Goal: Task Accomplishment & Management: Manage account settings

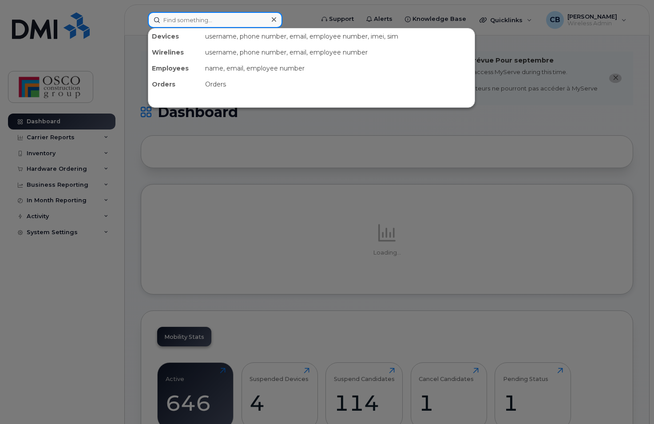
click at [195, 23] on input at bounding box center [215, 20] width 134 height 16
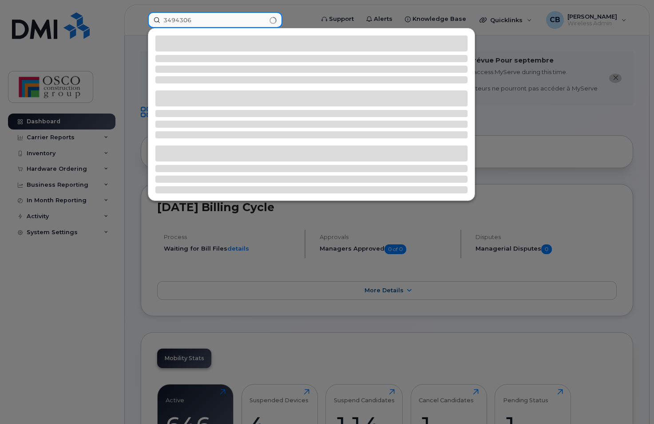
type input "3494306"
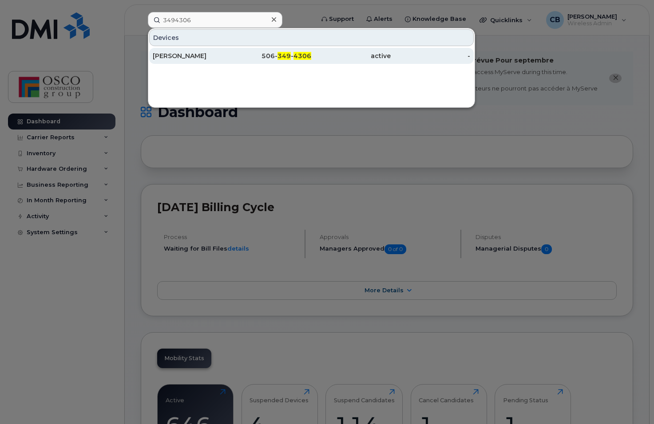
click at [302, 57] on span "4306" at bounding box center [302, 56] width 18 height 8
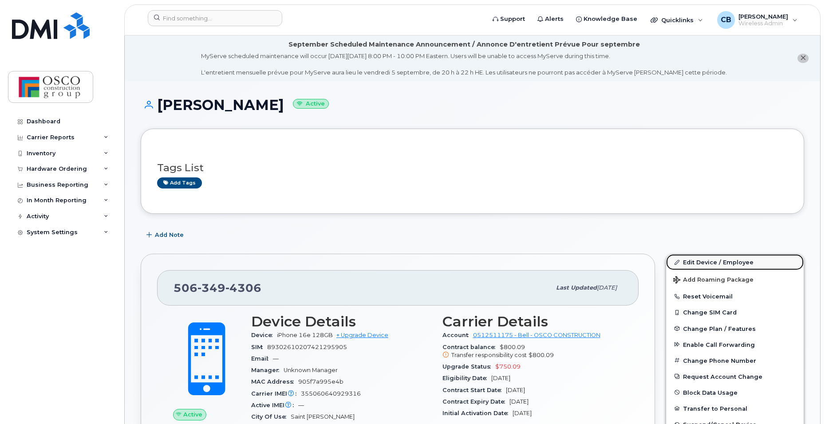
click at [653, 264] on link "Edit Device / Employee" at bounding box center [735, 262] width 138 height 16
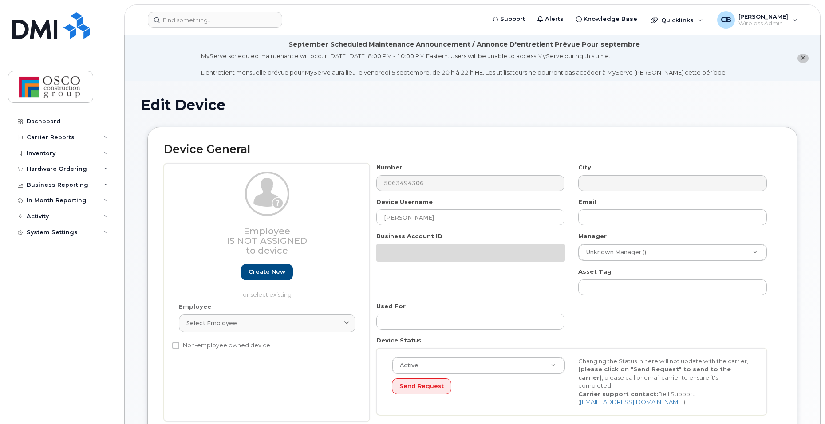
select select "3776583"
select select "3776588"
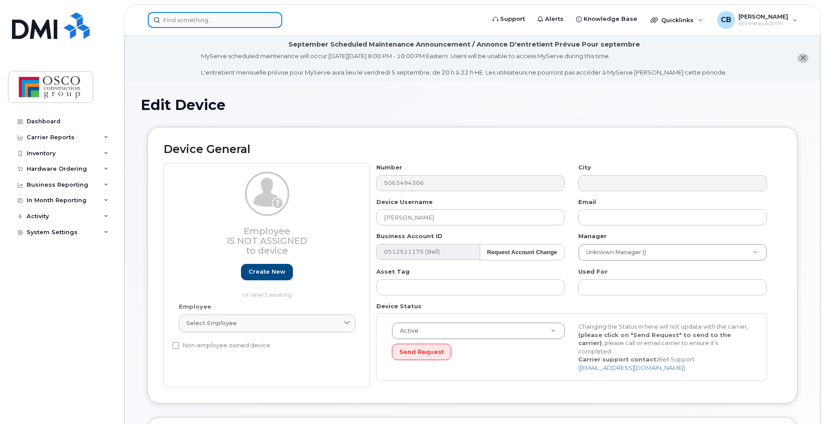
click at [173, 24] on input at bounding box center [215, 20] width 134 height 16
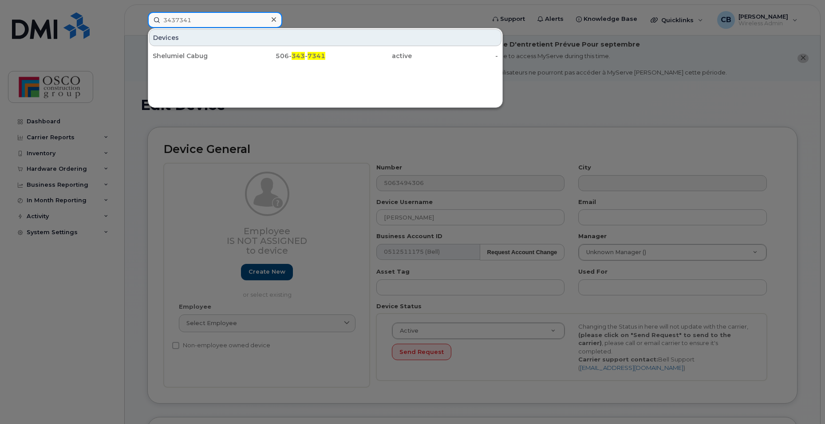
type input "3437341"
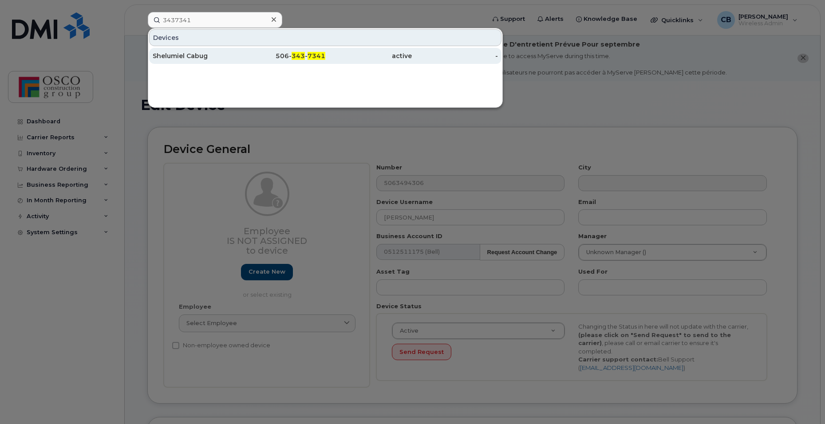
click at [302, 56] on span "343" at bounding box center [298, 56] width 13 height 8
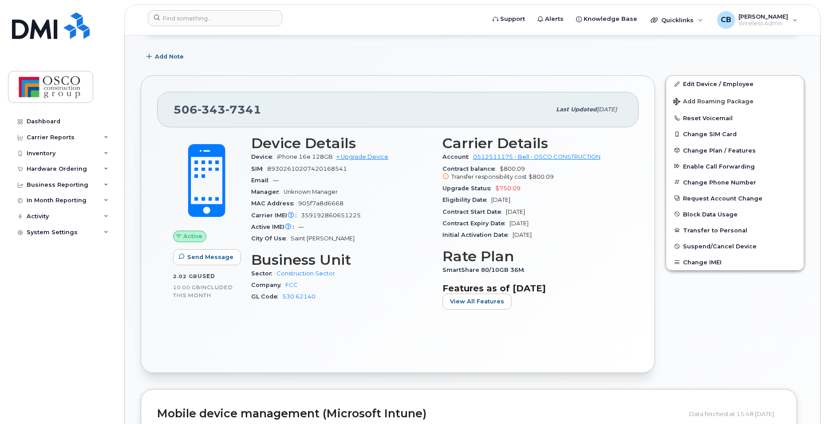
scroll to position [178, 0]
click at [689, 85] on link "Edit Device / Employee" at bounding box center [735, 85] width 138 height 16
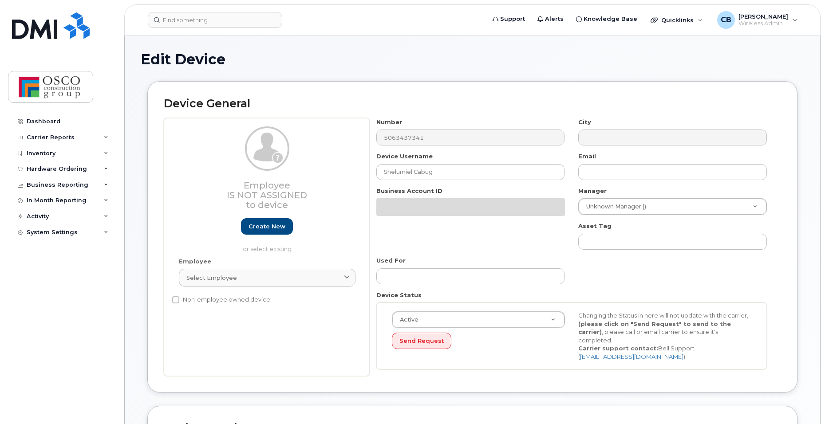
select select "3776583"
select select "3776588"
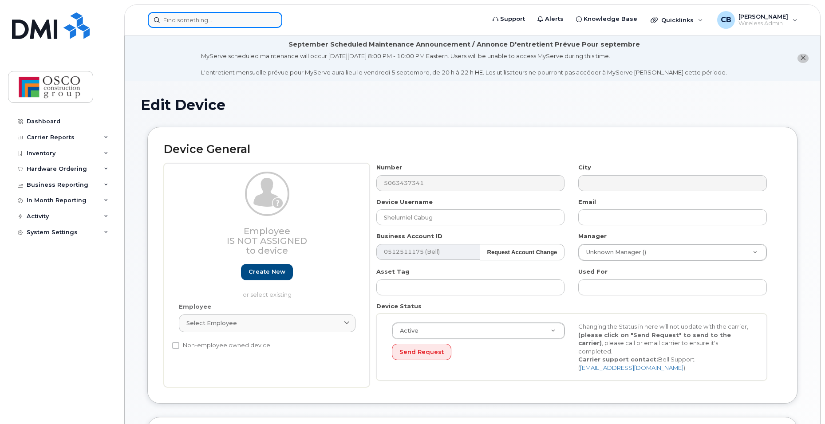
click at [256, 16] on input at bounding box center [215, 20] width 134 height 16
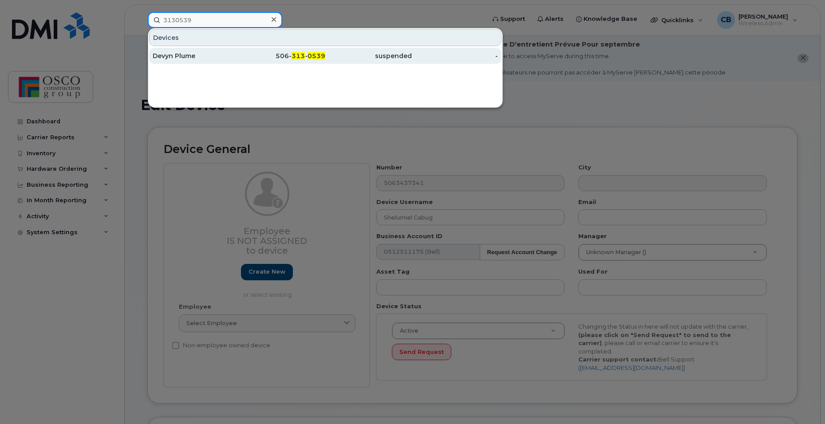
type input "3130539"
click at [305, 57] on span "313" at bounding box center [298, 56] width 13 height 8
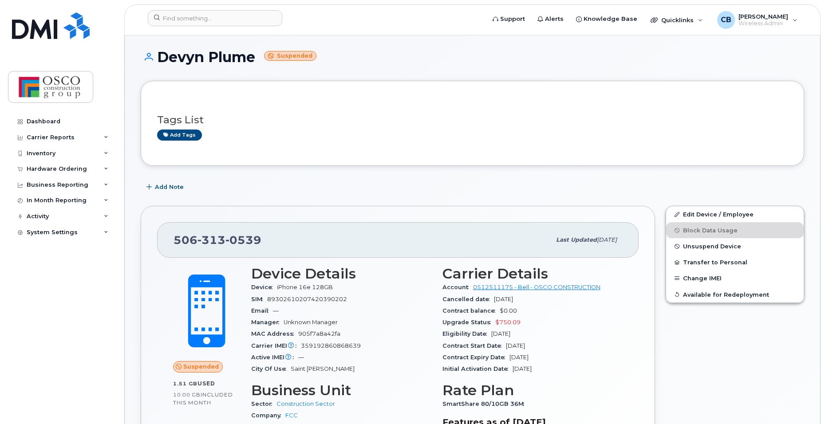
scroll to position [44, 0]
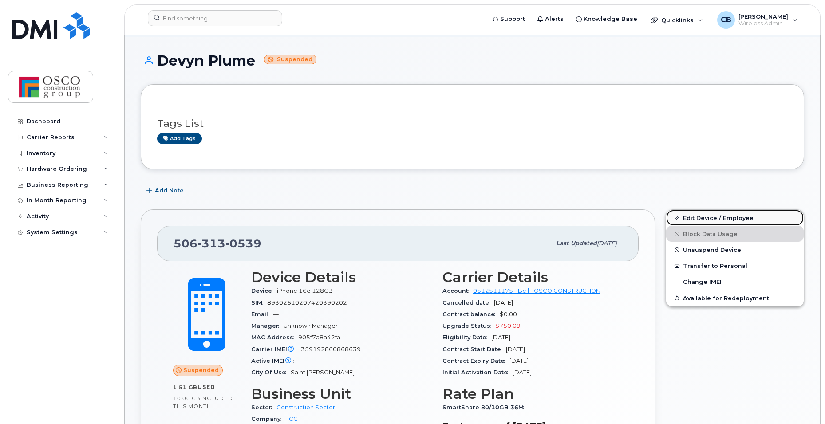
click at [712, 217] on link "Edit Device / Employee" at bounding box center [735, 218] width 138 height 16
click at [692, 215] on link "Edit Device / Employee" at bounding box center [735, 218] width 138 height 16
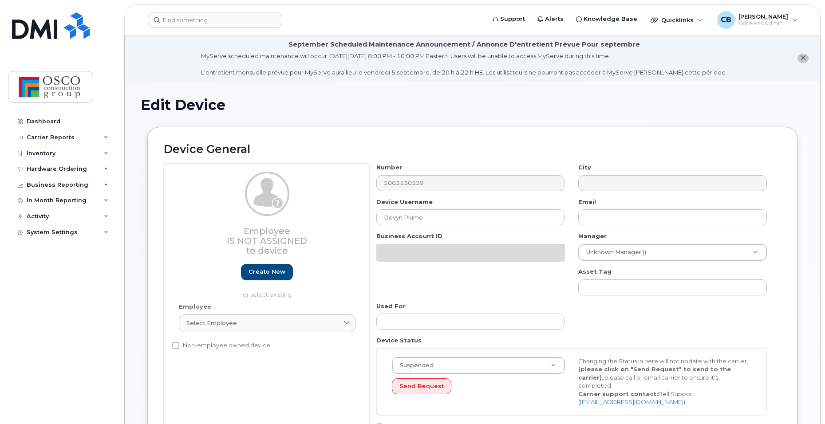
select select "3776583"
select select "3776588"
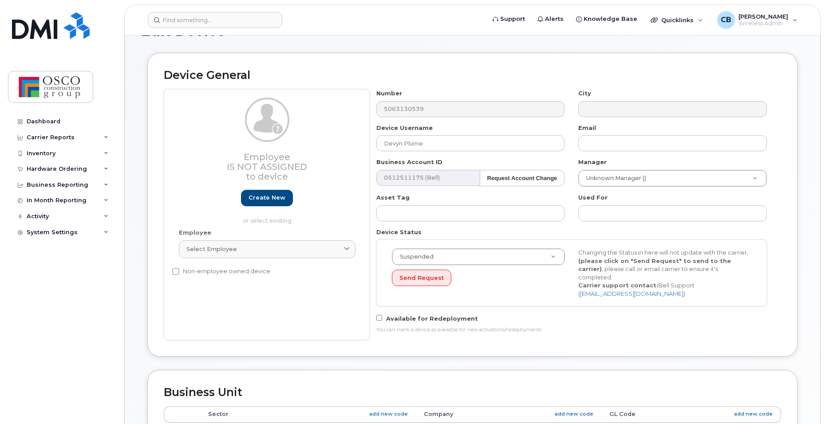
scroll to position [44, 0]
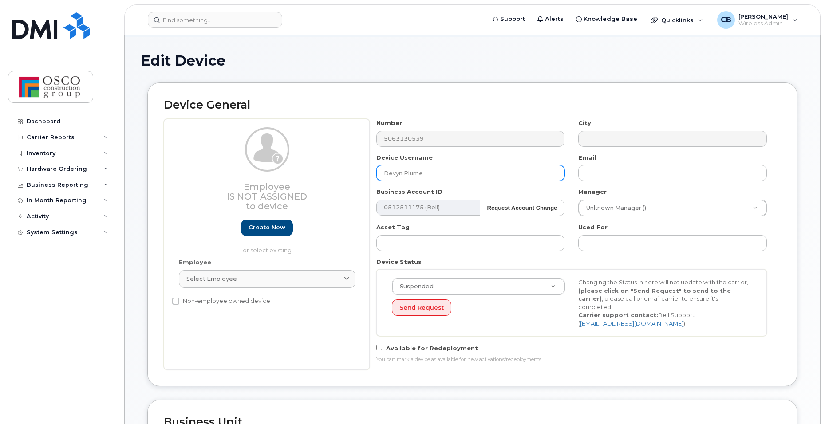
drag, startPoint x: 475, startPoint y: 178, endPoint x: 316, endPoint y: 176, distance: 158.9
click at [316, 176] on div "Employee Is not assigned to device Create new or select existing Employee Selec…" at bounding box center [472, 244] width 617 height 251
type input "Unassigned"
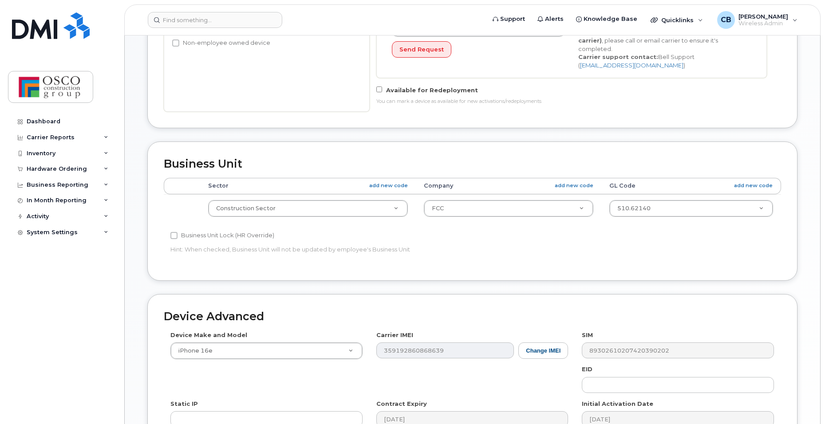
scroll to position [399, 0]
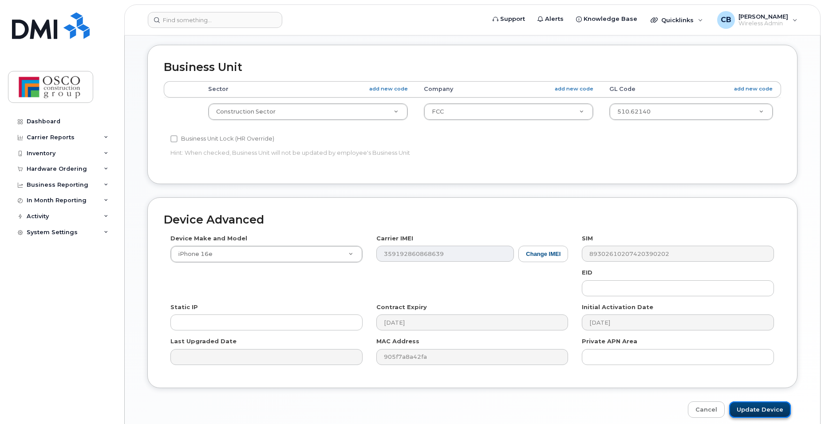
click at [768, 402] on input "Update Device" at bounding box center [760, 410] width 62 height 16
type input "Saving..."
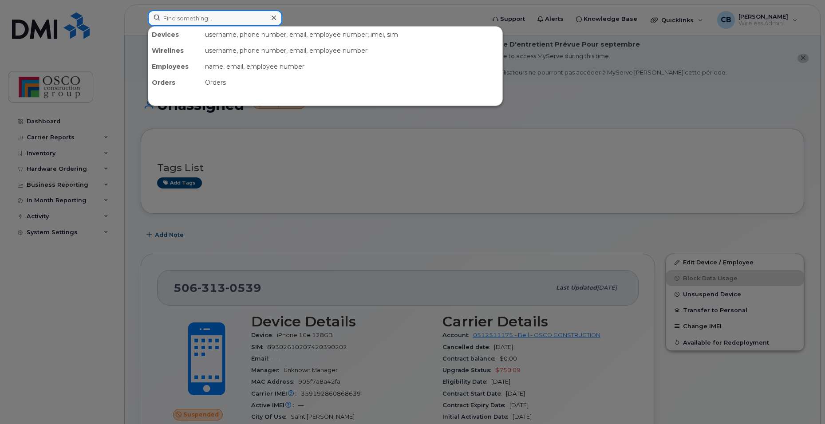
click at [190, 19] on input at bounding box center [215, 18] width 134 height 16
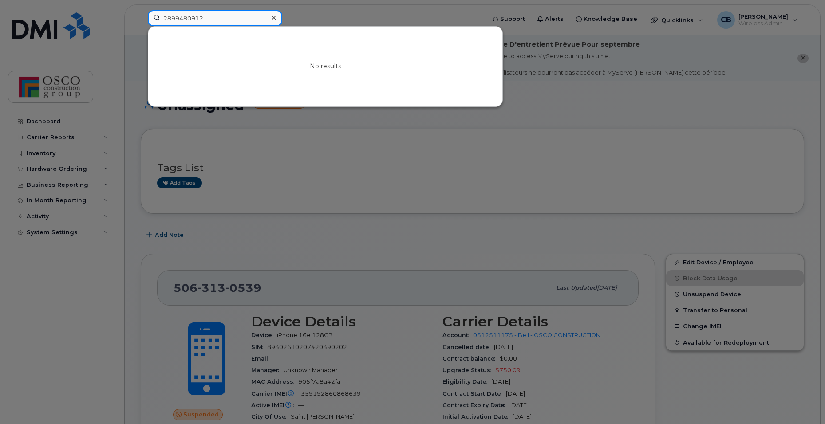
drag, startPoint x: 213, startPoint y: 17, endPoint x: 142, endPoint y: 17, distance: 70.1
click at [142, 17] on div "2899480912 No results" at bounding box center [314, 20] width 346 height 20
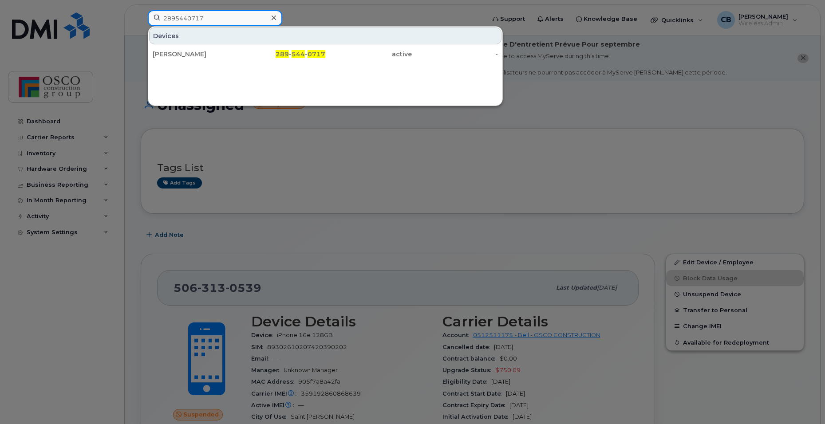
drag, startPoint x: 222, startPoint y: 21, endPoint x: 139, endPoint y: 20, distance: 83.0
click at [141, 20] on div "2895440717 Devices George Stepanis 289 - 544 - 0717 active -" at bounding box center [314, 20] width 346 height 20
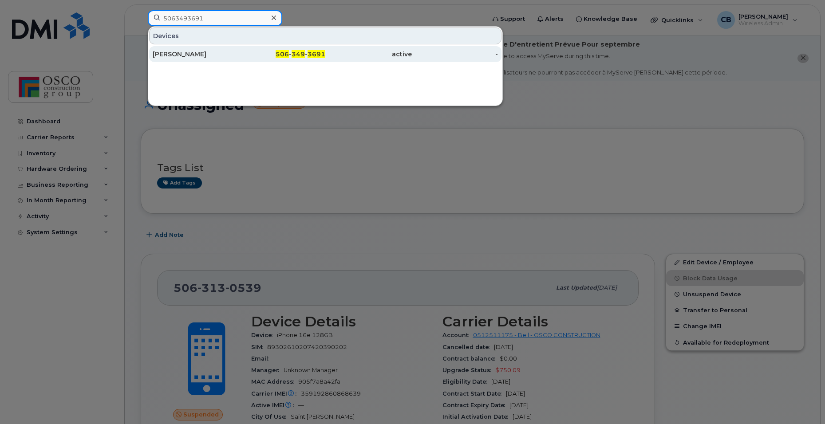
type input "5063493691"
click at [289, 55] on span "506" at bounding box center [282, 54] width 13 height 8
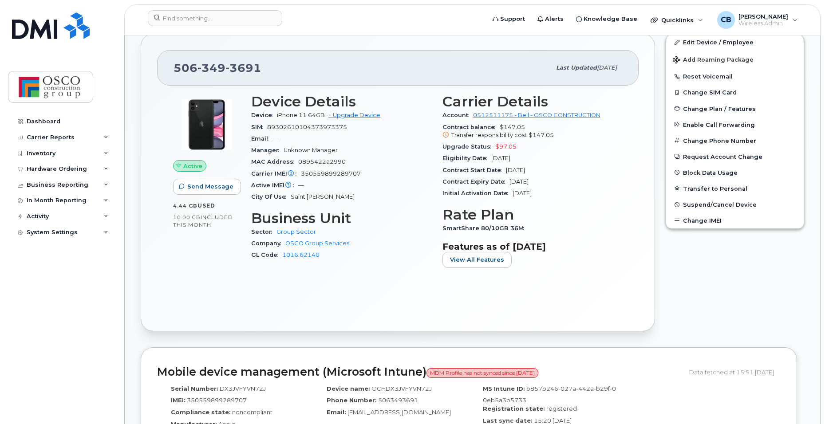
scroll to position [178, 0]
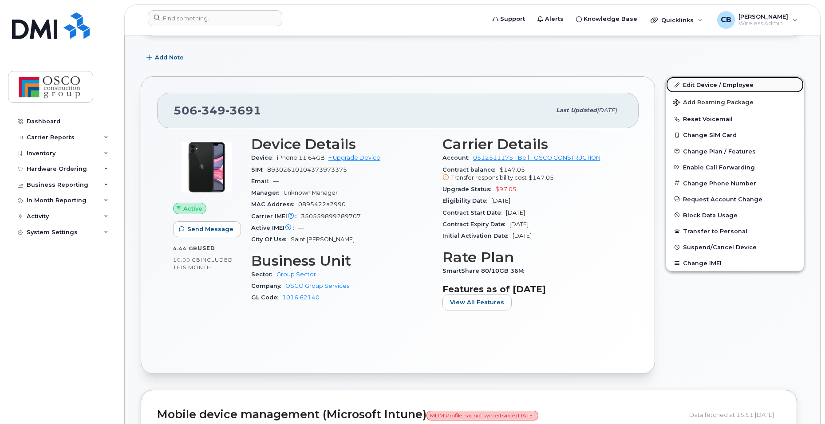
click at [693, 84] on link "Edit Device / Employee" at bounding box center [735, 85] width 138 height 16
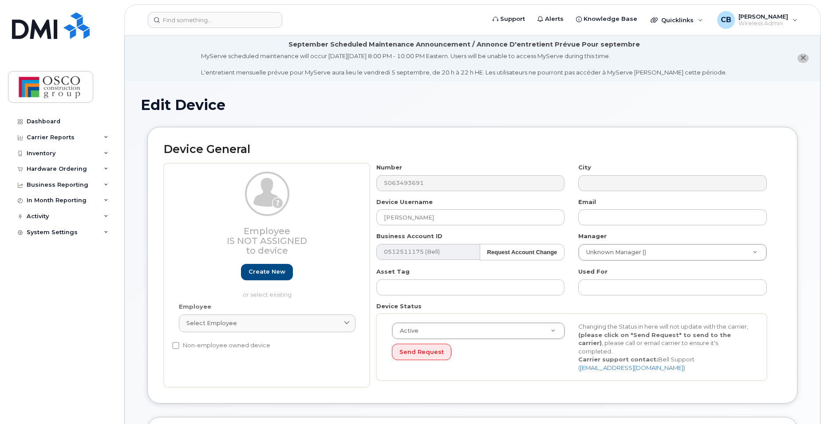
select select "3776584"
select select "3776589"
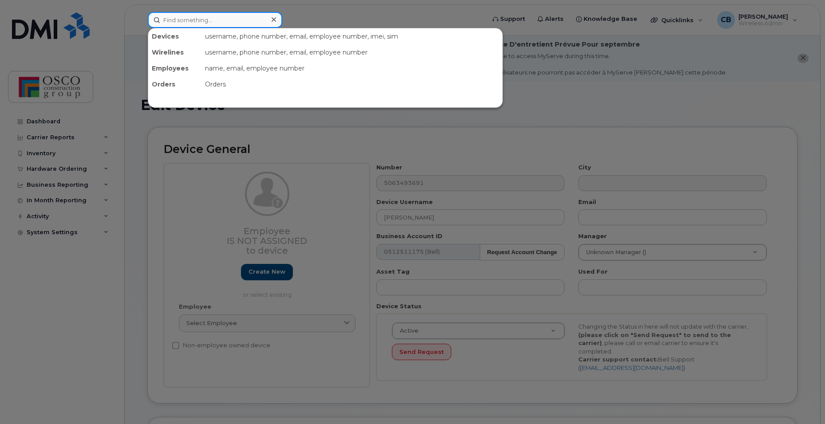
click at [181, 18] on input at bounding box center [215, 20] width 134 height 16
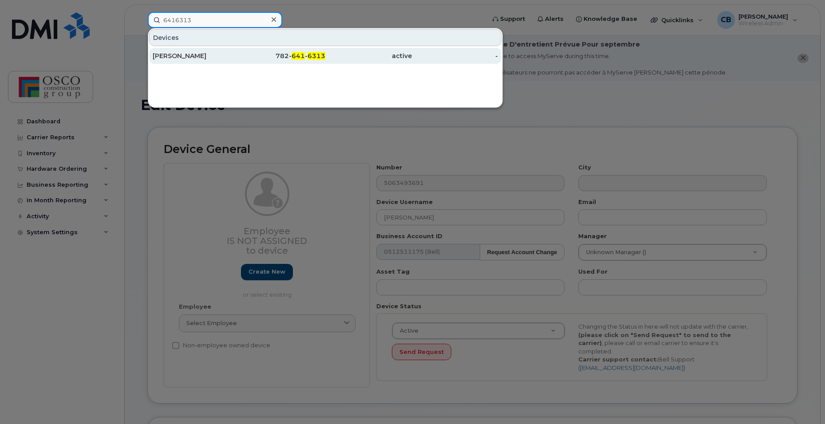
type input "6416313"
click at [300, 58] on span "641" at bounding box center [298, 56] width 13 height 8
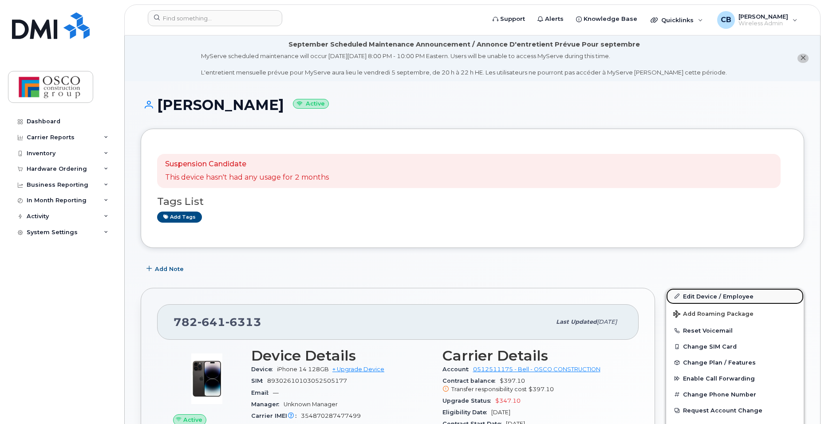
click at [708, 293] on link "Edit Device / Employee" at bounding box center [735, 297] width 138 height 16
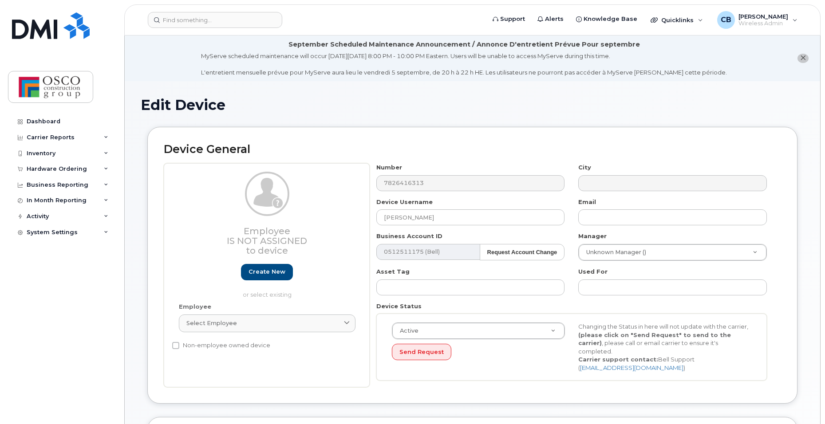
select select "3776557"
select select "3776558"
drag, startPoint x: 474, startPoint y: 223, endPoint x: 296, endPoint y: 222, distance: 177.5
click at [296, 222] on div "Employee Is not assigned to device Create new or select existing Employee Selec…" at bounding box center [472, 275] width 617 height 224
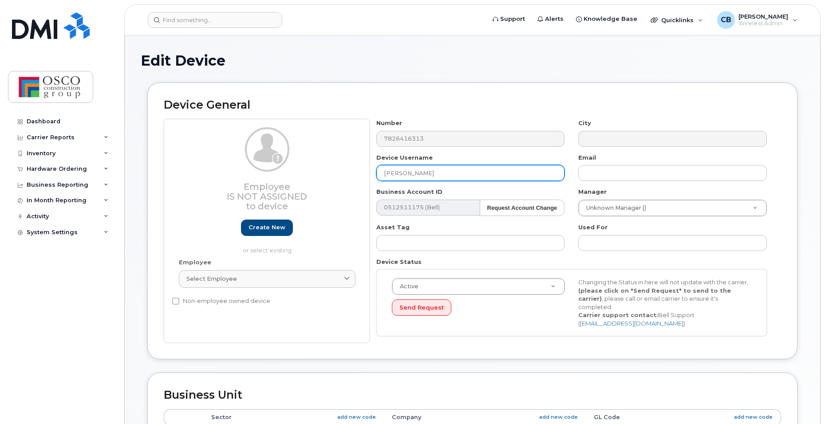
scroll to position [89, 0]
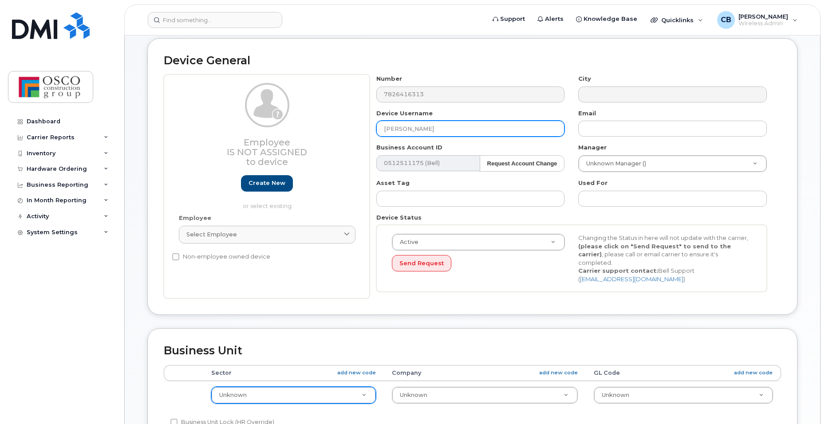
type input "[PERSON_NAME]"
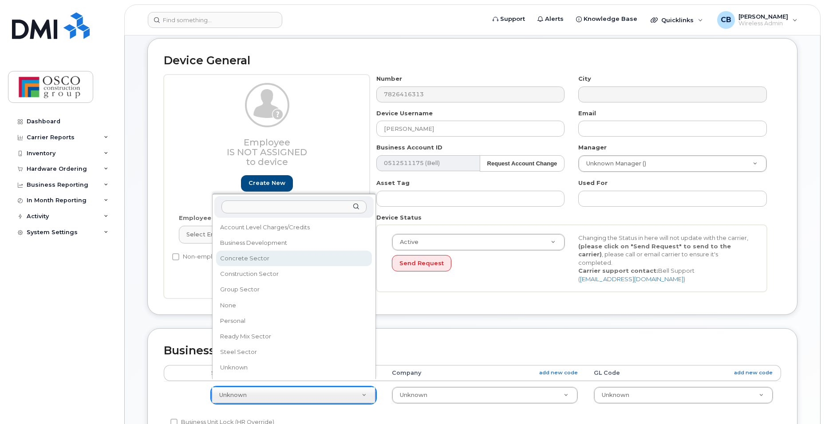
select select "3776581"
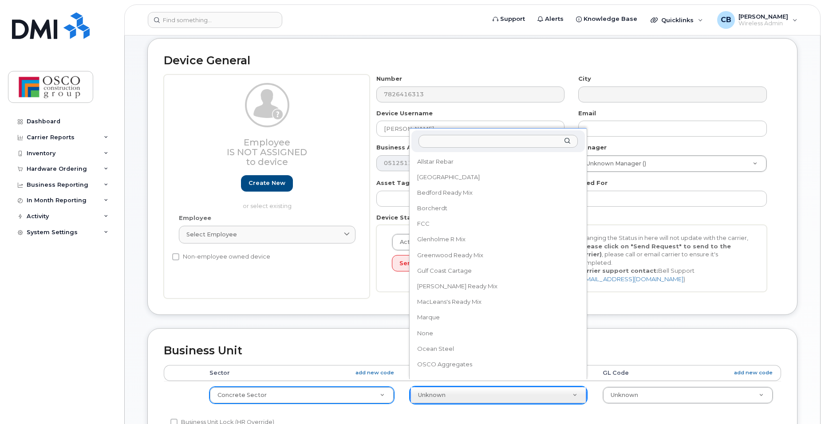
scroll to position [164, 0]
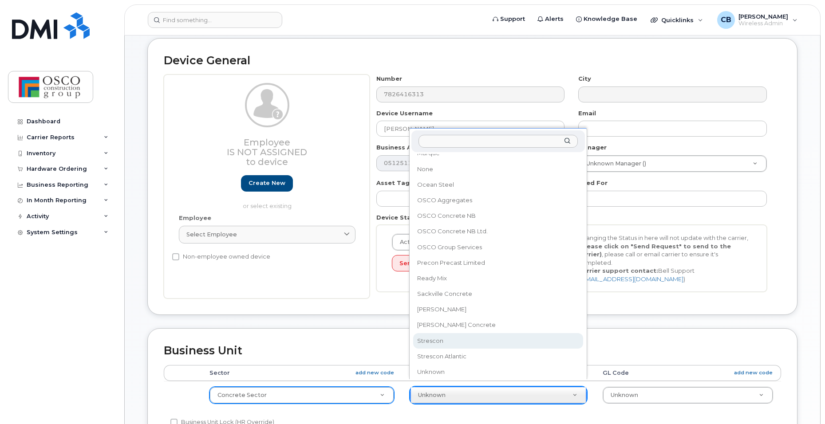
select select "3776590"
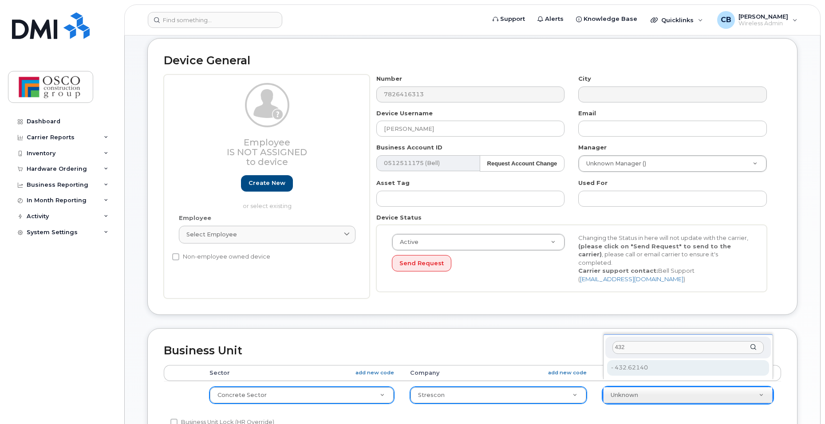
type input "432"
type input "3776706"
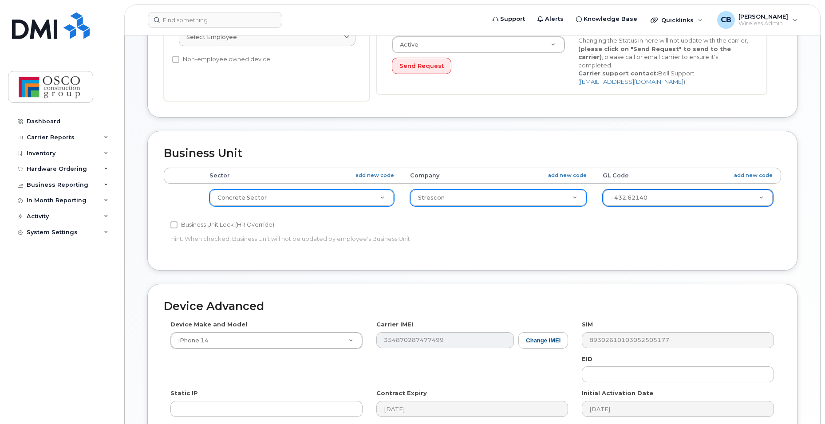
scroll to position [355, 0]
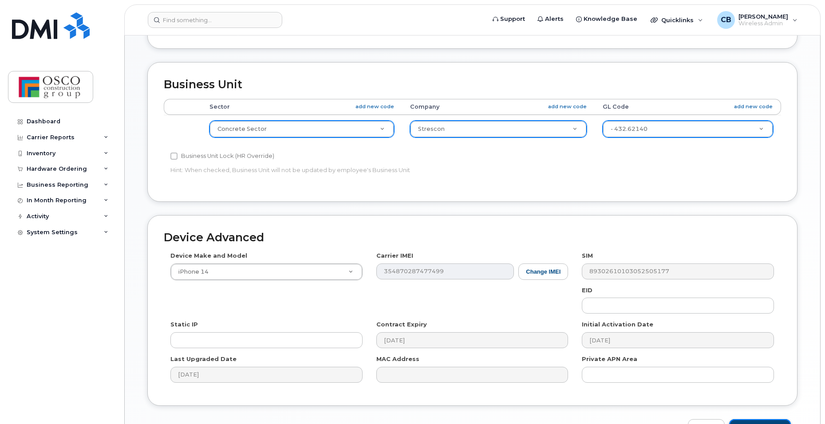
click at [758, 419] on input "Update Device" at bounding box center [760, 427] width 62 height 16
type input "Saving..."
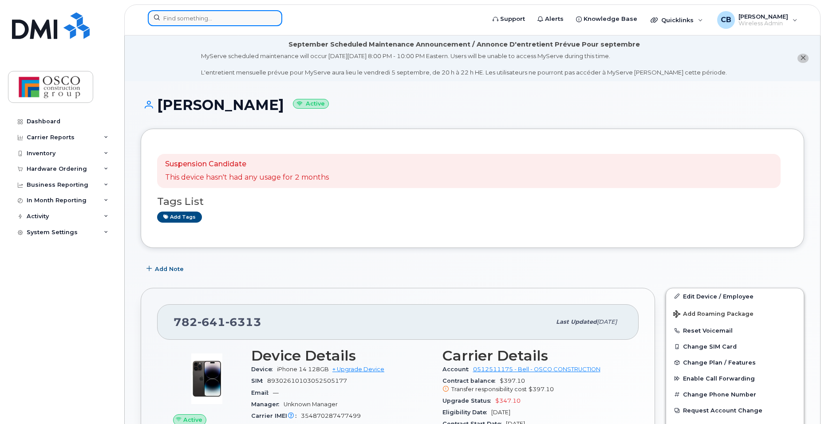
click at [187, 20] on input at bounding box center [215, 18] width 134 height 16
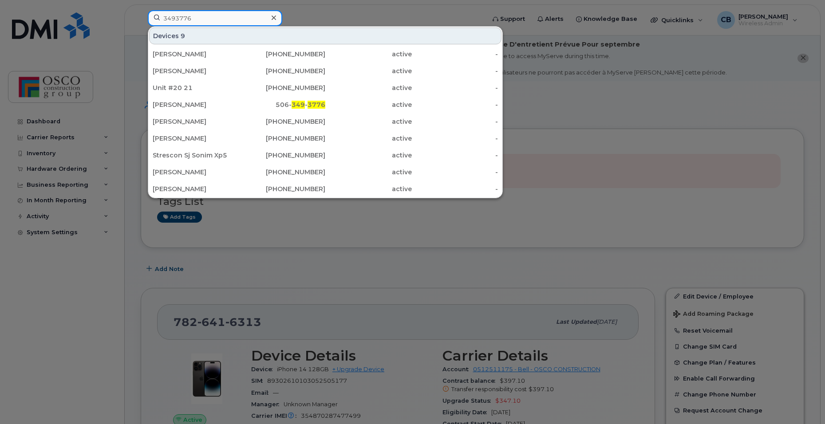
type input "3493776"
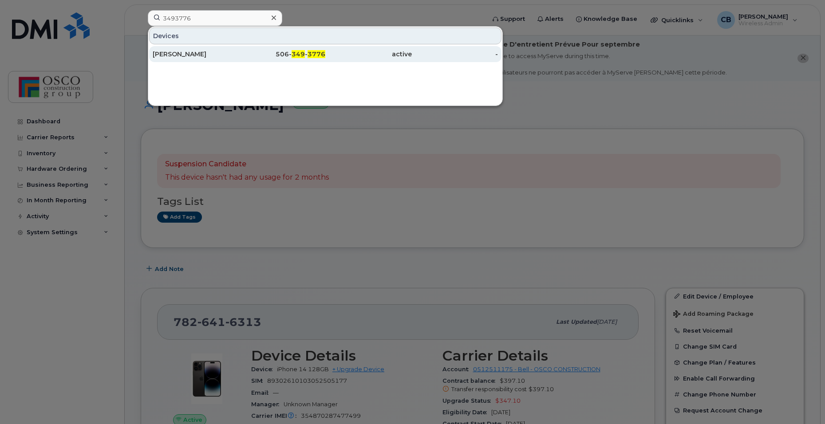
click at [298, 57] on span "349" at bounding box center [298, 54] width 13 height 8
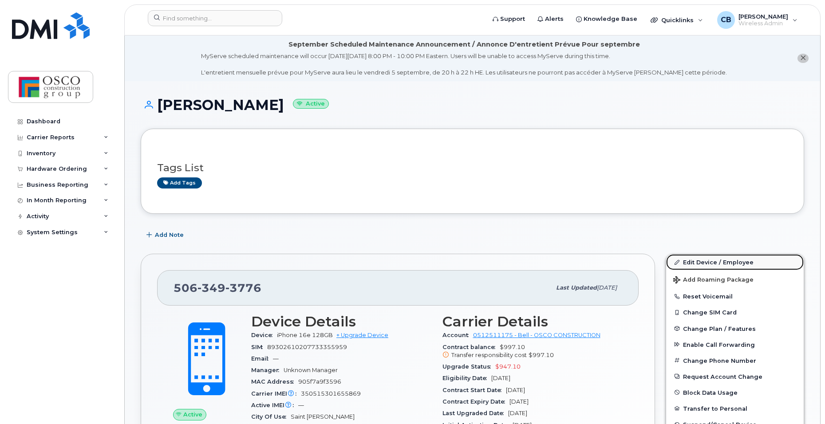
click at [687, 263] on link "Edit Device / Employee" at bounding box center [735, 262] width 138 height 16
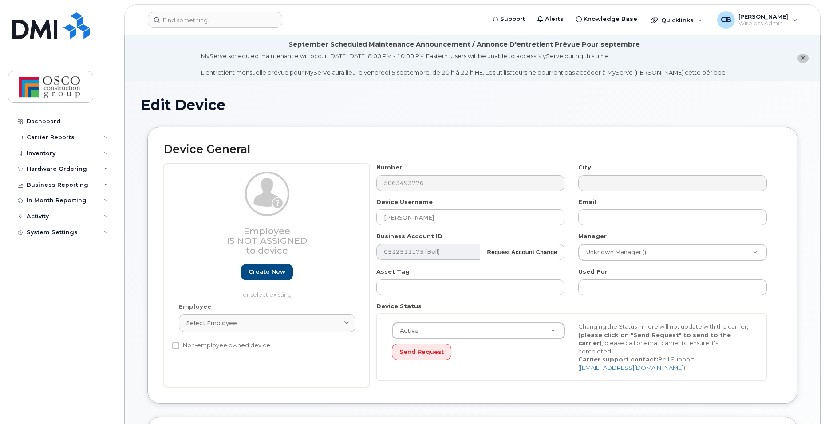
select select "3776583"
select select "3776588"
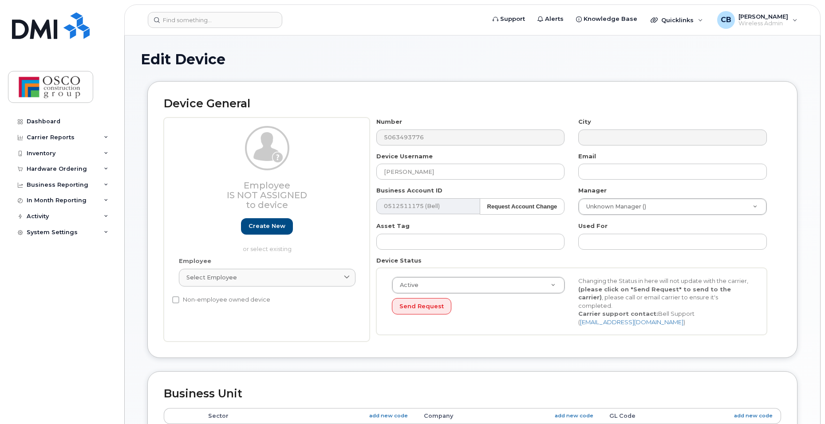
scroll to position [44, 0]
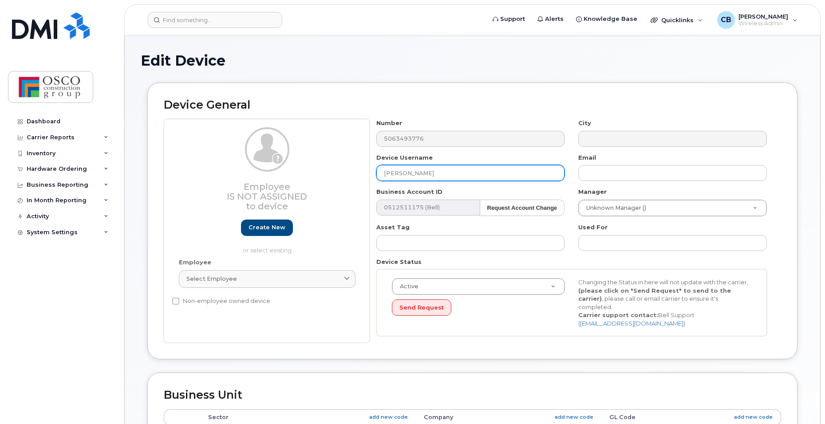
drag, startPoint x: 450, startPoint y: 171, endPoint x: 300, endPoint y: 170, distance: 149.1
click at [300, 170] on div "Employee Is not assigned to device Create new or select existing Employee Selec…" at bounding box center [472, 231] width 617 height 224
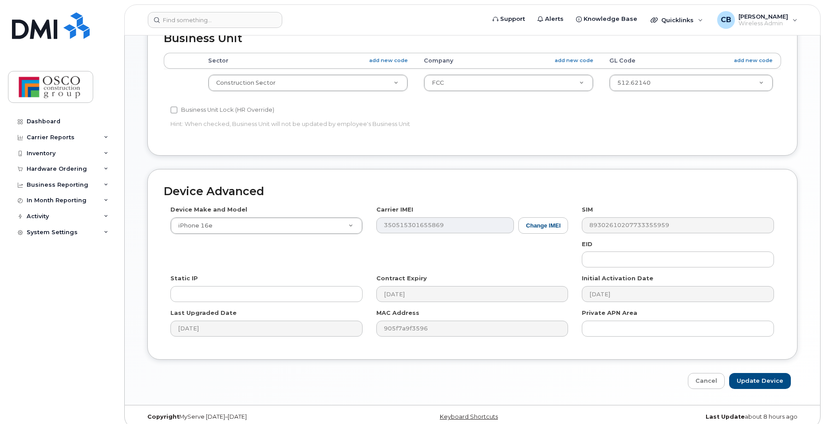
scroll to position [403, 0]
type input "[PERSON_NAME]"
click at [751, 372] on input "Update Device" at bounding box center [760, 380] width 62 height 16
type input "Saving..."
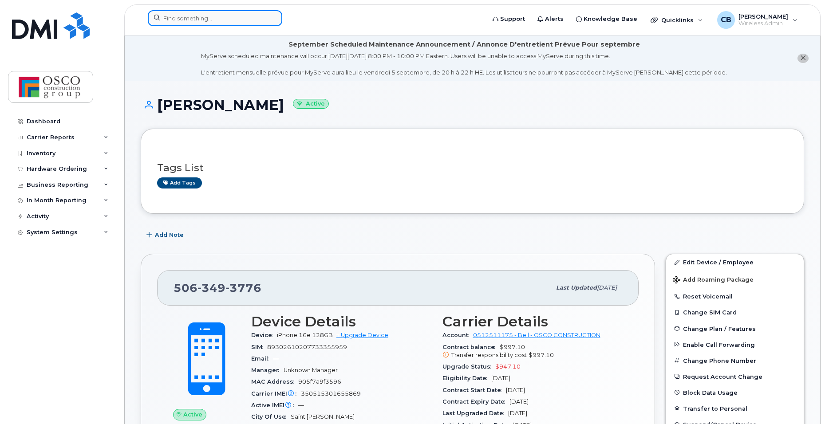
click at [180, 22] on input at bounding box center [215, 18] width 134 height 16
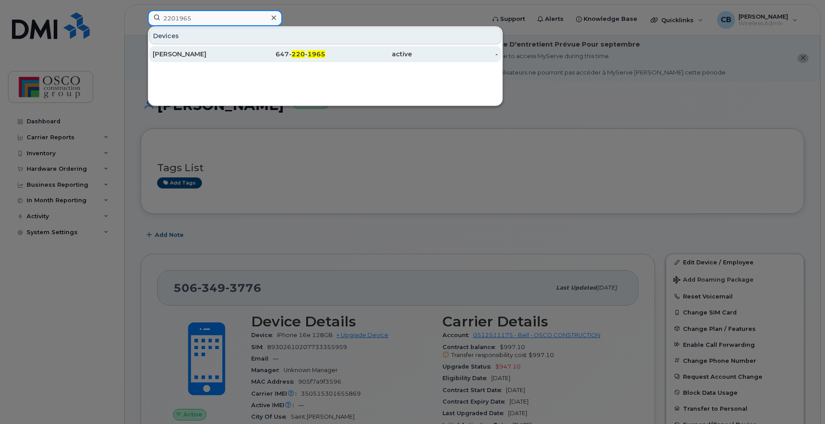
type input "2201965"
click at [309, 53] on span "1965" at bounding box center [317, 54] width 18 height 8
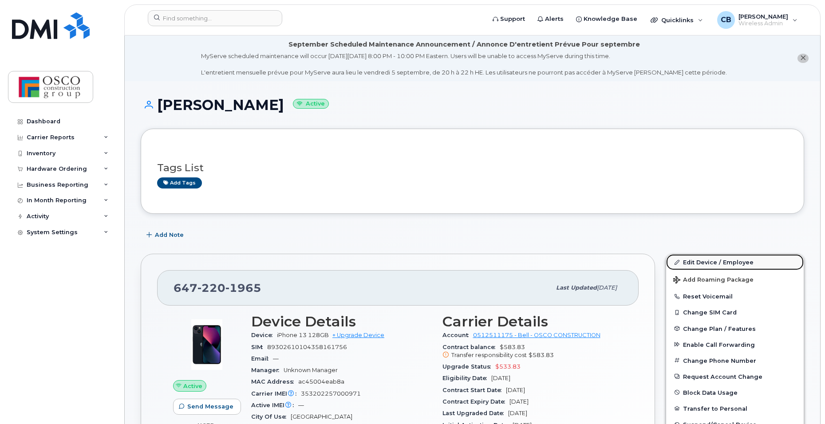
click at [702, 261] on link "Edit Device / Employee" at bounding box center [735, 262] width 138 height 16
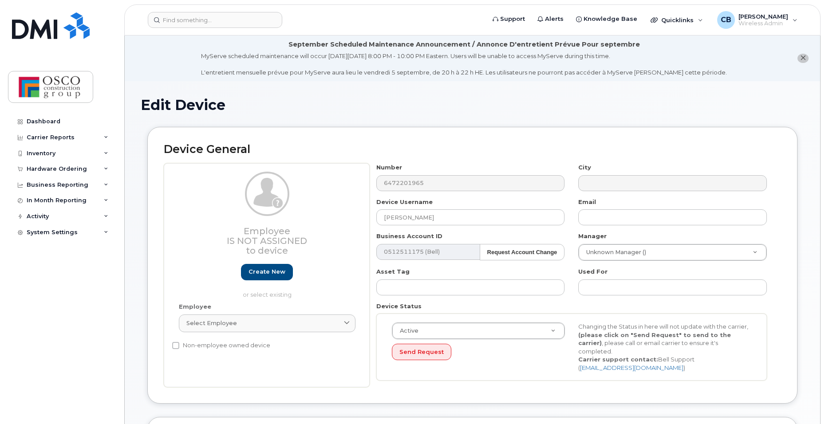
select select "3776581"
select select "3776586"
drag, startPoint x: 440, startPoint y: 223, endPoint x: 314, endPoint y: 210, distance: 126.8
click at [314, 210] on div "Employee Is not assigned to device Create new or select existing Employee Selec…" at bounding box center [472, 275] width 617 height 224
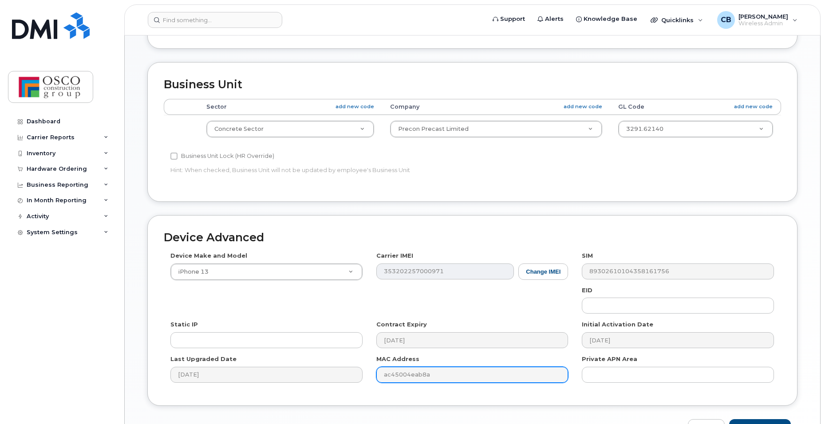
scroll to position [399, 0]
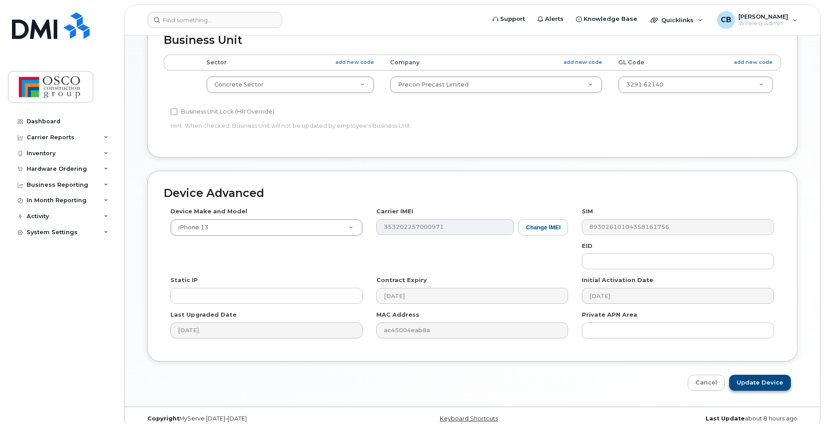
type input "Kenneth Abrams"
click at [756, 376] on input "Update Device" at bounding box center [760, 383] width 62 height 16
type input "Saving..."
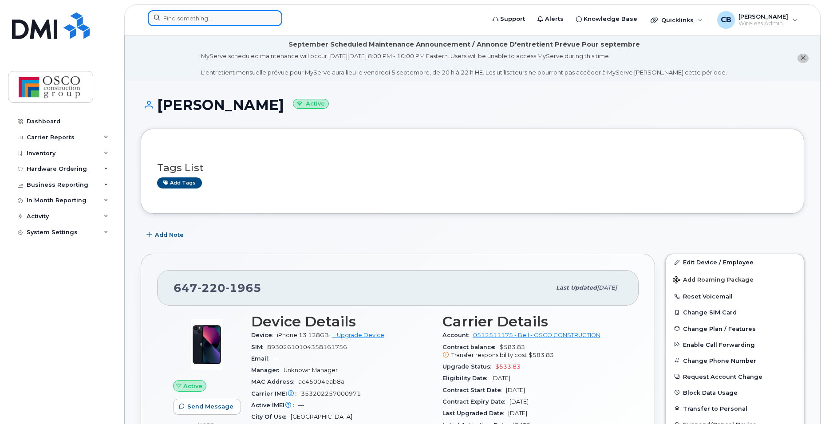
click at [220, 22] on input at bounding box center [215, 18] width 134 height 16
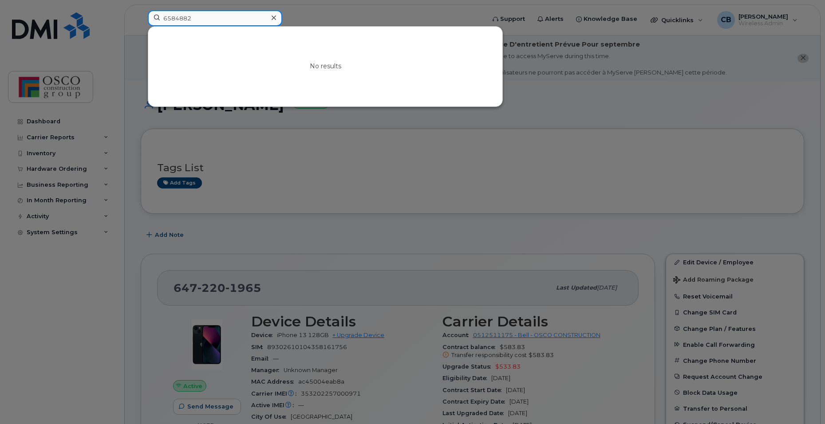
drag, startPoint x: 225, startPoint y: 20, endPoint x: 134, endPoint y: 16, distance: 91.0
click at [141, 16] on div "6584882 No results" at bounding box center [314, 20] width 346 height 20
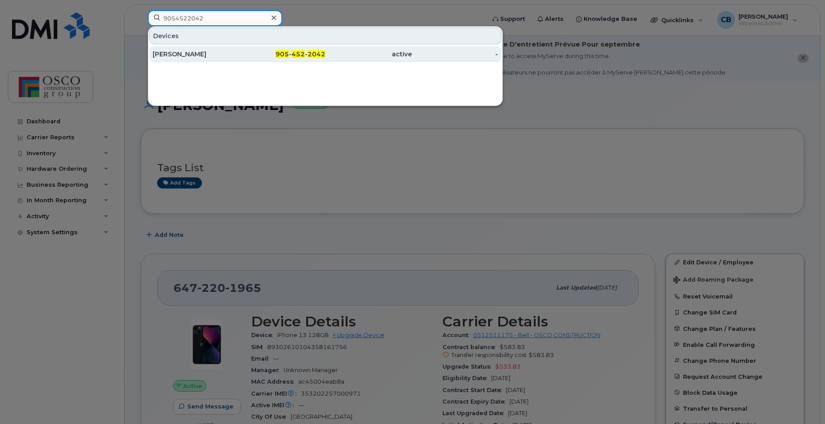
type input "9054522042"
drag, startPoint x: 315, startPoint y: 54, endPoint x: 277, endPoint y: 58, distance: 38.0
click at [315, 54] on span "2042" at bounding box center [317, 54] width 18 height 8
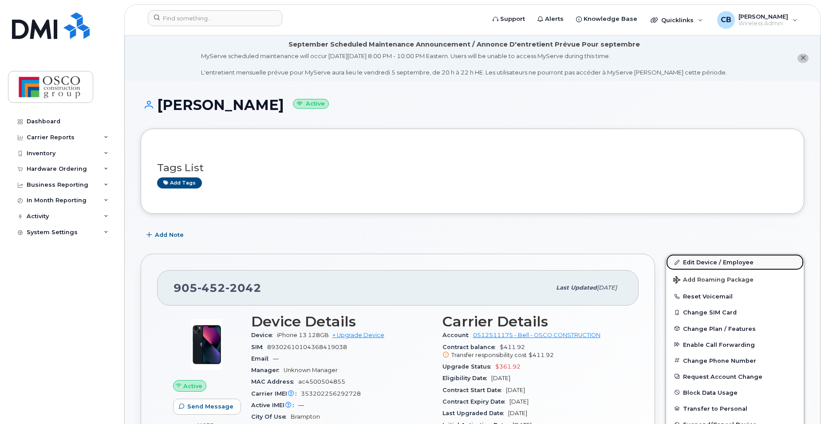
click at [692, 264] on link "Edit Device / Employee" at bounding box center [735, 262] width 138 height 16
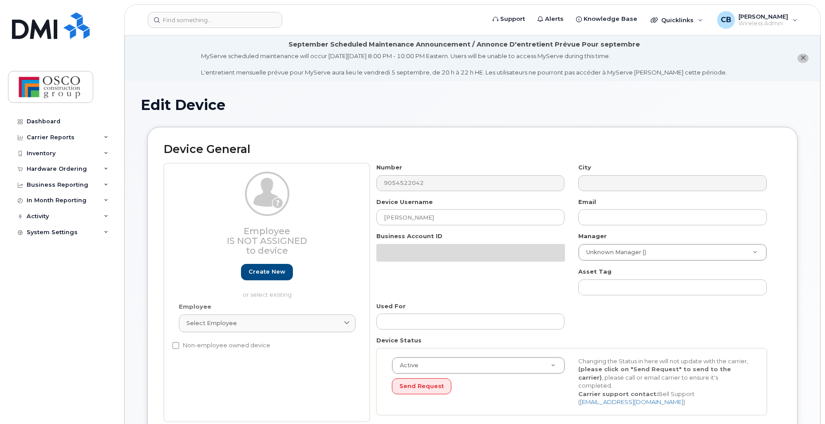
select select "3776581"
select select "3776586"
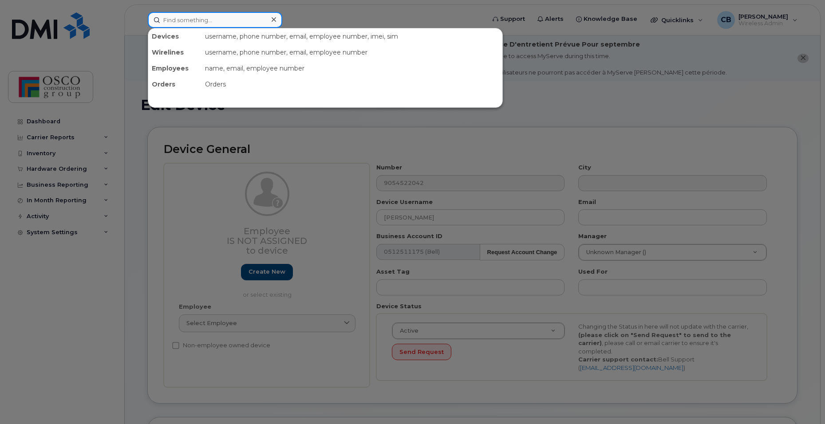
click at [257, 22] on input at bounding box center [215, 20] width 134 height 16
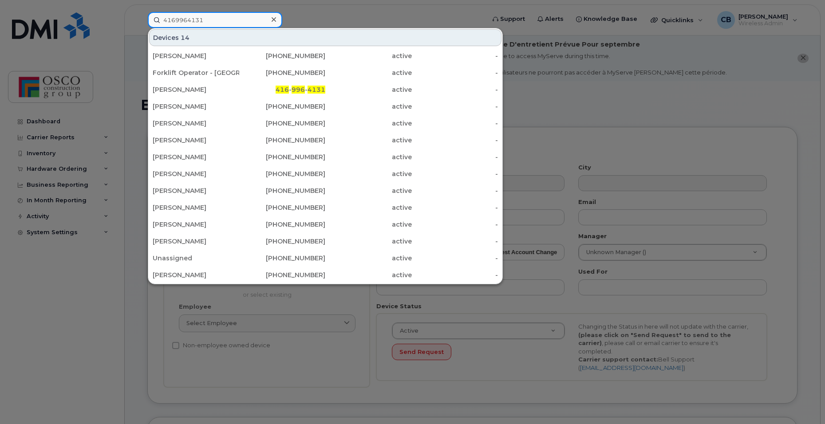
type input "4169964131"
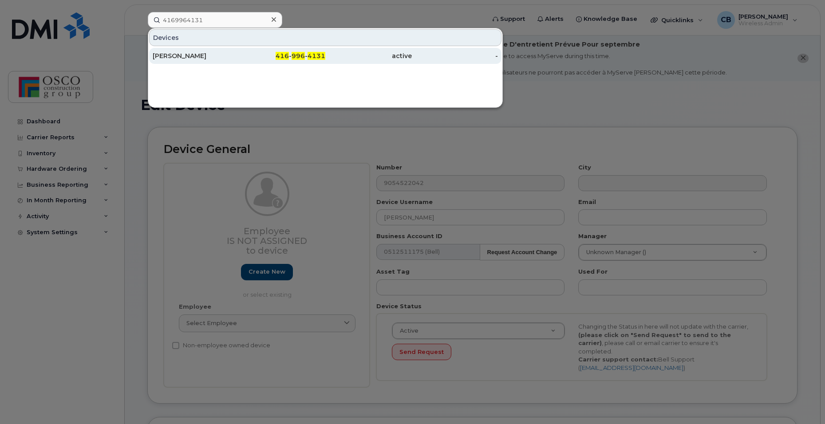
drag, startPoint x: 292, startPoint y: 55, endPoint x: 336, endPoint y: 55, distance: 44.4
click at [292, 55] on div "416 - 996 - 4131" at bounding box center [282, 55] width 87 height 9
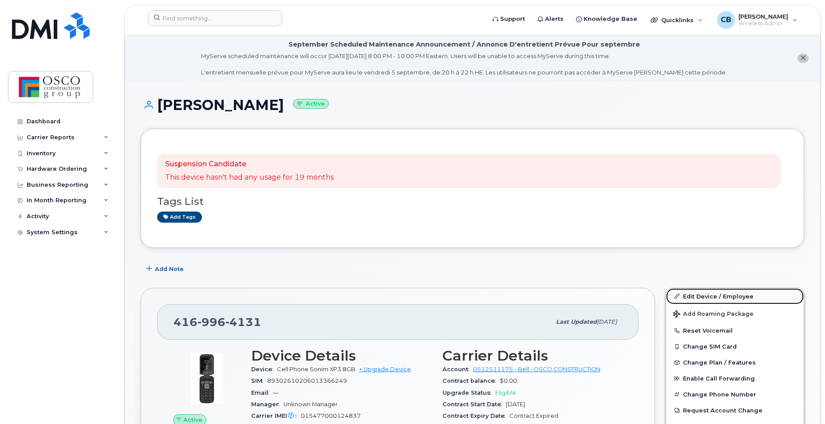
click at [702, 297] on link "Edit Device / Employee" at bounding box center [735, 297] width 138 height 16
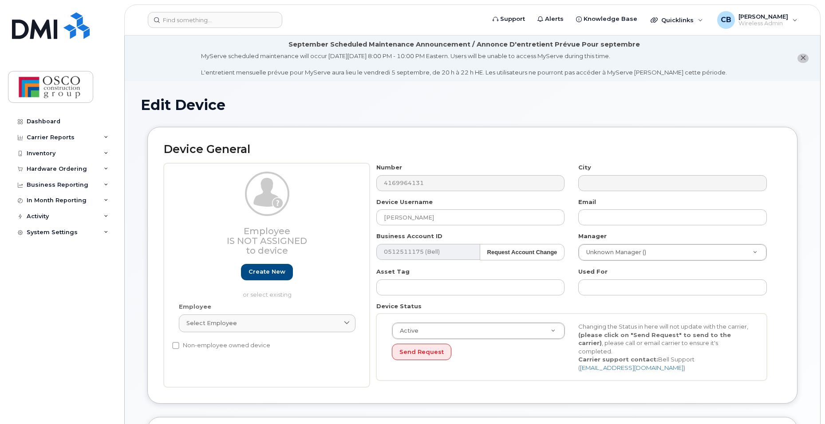
select select "3776581"
select select "3776586"
drag, startPoint x: 422, startPoint y: 215, endPoint x: 288, endPoint y: 213, distance: 134.1
click at [288, 213] on div "Employee Is not assigned to device Create new or select existing Employee Selec…" at bounding box center [472, 275] width 617 height 224
type input "U"
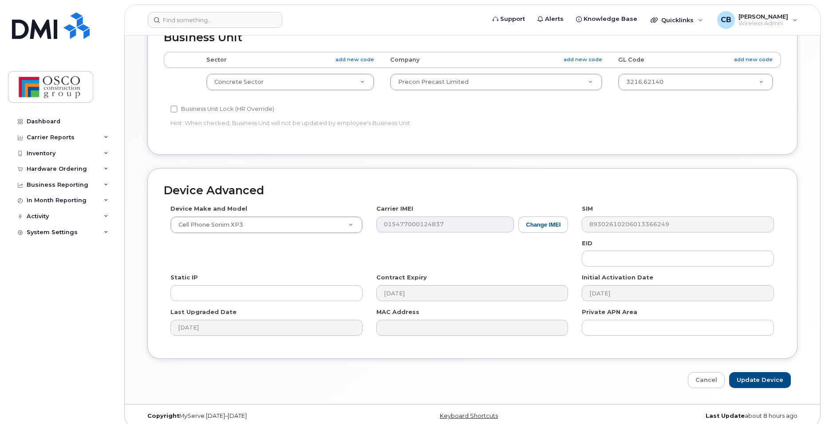
scroll to position [403, 0]
type input "Spare"
click at [764, 372] on input "Update Device" at bounding box center [760, 380] width 62 height 16
type input "Saving..."
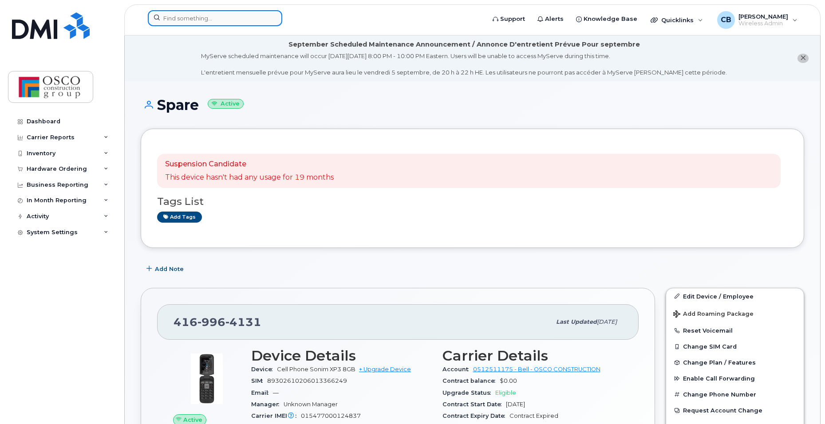
click at [163, 14] on input at bounding box center [215, 18] width 134 height 16
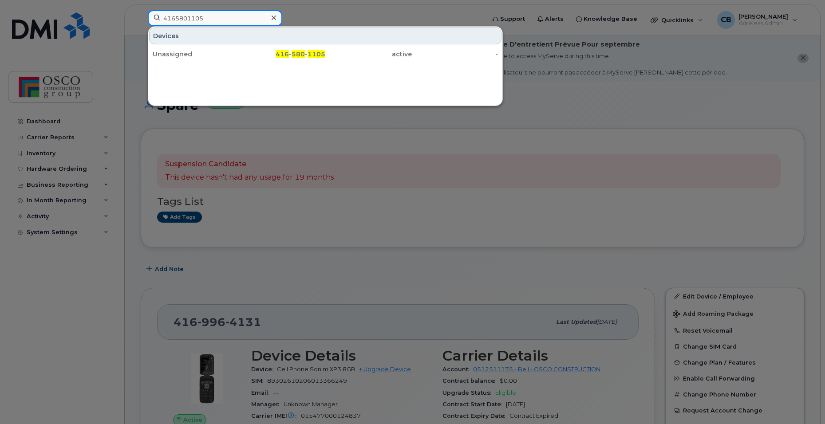
drag, startPoint x: 220, startPoint y: 15, endPoint x: 106, endPoint y: 21, distance: 114.7
click at [141, 21] on div "4165801105 Devices Unassigned 416 - 580 - 1105 active -" at bounding box center [314, 20] width 346 height 20
drag, startPoint x: 202, startPoint y: 19, endPoint x: 127, endPoint y: 18, distance: 75.5
click at [141, 18] on div "3254184 Devices Health &Amp; Safety 289- 325 - 4184 active -" at bounding box center [314, 20] width 346 height 20
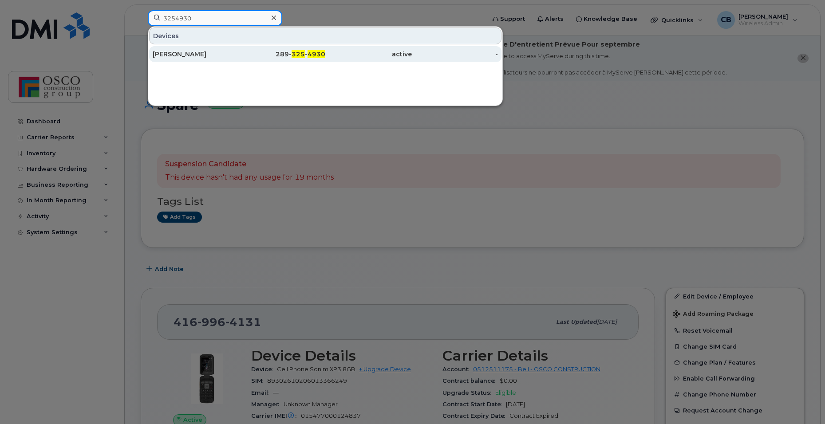
type input "3254930"
click at [292, 53] on div "289- 325 - 4930" at bounding box center [282, 54] width 87 height 9
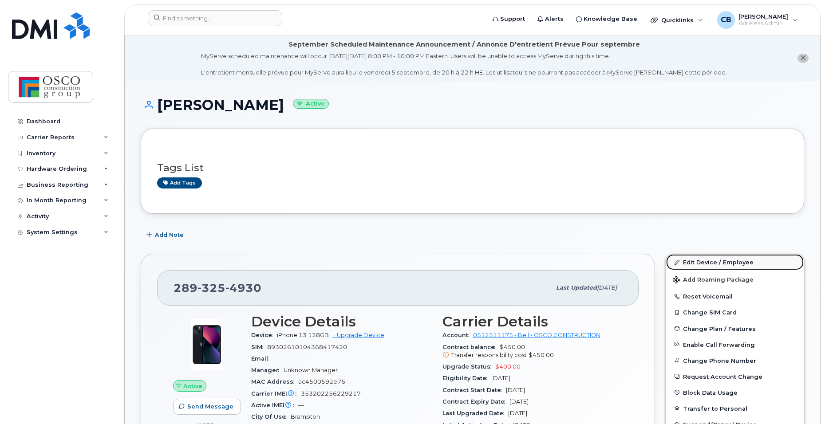
click at [696, 261] on link "Edit Device / Employee" at bounding box center [735, 262] width 138 height 16
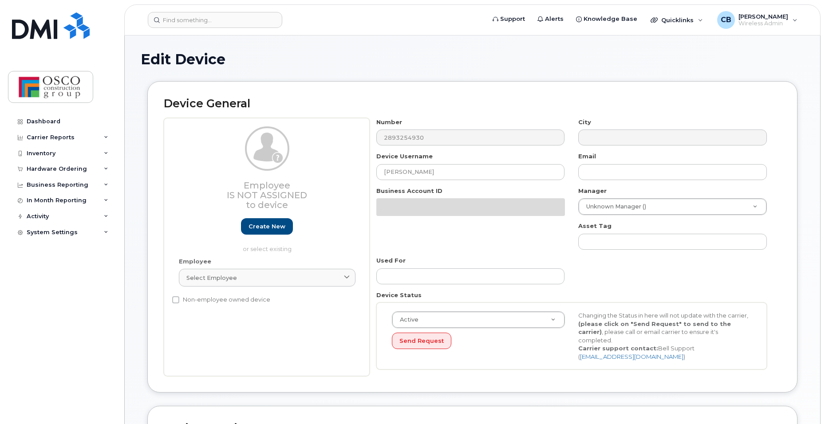
select select "3776581"
select select "3776586"
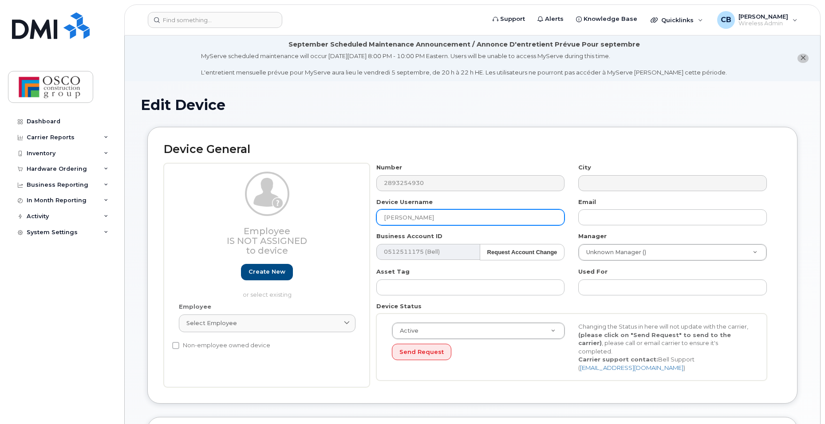
drag, startPoint x: 467, startPoint y: 221, endPoint x: 340, endPoint y: 211, distance: 127.4
click at [340, 211] on div "Employee Is not assigned to device Create new or select existing Employee Selec…" at bounding box center [472, 275] width 617 height 224
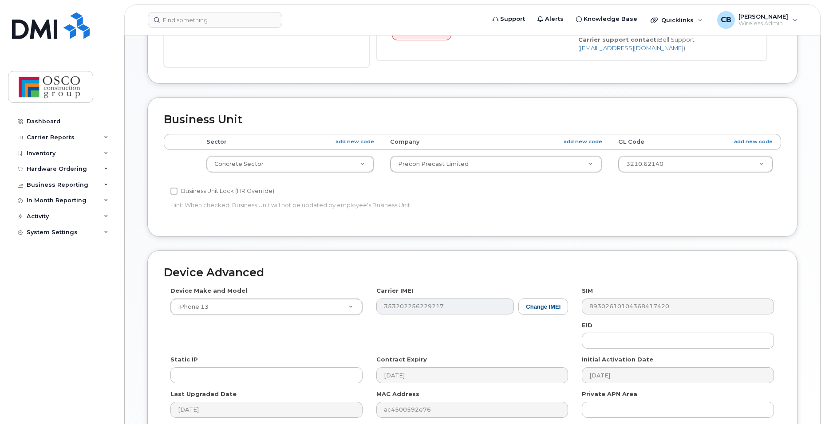
scroll to position [403, 0]
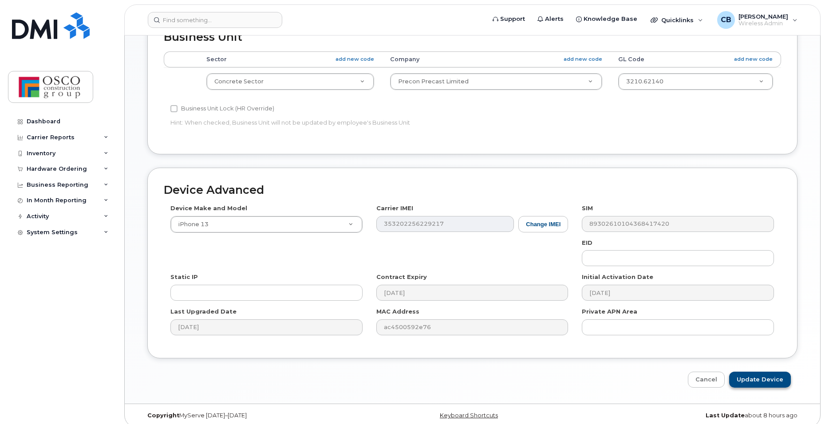
type input "Spare"
click at [758, 372] on input "Update Device" at bounding box center [760, 380] width 62 height 16
type input "Saving..."
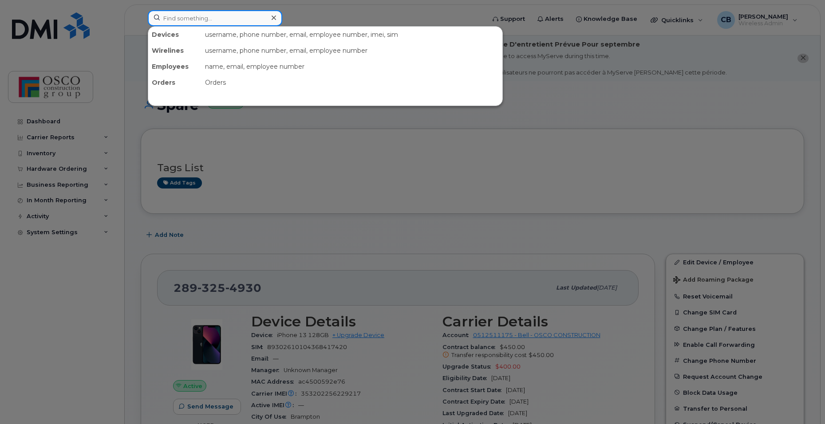
click at [225, 24] on input at bounding box center [215, 18] width 134 height 16
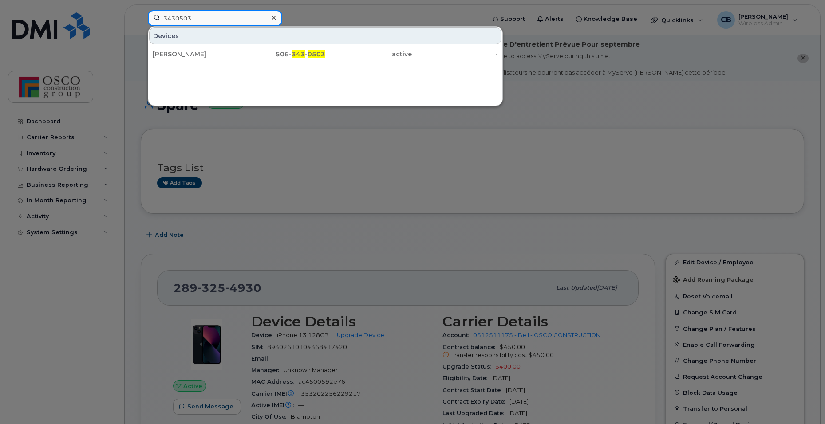
type input "3430503"
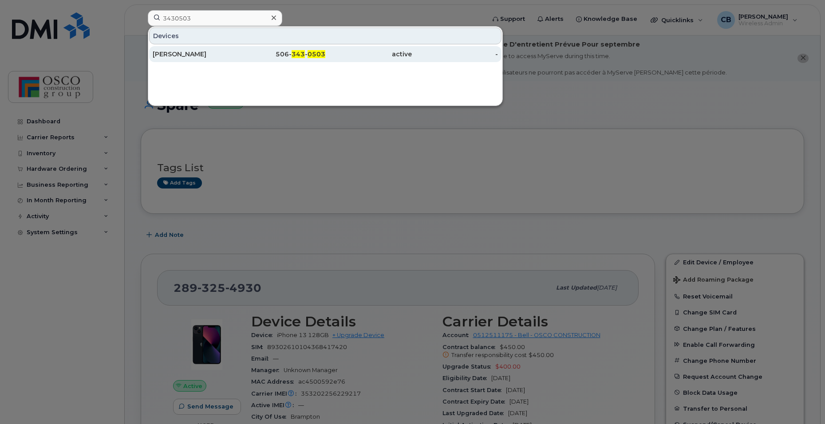
click at [306, 56] on div "506- 343 - 0503" at bounding box center [282, 54] width 87 height 9
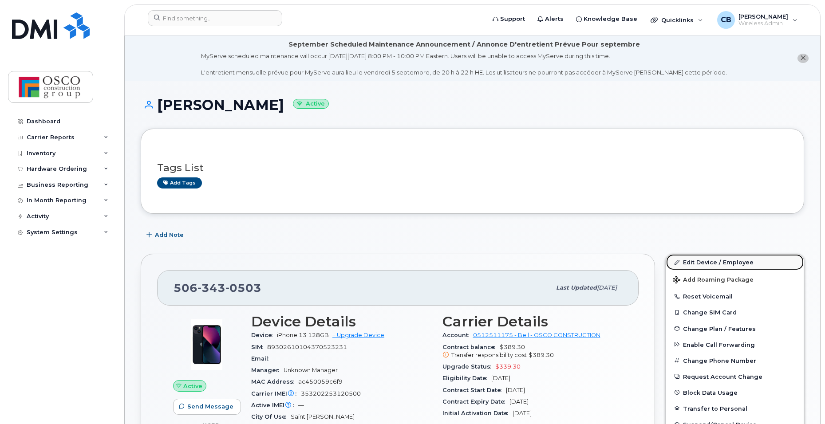
click at [708, 260] on link "Edit Device / Employee" at bounding box center [735, 262] width 138 height 16
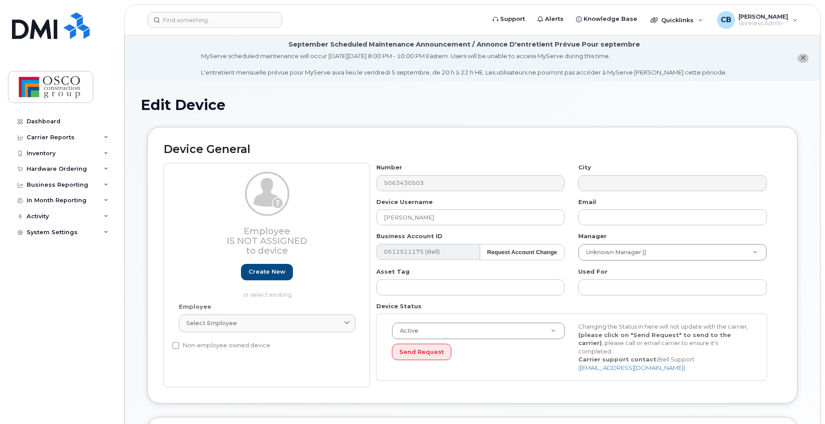
select select "3776583"
select select "3776588"
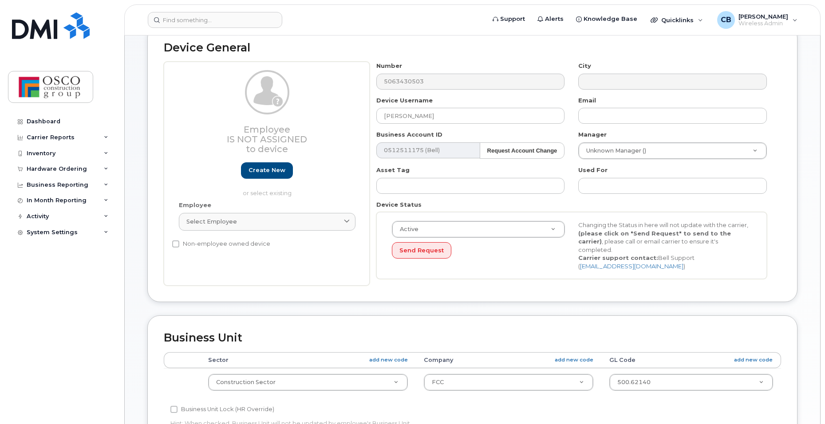
scroll to position [133, 0]
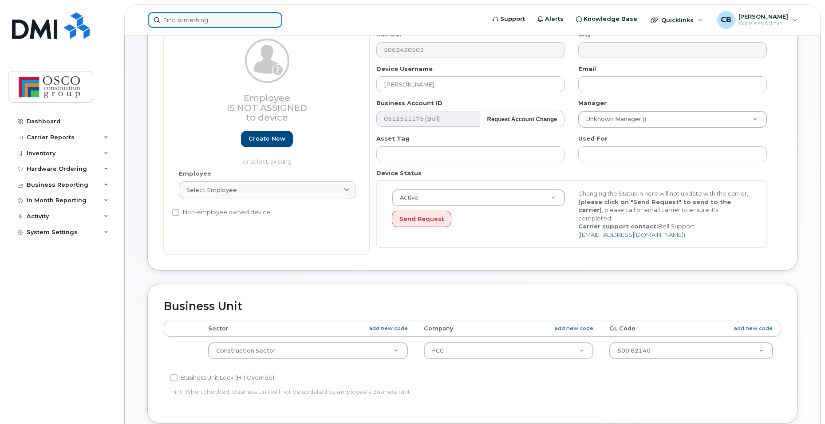
click at [204, 16] on input at bounding box center [215, 20] width 134 height 16
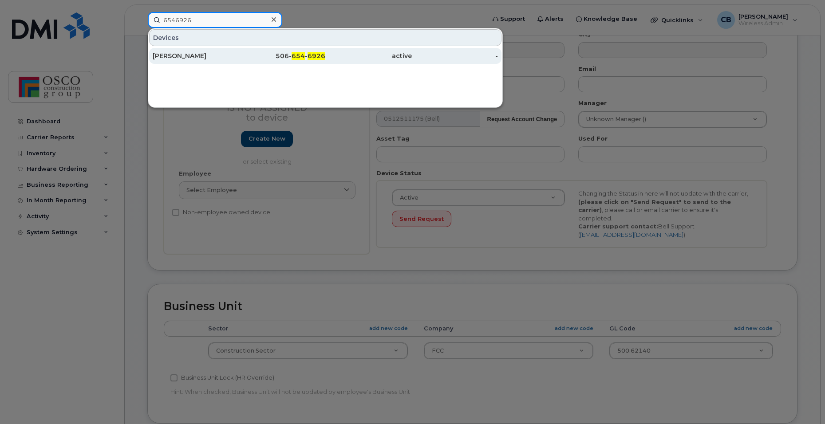
type input "6546926"
click at [301, 58] on span "654" at bounding box center [298, 56] width 13 height 8
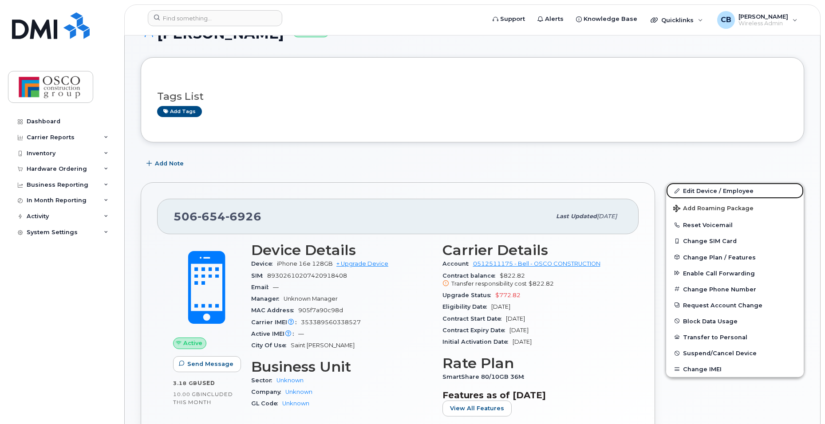
scroll to position [44, 0]
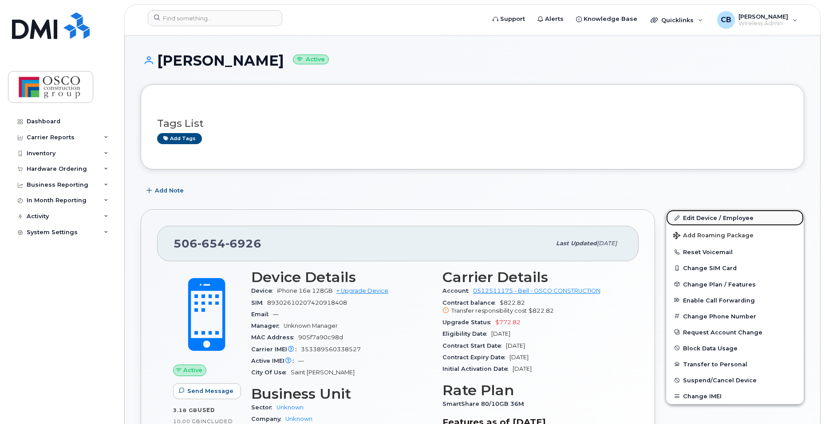
click at [697, 215] on link "Edit Device / Employee" at bounding box center [735, 218] width 138 height 16
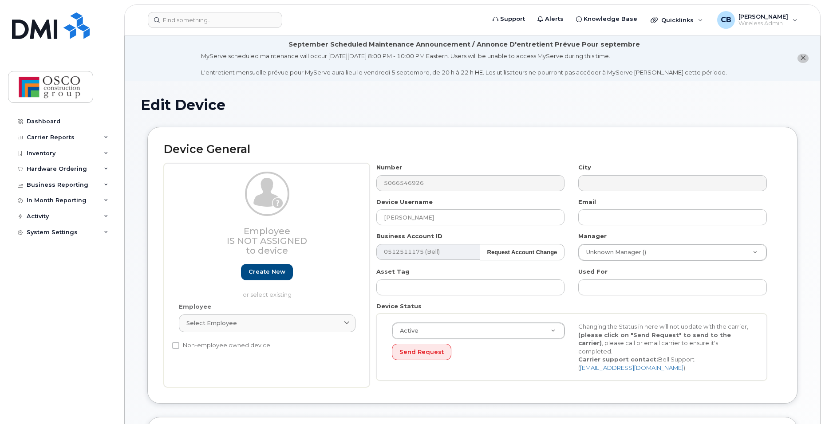
select select "3776557"
select select "3776558"
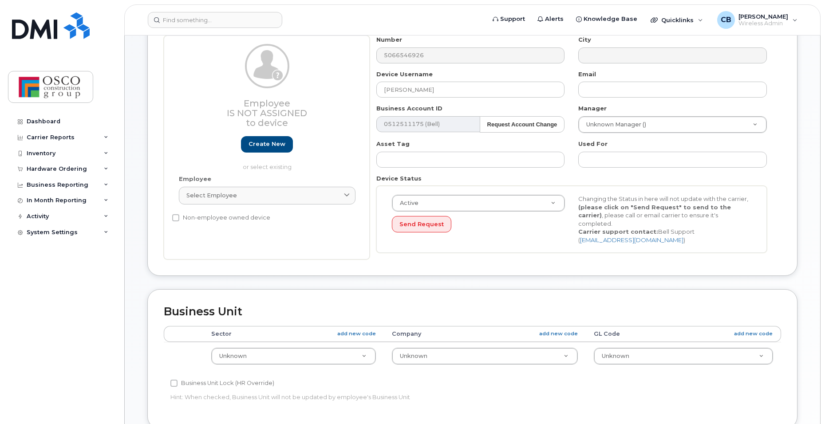
scroll to position [133, 0]
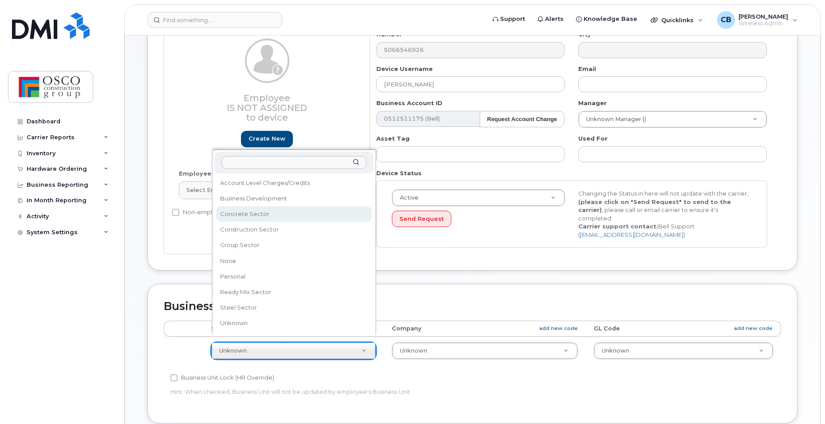
select select "3776581"
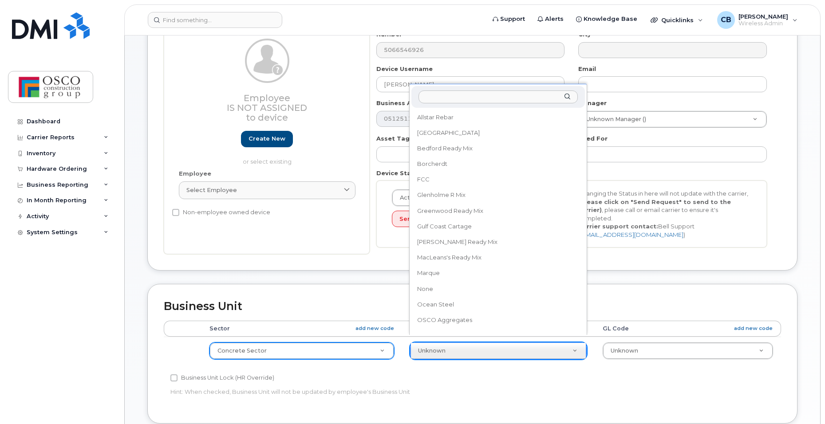
scroll to position [164, 0]
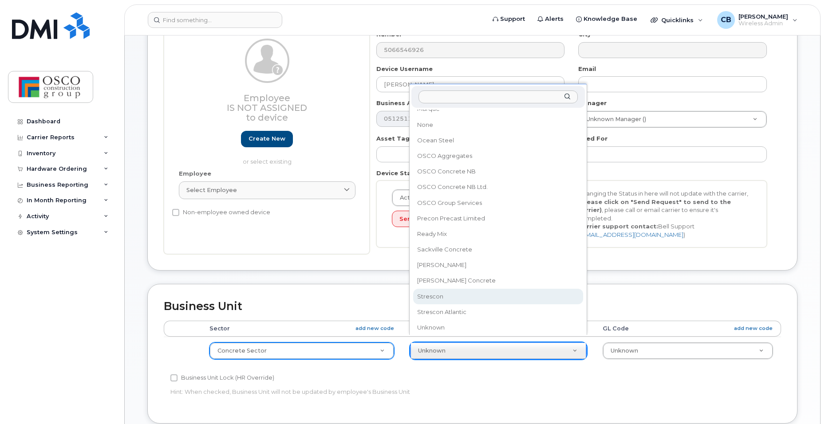
select select "3776590"
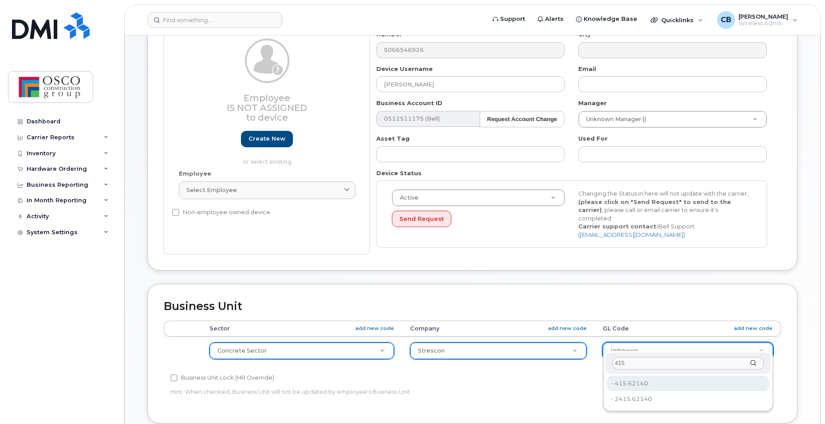
type input "415"
type input "3776626"
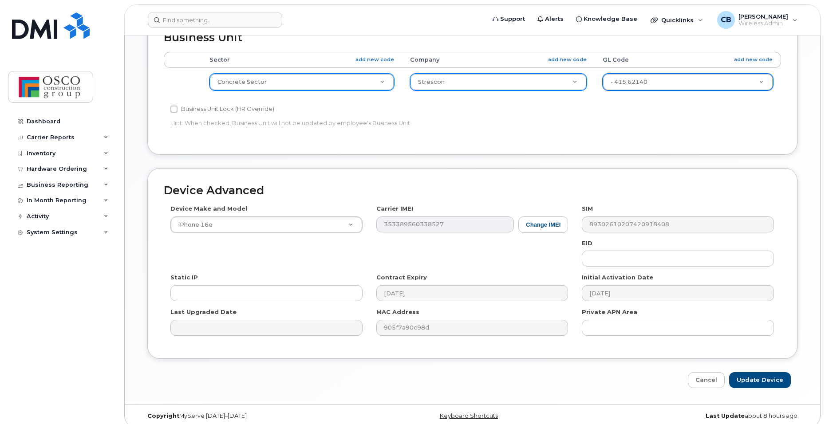
scroll to position [403, 0]
click at [752, 372] on input "Update Device" at bounding box center [760, 380] width 62 height 16
type input "Saving..."
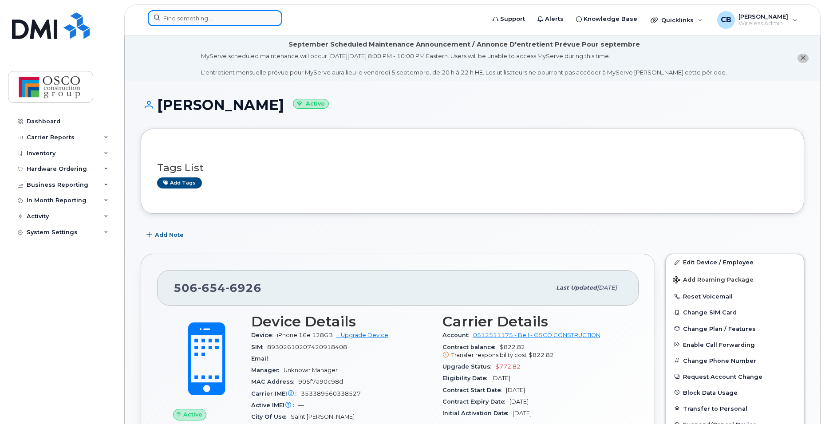
click at [195, 18] on input at bounding box center [215, 18] width 134 height 16
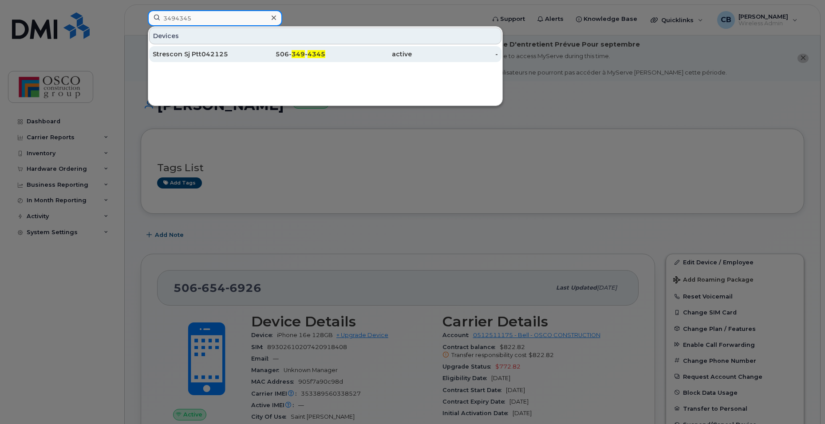
type input "3494345"
click at [295, 53] on span "349" at bounding box center [298, 54] width 13 height 8
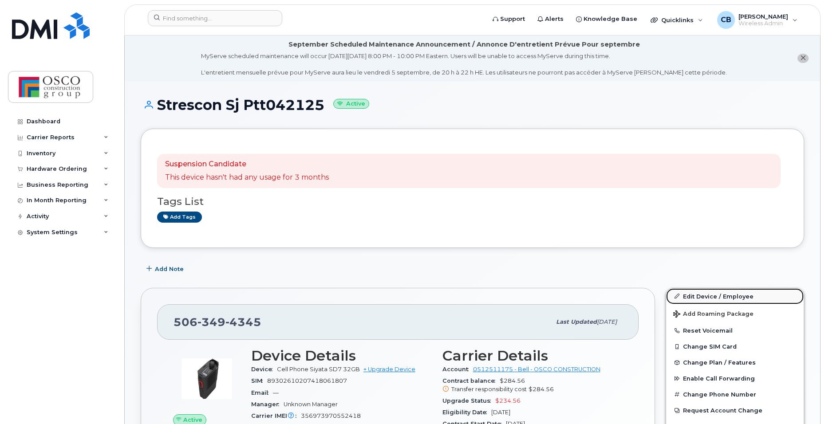
click at [703, 294] on link "Edit Device / Employee" at bounding box center [735, 297] width 138 height 16
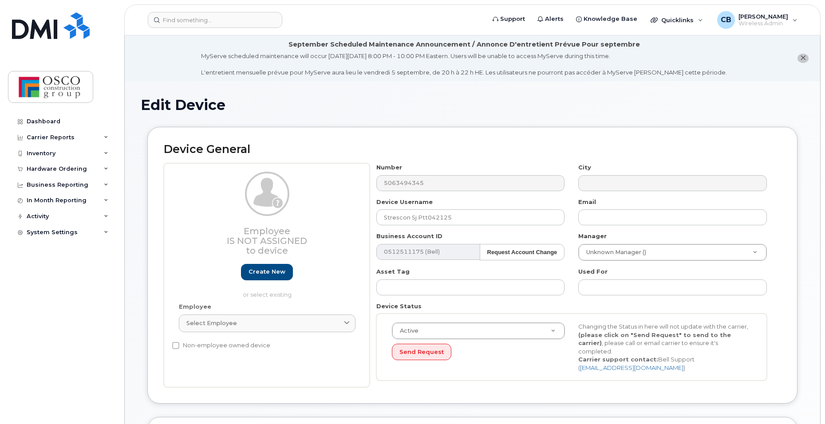
select select "3776557"
select select "3776558"
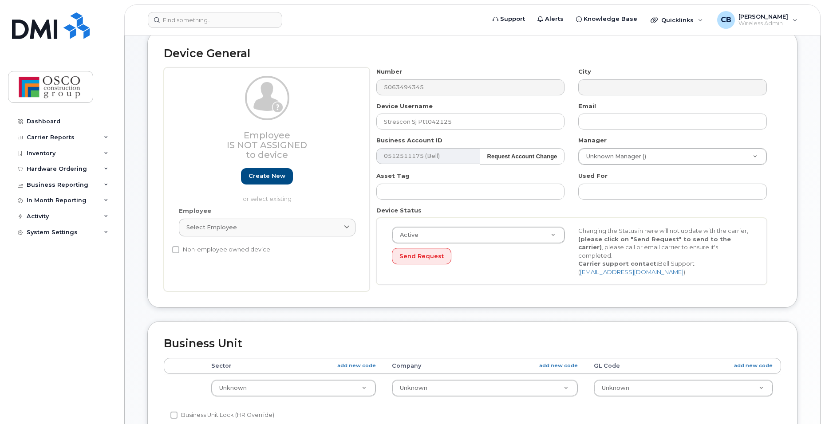
scroll to position [178, 0]
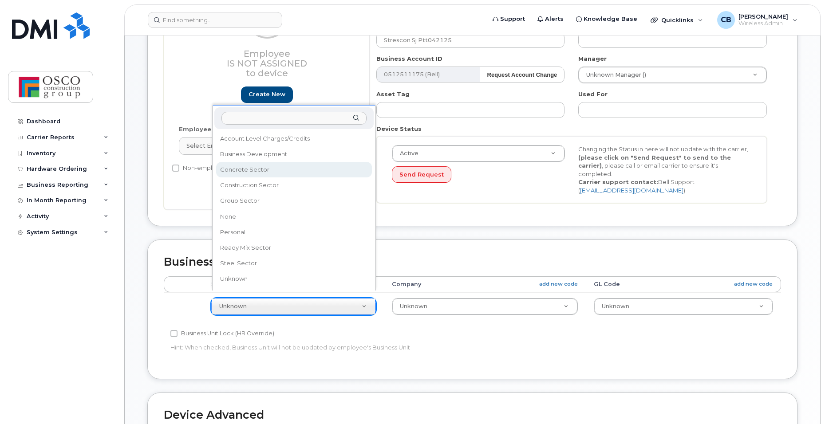
select select "3776581"
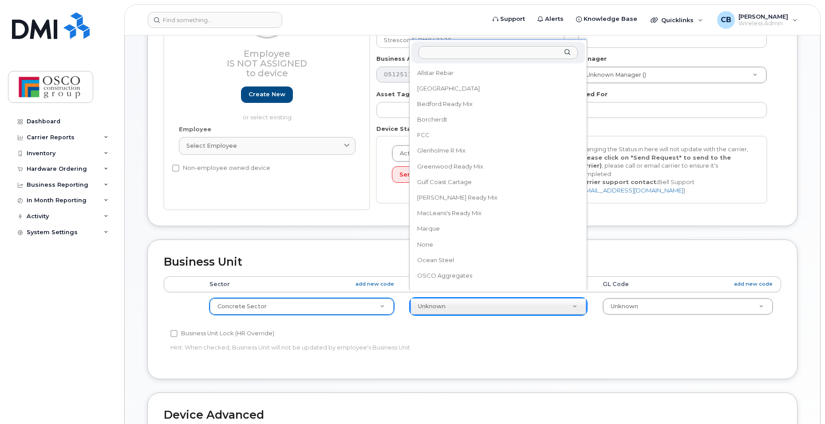
scroll to position [164, 0]
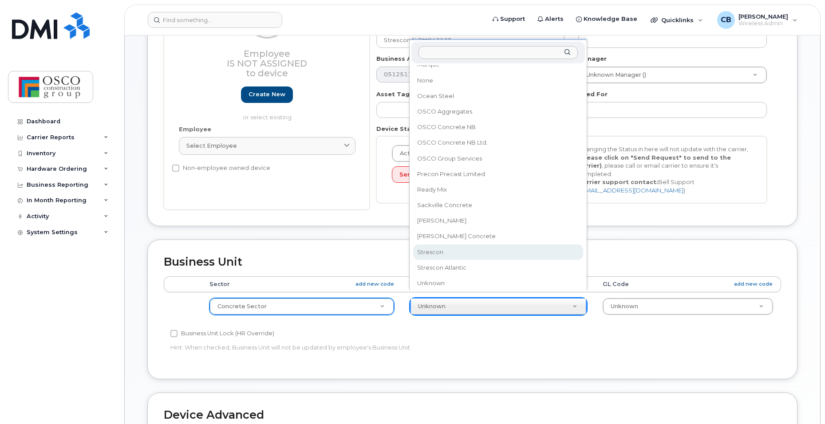
select select "3776590"
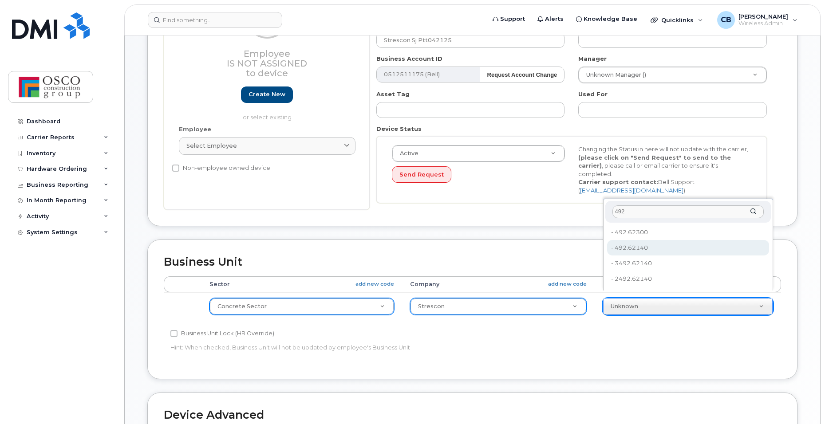
type input "492"
type input "8762725"
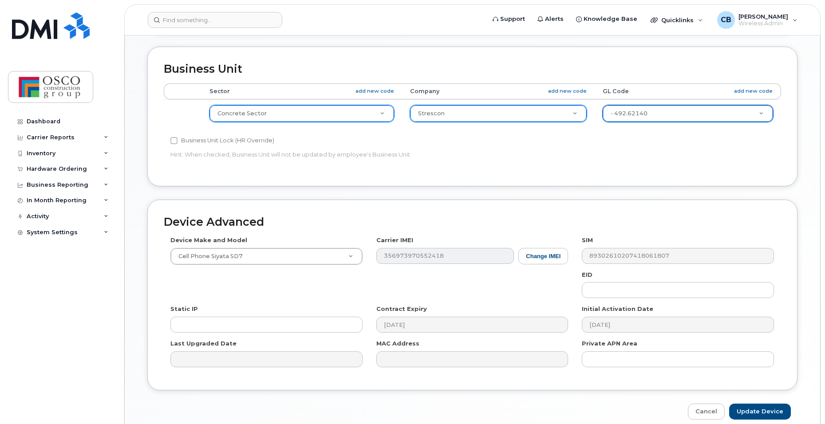
scroll to position [399, 0]
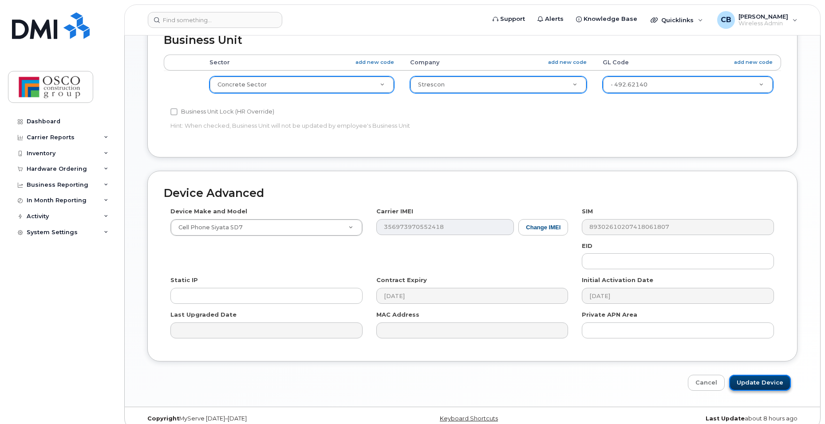
click at [745, 375] on input "Update Device" at bounding box center [760, 383] width 62 height 16
type input "Saving..."
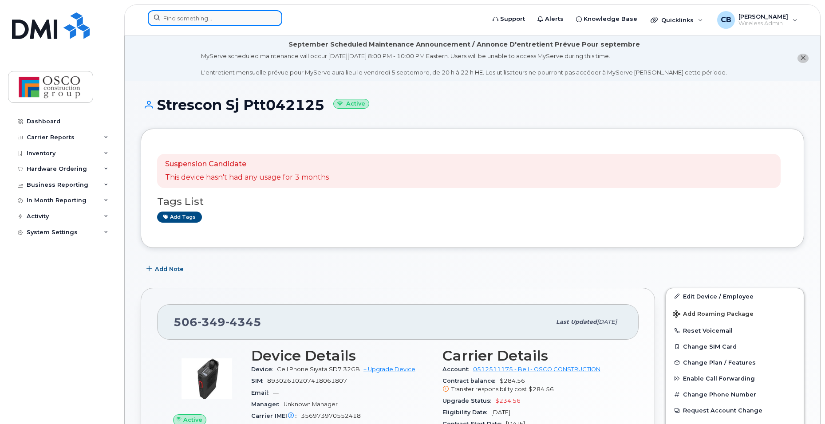
click at [192, 13] on input at bounding box center [215, 18] width 134 height 16
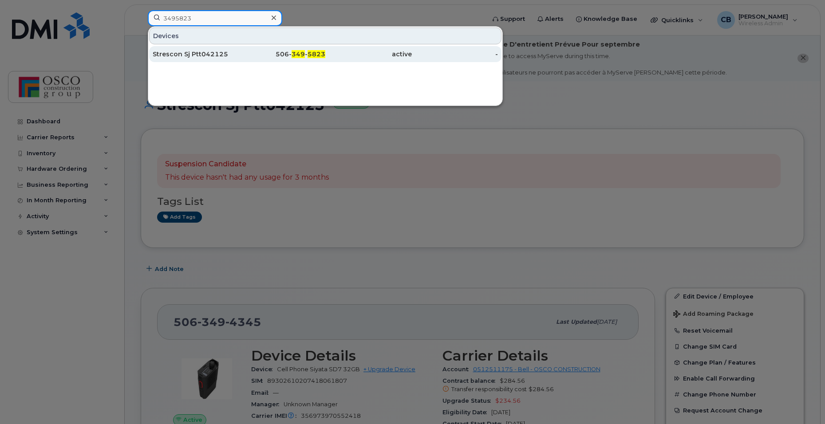
type input "3495823"
click at [311, 54] on span "5823" at bounding box center [317, 54] width 18 height 8
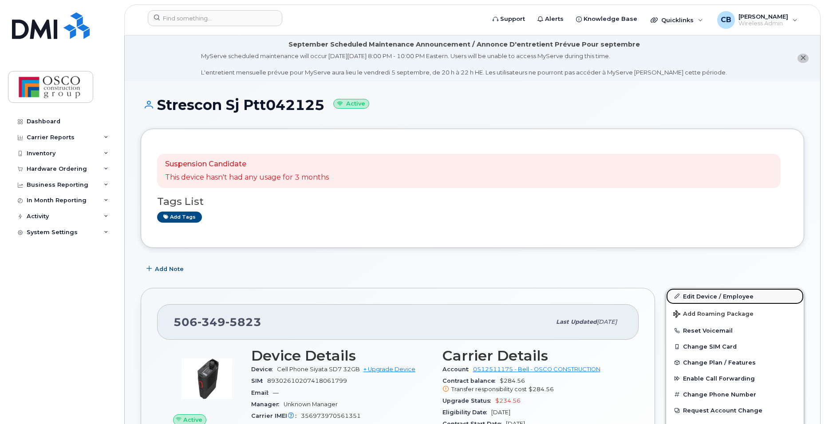
click at [695, 297] on link "Edit Device / Employee" at bounding box center [735, 297] width 138 height 16
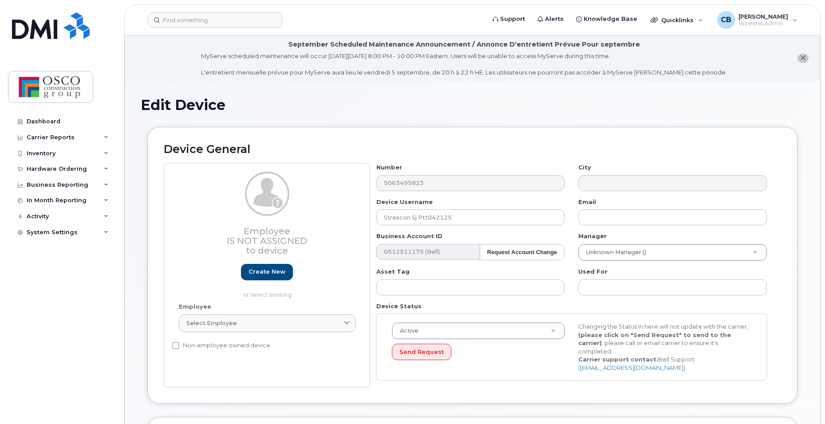
select select "3776557"
select select "3776558"
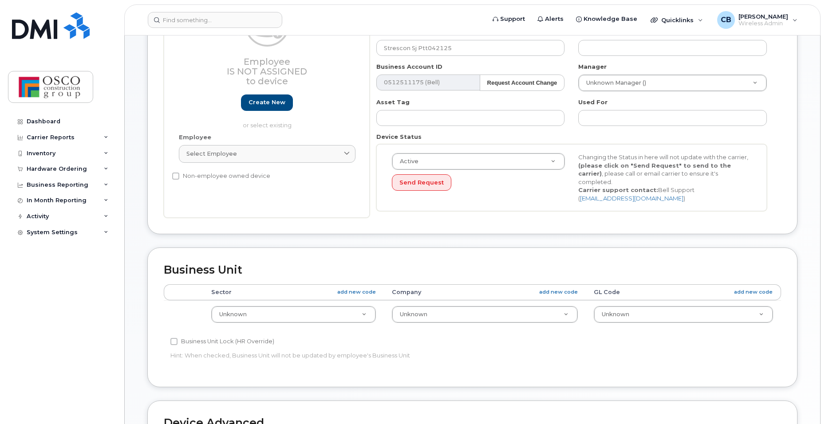
scroll to position [178, 0]
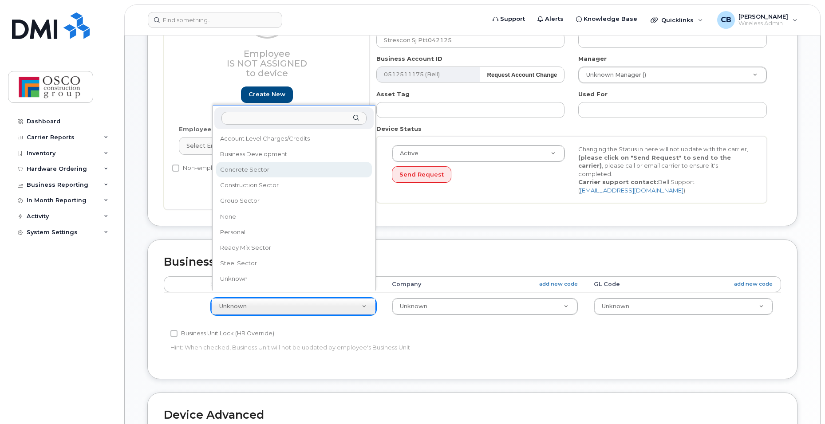
select select "3776581"
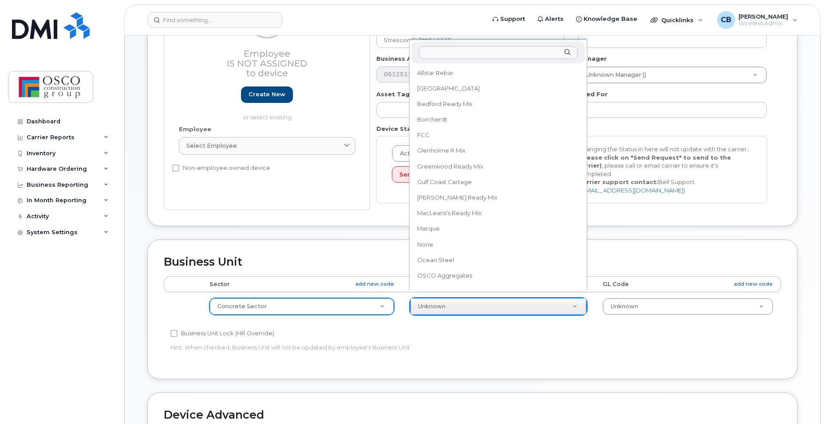
scroll to position [164, 0]
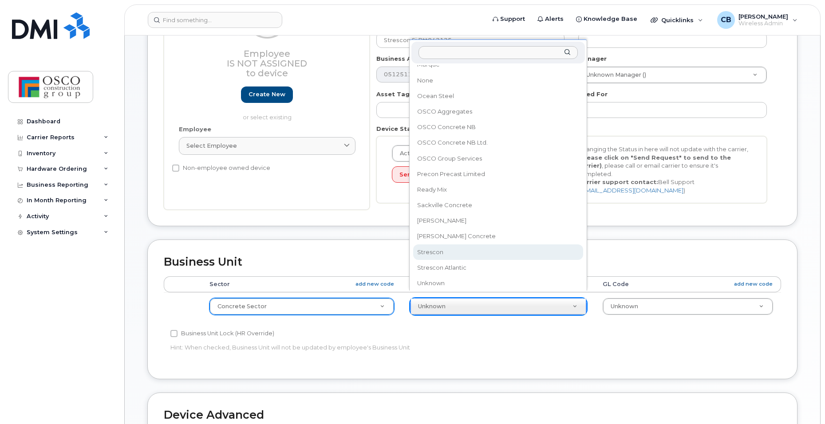
select select "3776590"
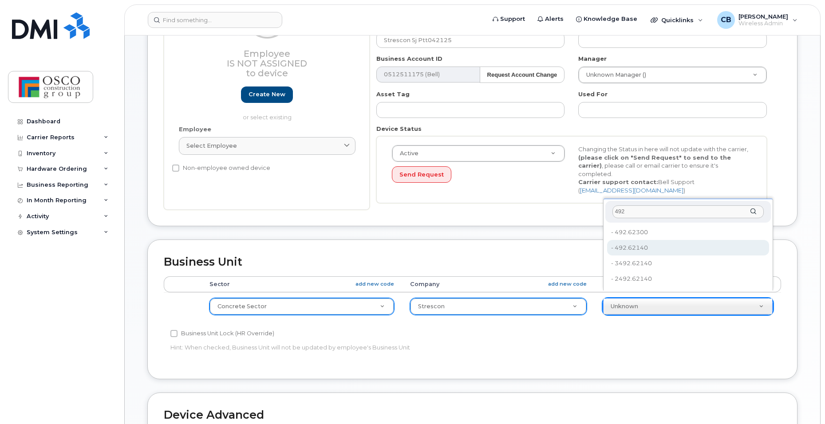
type input "492"
type input "8762725"
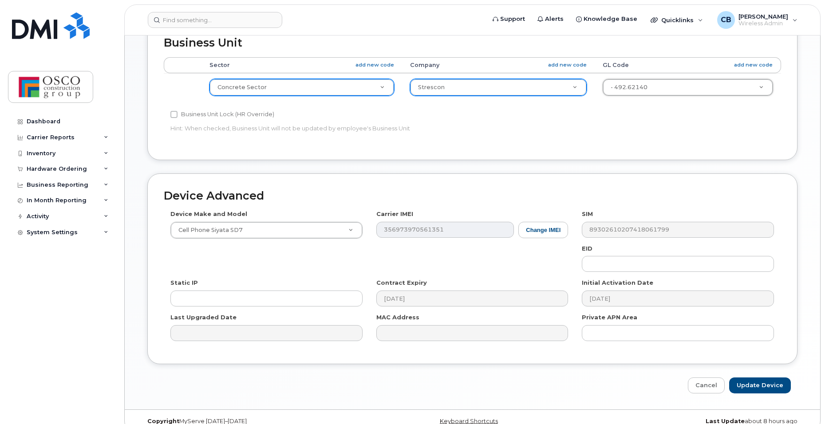
scroll to position [399, 0]
click at [747, 375] on input "Update Device" at bounding box center [760, 383] width 62 height 16
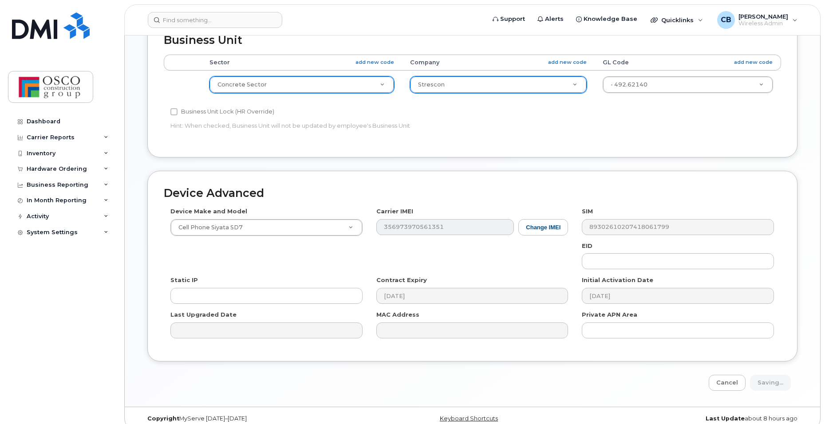
type input "Saving..."
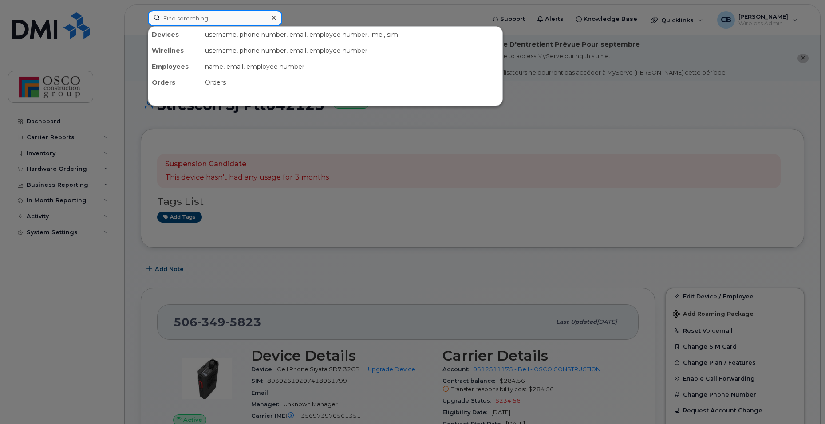
click at [233, 24] on input at bounding box center [215, 18] width 134 height 16
click at [222, 16] on input at bounding box center [215, 18] width 134 height 16
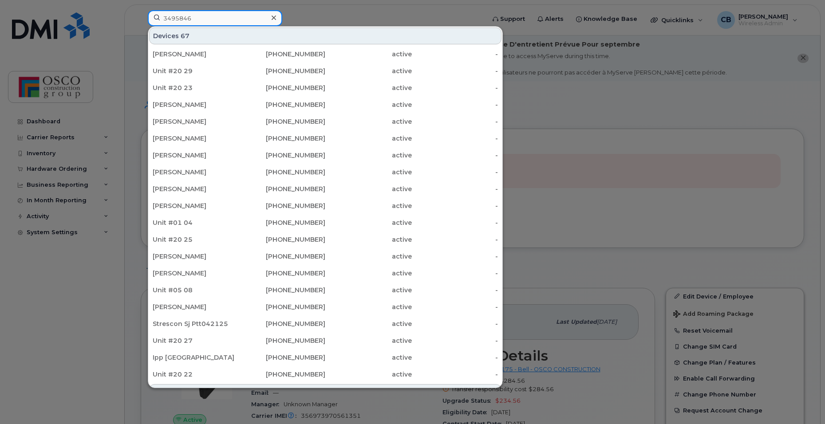
type input "3495846"
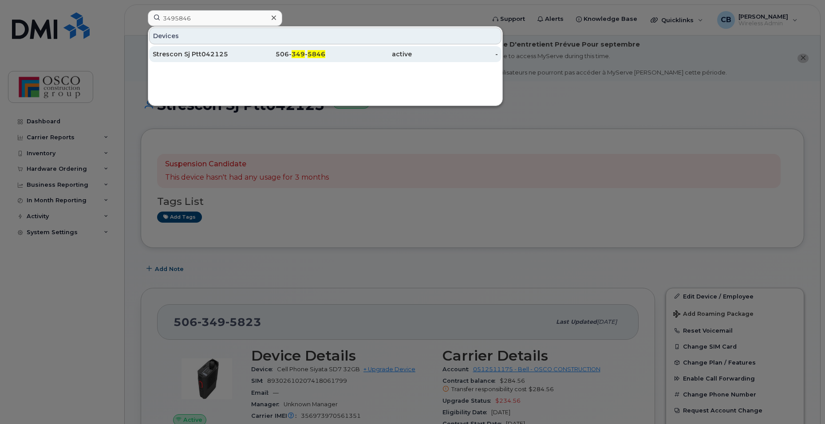
click at [297, 55] on span "349" at bounding box center [298, 54] width 13 height 8
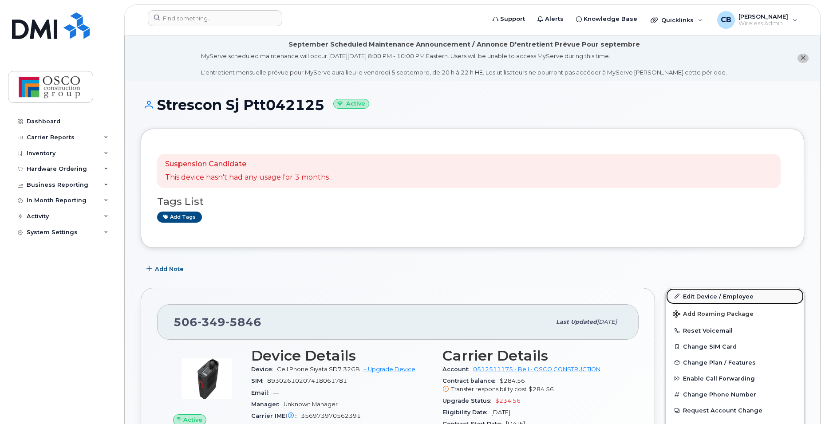
click at [695, 297] on link "Edit Device / Employee" at bounding box center [735, 297] width 138 height 16
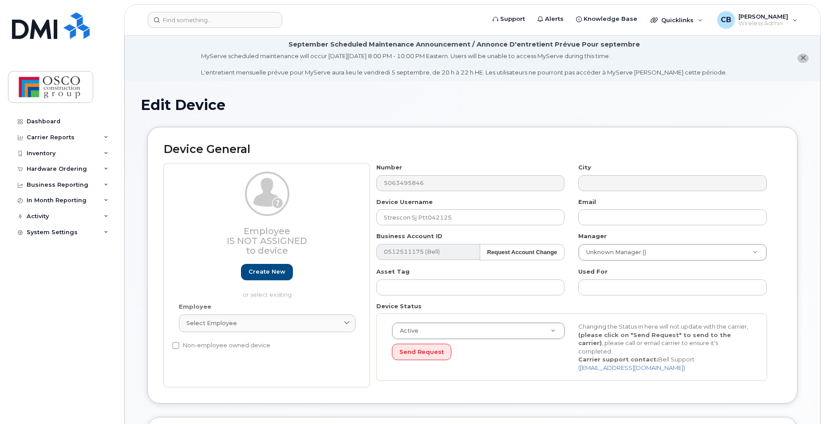
select select "3776557"
select select "3776558"
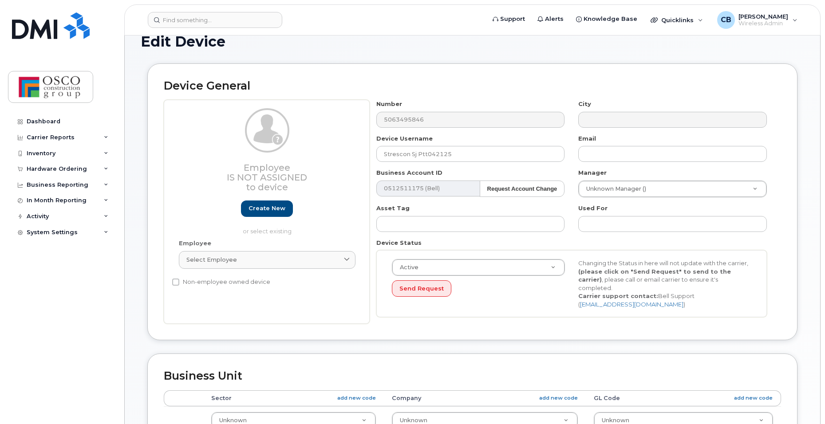
scroll to position [178, 0]
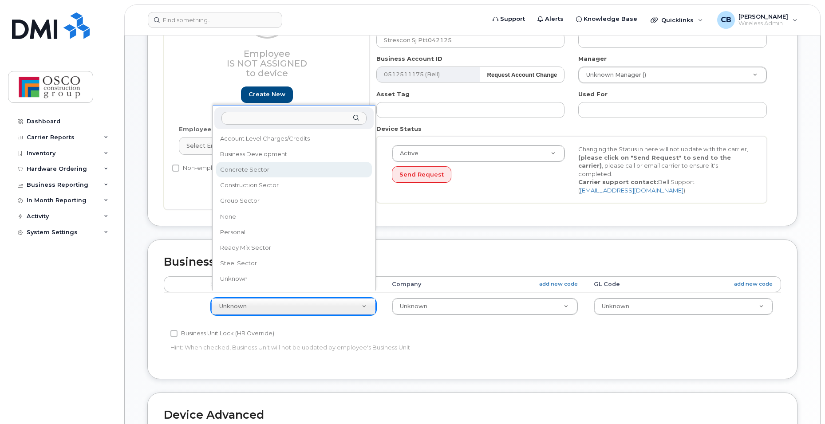
select select "3776581"
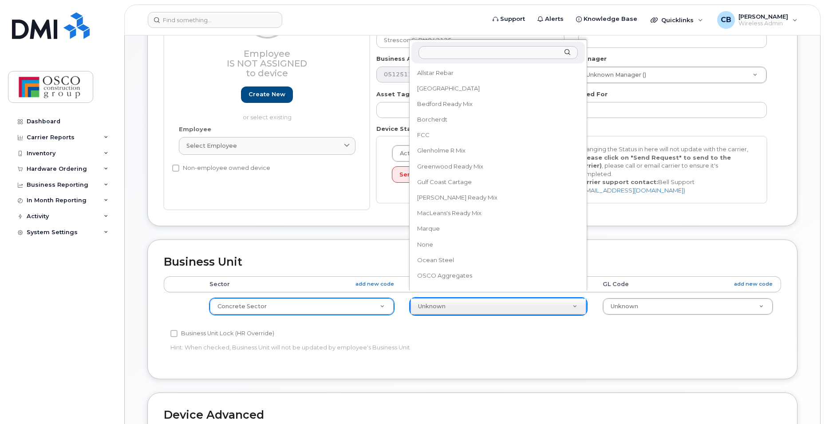
scroll to position [164, 0]
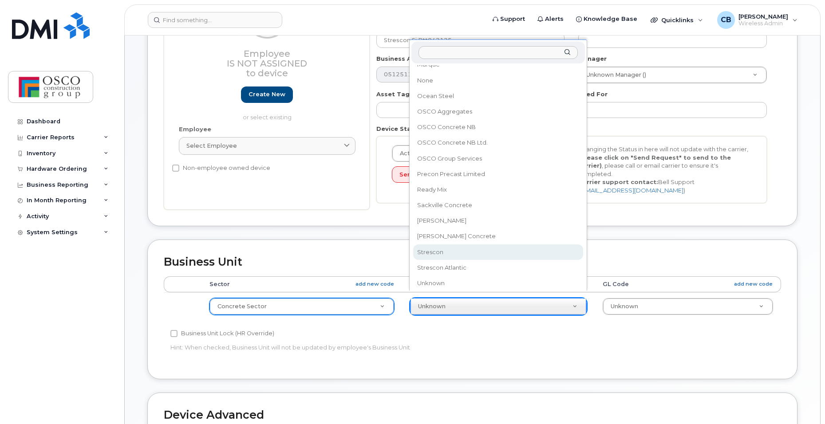
select select "3776590"
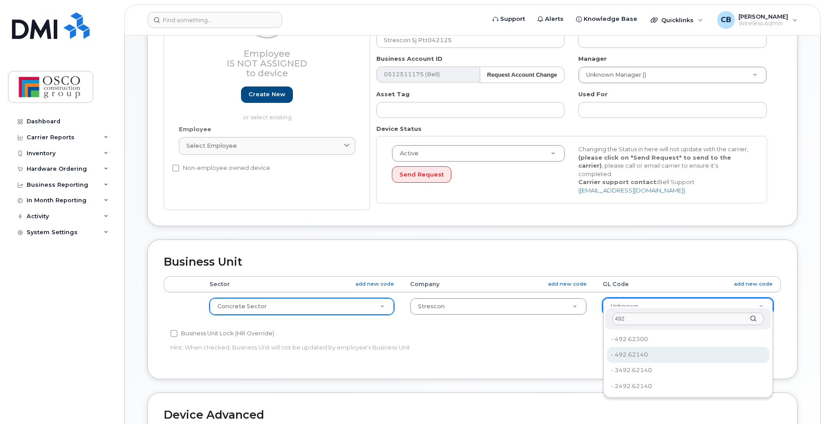
type input "492"
type input "8762725"
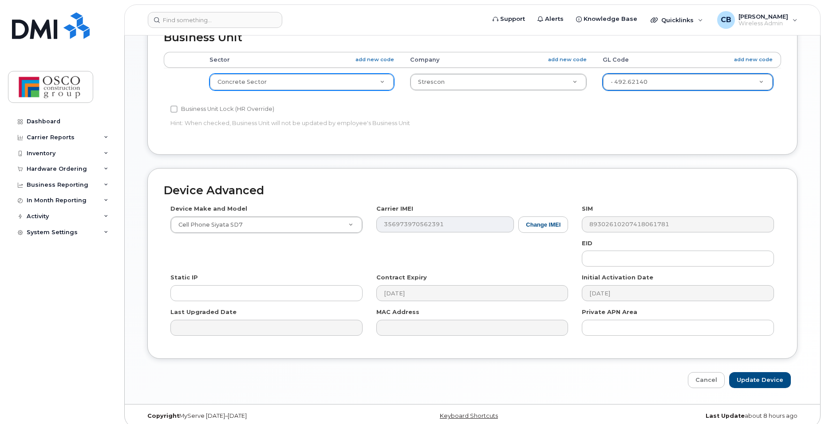
scroll to position [403, 0]
click at [757, 372] on input "Update Device" at bounding box center [760, 380] width 62 height 16
type input "Saving..."
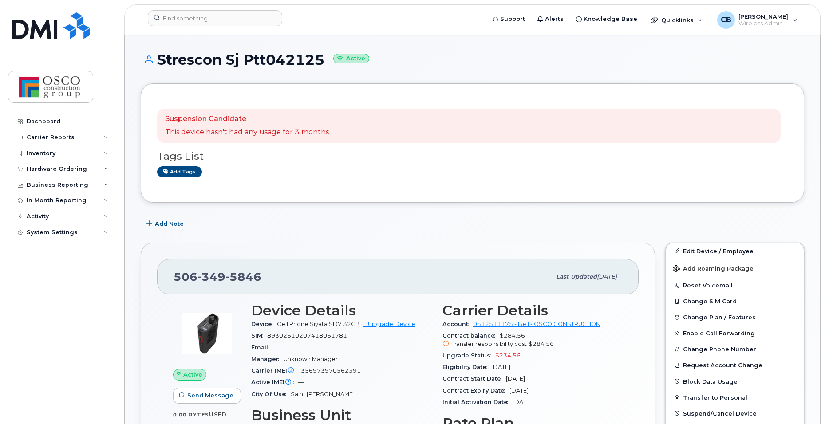
scroll to position [89, 0]
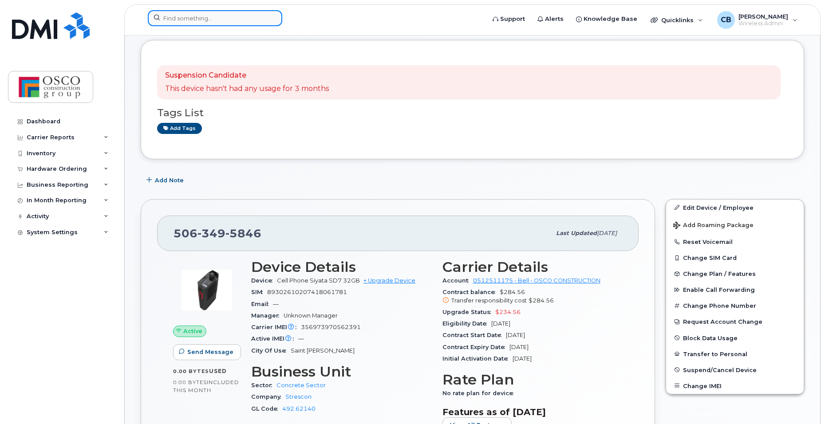
click at [188, 17] on input at bounding box center [215, 18] width 134 height 16
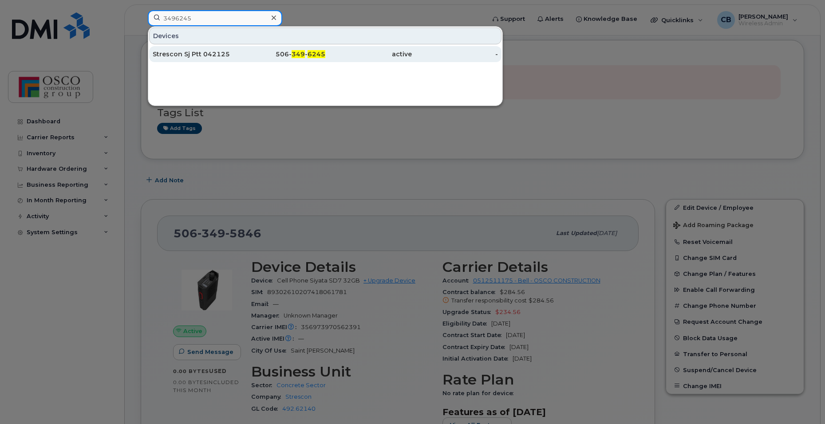
type input "3496245"
click at [311, 51] on span "6245" at bounding box center [317, 54] width 18 height 8
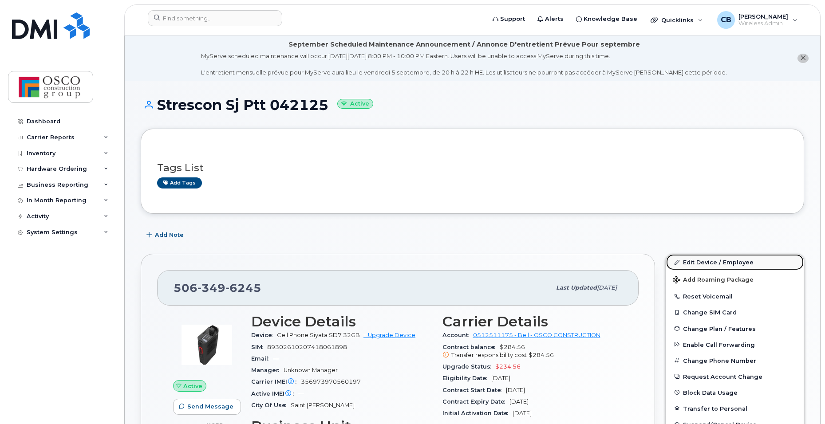
click at [688, 262] on link "Edit Device / Employee" at bounding box center [735, 262] width 138 height 16
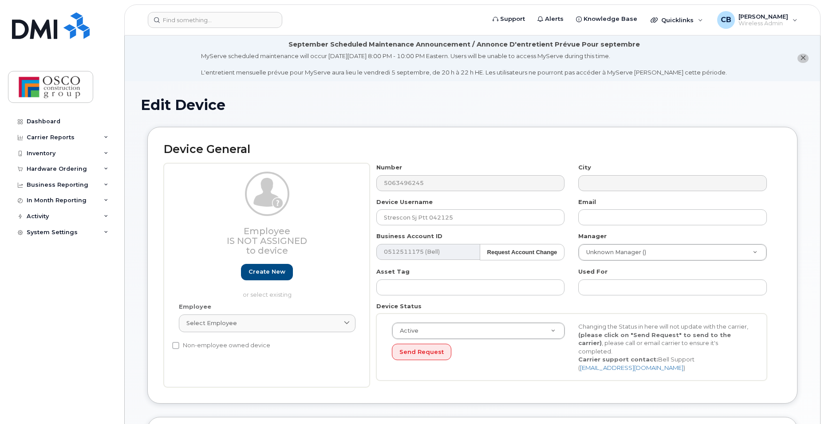
select select "3776557"
select select "3776558"
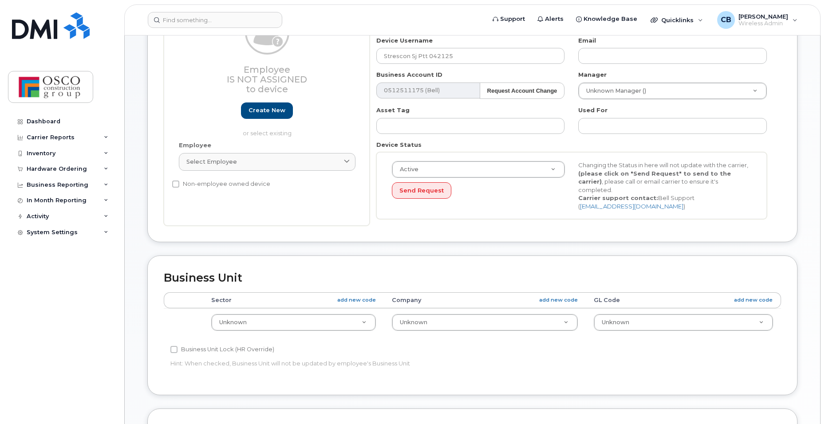
scroll to position [222, 0]
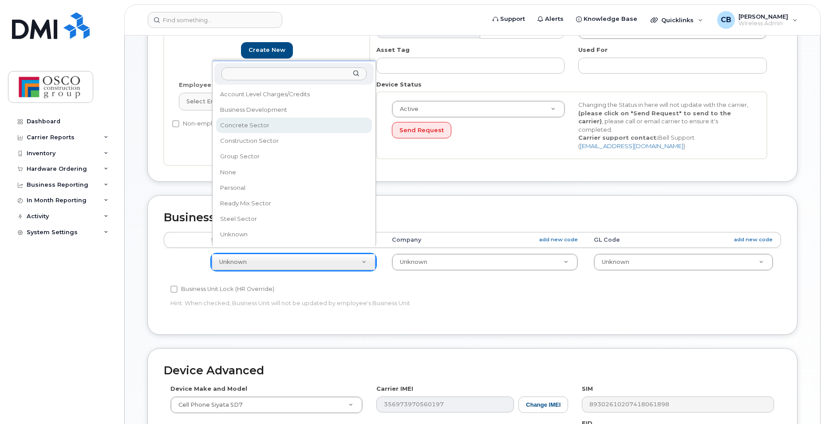
select select "3776581"
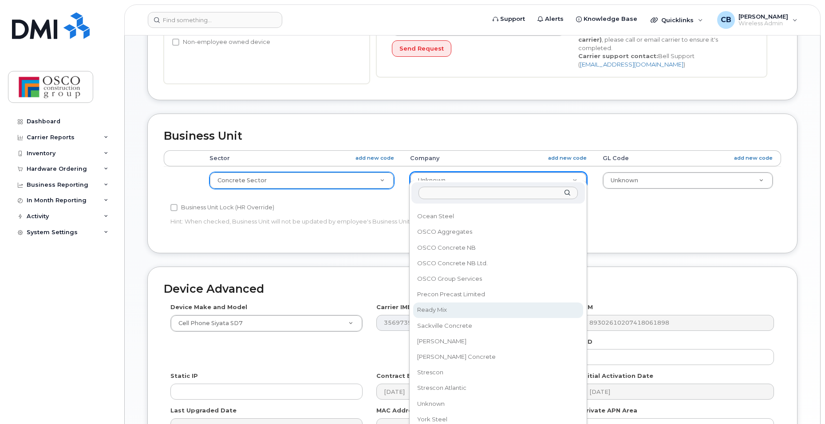
scroll to position [311, 0]
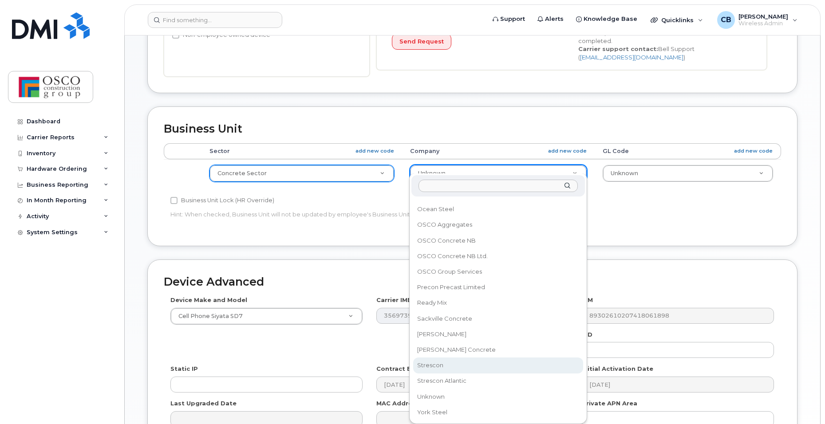
select select "3776590"
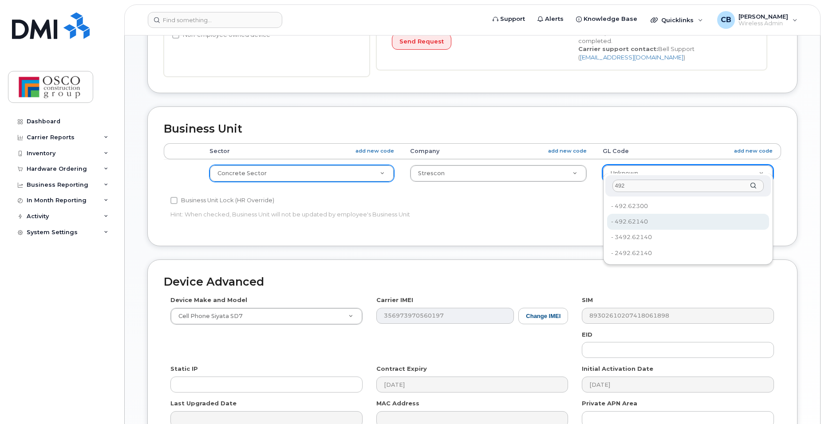
type input "492"
type input "8762725"
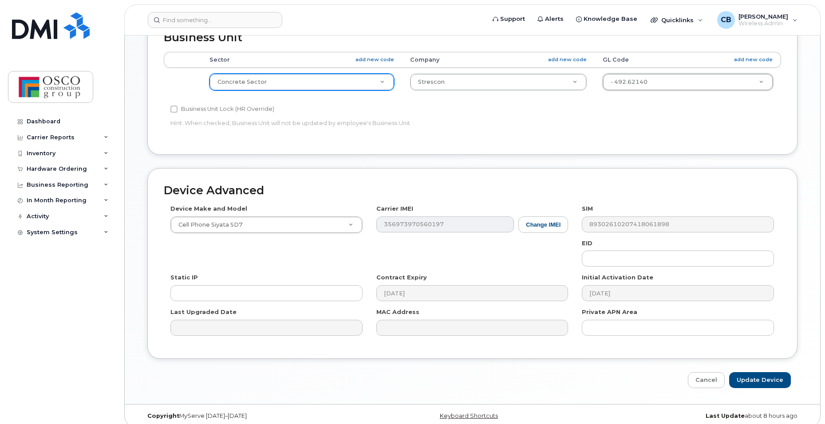
scroll to position [403, 0]
click at [741, 372] on input "Update Device" at bounding box center [760, 380] width 62 height 16
type input "Saving..."
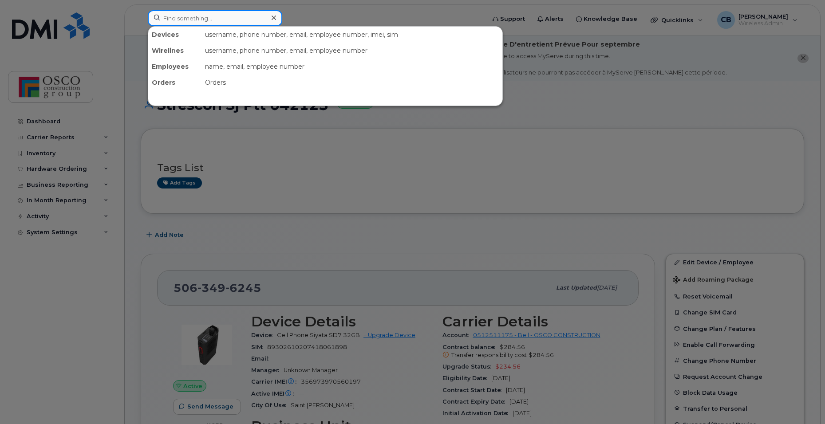
click at [166, 16] on input at bounding box center [215, 18] width 134 height 16
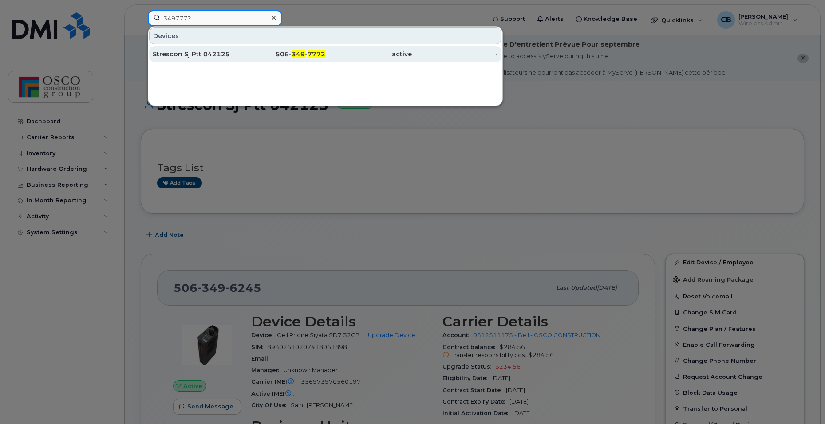
type input "3497772"
click at [300, 58] on span "349" at bounding box center [298, 54] width 13 height 8
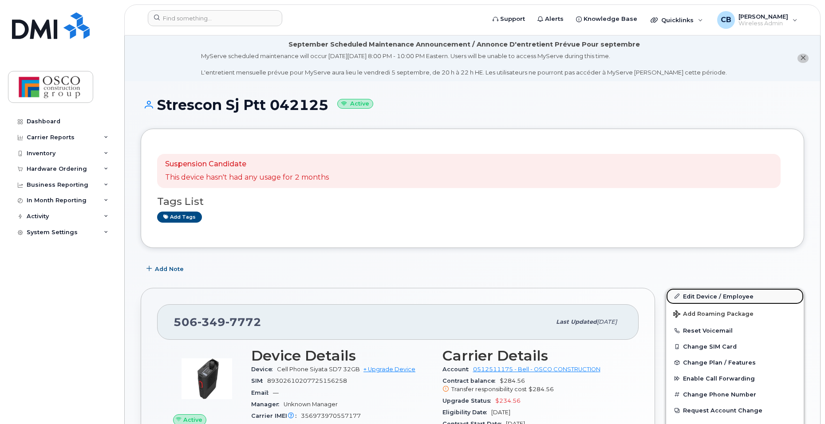
click at [717, 298] on link "Edit Device / Employee" at bounding box center [735, 297] width 138 height 16
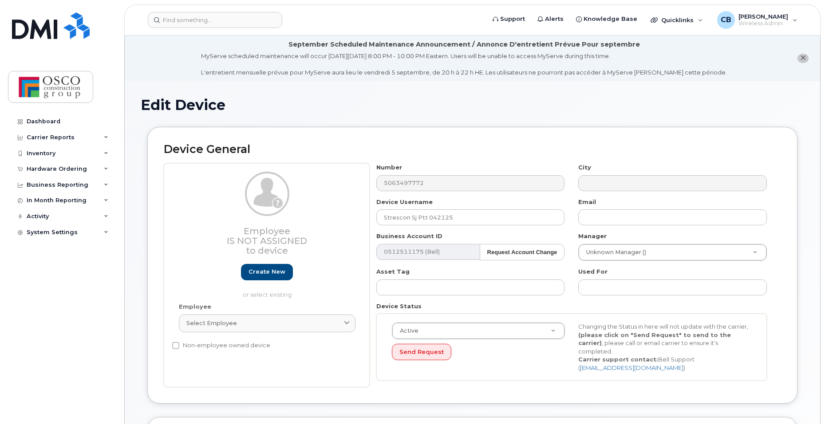
select select "3776557"
select select "3776558"
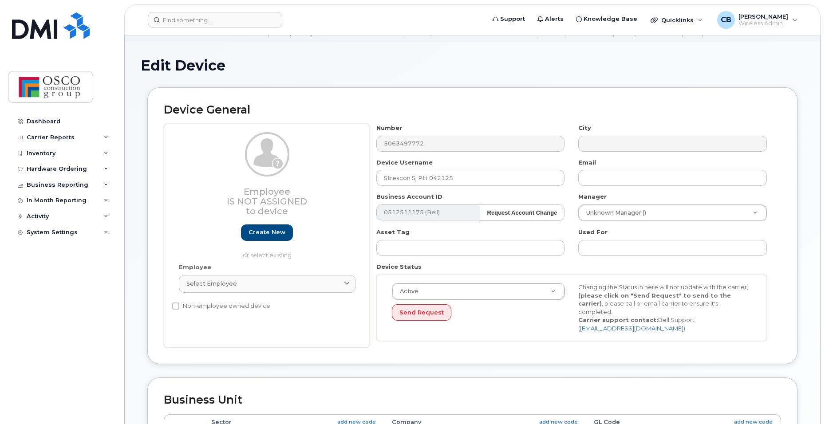
scroll to position [178, 0]
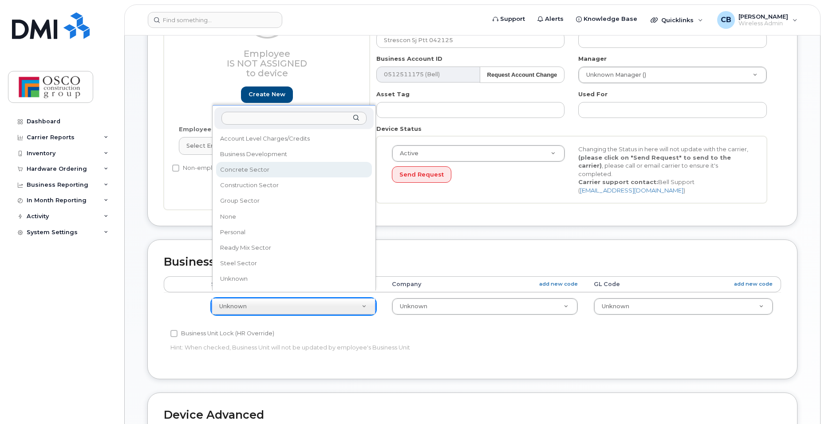
select select "3776581"
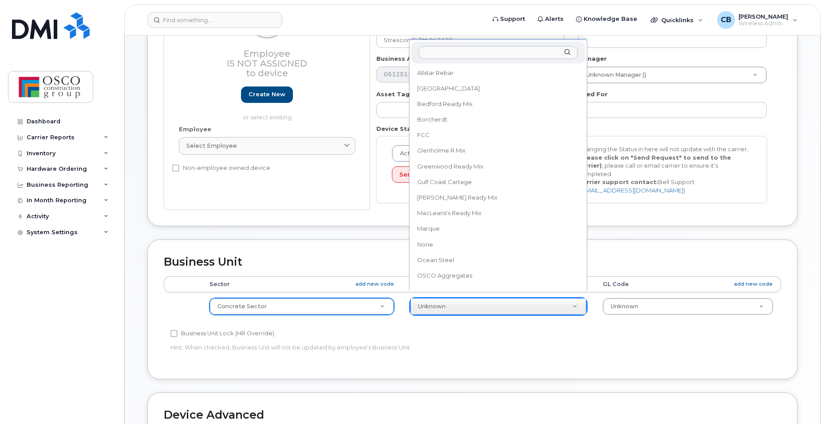
scroll to position [164, 0]
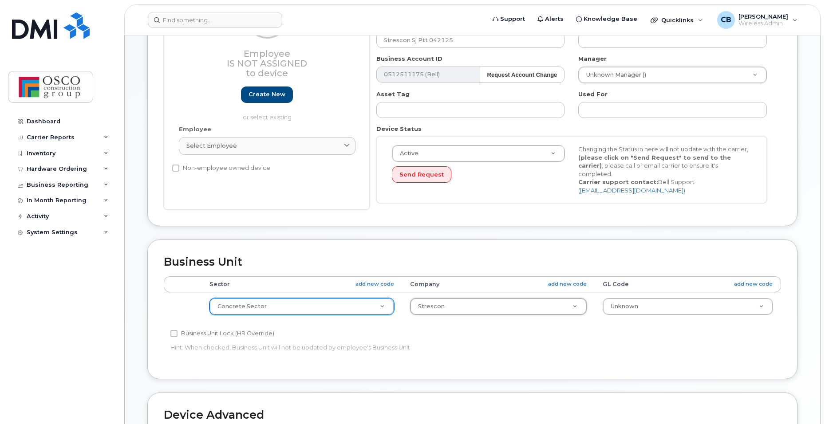
select select "3776590"
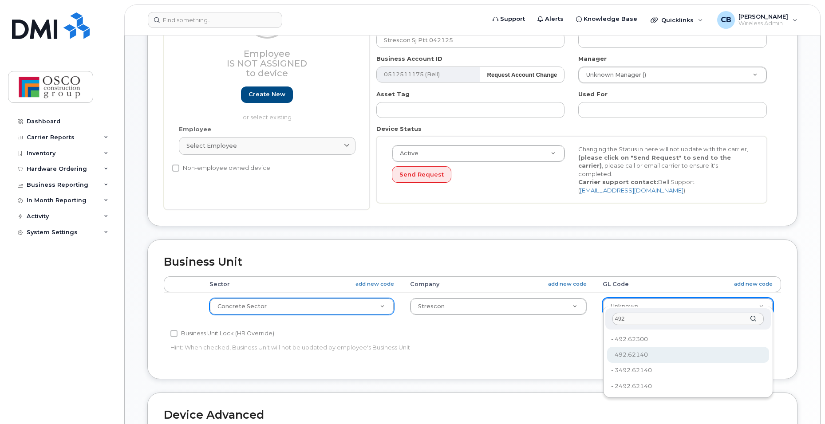
type input "492"
type input "8762725"
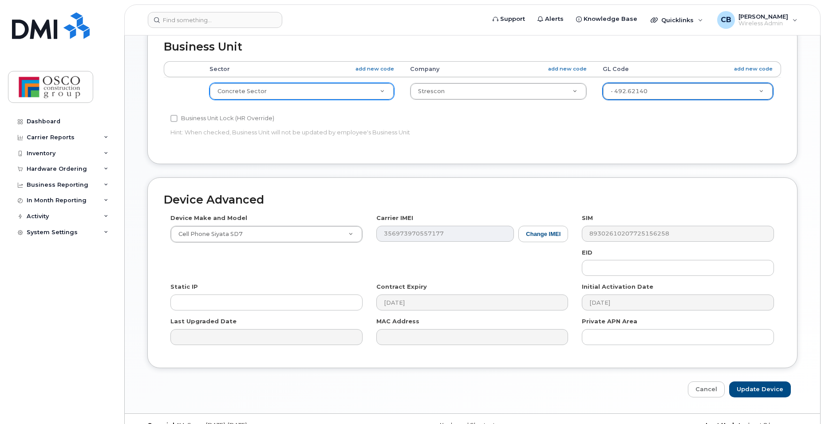
scroll to position [403, 0]
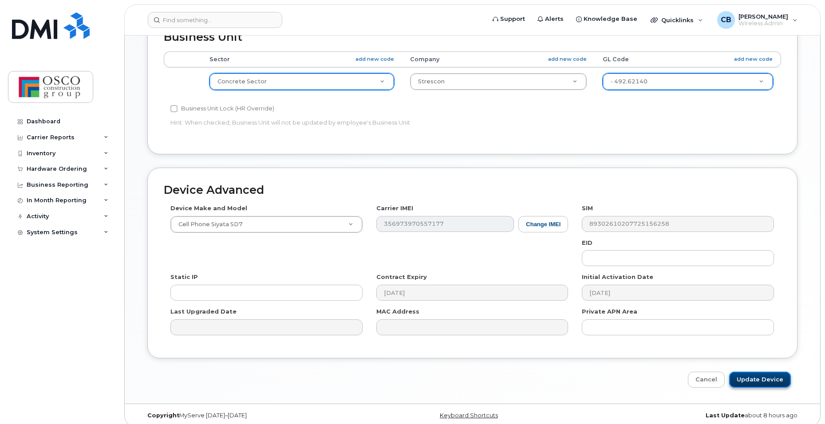
click at [754, 372] on input "Update Device" at bounding box center [760, 380] width 62 height 16
type input "Saving..."
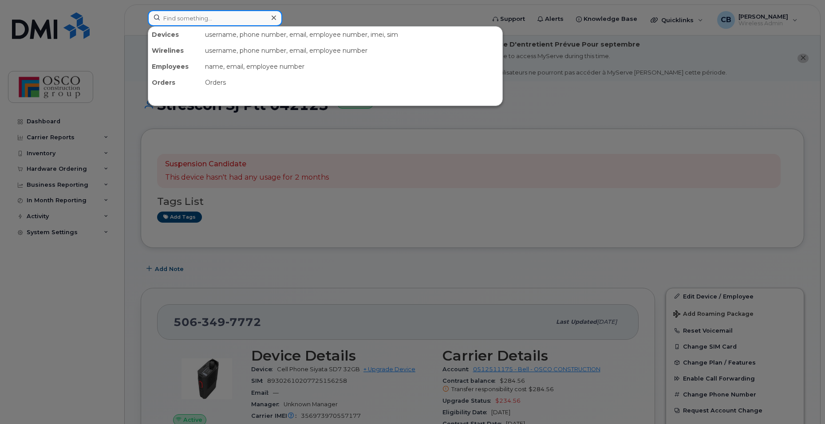
click at [211, 21] on input at bounding box center [215, 18] width 134 height 16
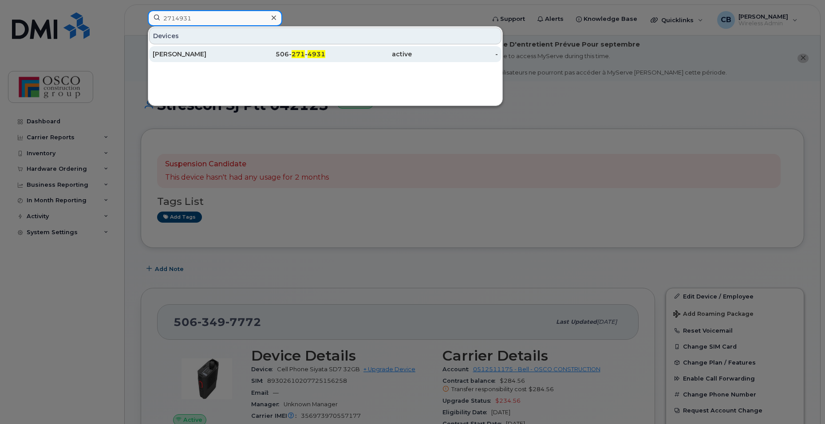
type input "2714931"
click at [302, 53] on span "271" at bounding box center [298, 54] width 13 height 8
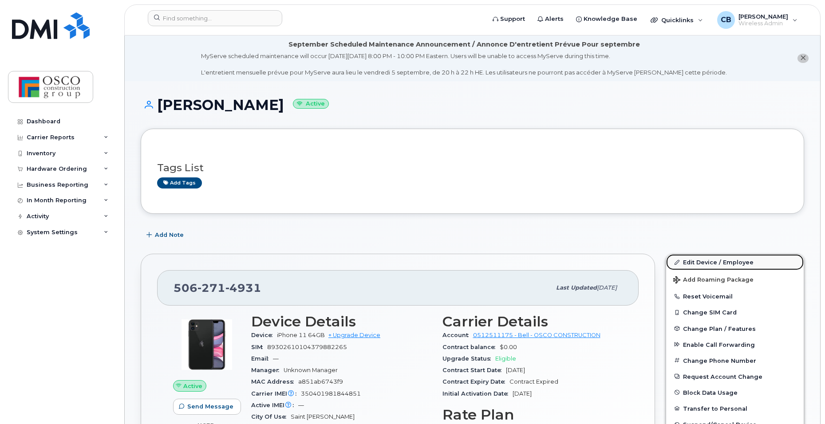
click at [702, 258] on link "Edit Device / Employee" at bounding box center [735, 262] width 138 height 16
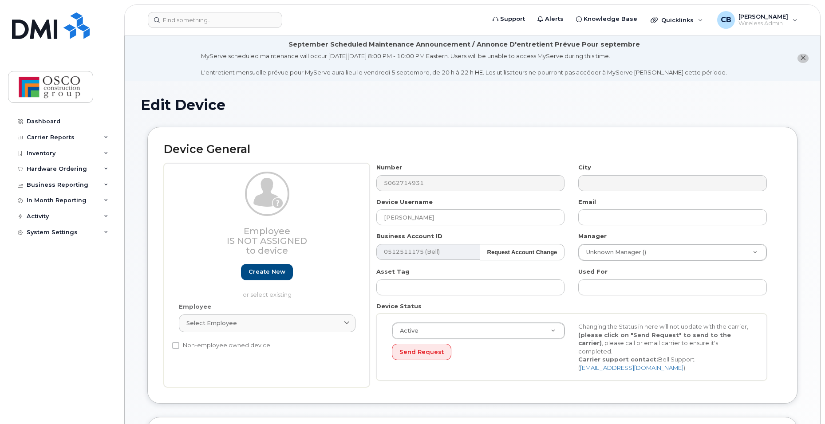
select select "3776584"
select select "3776589"
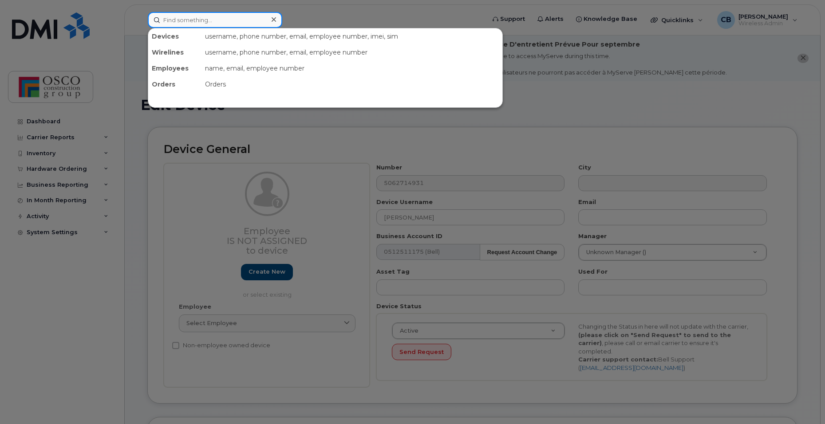
click at [173, 24] on input at bounding box center [215, 20] width 134 height 16
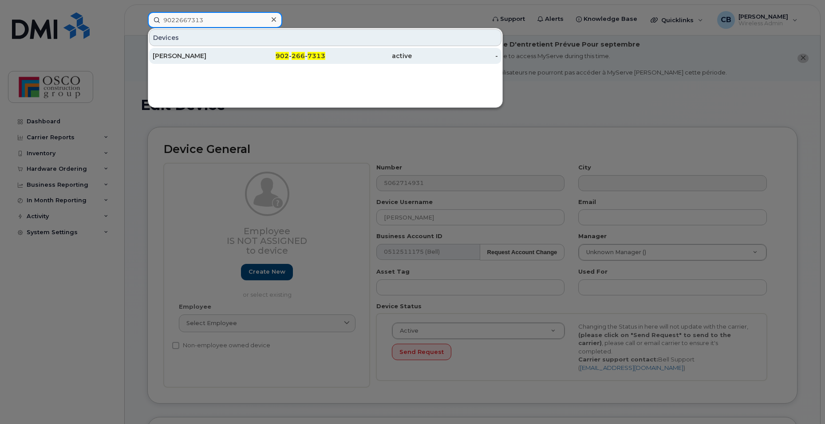
type input "9022667313"
click at [304, 56] on span "266" at bounding box center [298, 56] width 13 height 8
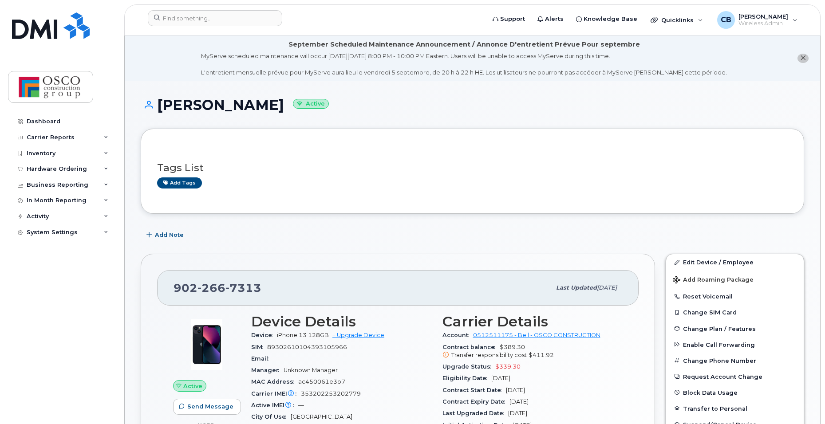
click at [710, 249] on div "Edit Device / Employee Add Roaming Package Reset Voicemail Change SIM Card Chan…" at bounding box center [734, 409] width 149 height 320
click at [698, 265] on link "Edit Device / Employee" at bounding box center [735, 262] width 138 height 16
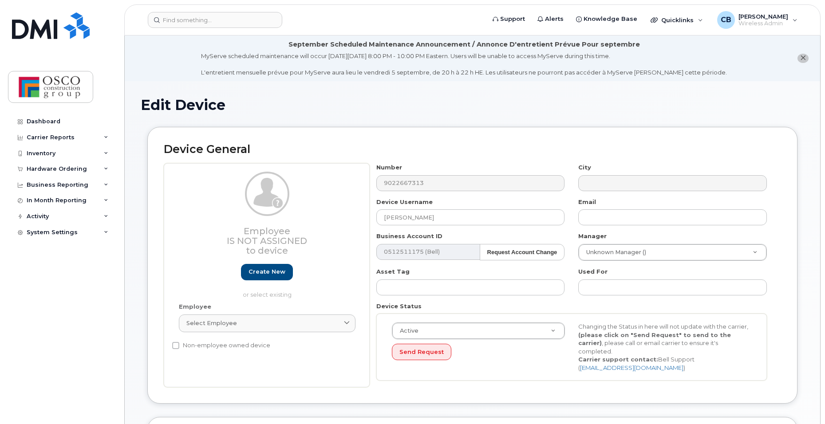
select select "3776584"
select select "3776589"
click at [202, 25] on input at bounding box center [215, 20] width 134 height 16
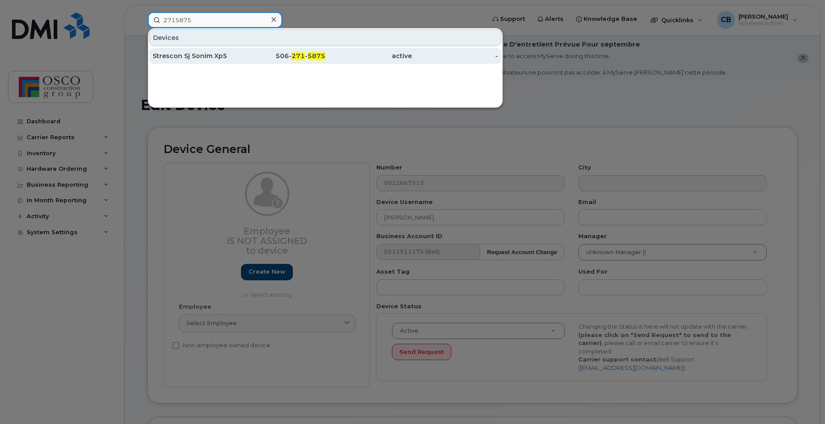
type input "2715875"
click at [302, 56] on span "271" at bounding box center [298, 56] width 13 height 8
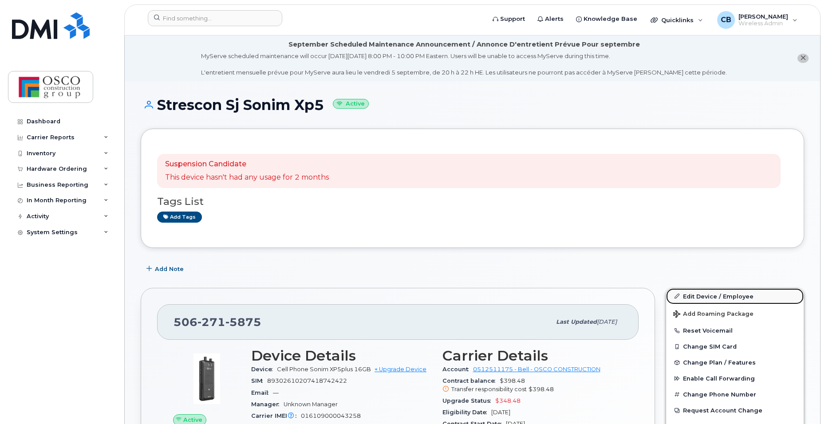
click at [703, 296] on link "Edit Device / Employee" at bounding box center [735, 297] width 138 height 16
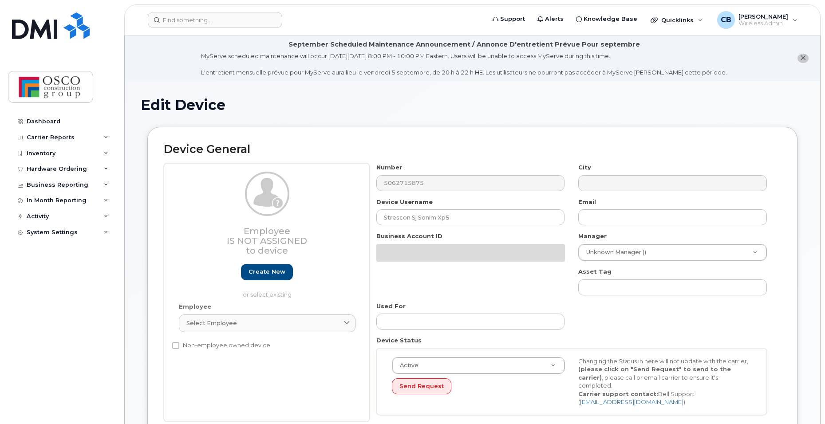
select select "3776557"
select select "3776558"
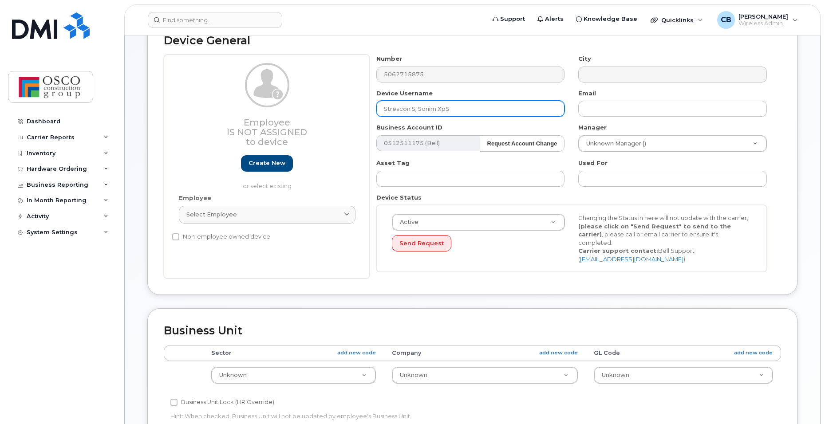
scroll to position [133, 0]
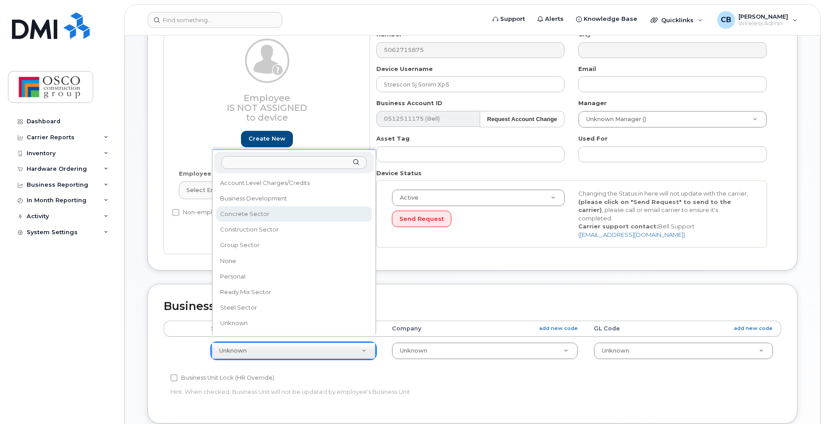
select select "3776581"
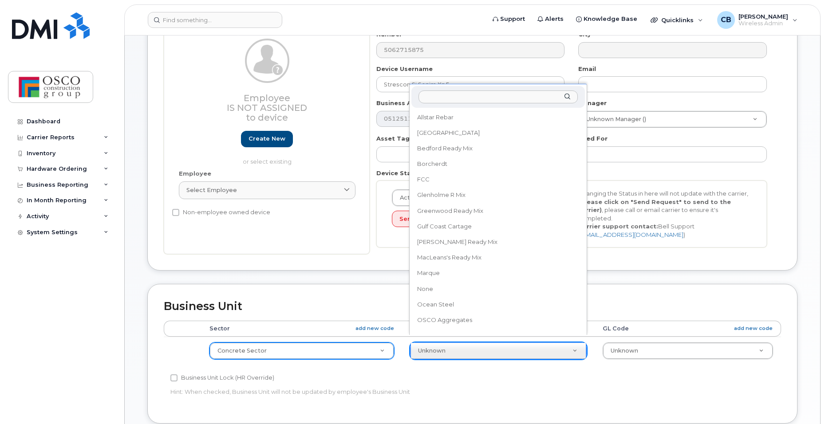
scroll to position [164, 0]
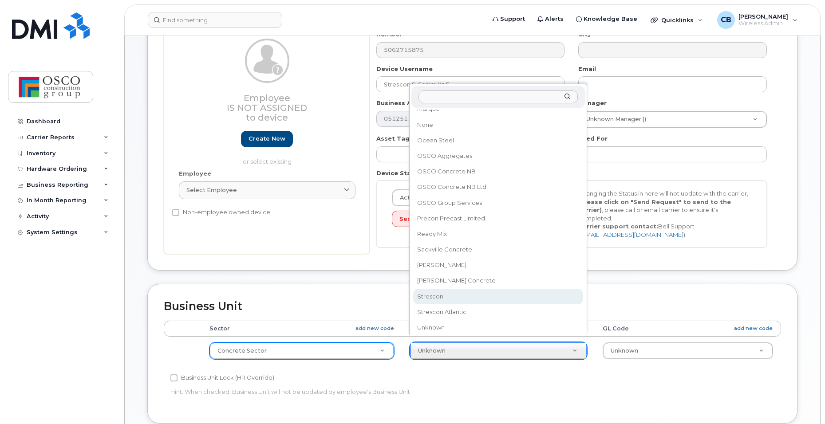
select select "3776590"
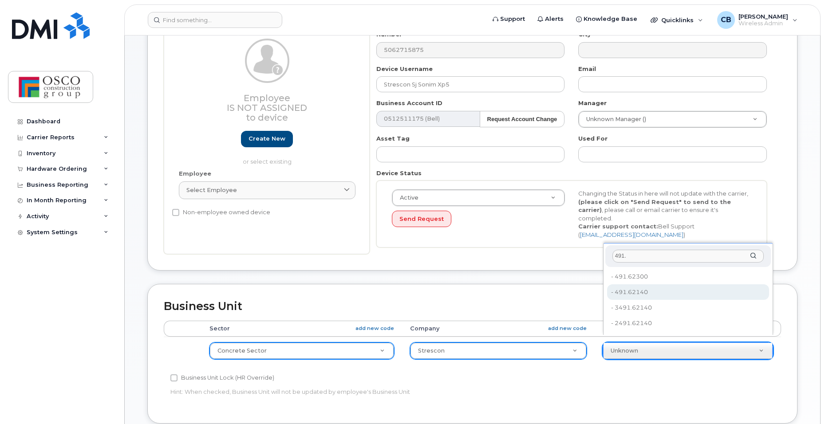
type input "491."
type input "3776635"
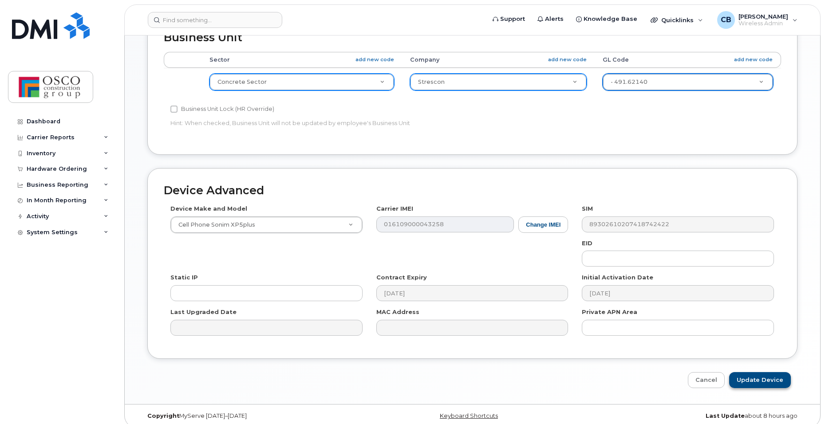
scroll to position [403, 0]
click at [752, 372] on input "Update Device" at bounding box center [760, 380] width 62 height 16
type input "Saving..."
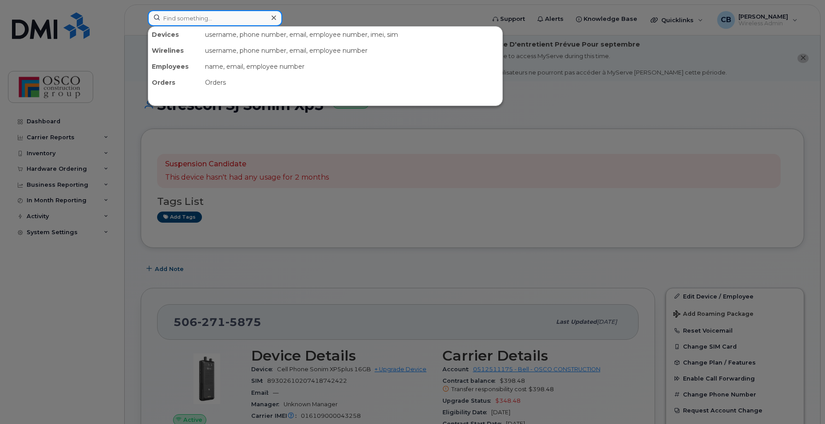
click at [171, 16] on input at bounding box center [215, 18] width 134 height 16
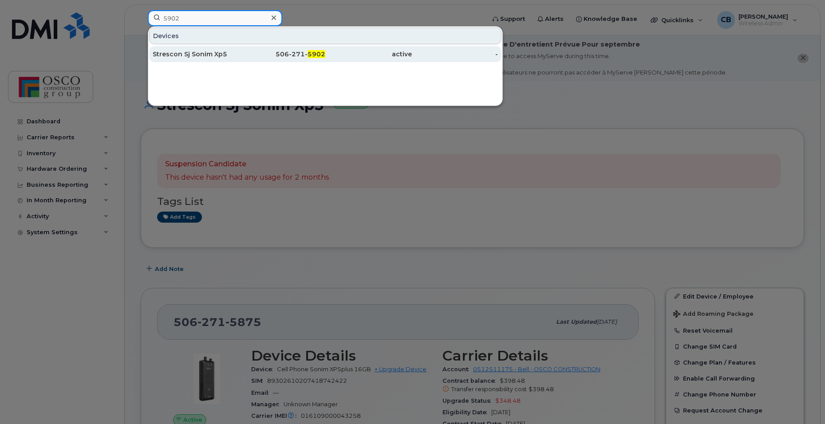
type input "5902"
click at [290, 53] on div "506-271- 5902" at bounding box center [282, 54] width 87 height 9
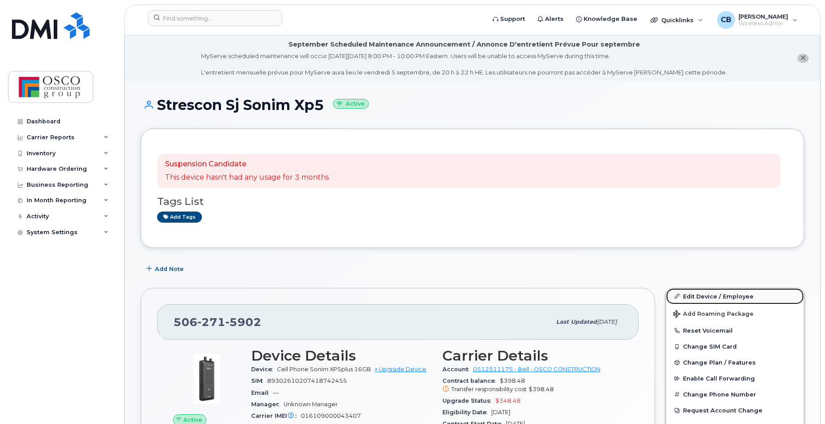
click at [696, 297] on link "Edit Device / Employee" at bounding box center [735, 297] width 138 height 16
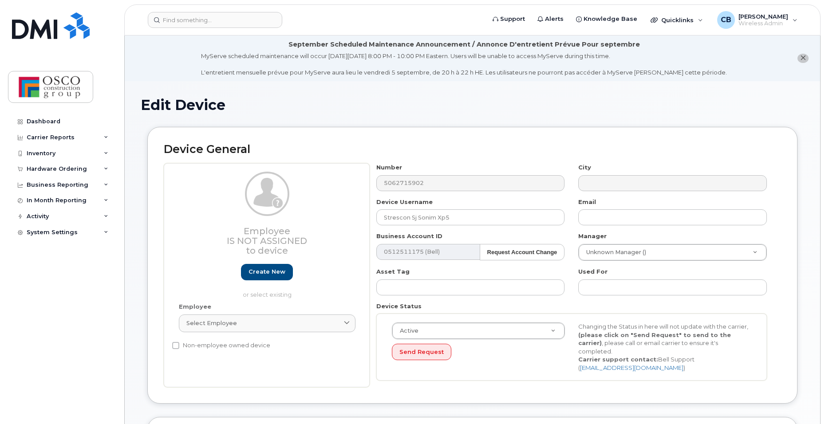
select select "3776557"
select select "3776558"
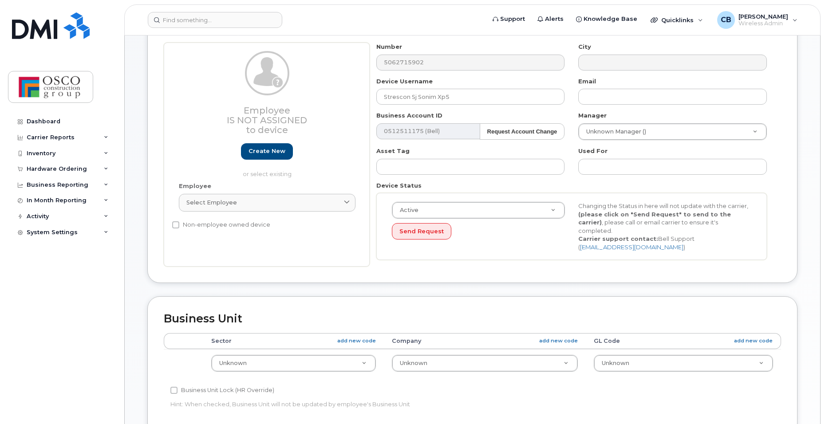
scroll to position [178, 0]
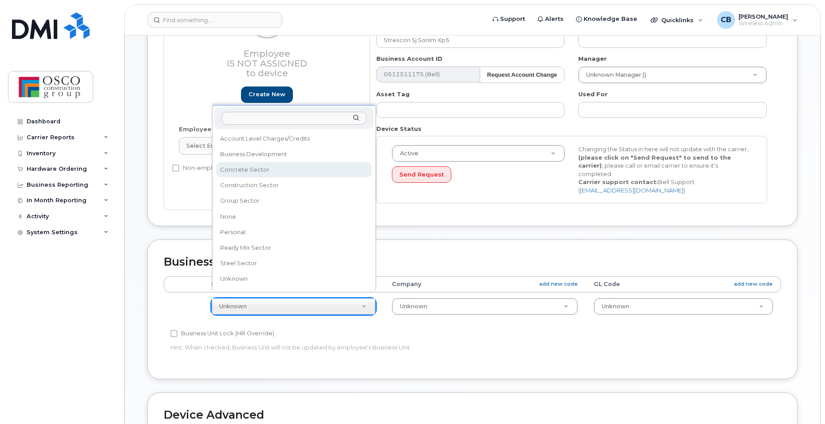
select select "3776581"
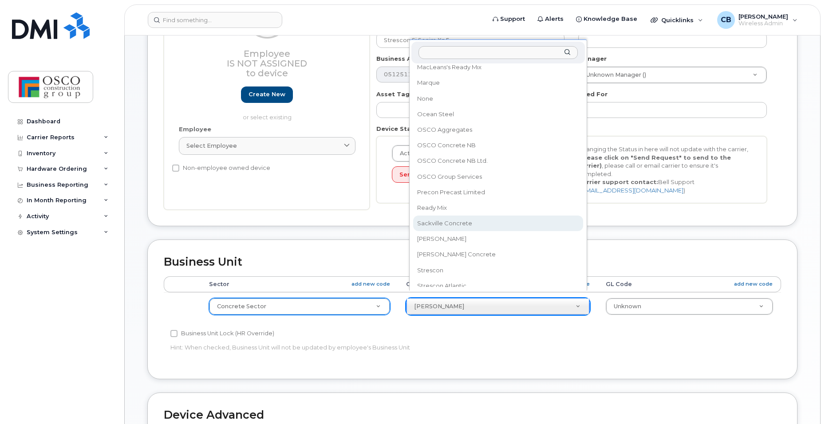
scroll to position [184, 0]
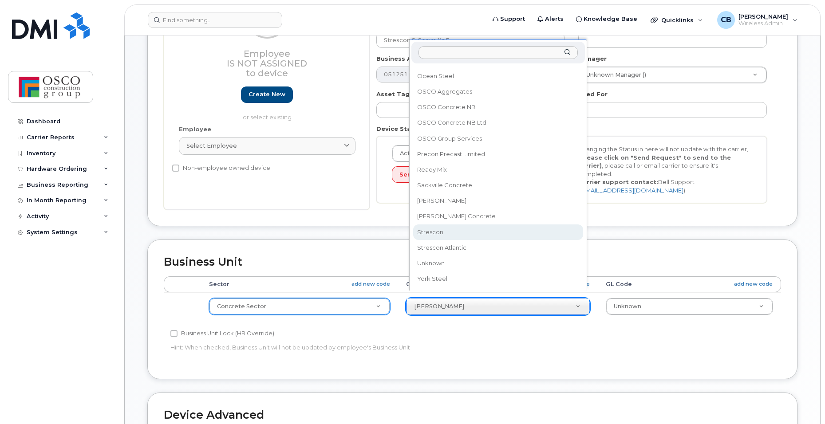
select select "3776590"
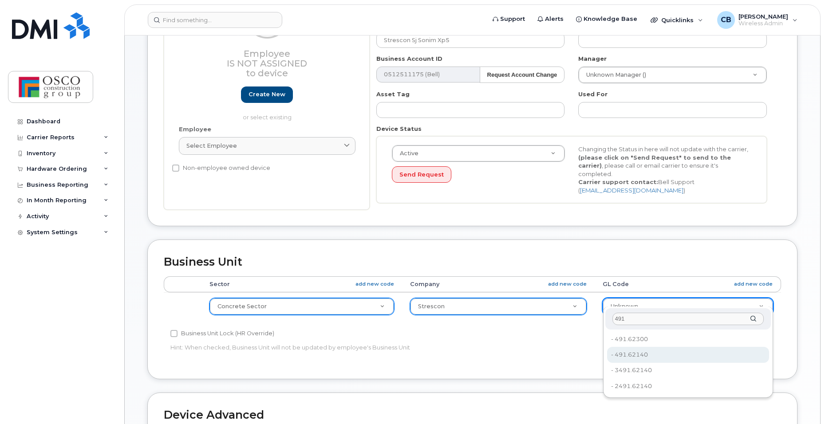
type input "491"
type input "3776635"
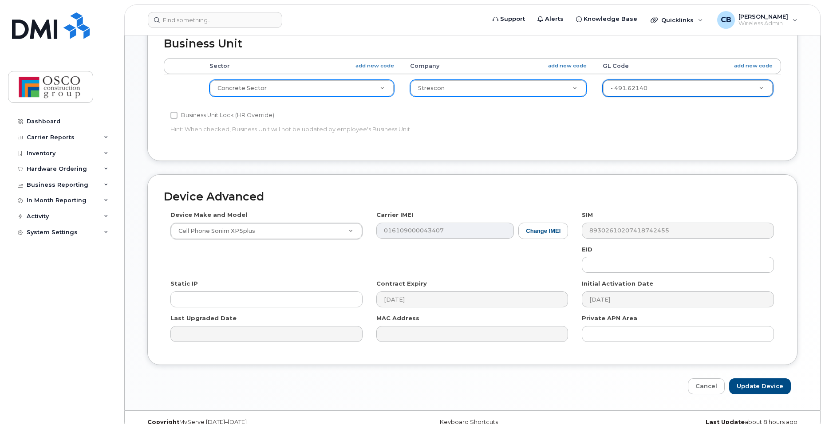
scroll to position [403, 0]
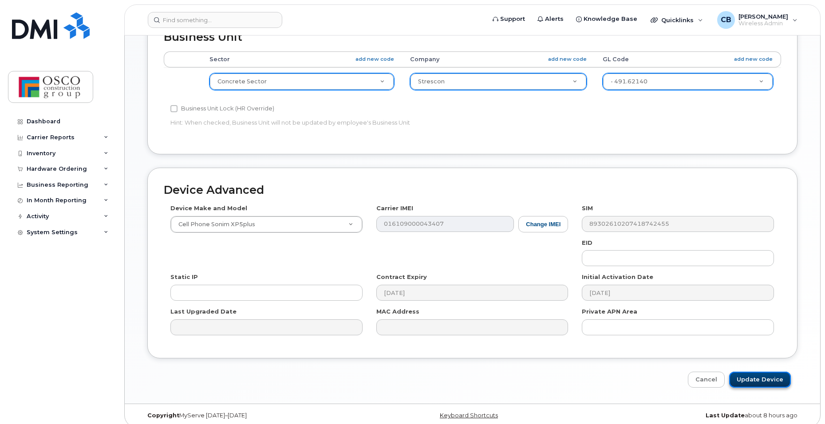
click at [773, 375] on input "Update Device" at bounding box center [760, 380] width 62 height 16
type input "Saving..."
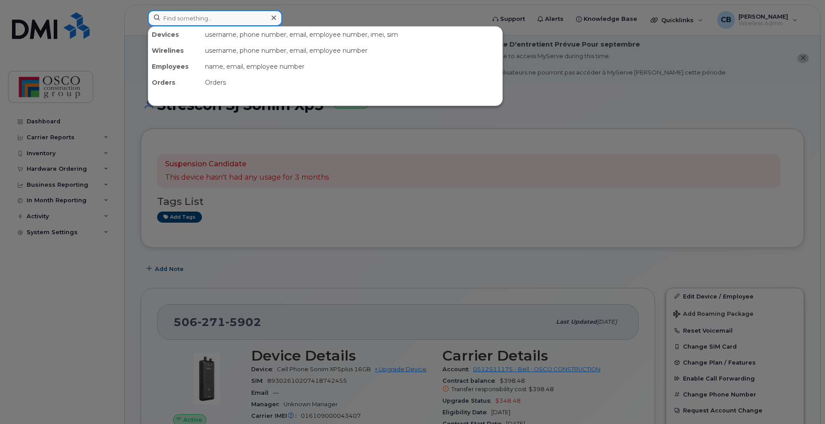
click at [202, 19] on input at bounding box center [215, 18] width 134 height 16
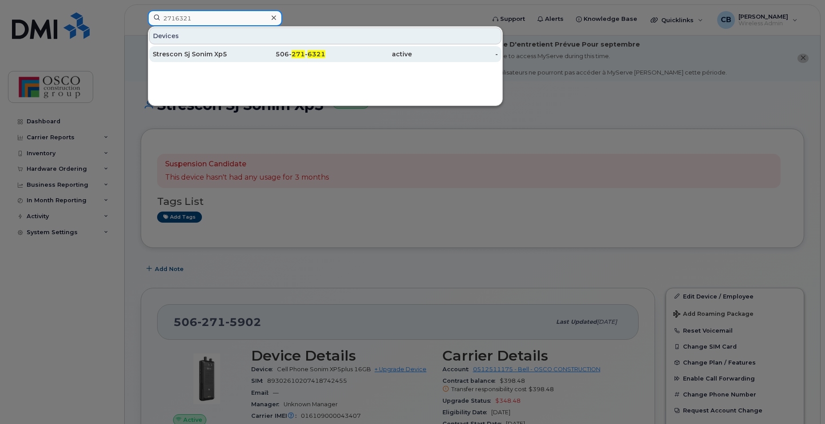
type input "2716321"
click at [301, 56] on span "271" at bounding box center [298, 54] width 13 height 8
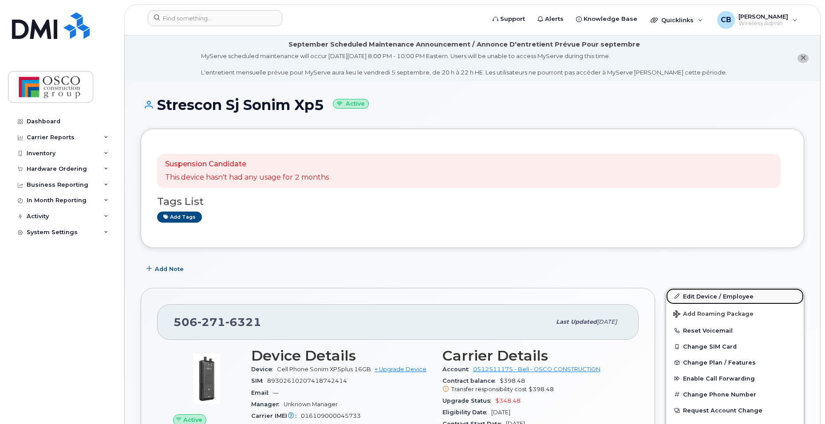
click at [692, 297] on link "Edit Device / Employee" at bounding box center [735, 297] width 138 height 16
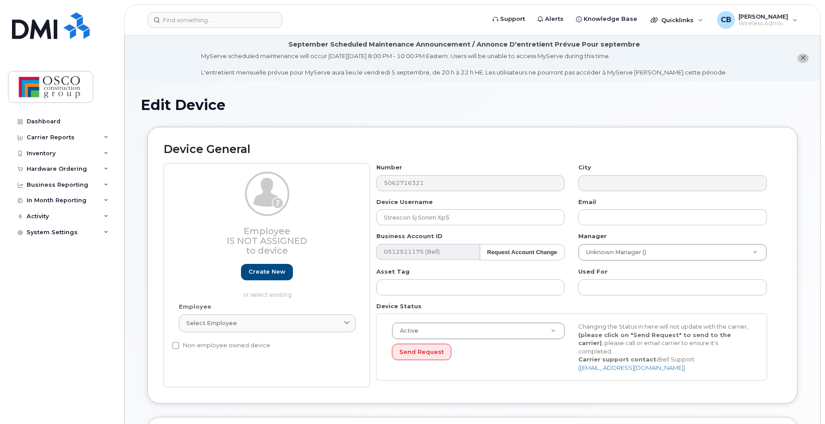
select select "3776557"
select select "3776558"
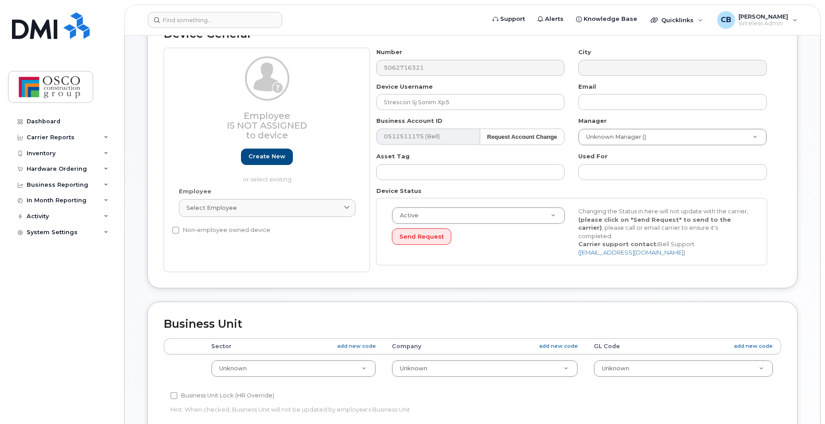
scroll to position [178, 0]
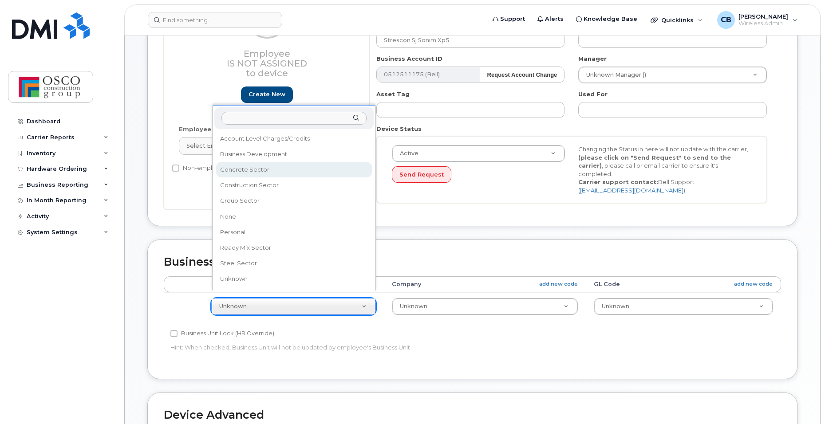
select select "3776581"
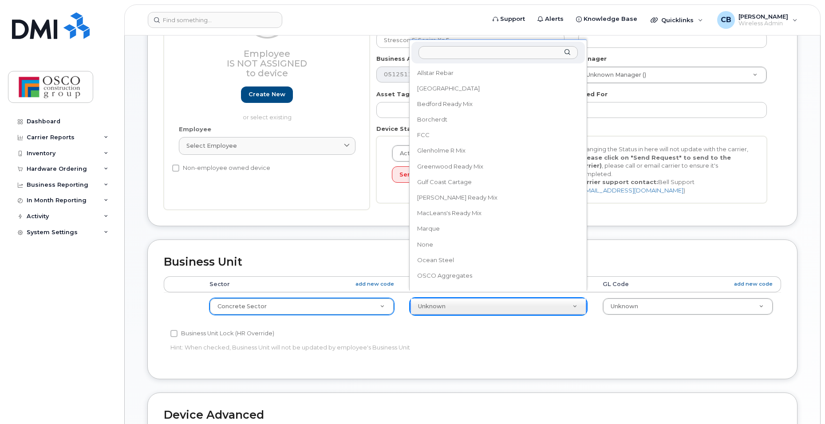
scroll to position [164, 0]
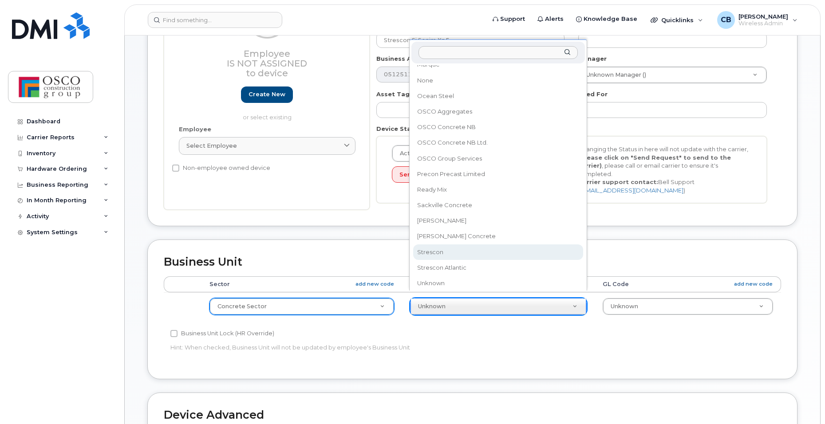
select select "3776590"
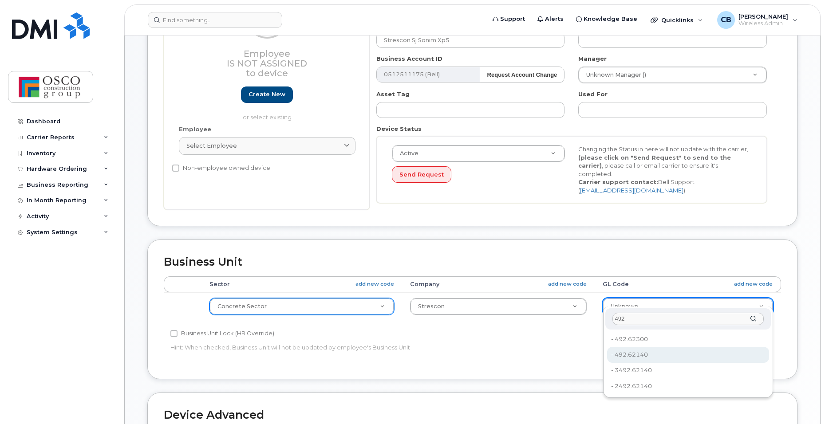
type input "492"
type input "8762725"
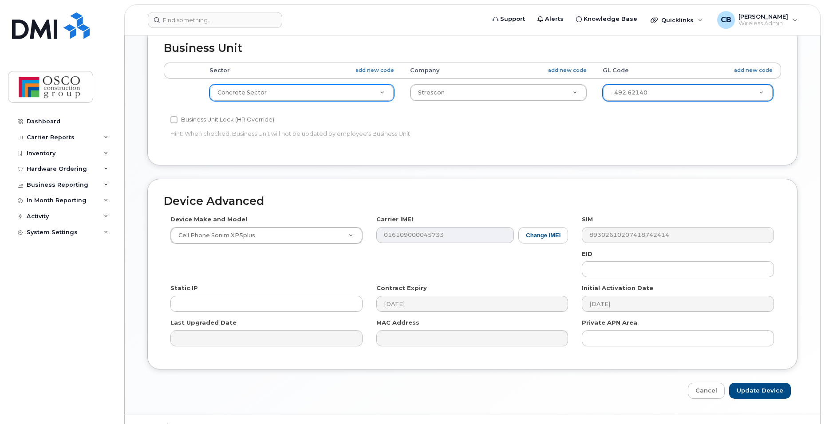
scroll to position [403, 0]
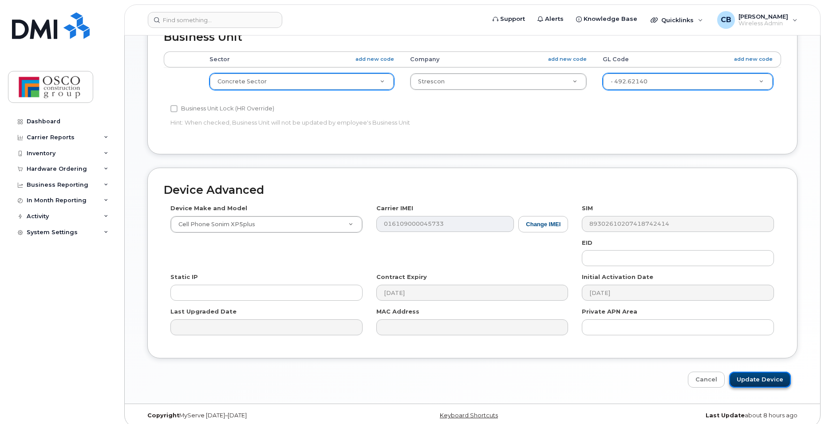
click at [762, 372] on input "Update Device" at bounding box center [760, 380] width 62 height 16
type input "Saving..."
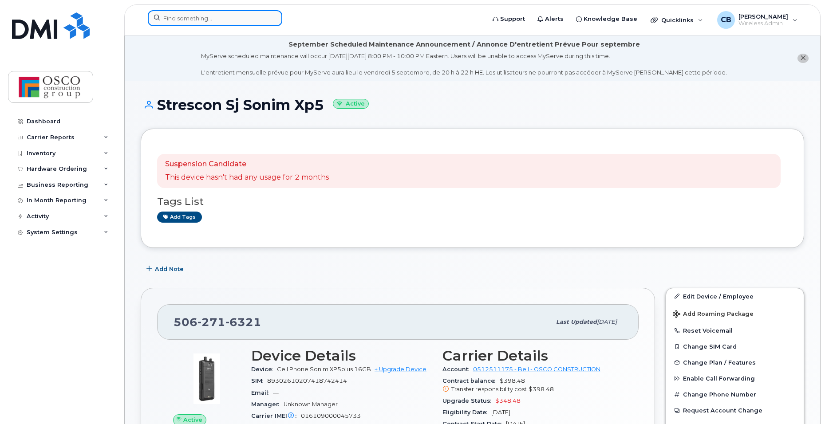
click at [188, 19] on input at bounding box center [215, 18] width 134 height 16
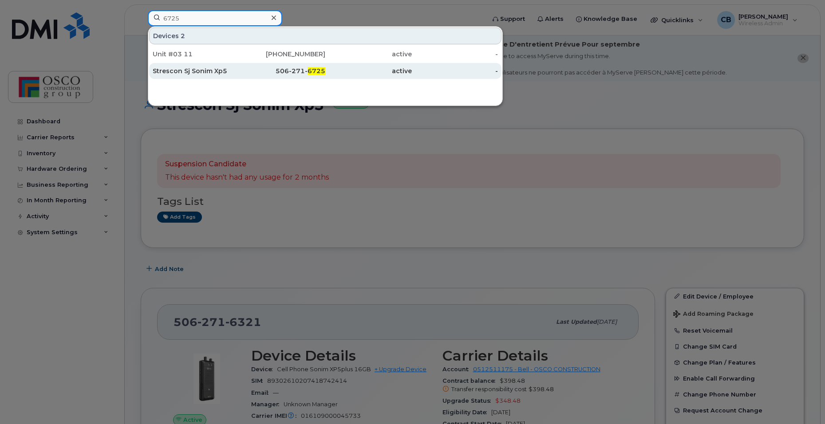
type input "6725"
click at [300, 72] on div "506-271- 6725" at bounding box center [282, 71] width 87 height 9
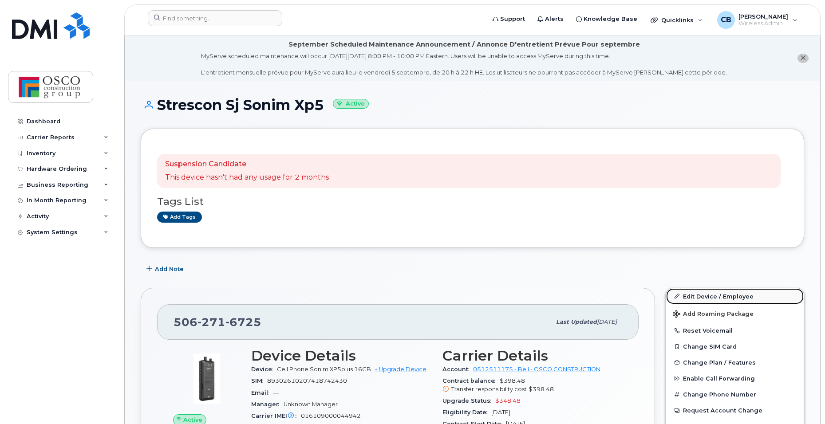
click at [705, 299] on link "Edit Device / Employee" at bounding box center [735, 297] width 138 height 16
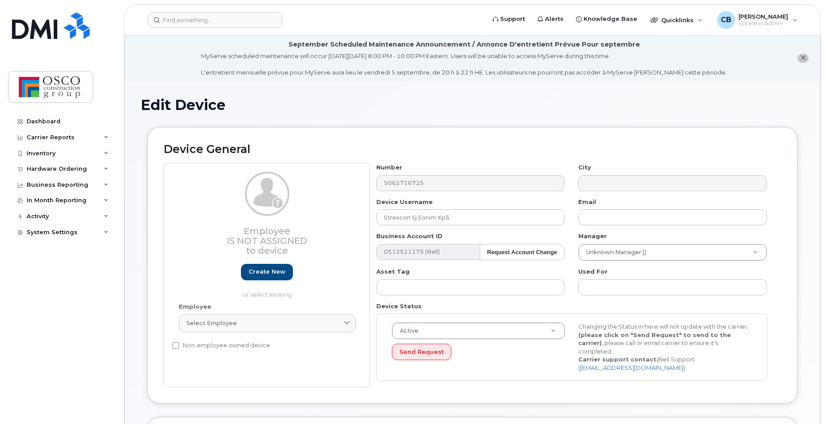
select select "3776557"
select select "3776558"
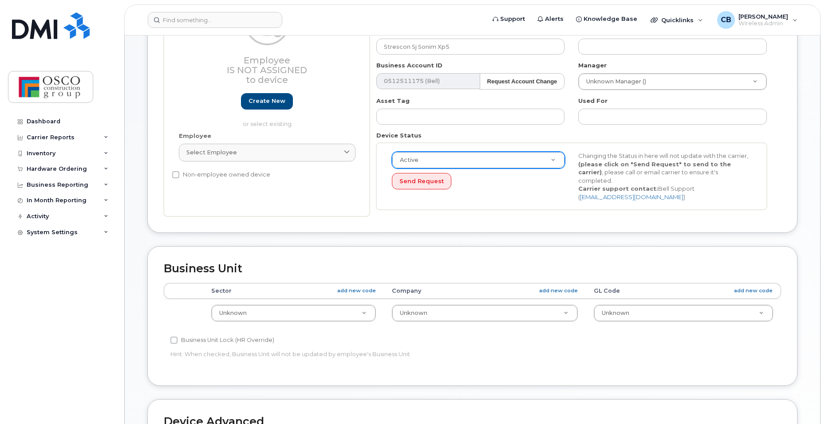
scroll to position [178, 0]
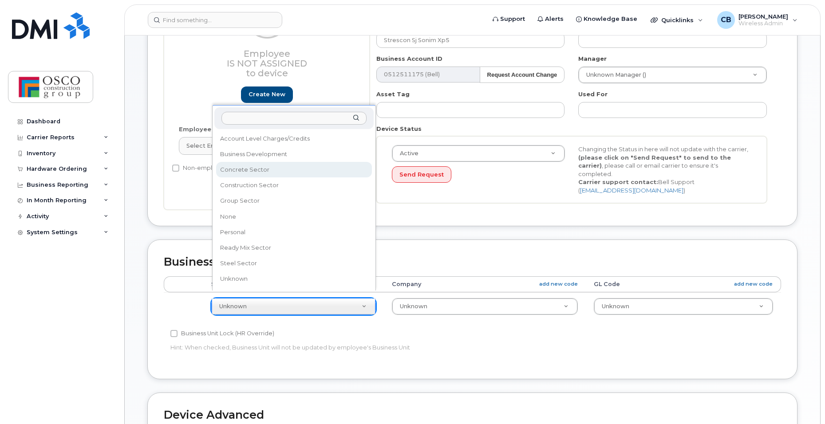
select select "3776581"
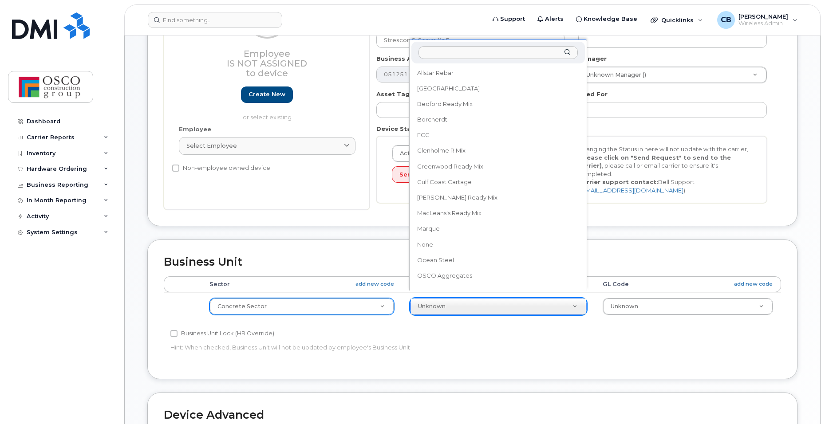
scroll to position [164, 0]
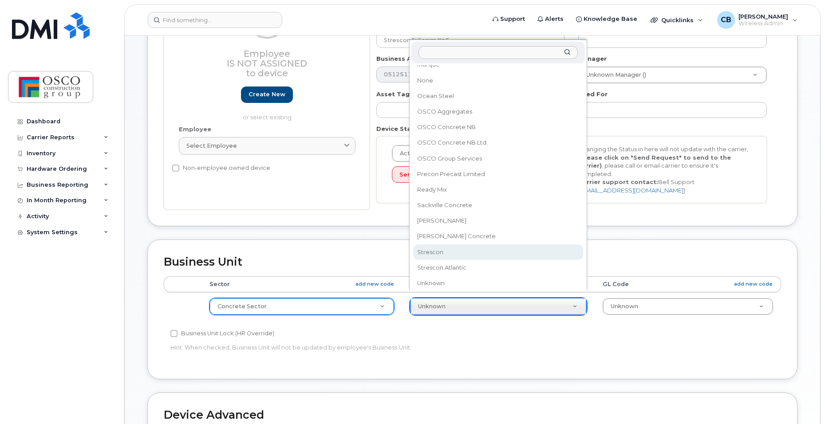
select select "3776590"
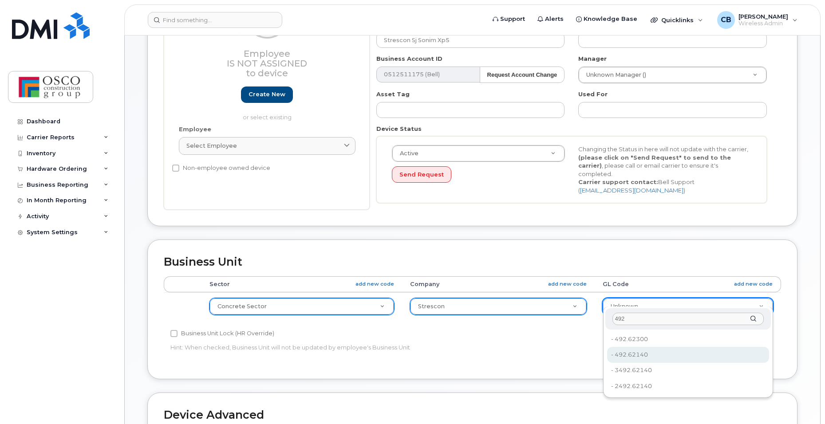
type input "492"
type input "8762725"
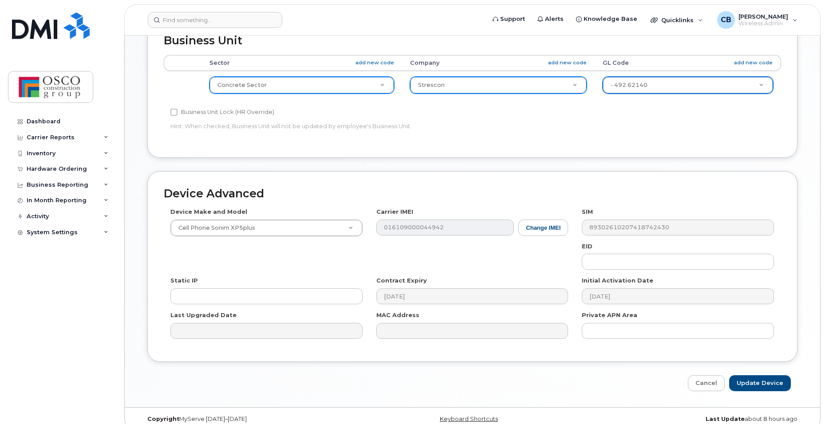
scroll to position [399, 0]
click at [753, 383] on input "Update Device" at bounding box center [760, 383] width 62 height 16
type input "Saving..."
click at [750, 375] on div "Cancel Saving..." at bounding box center [472, 383] width 650 height 16
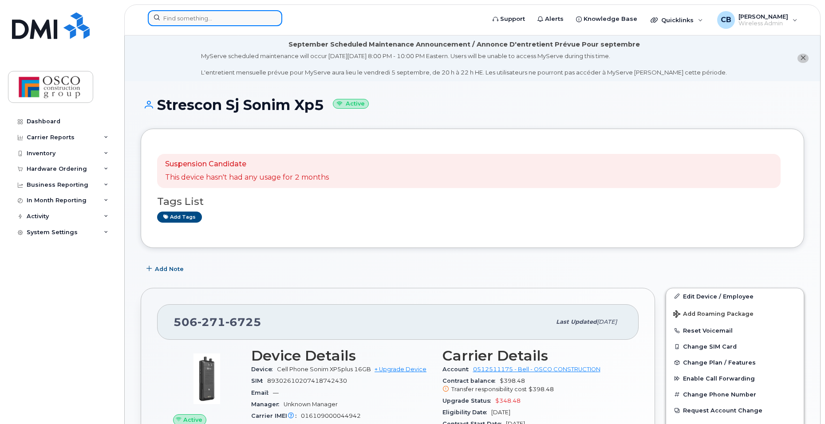
click at [171, 22] on input at bounding box center [215, 18] width 134 height 16
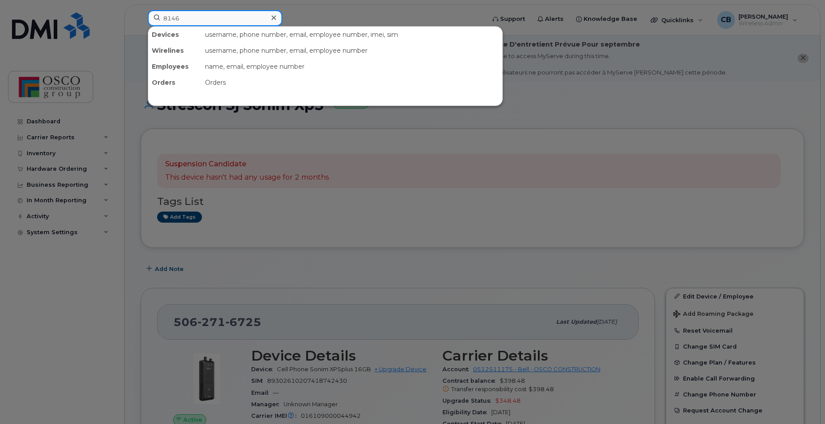
type input "8146"
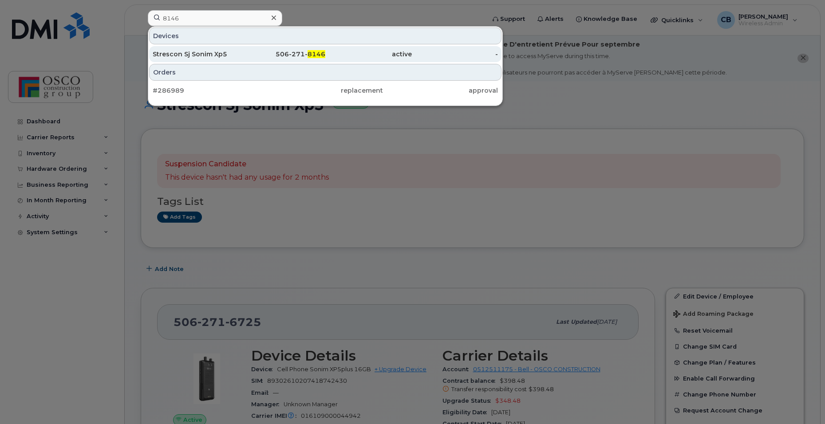
click at [309, 55] on span "8146" at bounding box center [317, 54] width 18 height 8
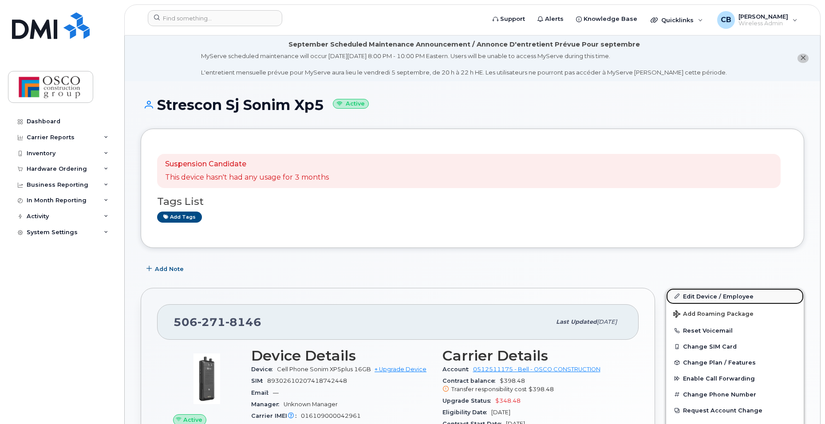
click at [688, 298] on link "Edit Device / Employee" at bounding box center [735, 297] width 138 height 16
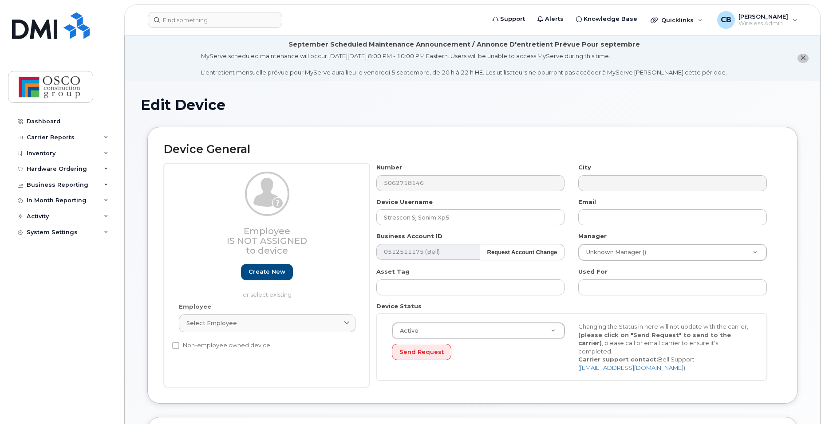
select select "3776557"
select select "3776558"
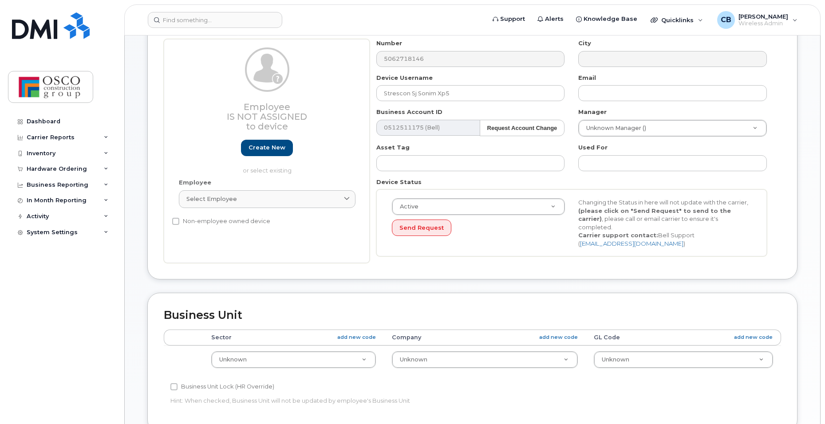
scroll to position [133, 0]
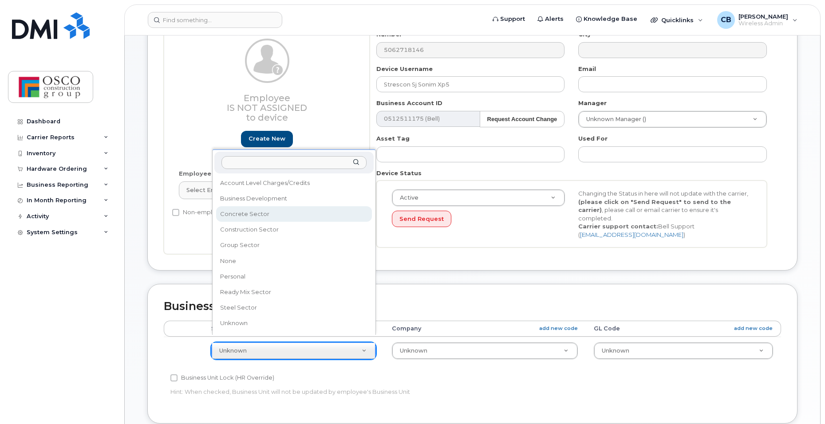
select select "3776581"
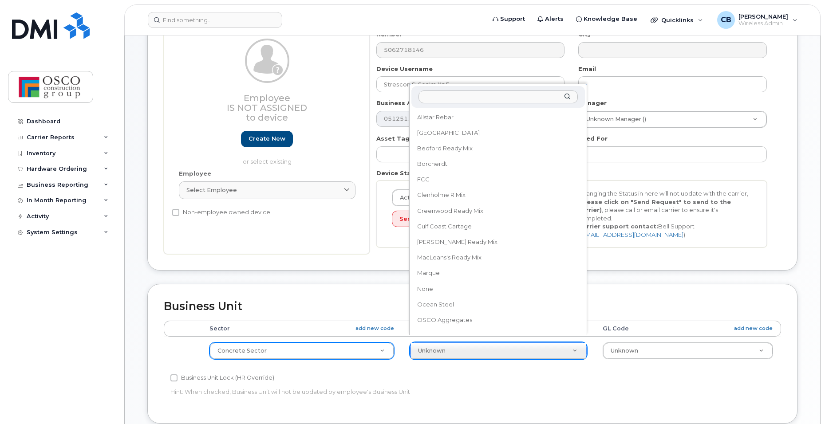
scroll to position [164, 0]
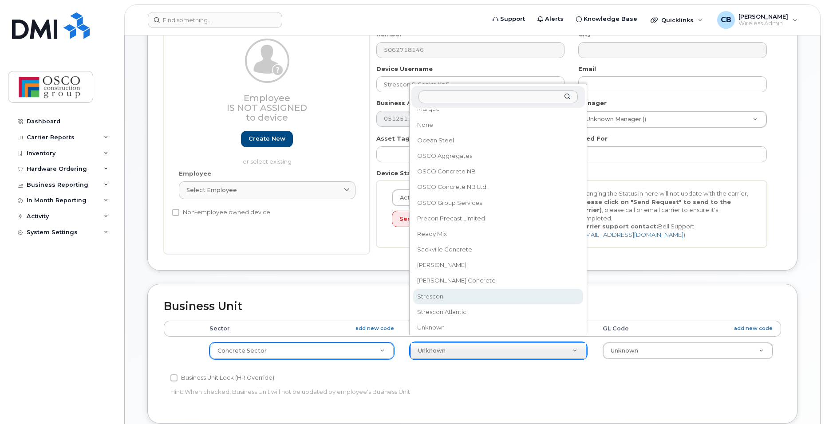
select select "3776590"
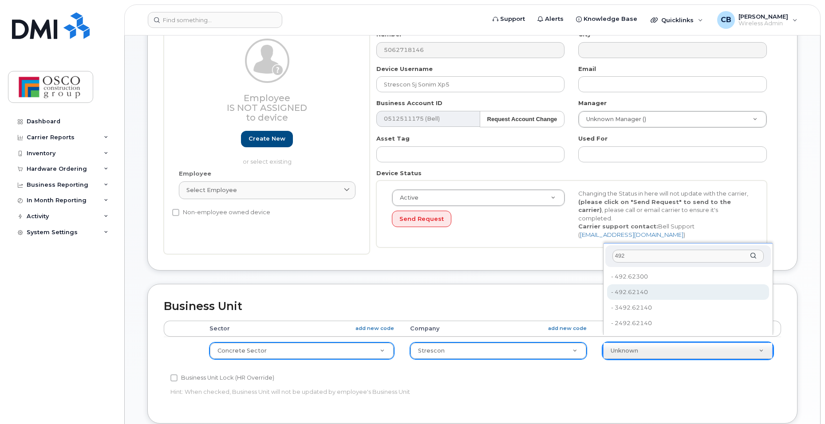
type input "492"
type input "8762725"
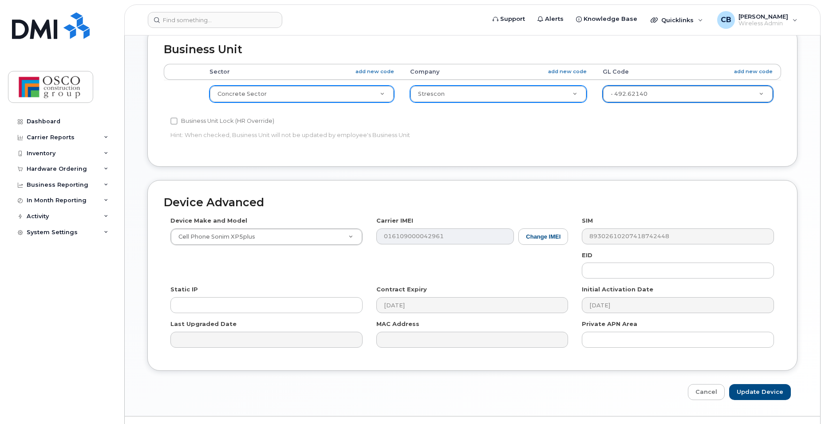
scroll to position [399, 0]
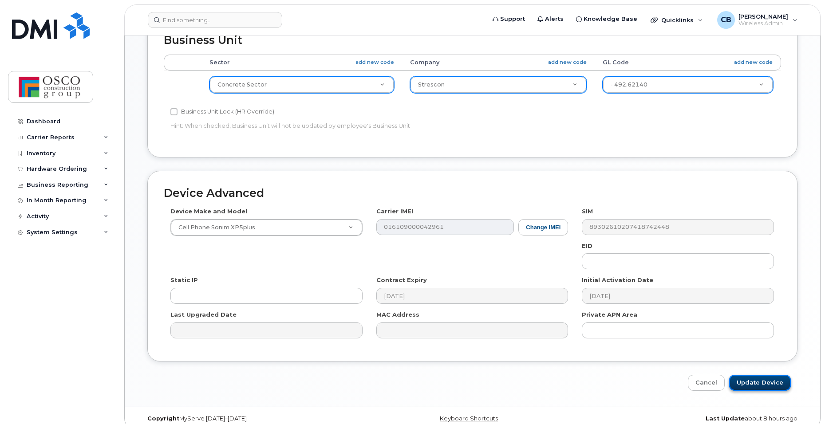
click at [759, 375] on input "Update Device" at bounding box center [760, 383] width 62 height 16
type input "Saving..."
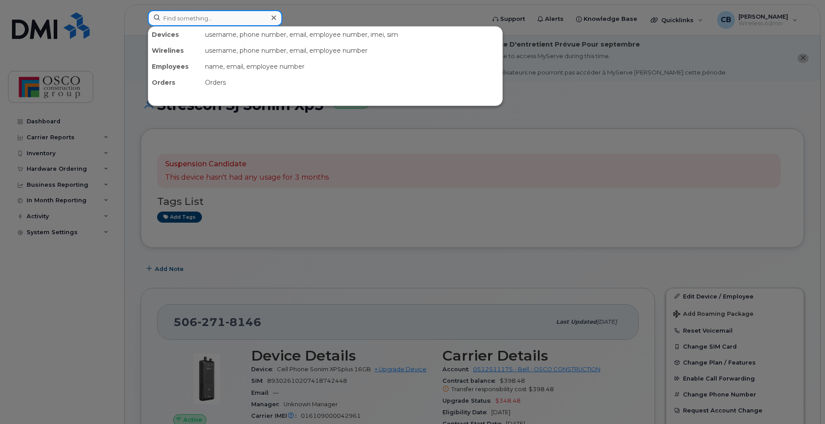
click at [198, 15] on input at bounding box center [215, 18] width 134 height 16
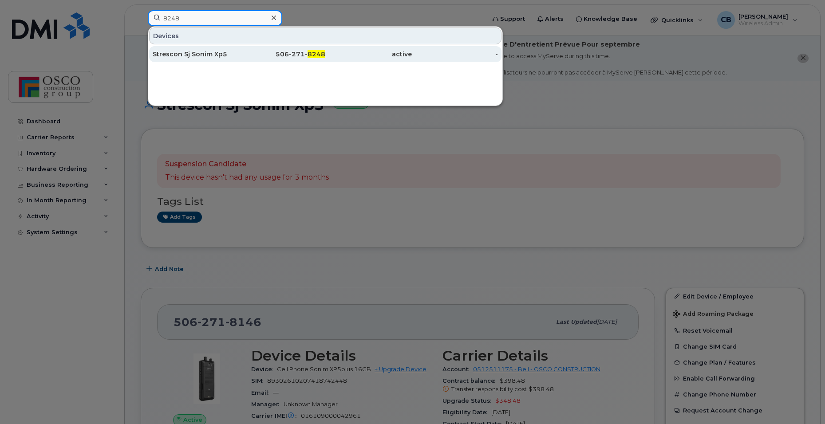
type input "8248"
click at [308, 51] on div "506-271- 8248" at bounding box center [282, 54] width 87 height 9
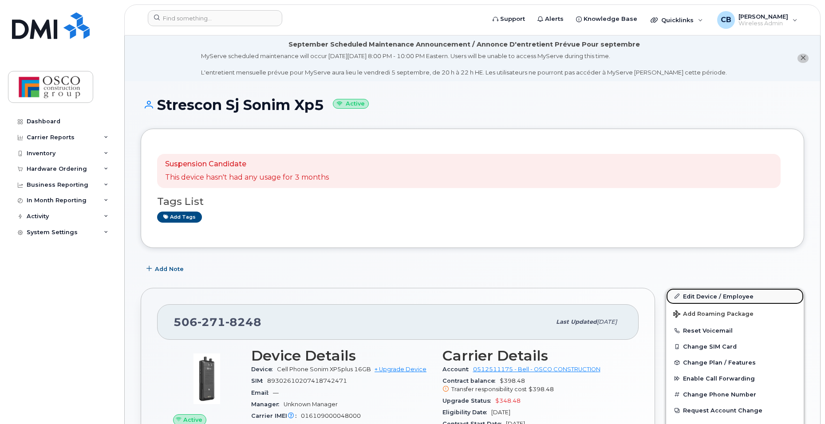
click at [695, 297] on link "Edit Device / Employee" at bounding box center [735, 297] width 138 height 16
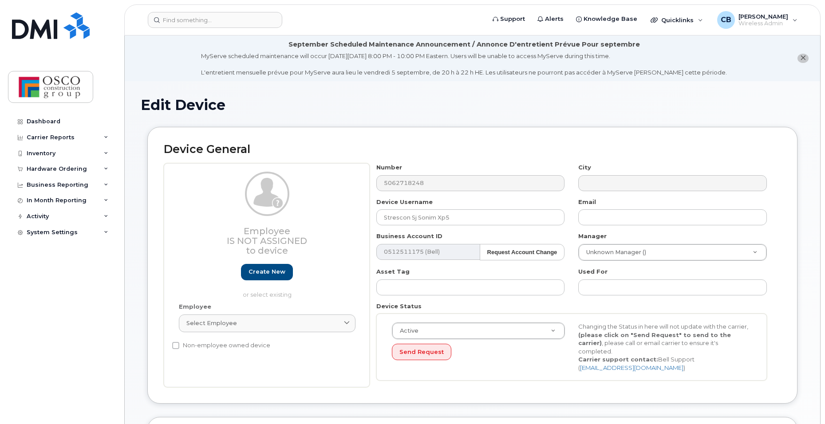
select select "3776557"
select select "3776558"
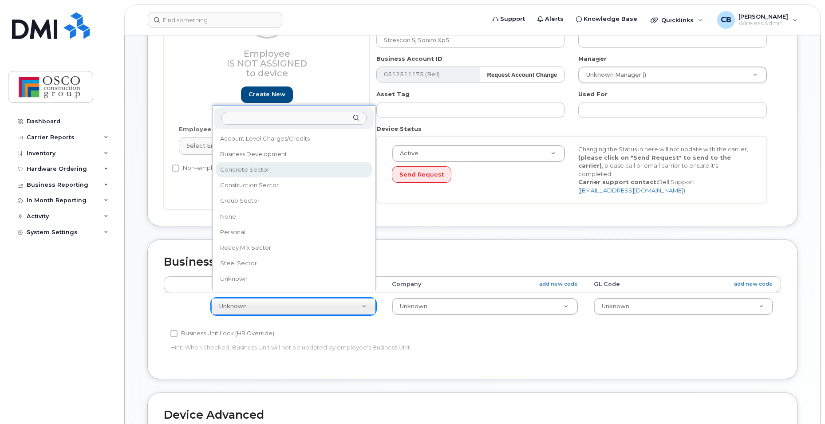
select select "3776581"
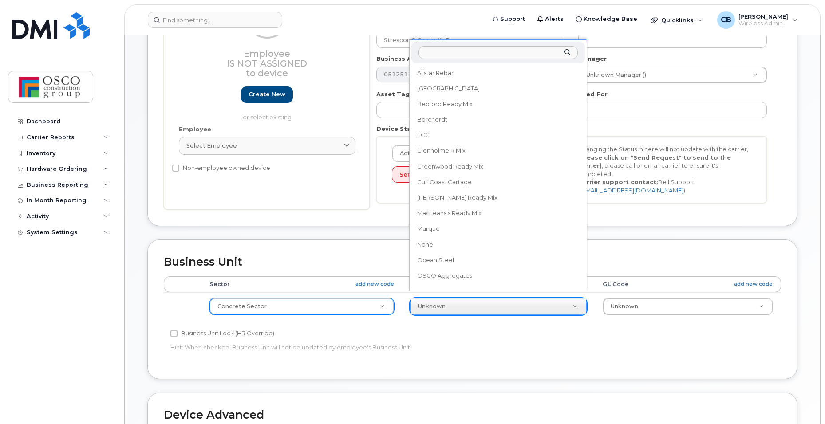
scroll to position [164, 0]
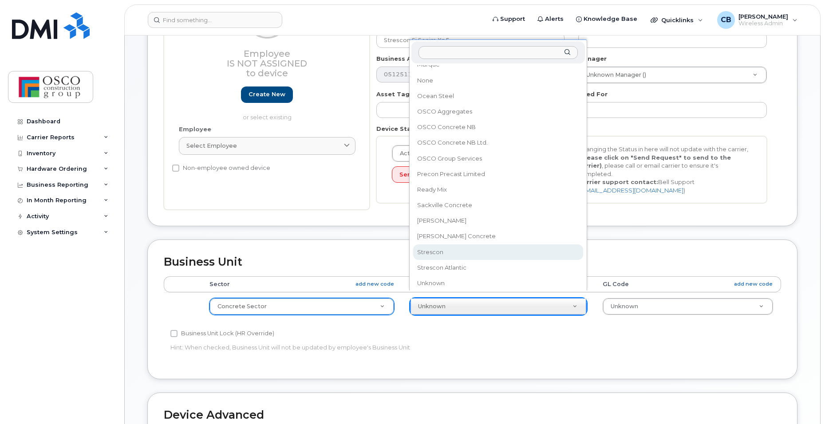
select select "3776590"
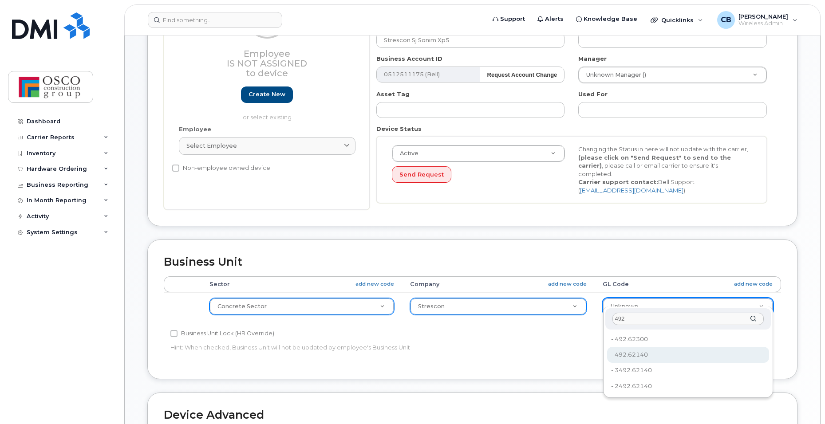
type input "492"
type input "8762725"
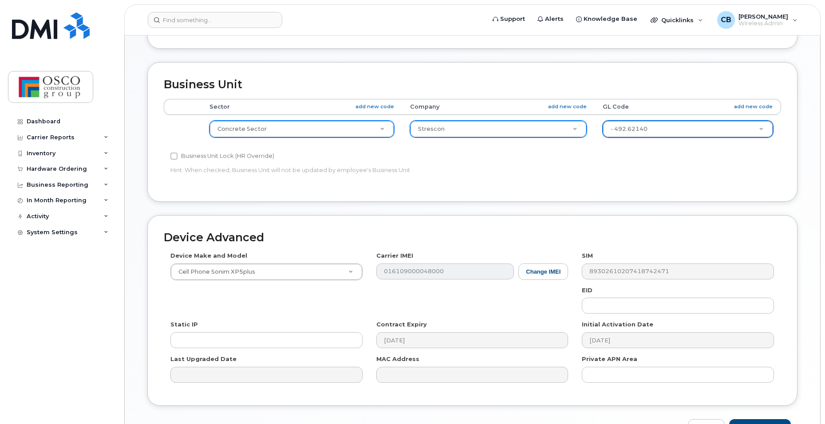
scroll to position [399, 0]
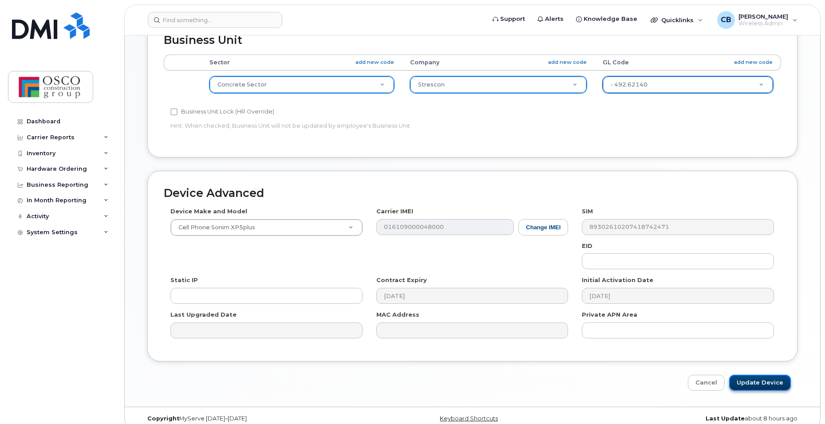
click at [751, 375] on input "Update Device" at bounding box center [760, 383] width 62 height 16
type input "Saving..."
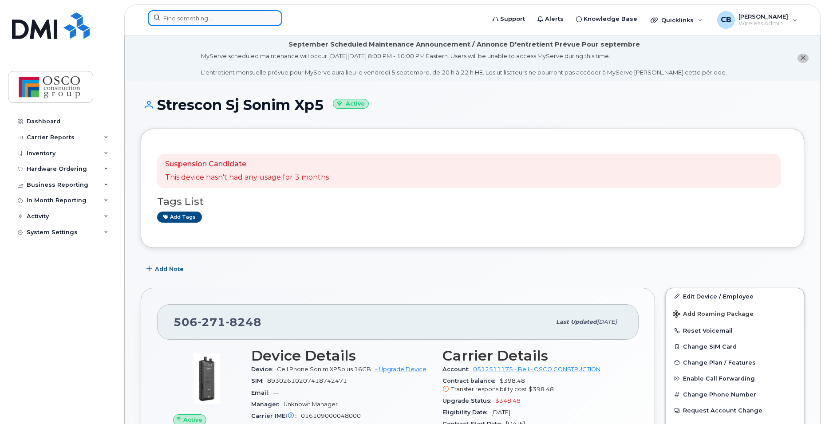
click at [165, 23] on input at bounding box center [215, 18] width 134 height 16
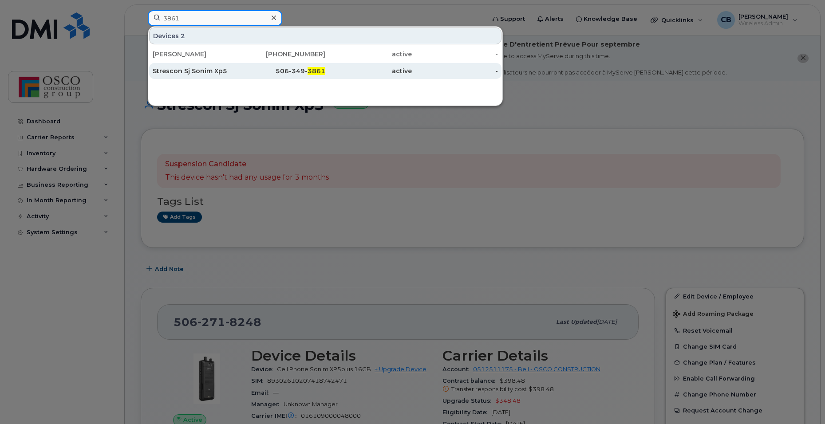
type input "3861"
click at [192, 70] on div "Strescon Sj Sonim Xp5" at bounding box center [196, 71] width 87 height 9
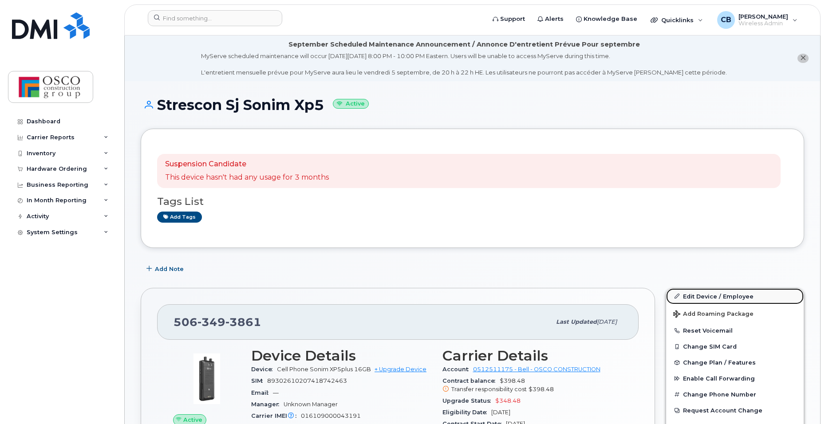
click at [697, 299] on link "Edit Device / Employee" at bounding box center [735, 297] width 138 height 16
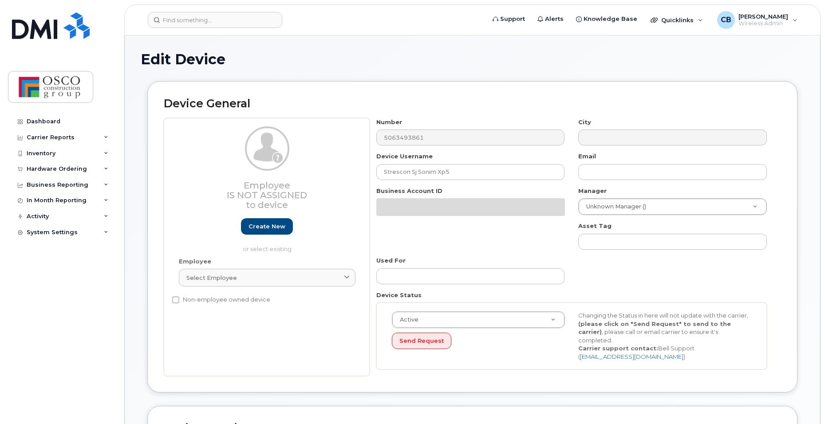
select select "3776557"
select select "3776558"
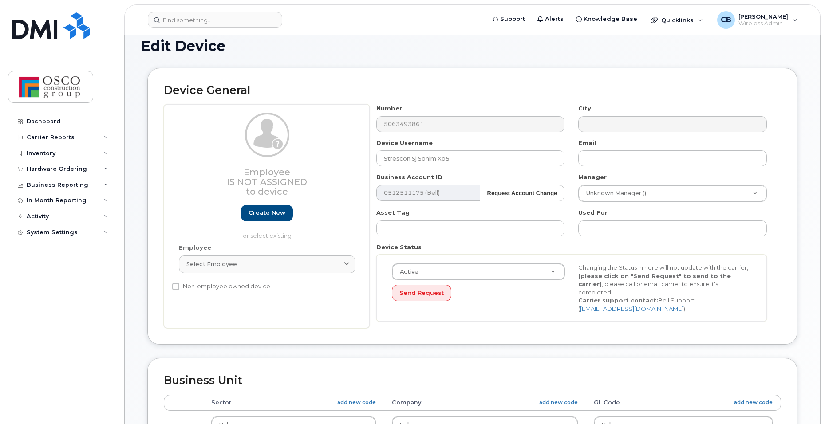
scroll to position [178, 0]
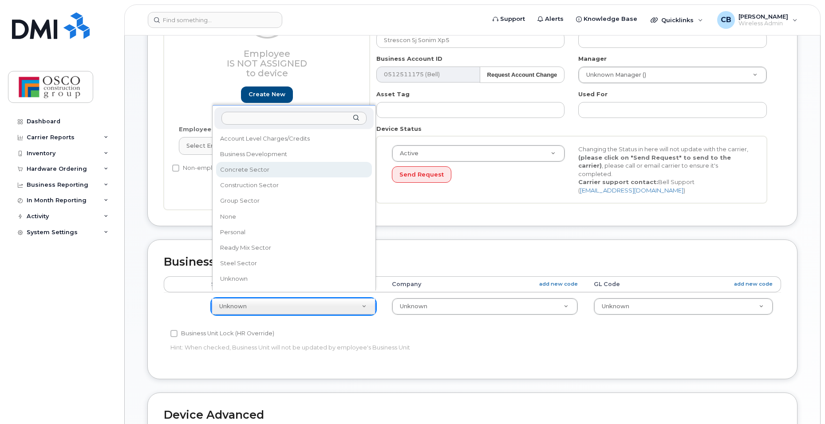
select select "3776581"
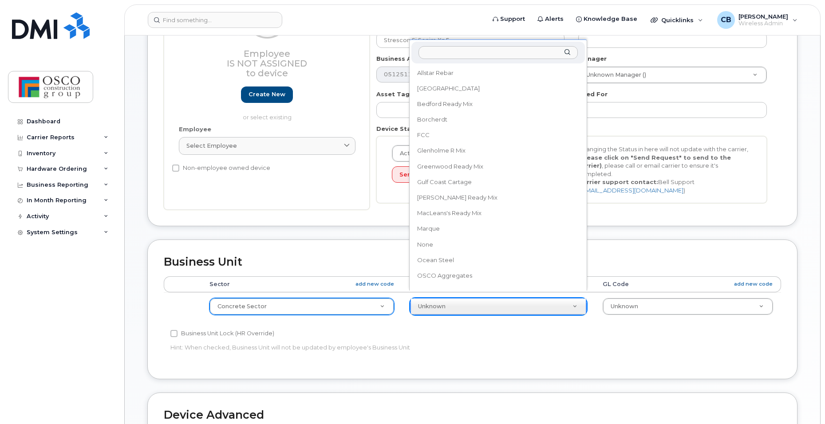
scroll to position [164, 0]
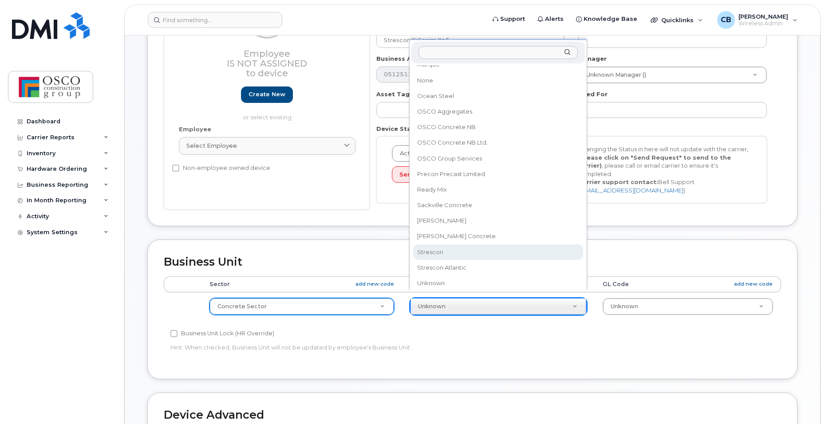
select select "3776590"
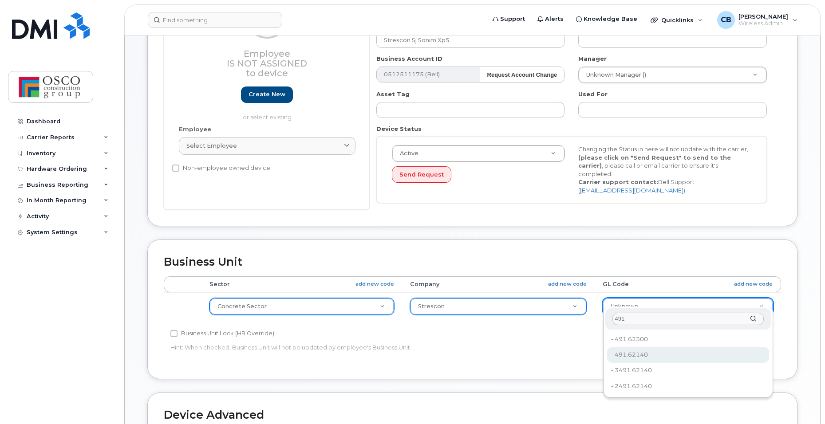
type input "491"
type input "3776635"
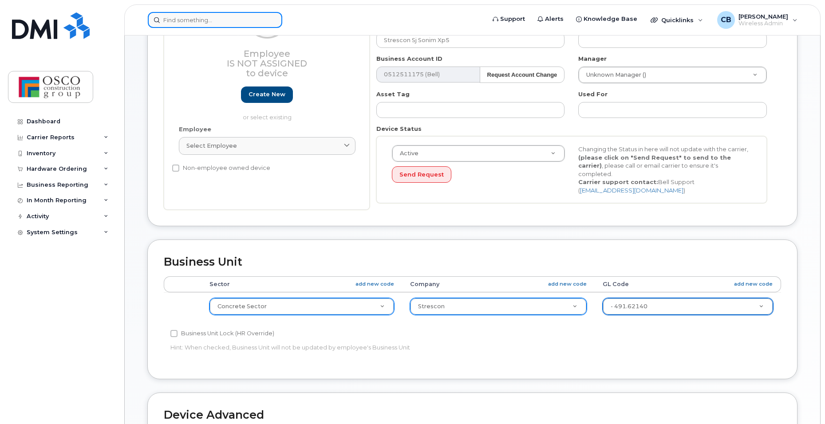
click at [195, 23] on input at bounding box center [215, 20] width 134 height 16
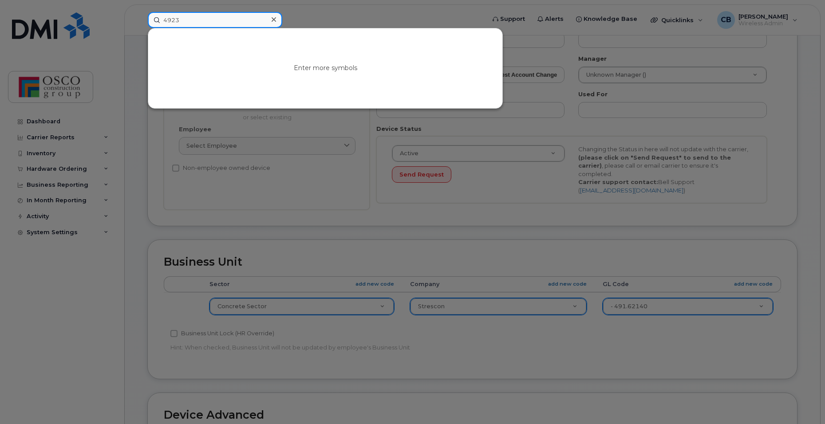
type input "4923"
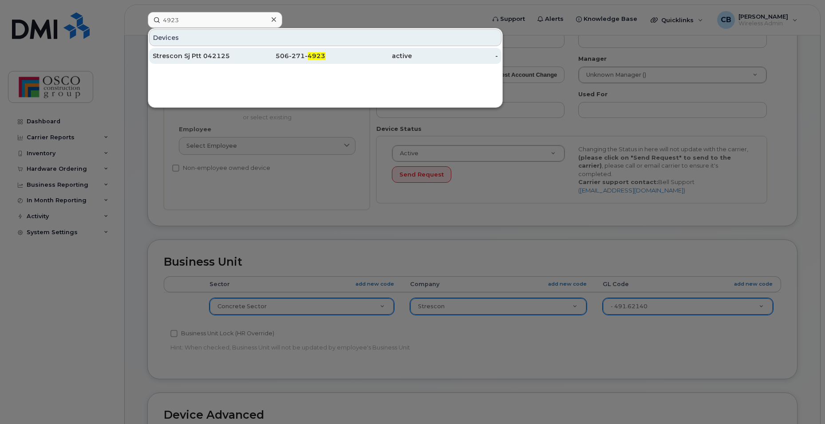
click at [298, 59] on div "506-271- 4923" at bounding box center [282, 55] width 87 height 9
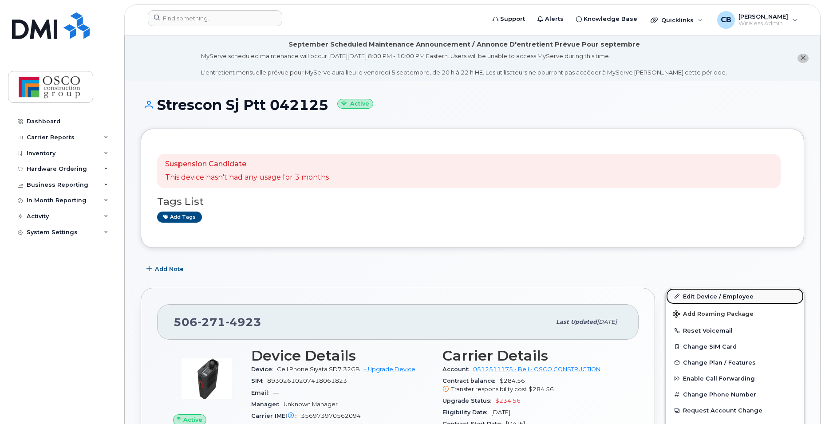
click at [705, 298] on link "Edit Device / Employee" at bounding box center [735, 297] width 138 height 16
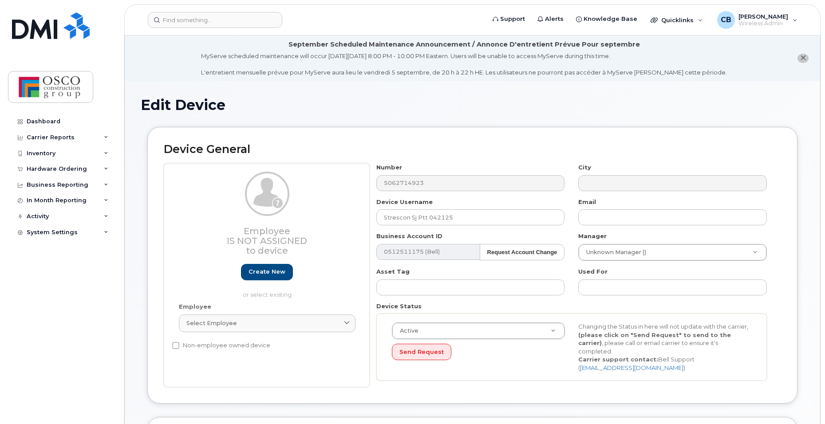
select select "3776557"
select select "3776558"
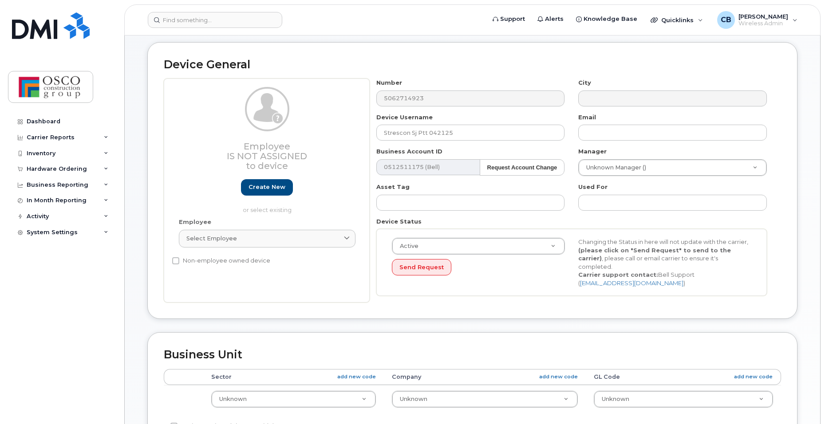
scroll to position [133, 0]
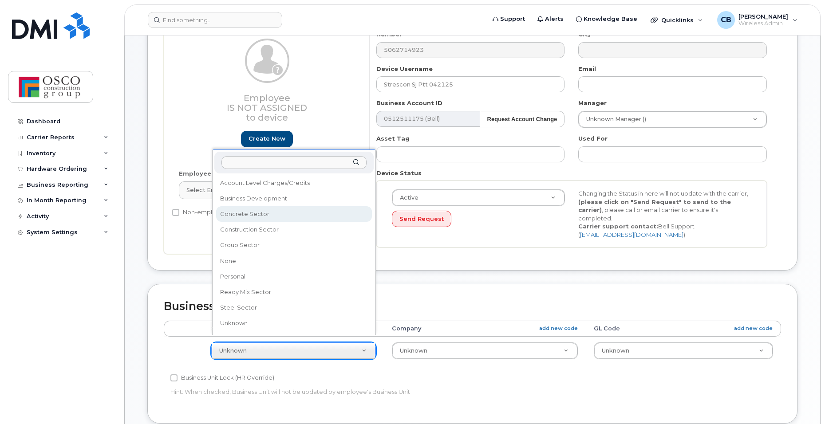
select select "3776581"
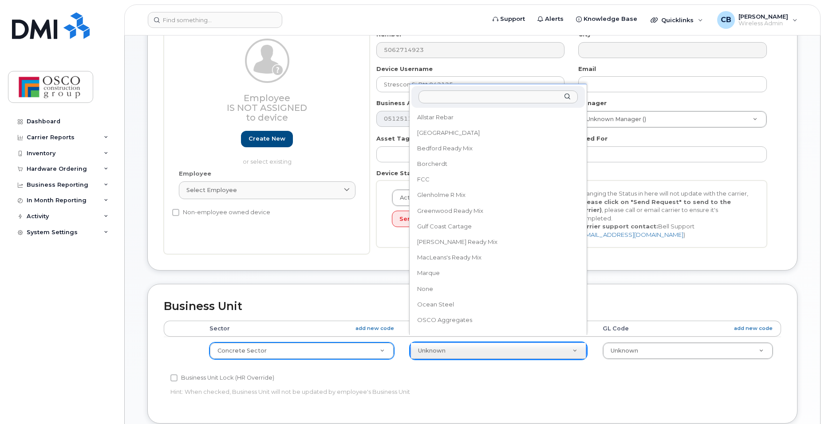
scroll to position [164, 0]
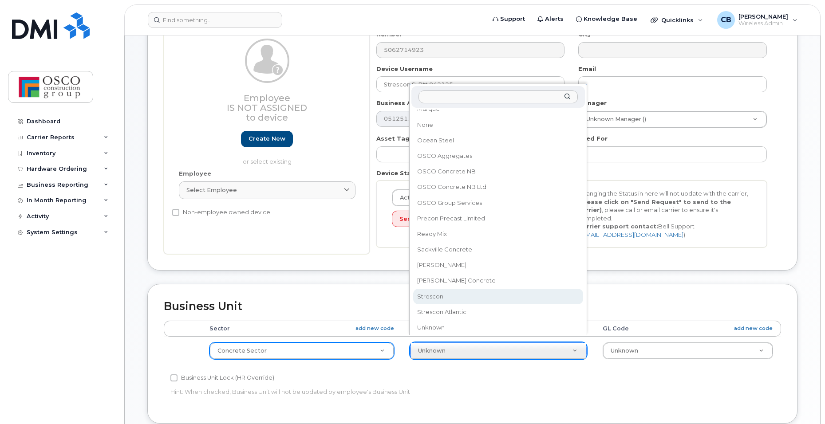
select select "3776590"
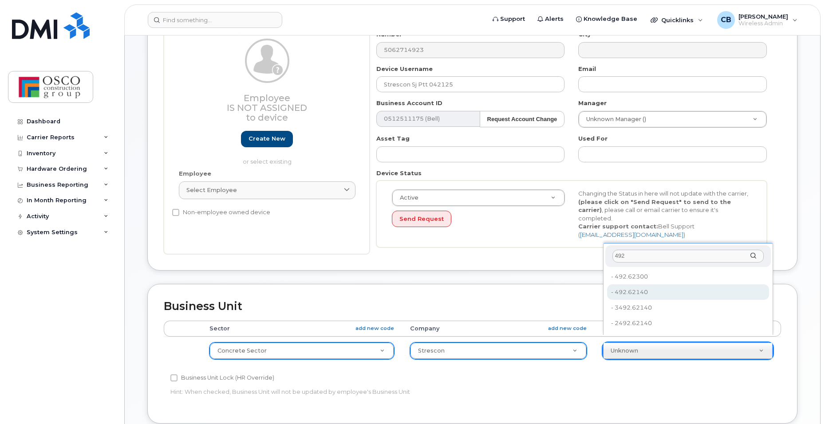
type input "492"
type input "8762725"
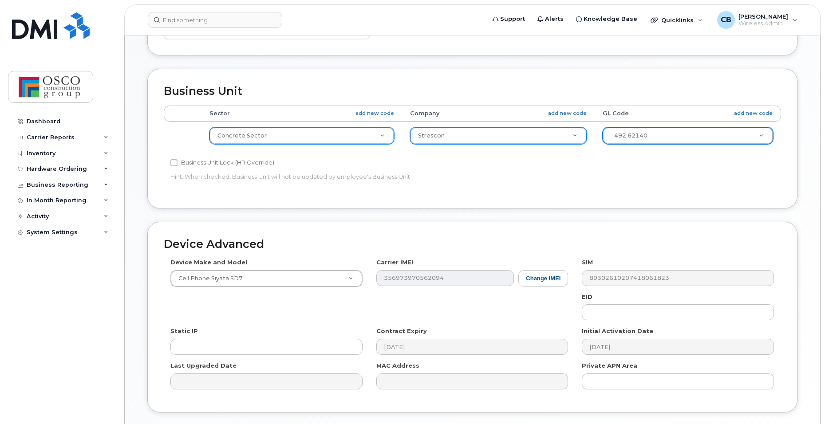
scroll to position [403, 0]
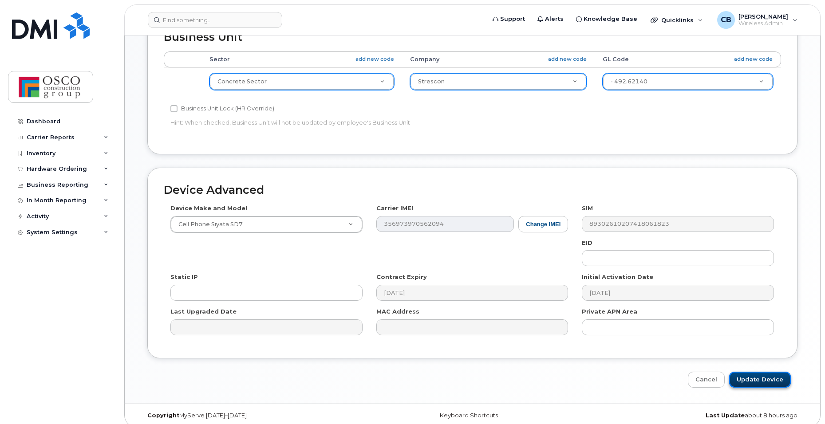
click at [768, 372] on input "Update Device" at bounding box center [760, 380] width 62 height 16
type input "Saving..."
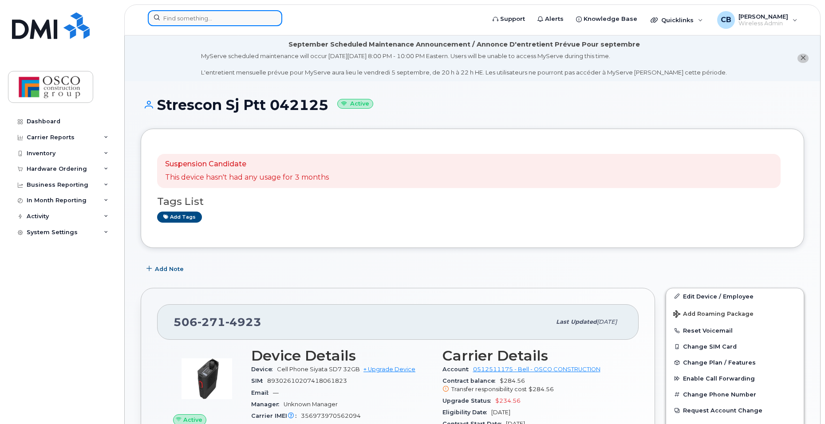
click at [205, 20] on input at bounding box center [215, 18] width 134 height 16
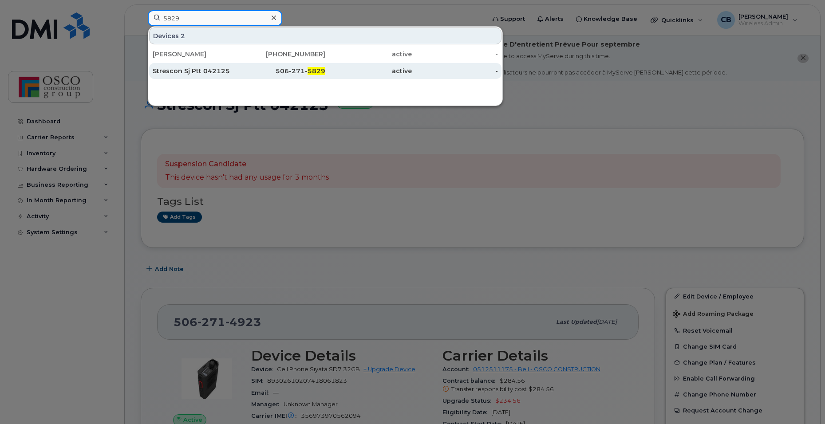
type input "5829"
click at [289, 75] on div "506-271- 5829" at bounding box center [282, 71] width 87 height 9
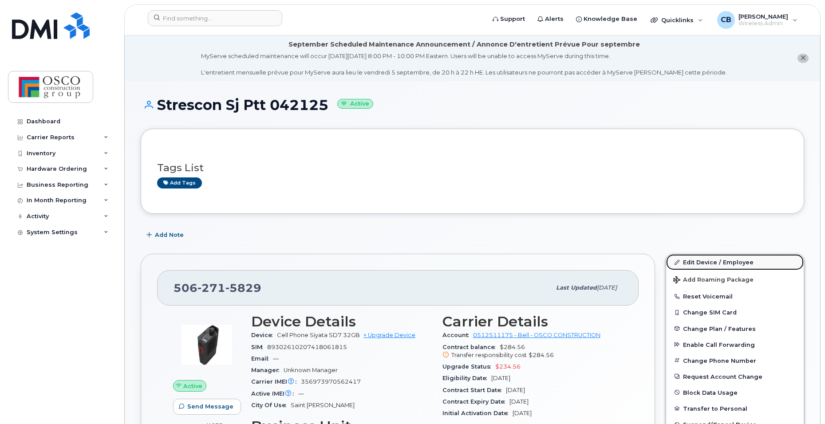
click at [702, 264] on link "Edit Device / Employee" at bounding box center [735, 262] width 138 height 16
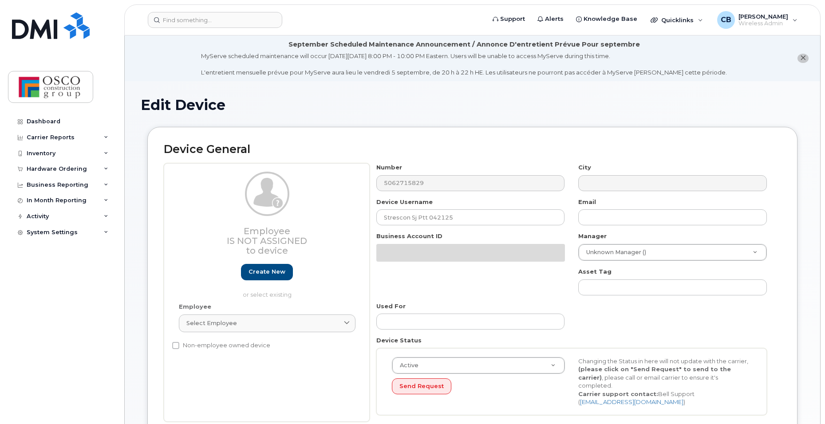
select select "3776557"
select select "3776558"
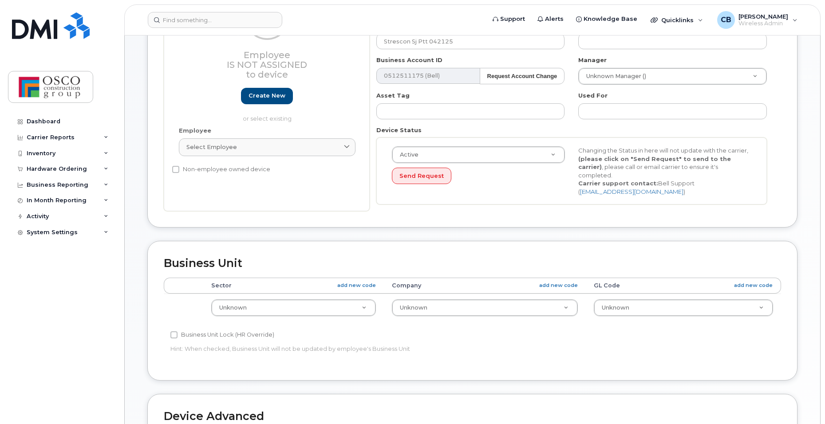
scroll to position [178, 0]
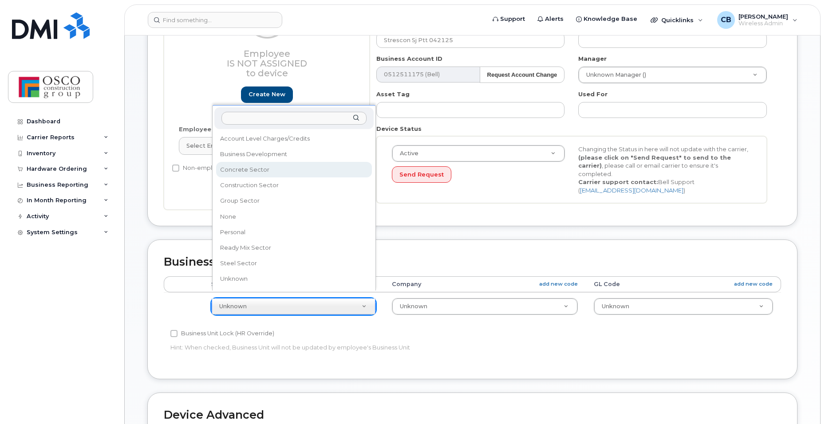
select select "3776581"
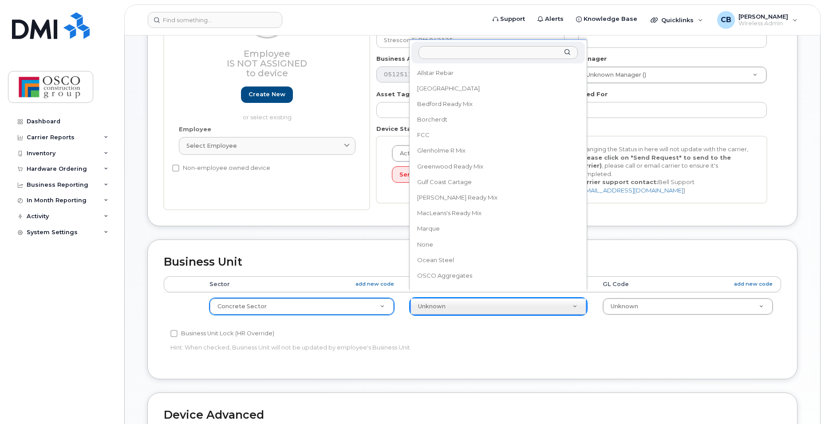
scroll to position [164, 0]
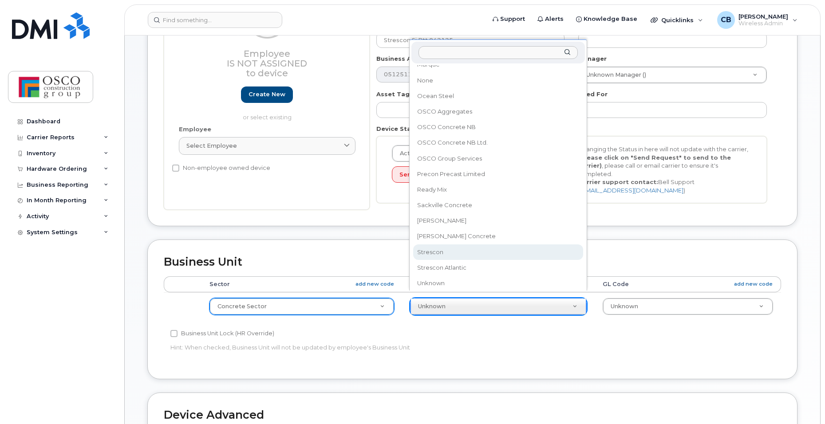
select select "3776590"
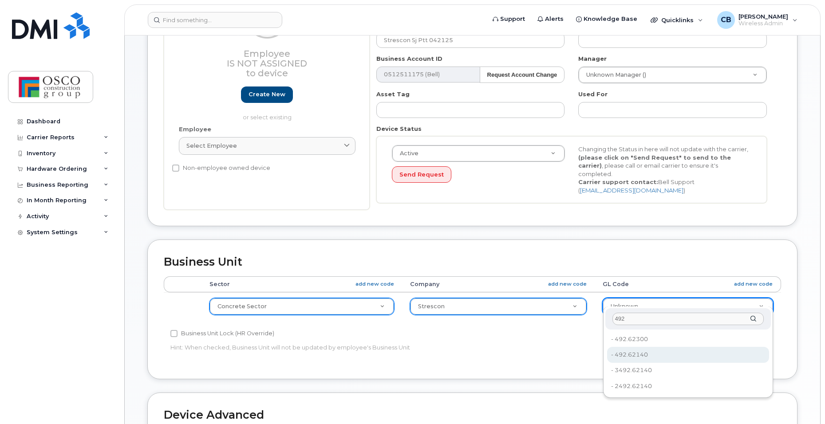
type input "492"
type input "8762725"
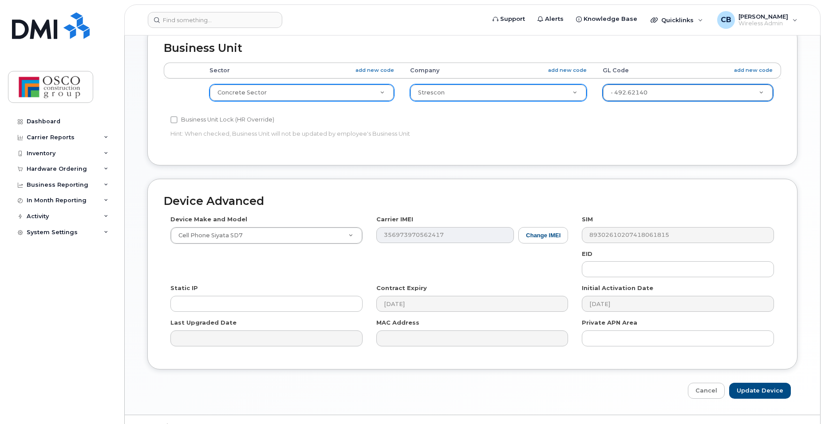
scroll to position [399, 0]
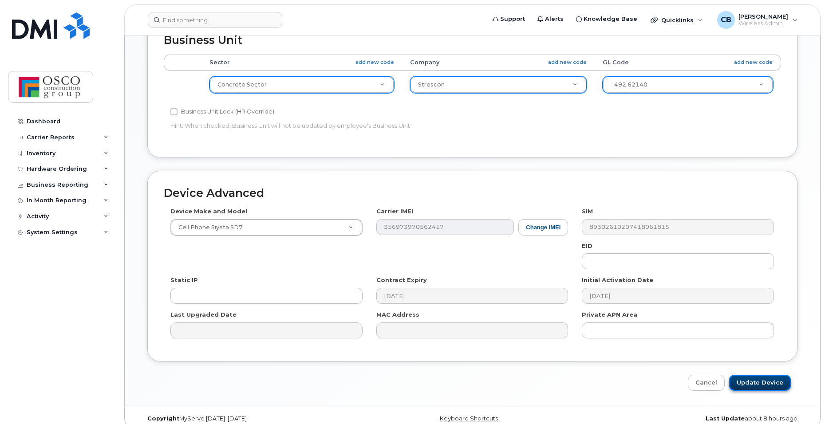
click at [746, 375] on input "Update Device" at bounding box center [760, 383] width 62 height 16
type input "Saving..."
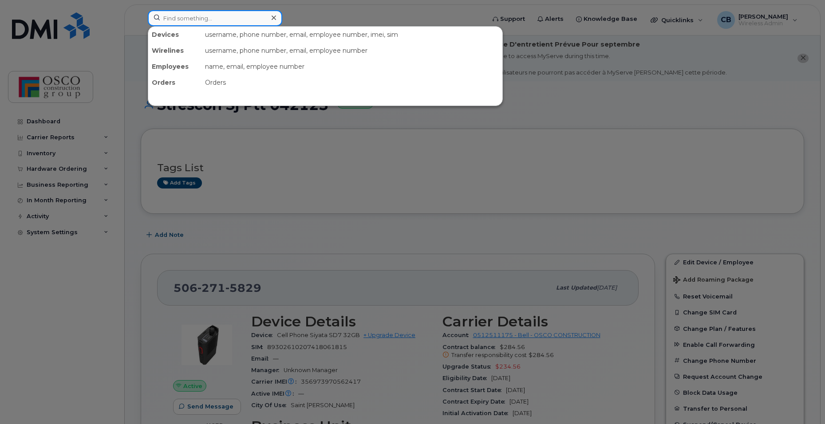
click at [198, 21] on input at bounding box center [215, 18] width 134 height 16
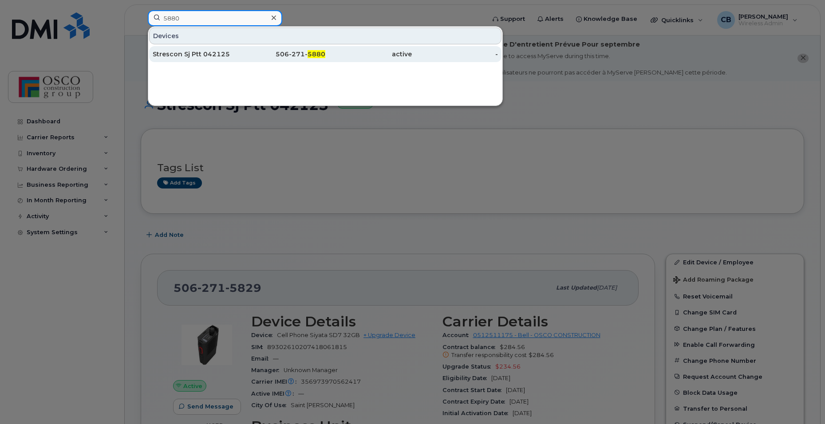
type input "5880"
click at [282, 55] on div "506-271- 5880" at bounding box center [282, 54] width 87 height 9
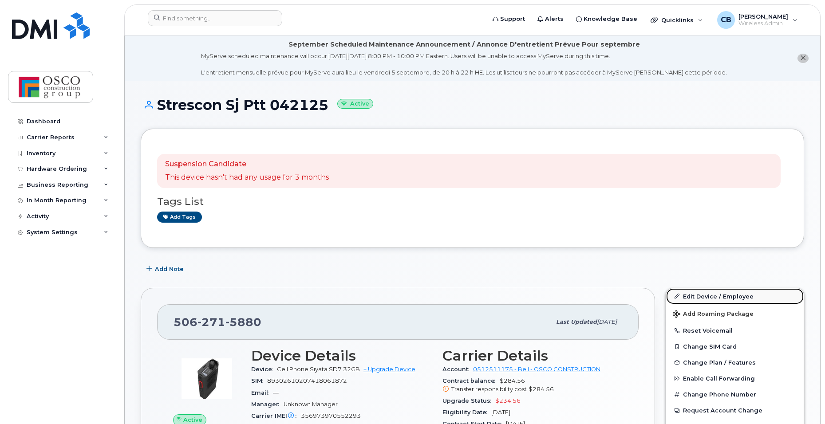
click at [704, 297] on link "Edit Device / Employee" at bounding box center [735, 297] width 138 height 16
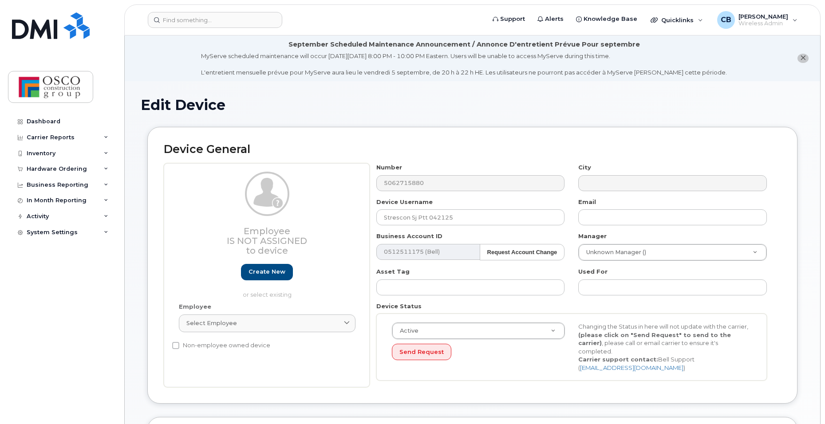
select select "3776557"
select select "3776558"
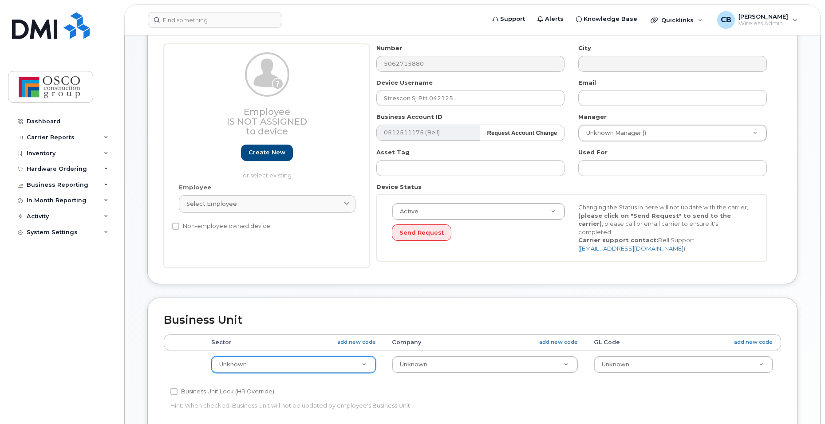
scroll to position [133, 0]
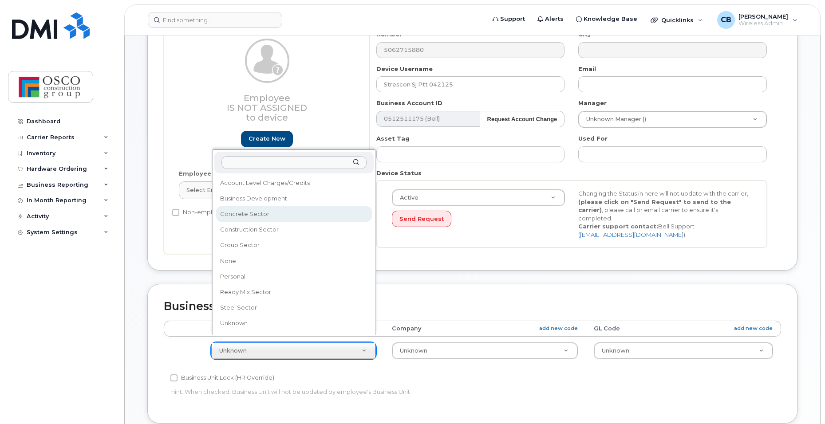
select select "3776581"
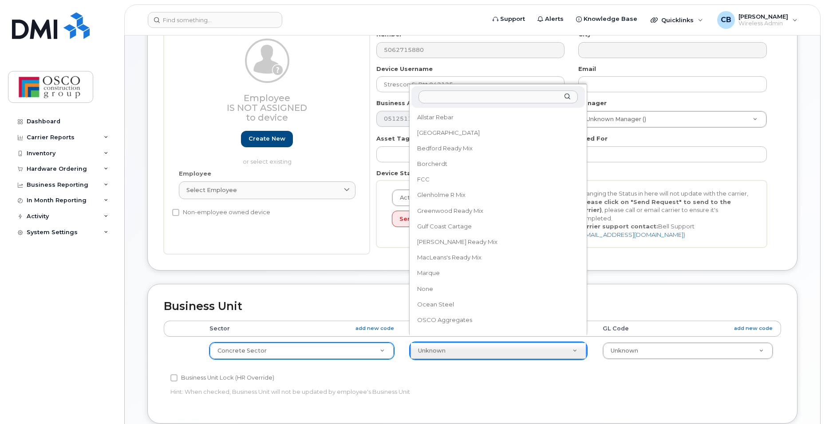
scroll to position [164, 0]
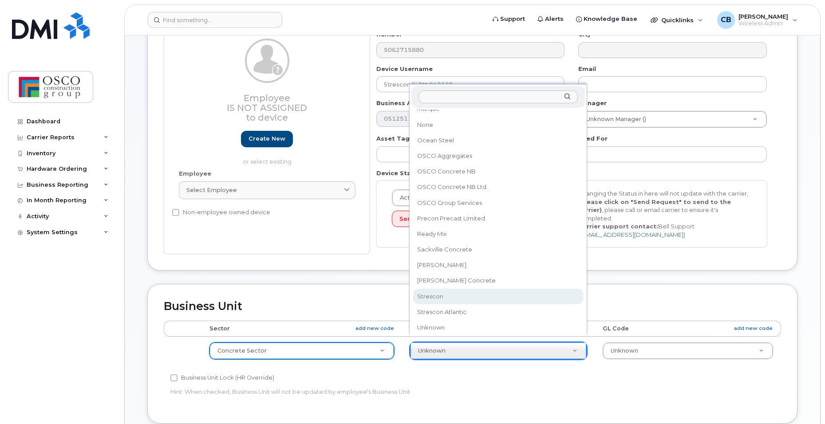
select select "3776590"
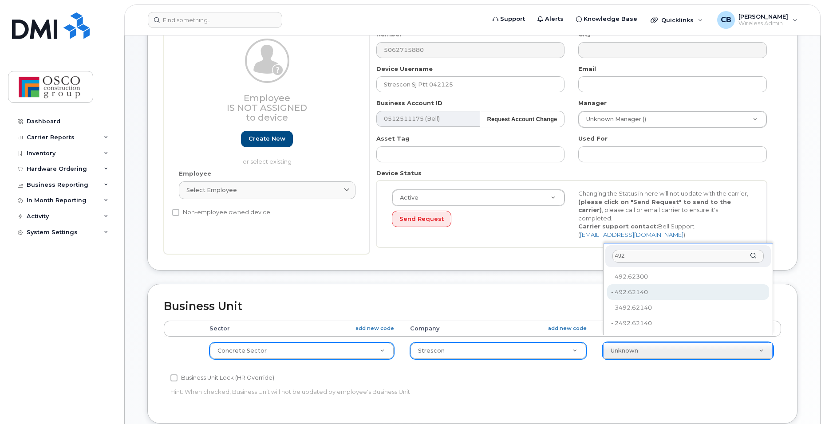
type input "492"
type input "8762725"
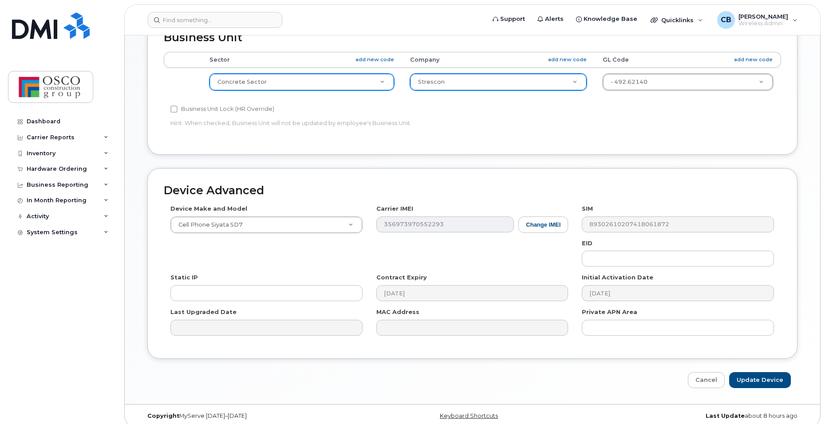
scroll to position [403, 0]
click at [753, 372] on input "Update Device" at bounding box center [760, 380] width 62 height 16
type input "Saving..."
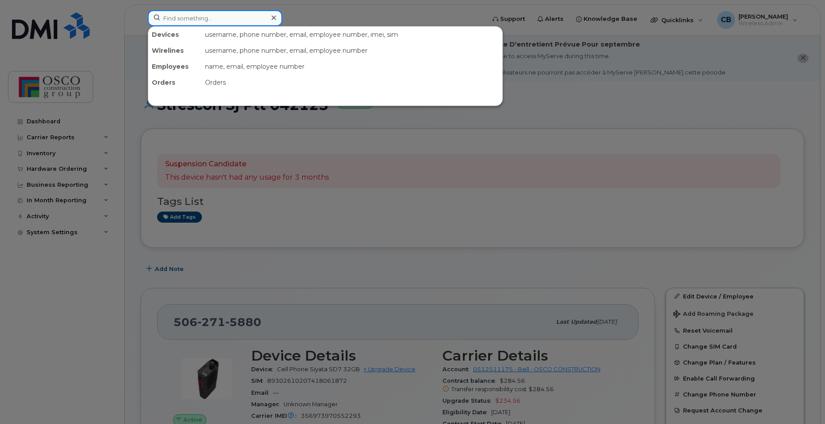
click at [206, 22] on input at bounding box center [215, 18] width 134 height 16
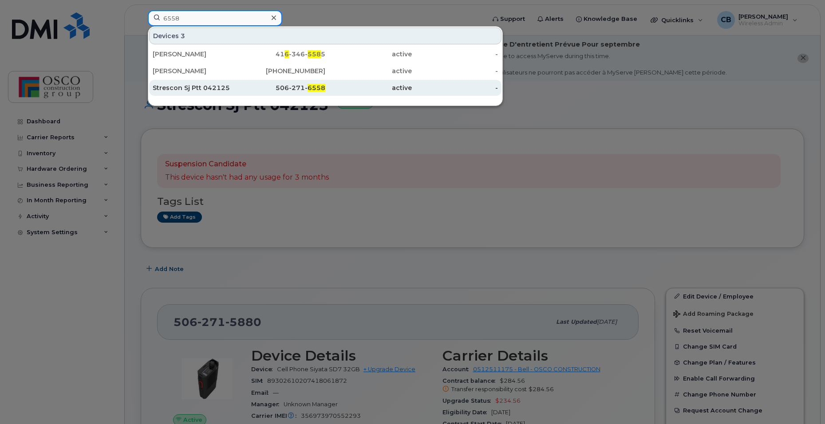
type input "6558"
click at [293, 86] on div "506-271- 6558" at bounding box center [282, 87] width 87 height 9
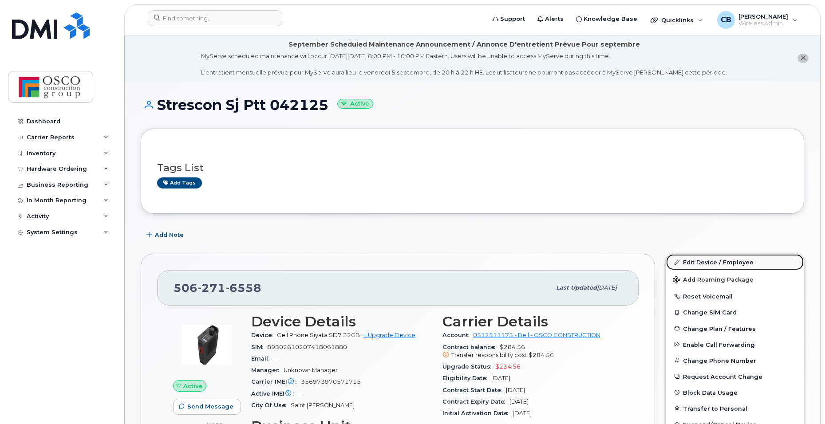
click at [699, 262] on link "Edit Device / Employee" at bounding box center [735, 262] width 138 height 16
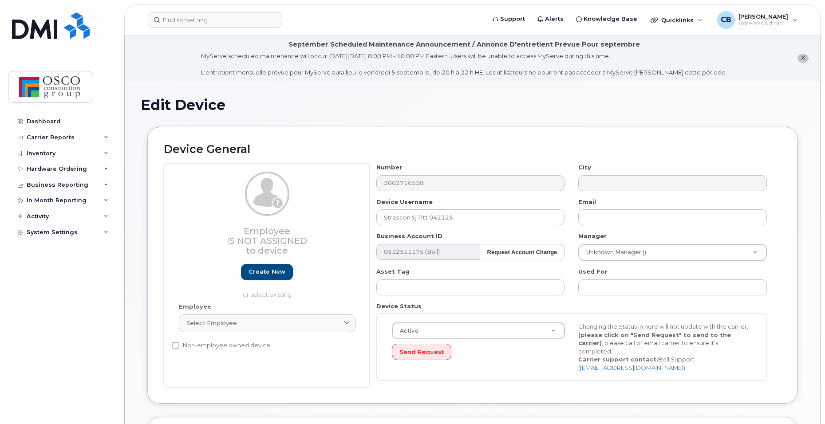
select select "3776557"
select select "3776558"
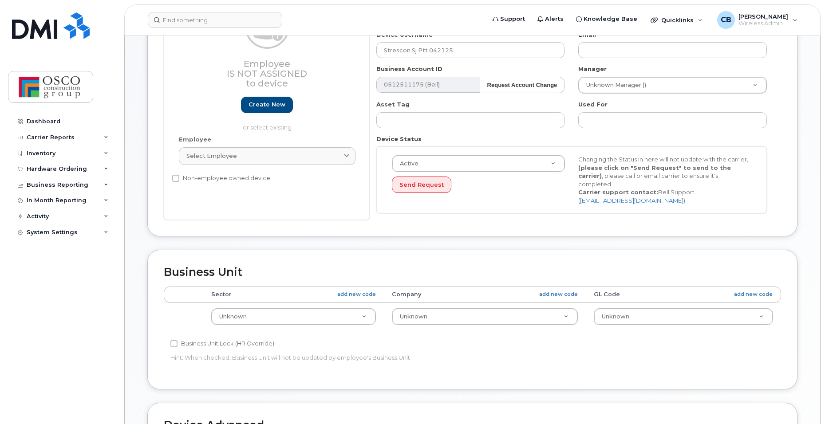
scroll to position [178, 0]
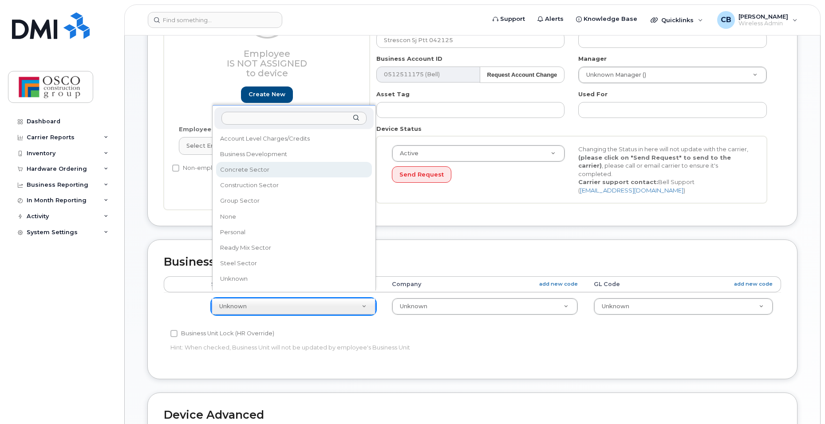
select select "3776581"
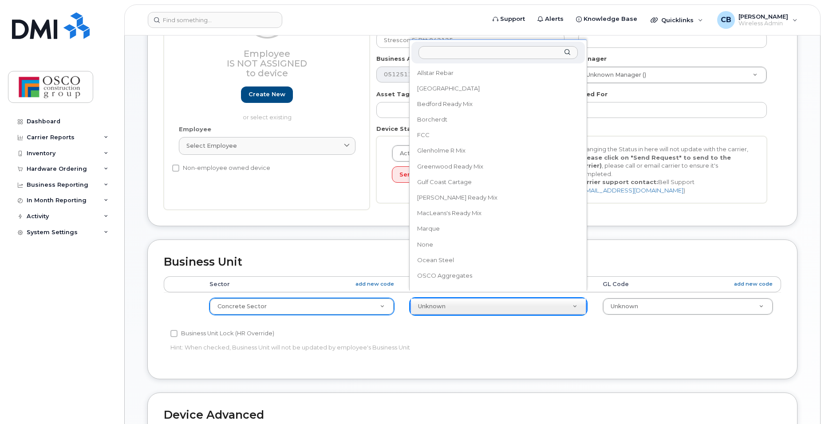
scroll to position [164, 0]
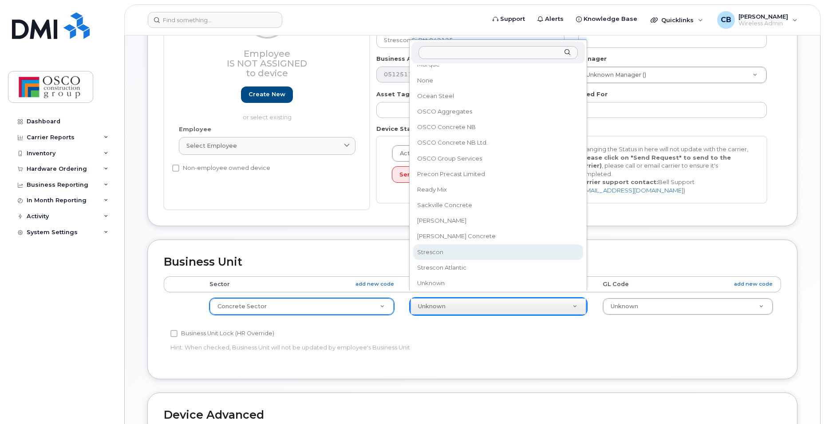
select select "3776590"
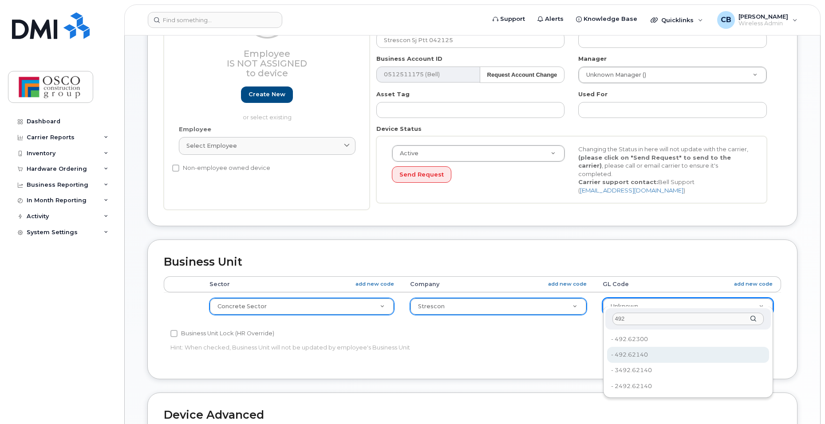
type input "492"
type input "8762725"
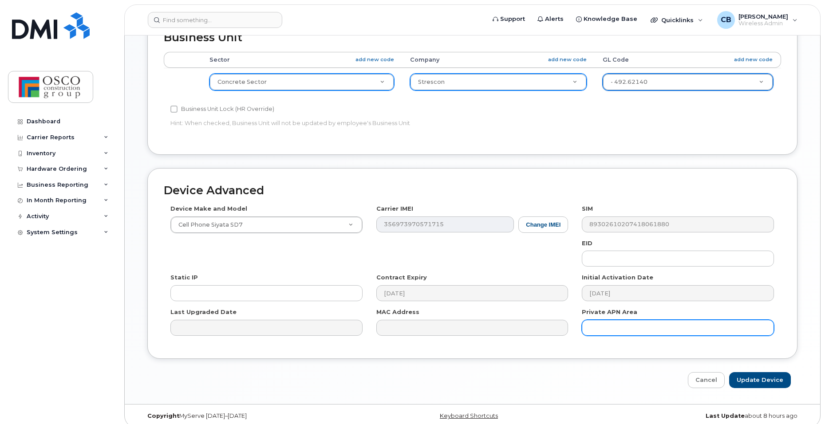
scroll to position [403, 0]
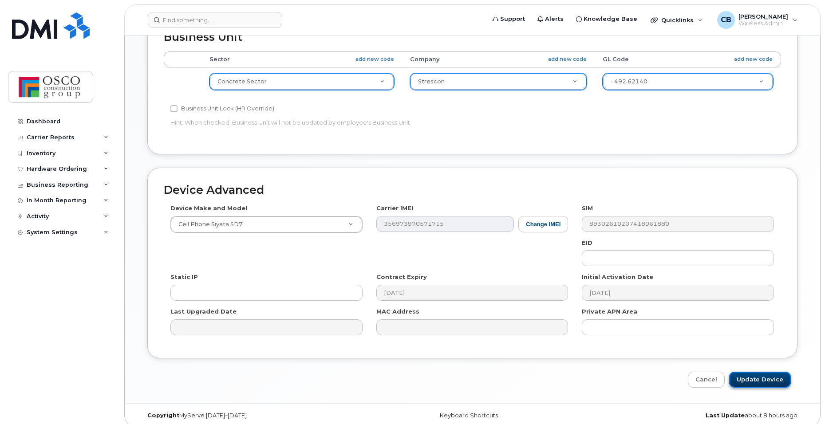
click at [767, 372] on input "Update Device" at bounding box center [760, 380] width 62 height 16
type input "Saving..."
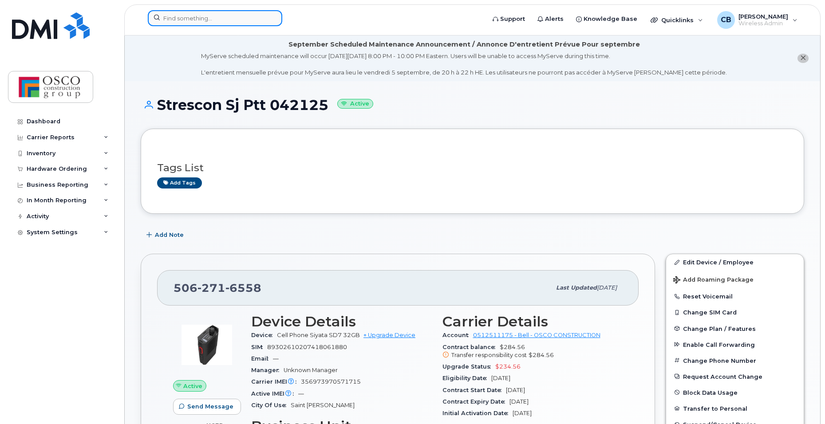
click at [184, 20] on input at bounding box center [215, 18] width 134 height 16
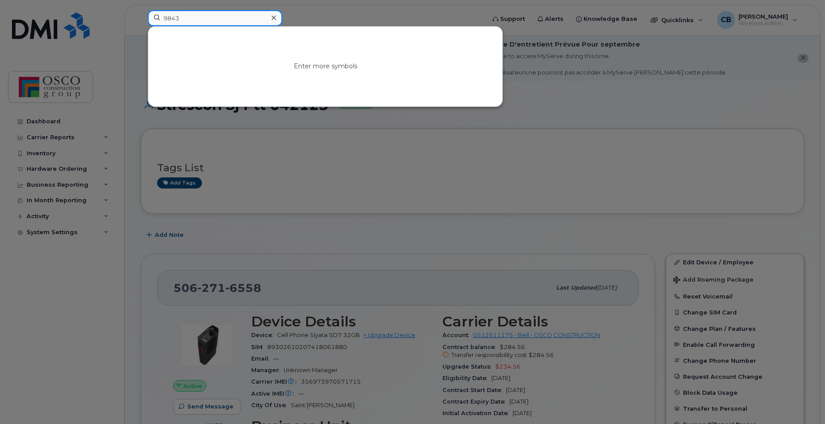
type input "9843"
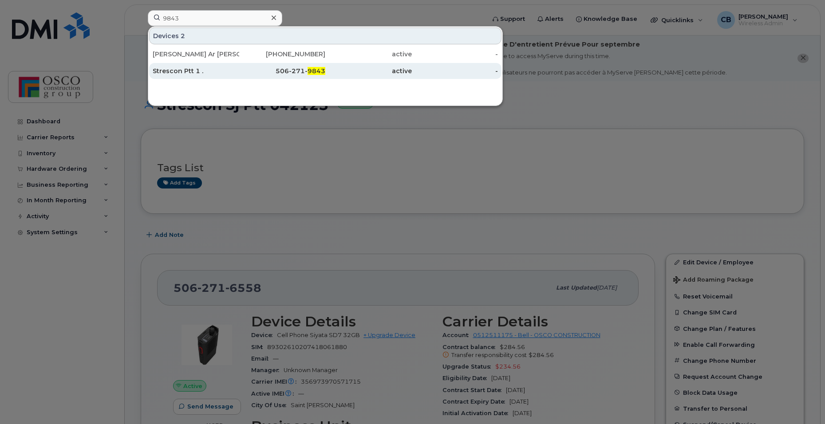
click at [290, 71] on div "506-271- 9843" at bounding box center [282, 71] width 87 height 9
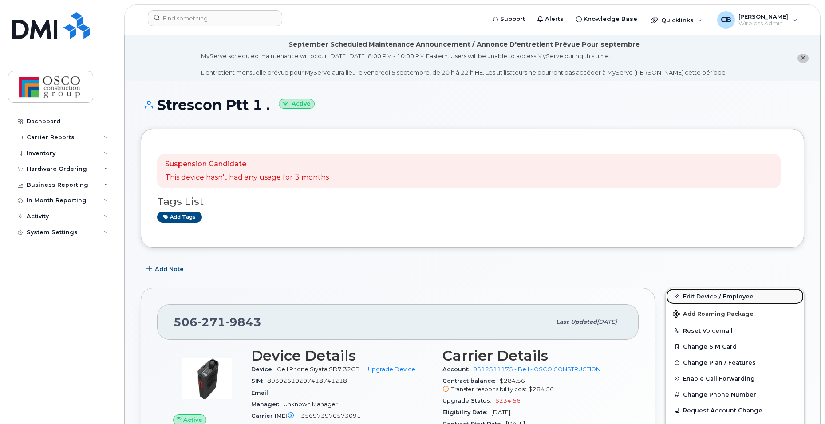
click at [712, 297] on link "Edit Device / Employee" at bounding box center [735, 297] width 138 height 16
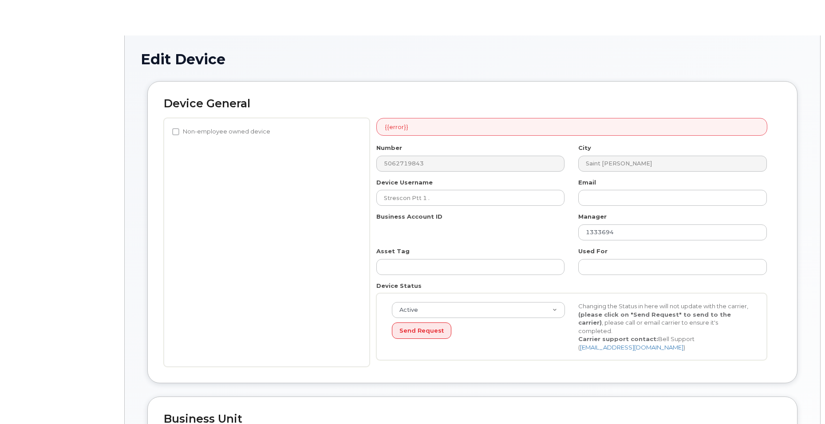
select select "3776557"
select select "3776558"
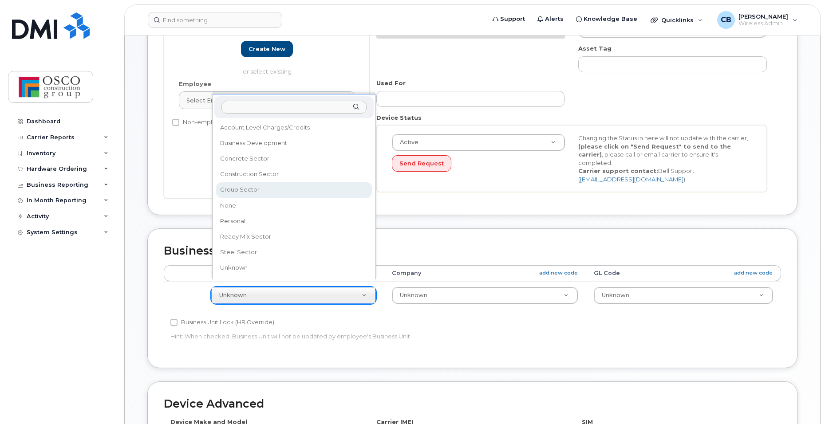
scroll to position [223, 0]
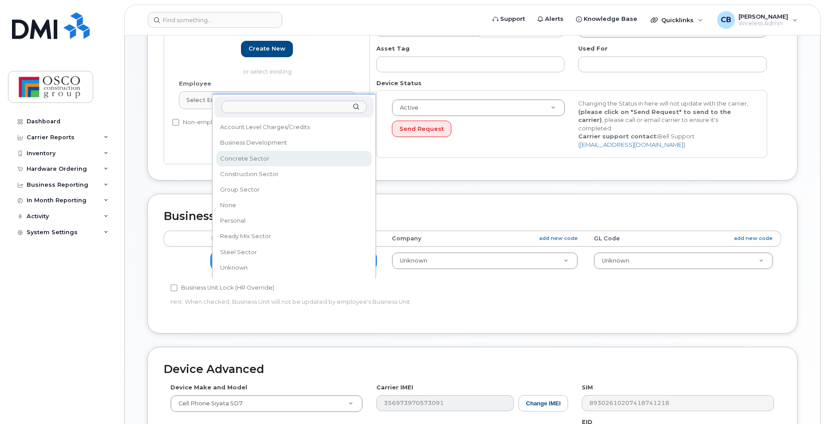
select select "3776581"
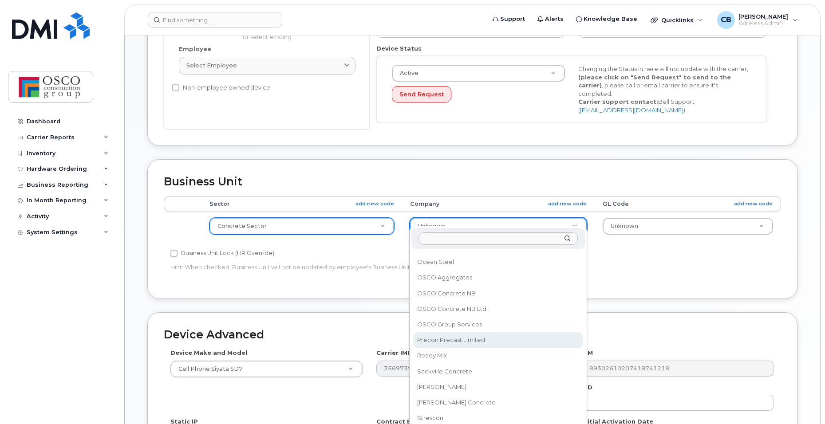
scroll to position [312, 0]
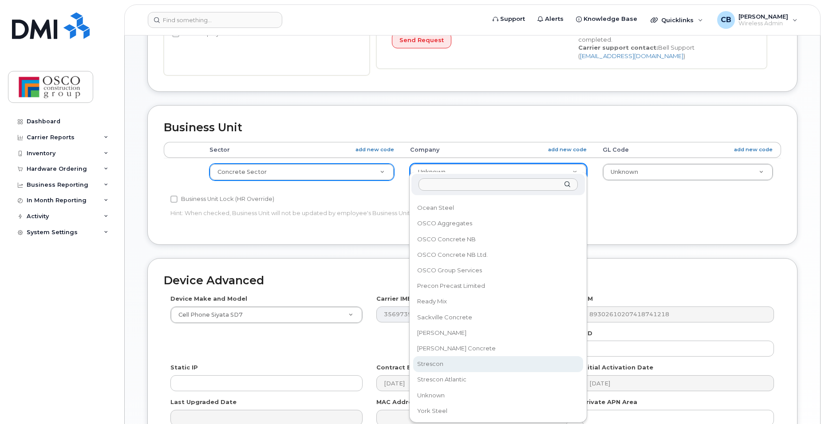
select select "3776590"
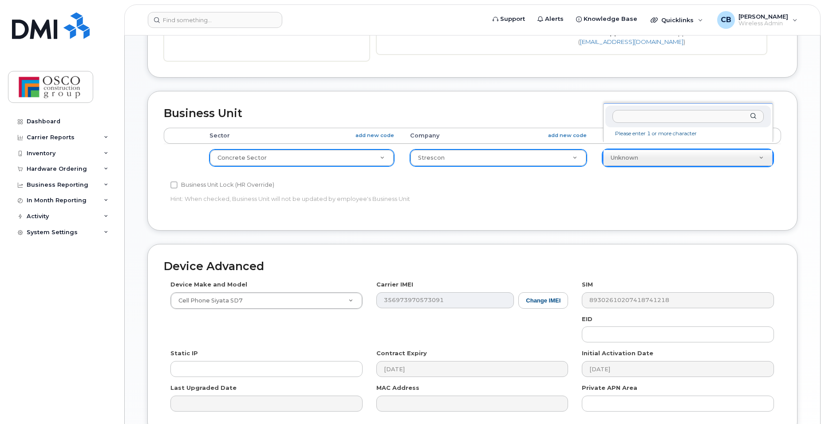
scroll to position [355, 0]
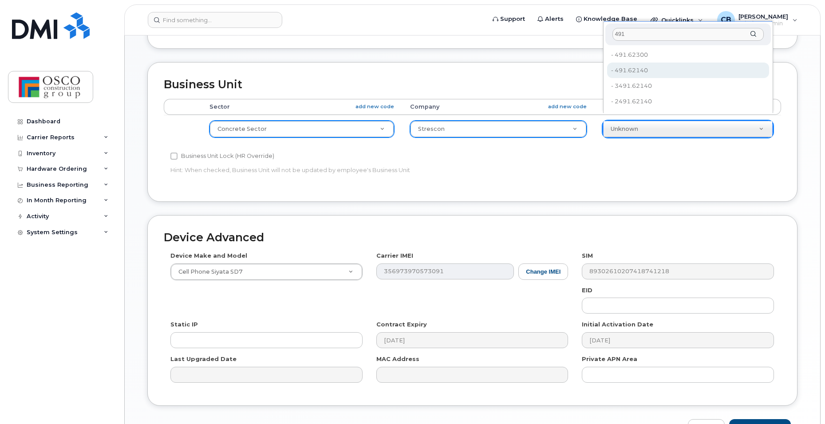
type input "491"
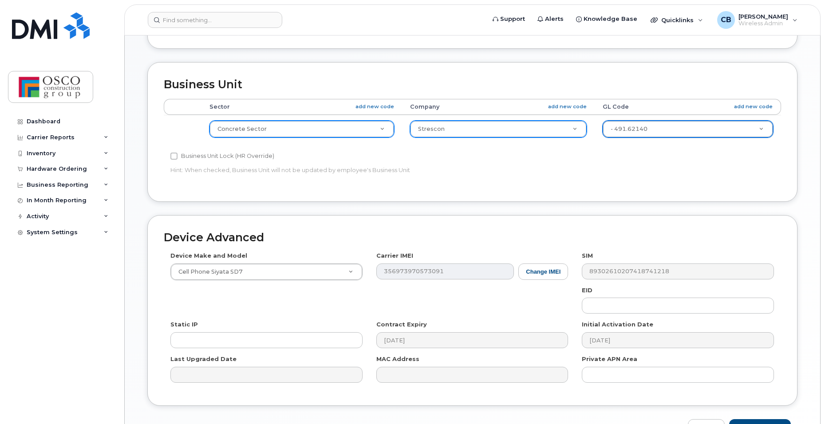
type input "3776635"
click at [760, 419] on input "Update Device" at bounding box center [760, 427] width 62 height 16
type input "Saving..."
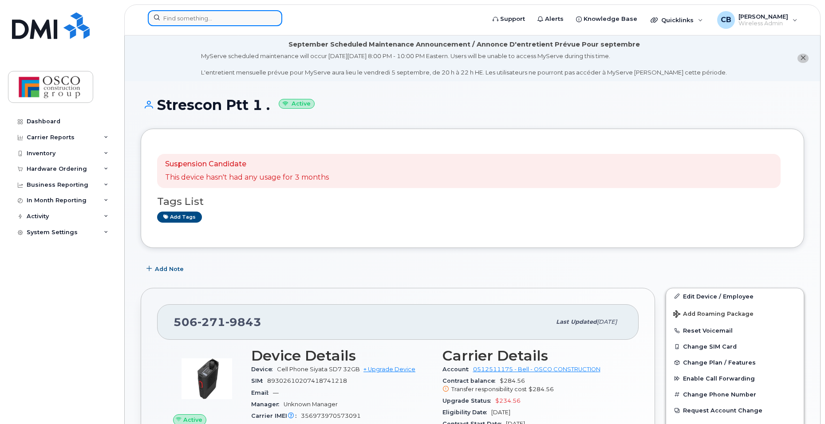
click at [188, 20] on input at bounding box center [215, 18] width 134 height 16
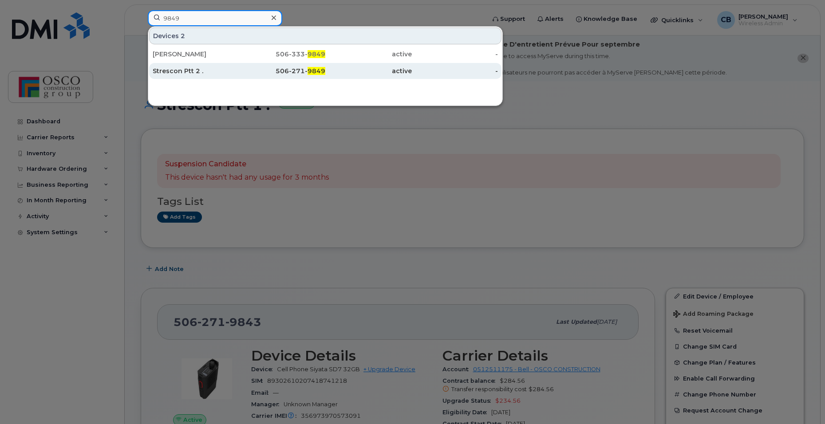
type input "9849"
click at [289, 69] on div "506-271- 9849" at bounding box center [282, 71] width 87 height 9
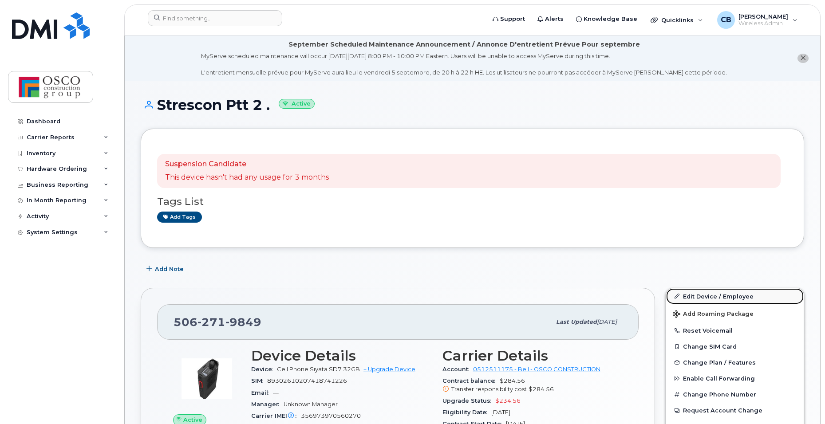
click at [691, 298] on link "Edit Device / Employee" at bounding box center [735, 297] width 138 height 16
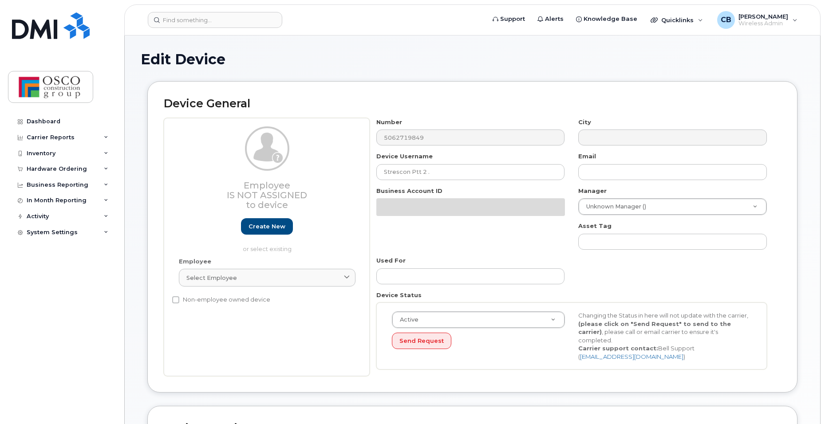
select select "3776557"
select select "3776558"
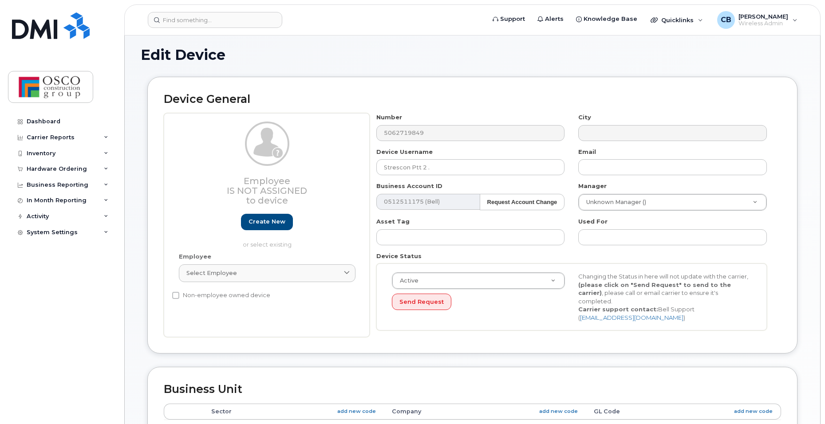
scroll to position [133, 0]
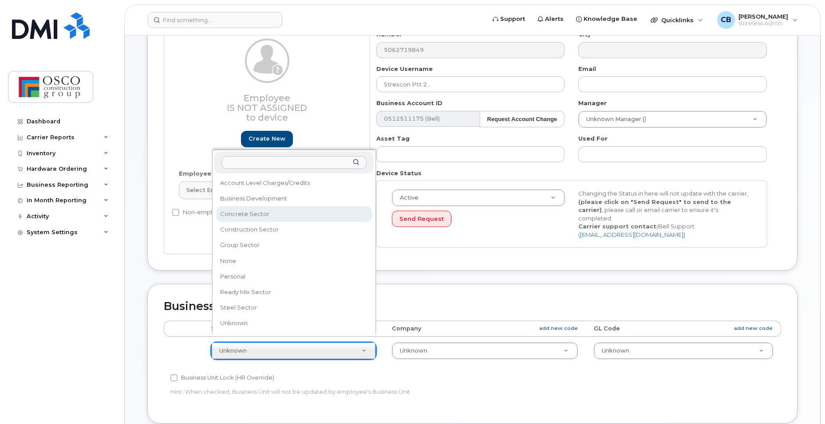
select select "3776581"
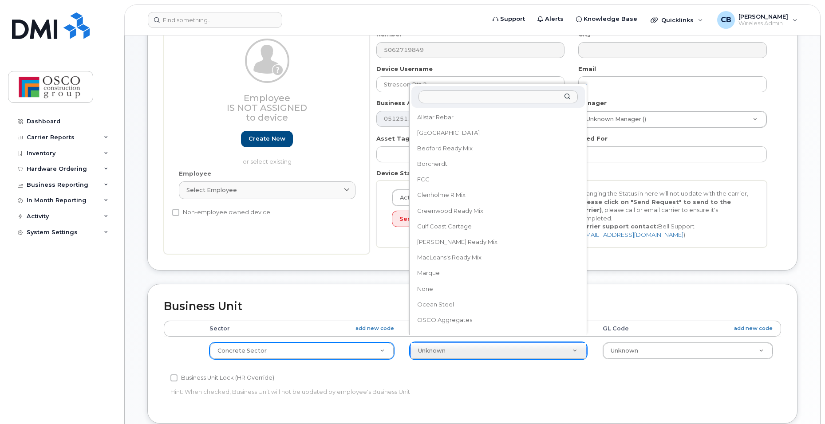
scroll to position [164, 0]
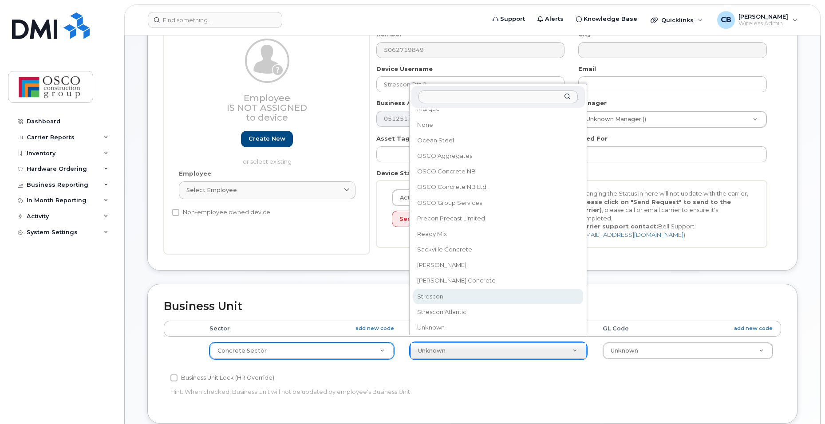
select select "3776590"
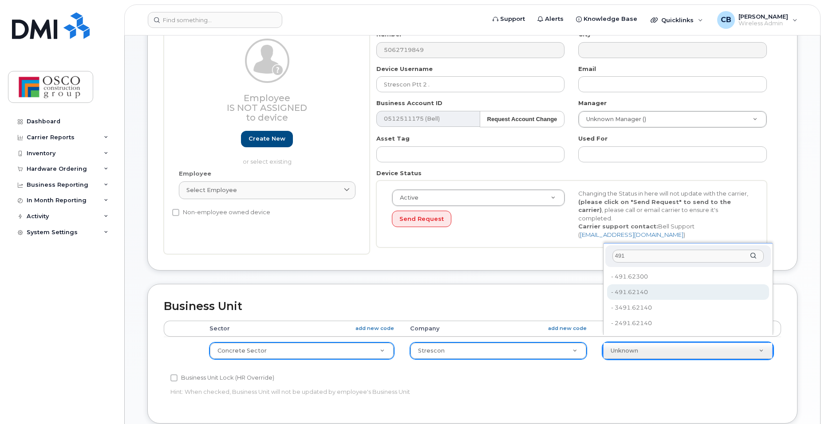
type input "491"
type input "3776635"
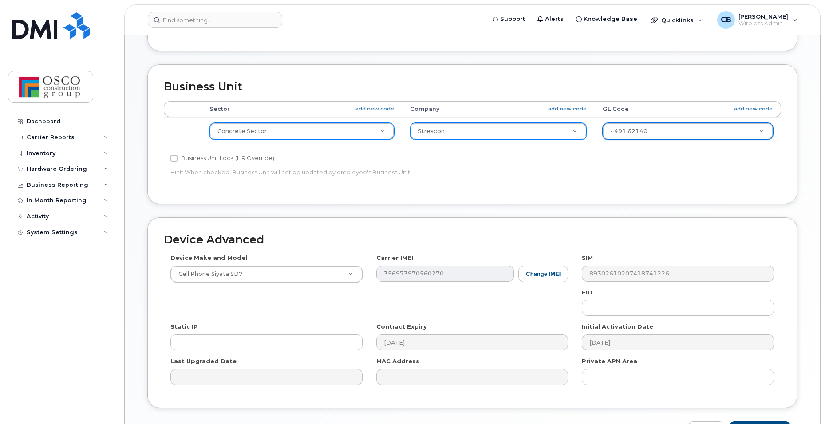
scroll to position [399, 0]
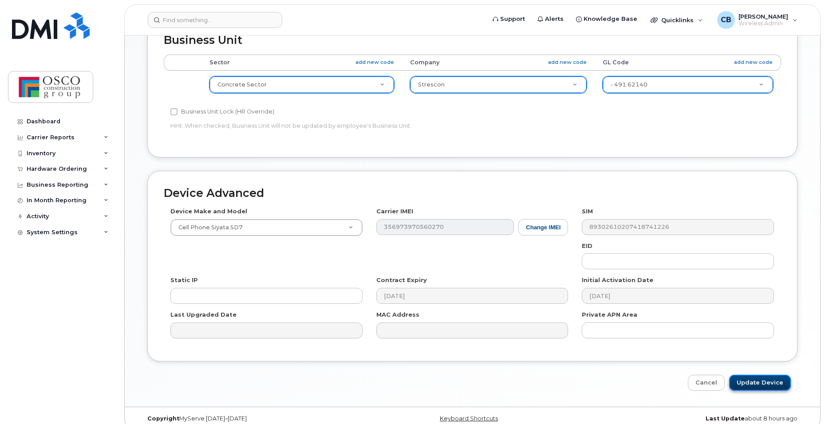
click at [756, 378] on input "Update Device" at bounding box center [760, 383] width 62 height 16
type input "Saving..."
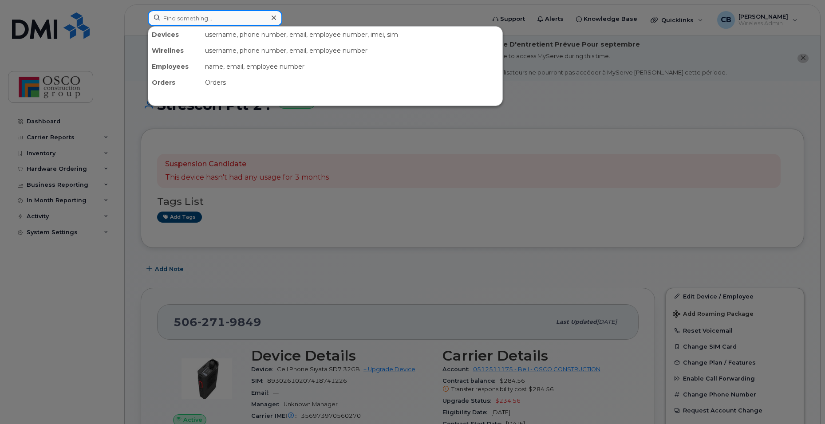
click at [194, 18] on input at bounding box center [215, 18] width 134 height 16
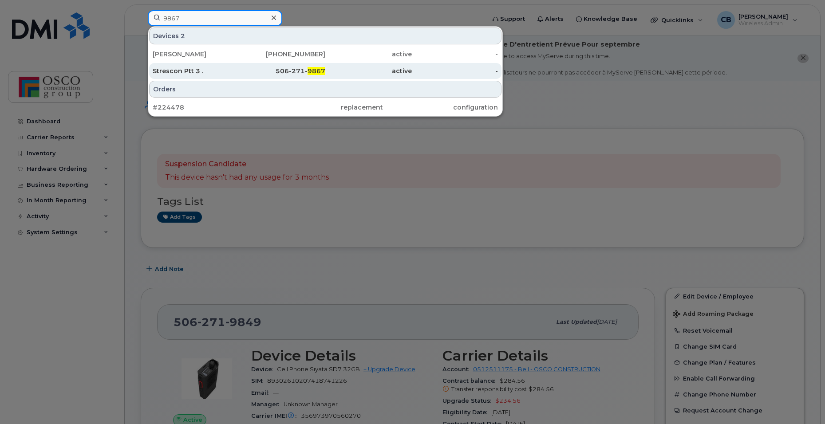
type input "9867"
click at [182, 75] on div "Strescon Ptt 3 ." at bounding box center [196, 71] width 87 height 9
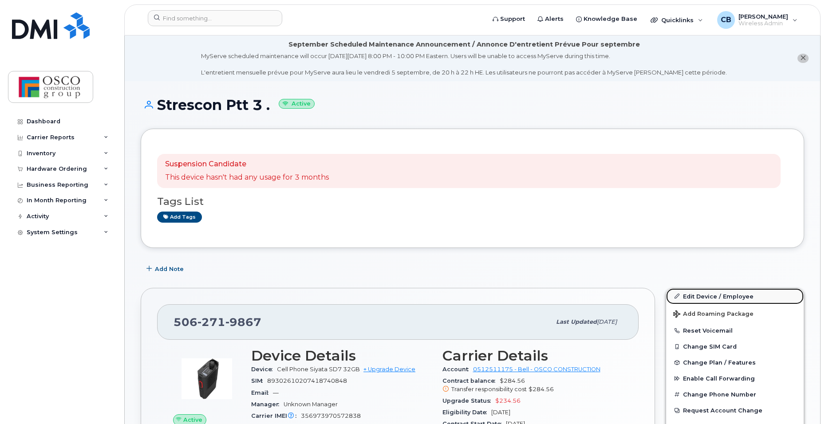
click at [700, 294] on link "Edit Device / Employee" at bounding box center [735, 297] width 138 height 16
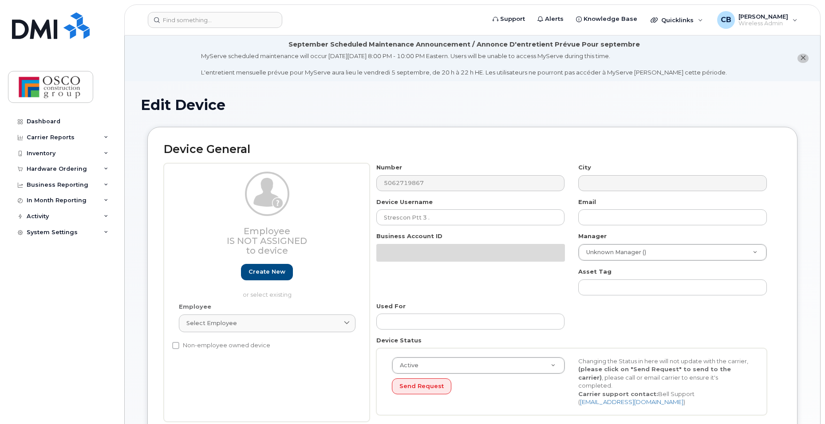
select select "3776557"
select select "3776558"
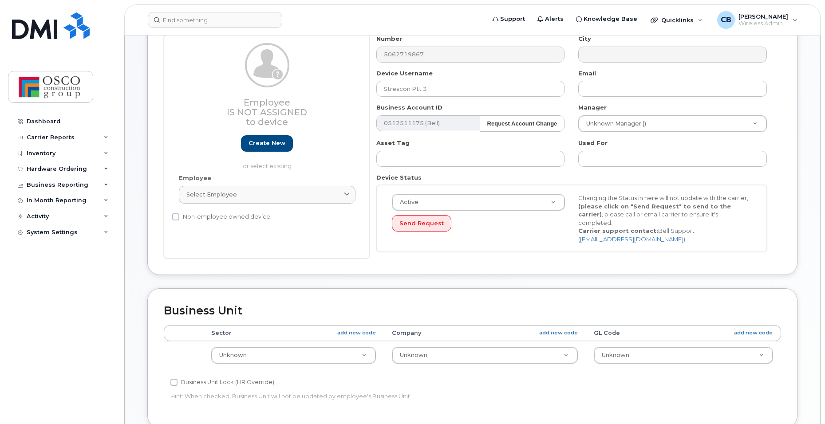
scroll to position [133, 0]
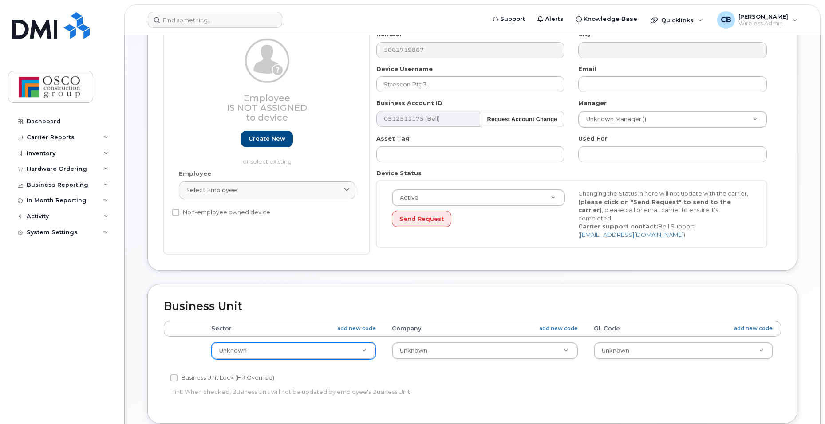
click at [253, 351] on div "Unknown" at bounding box center [293, 351] width 165 height 17
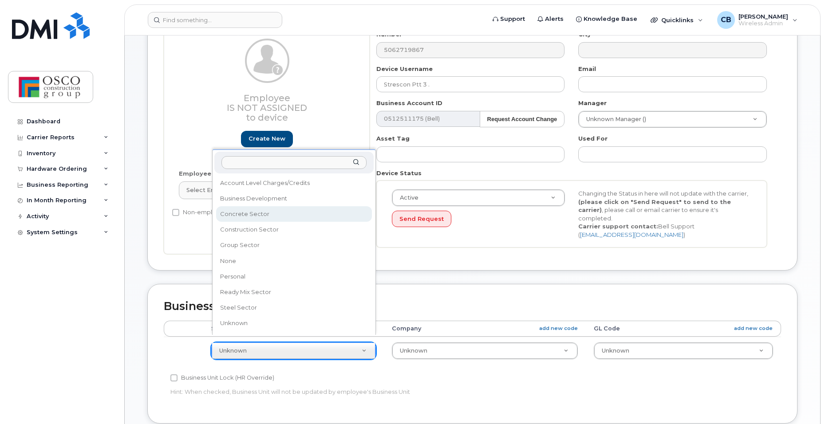
select select "3776581"
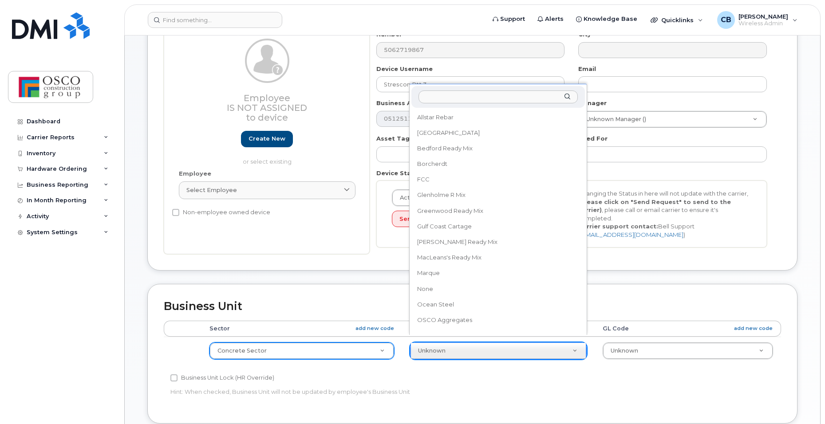
scroll to position [164, 0]
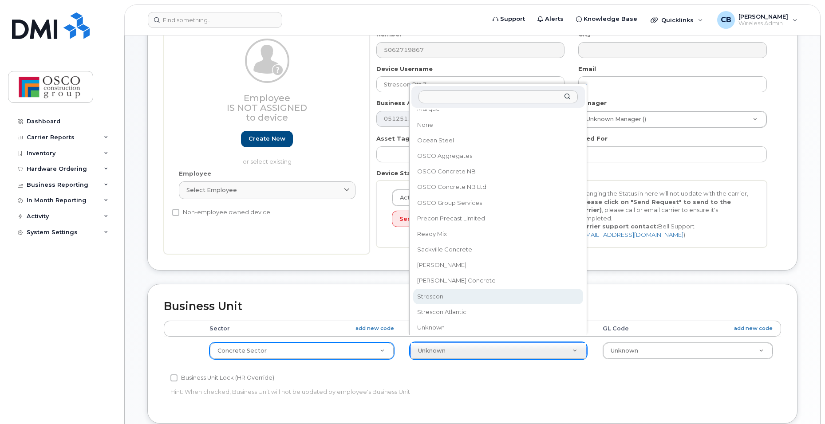
select select "3776590"
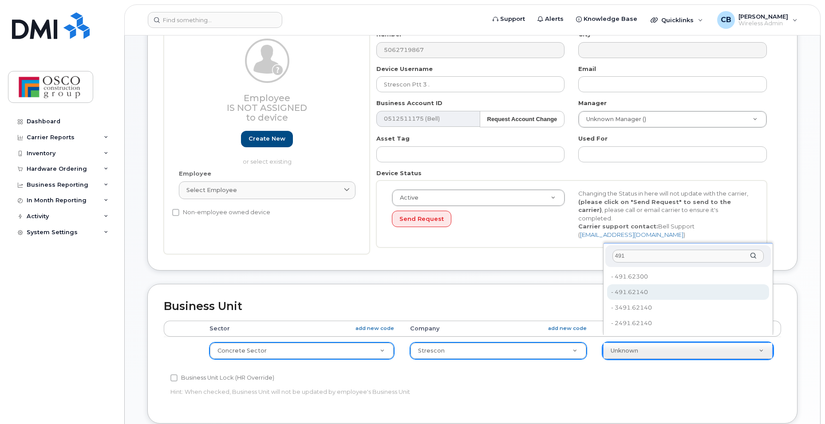
type input "491"
type input "3776635"
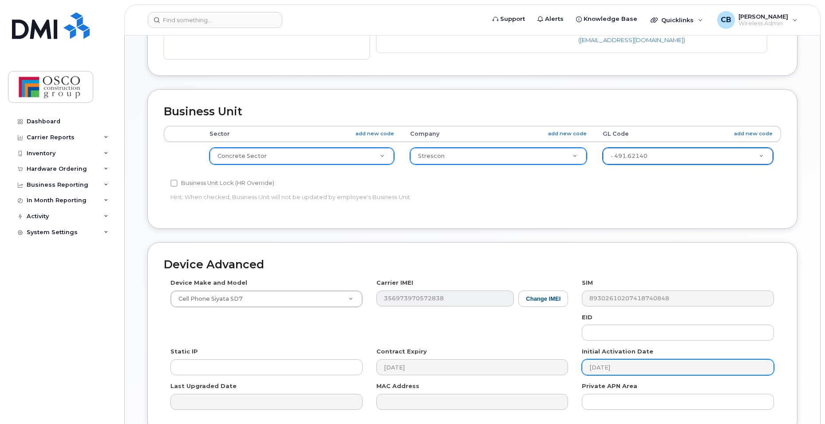
scroll to position [355, 0]
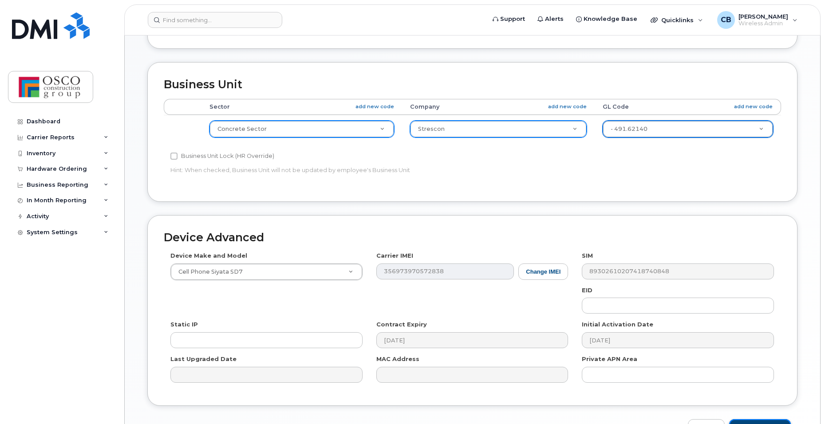
click at [756, 419] on input "Update Device" at bounding box center [760, 427] width 62 height 16
type input "Saving..."
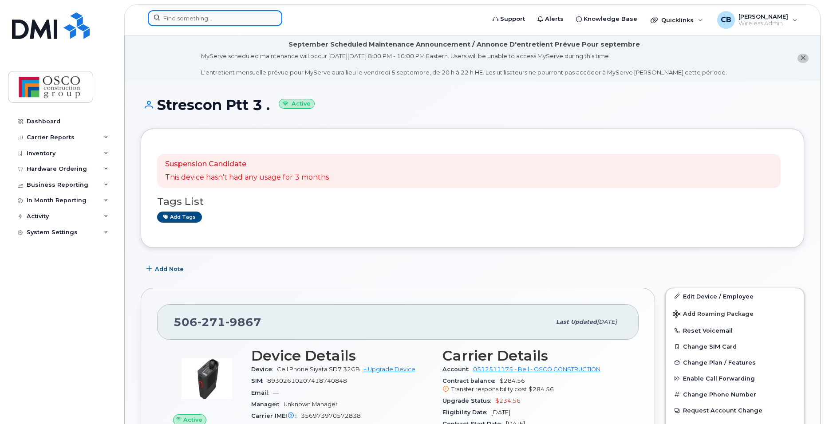
click at [169, 17] on input at bounding box center [215, 18] width 134 height 16
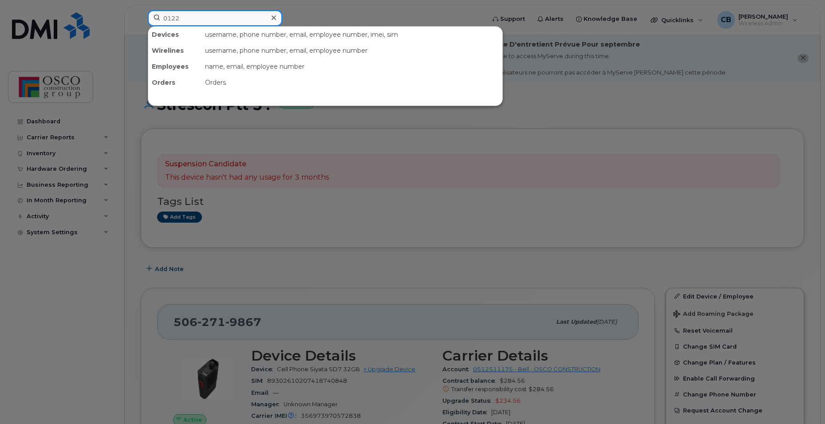
type input "0122"
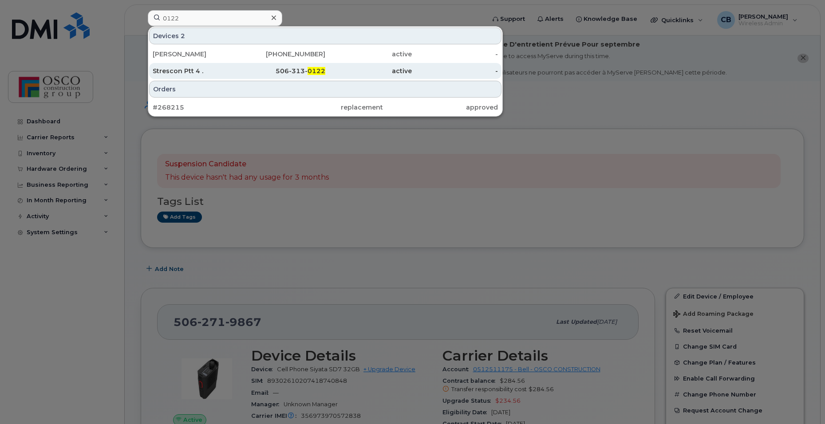
click at [308, 73] on span "0122" at bounding box center [317, 71] width 18 height 8
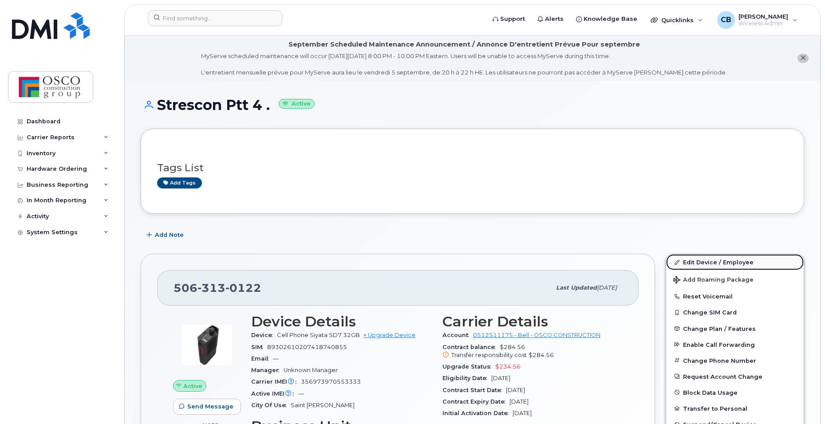
click at [687, 262] on link "Edit Device / Employee" at bounding box center [735, 262] width 138 height 16
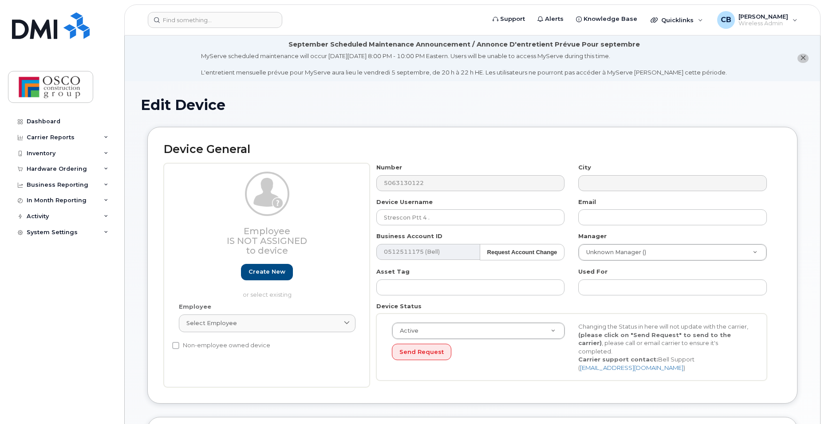
select select "3776557"
select select "3776558"
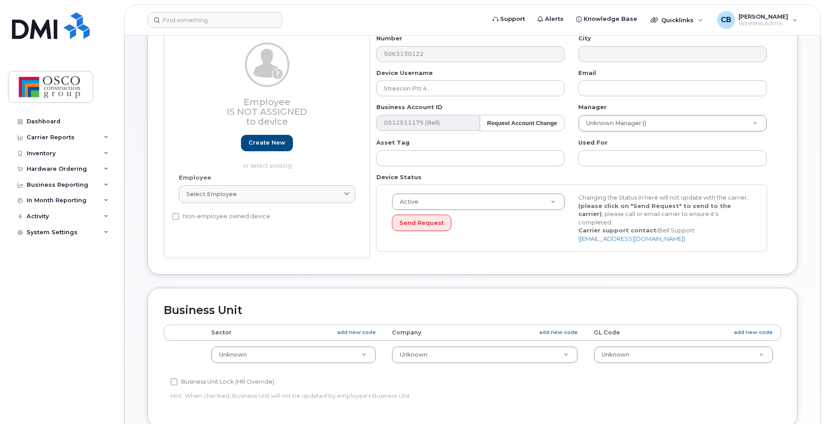
scroll to position [178, 0]
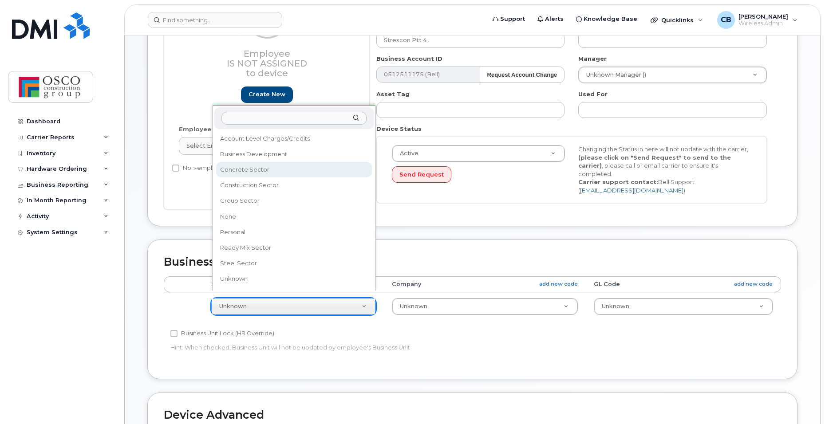
select select "3776581"
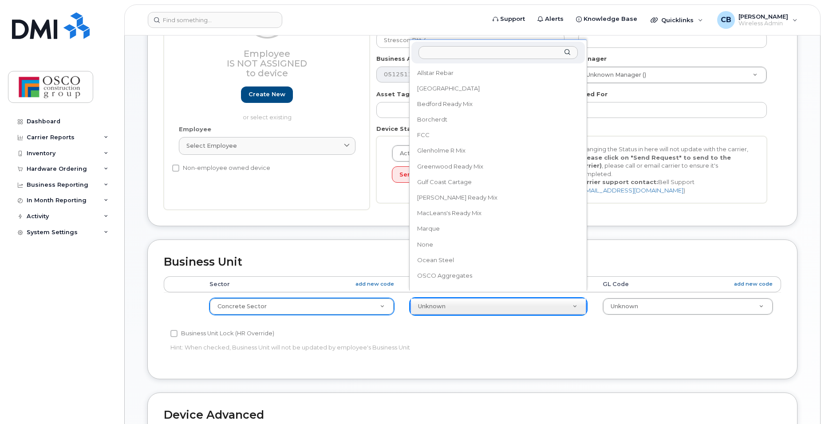
scroll to position [164, 0]
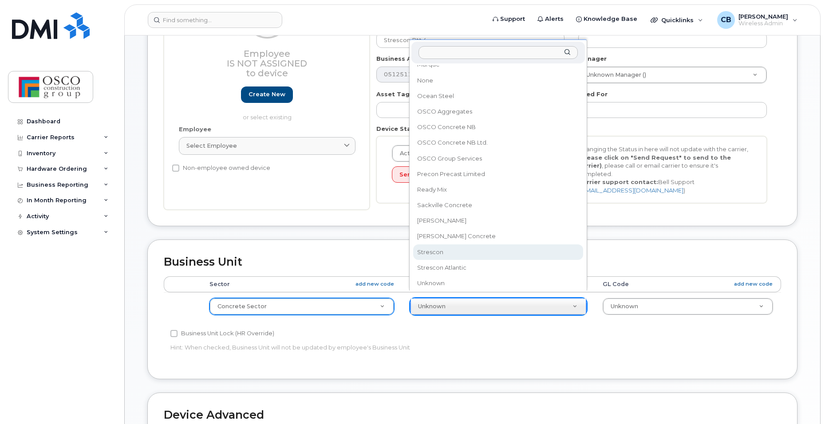
select select "3776590"
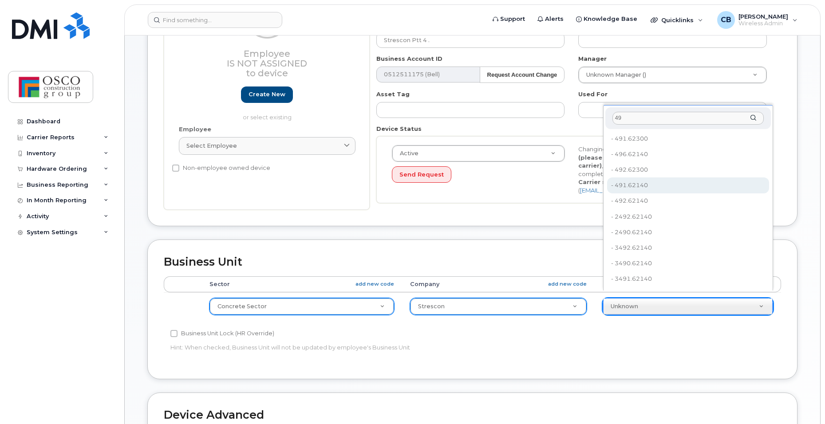
type input "49"
type input "3776635"
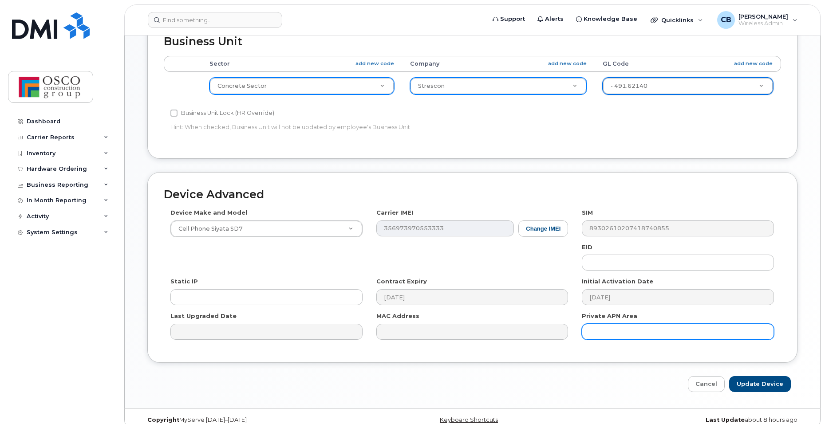
scroll to position [399, 0]
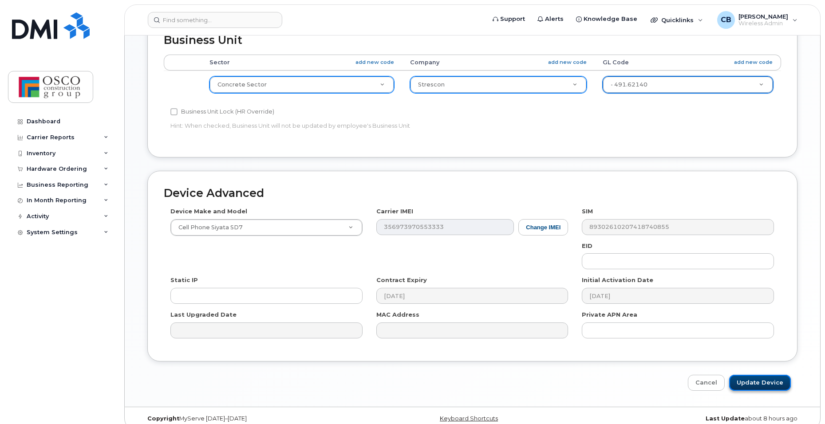
click at [751, 375] on input "Update Device" at bounding box center [760, 383] width 62 height 16
type input "Saving..."
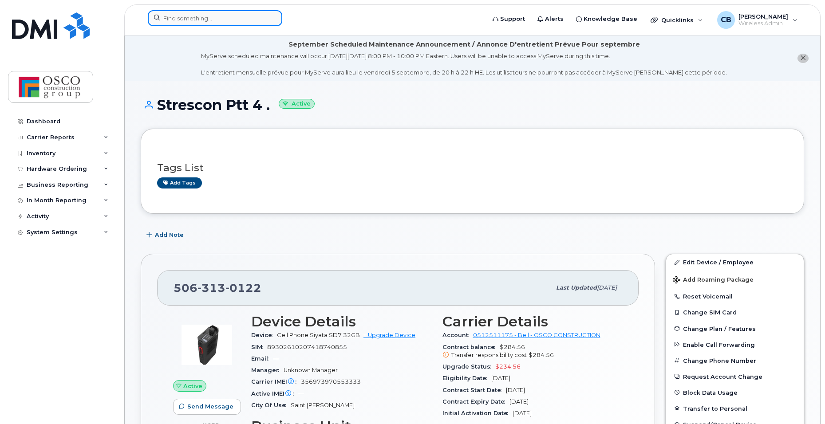
click at [176, 20] on input at bounding box center [215, 18] width 134 height 16
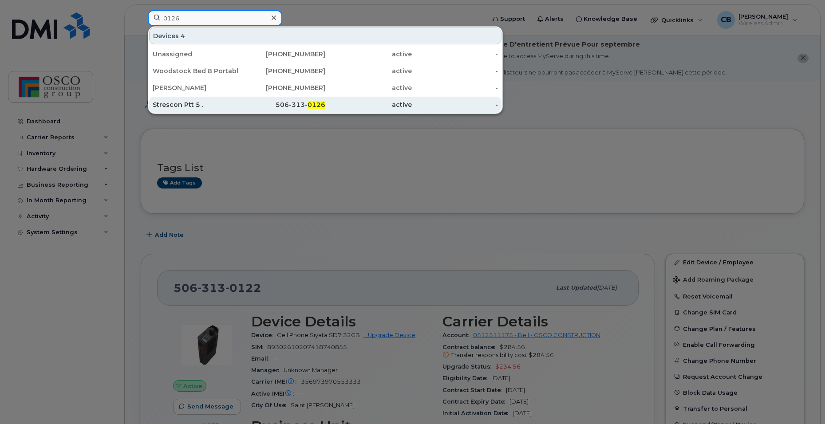
type input "0126"
click at [302, 103] on div "506-313- 0126" at bounding box center [282, 104] width 87 height 9
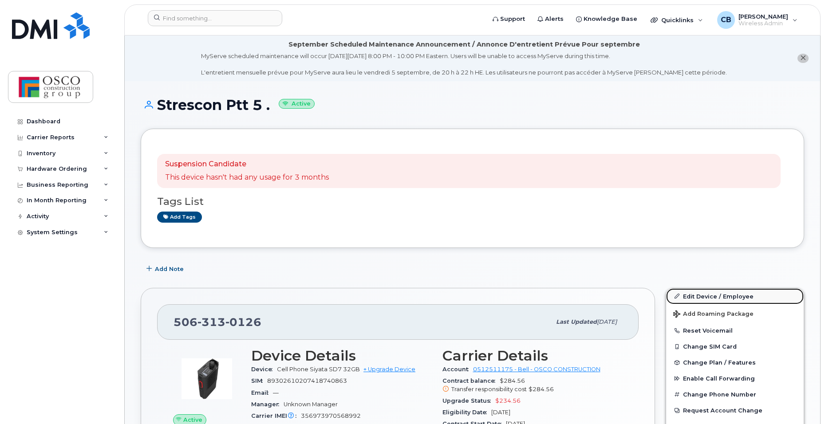
click at [708, 293] on link "Edit Device / Employee" at bounding box center [735, 297] width 138 height 16
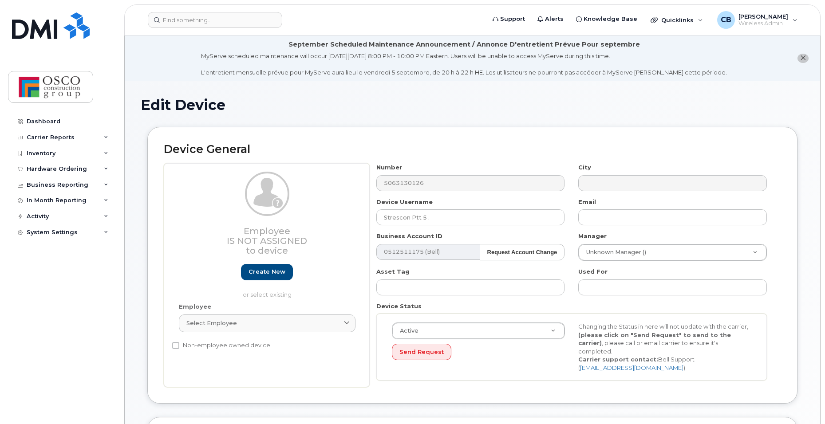
select select "3776557"
select select "3776558"
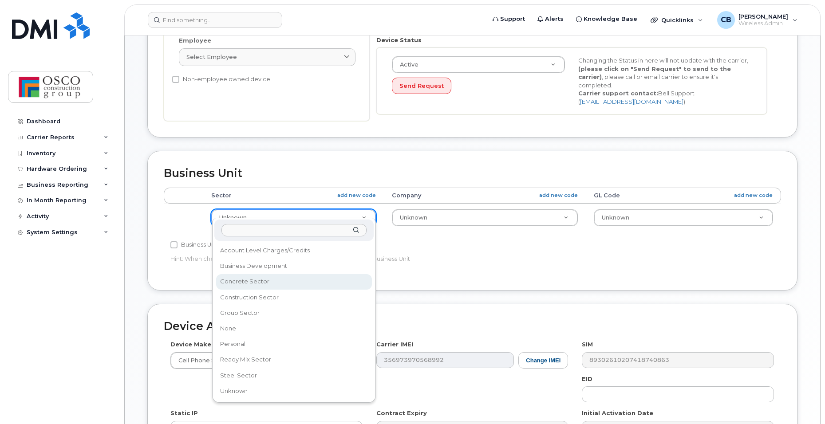
select select "3776581"
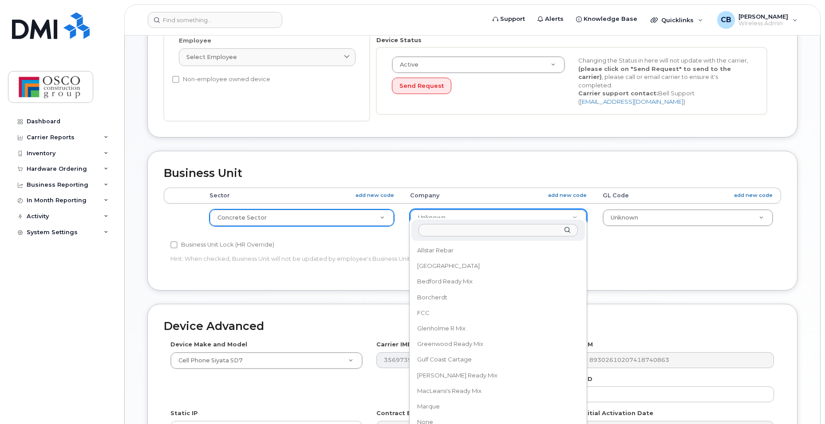
drag, startPoint x: 439, startPoint y: 207, endPoint x: 438, endPoint y: 213, distance: 6.5
select select "3776590"
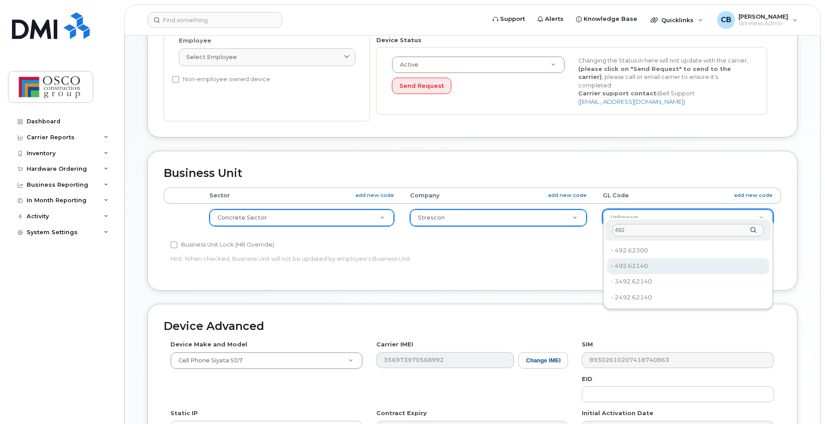
type input "492"
type input "8762725"
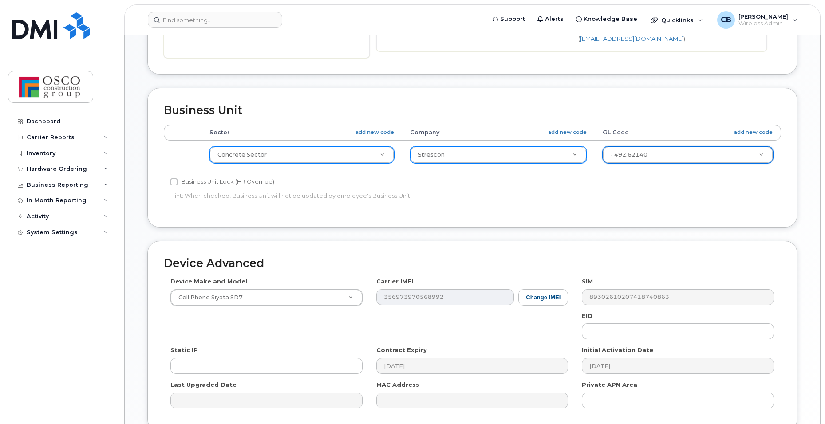
scroll to position [403, 0]
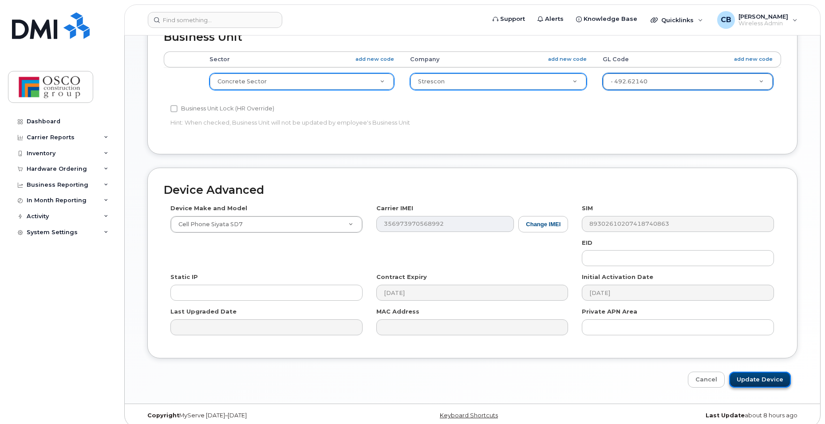
click at [757, 372] on input "Update Device" at bounding box center [760, 380] width 62 height 16
type input "Saving..."
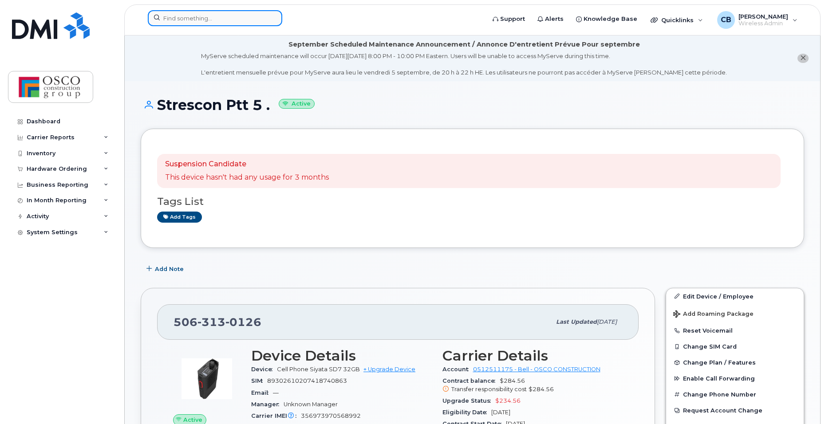
click at [208, 20] on input at bounding box center [215, 18] width 134 height 16
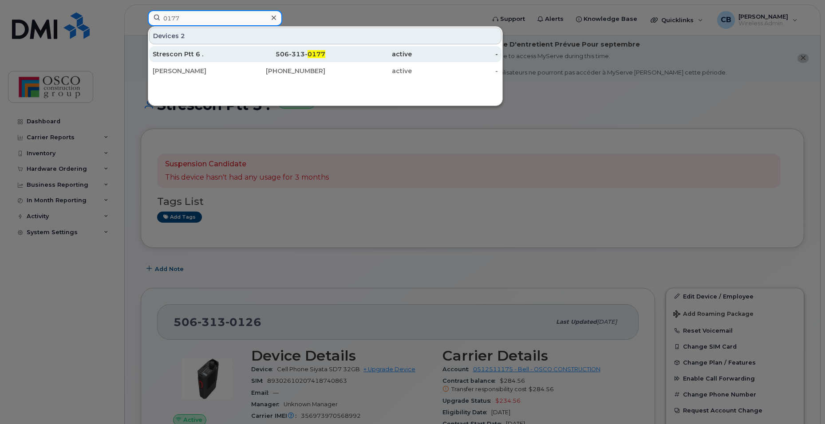
type input "0177"
click at [302, 55] on div "506-313- 0177" at bounding box center [282, 54] width 87 height 9
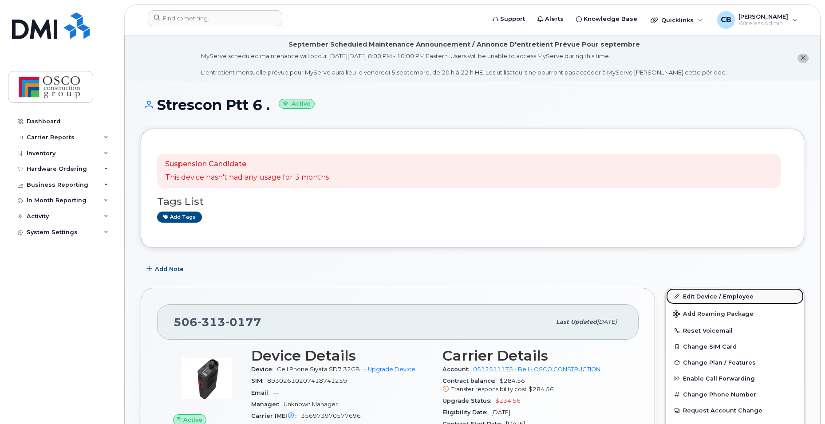
click at [689, 297] on link "Edit Device / Employee" at bounding box center [735, 297] width 138 height 16
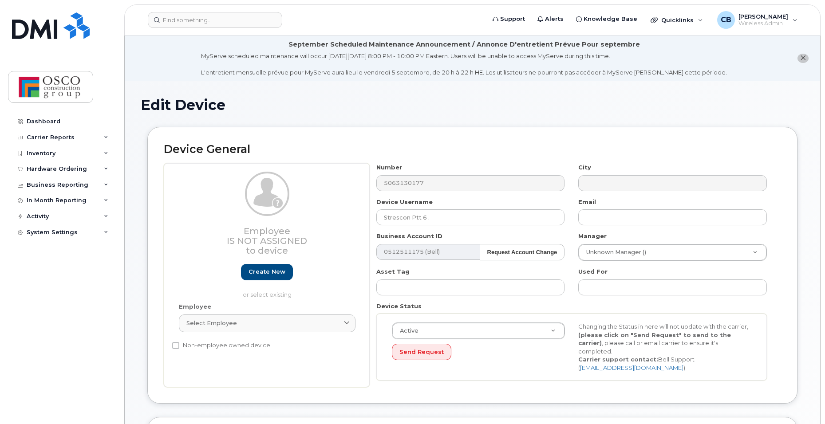
select select "3776557"
select select "3776558"
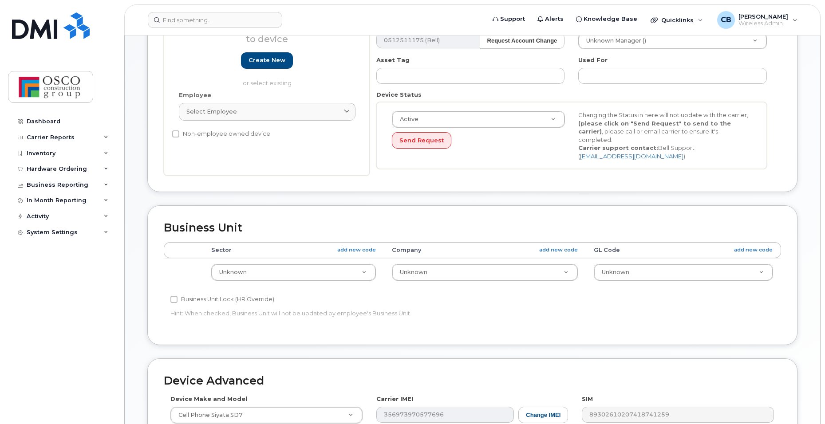
scroll to position [222, 0]
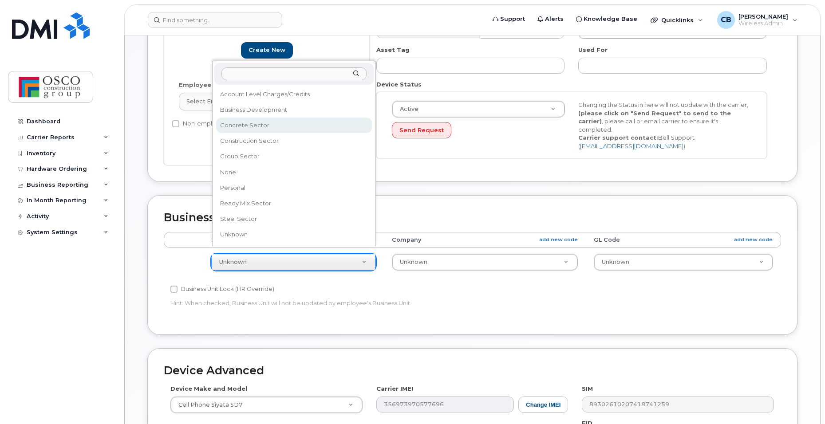
select select "3776581"
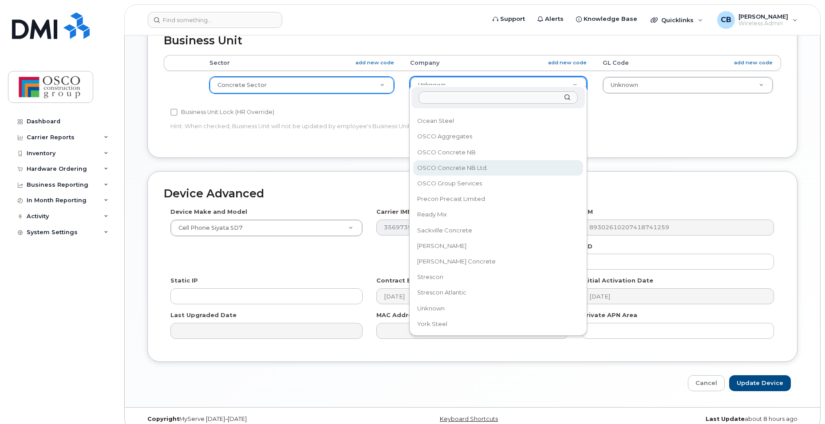
scroll to position [403, 0]
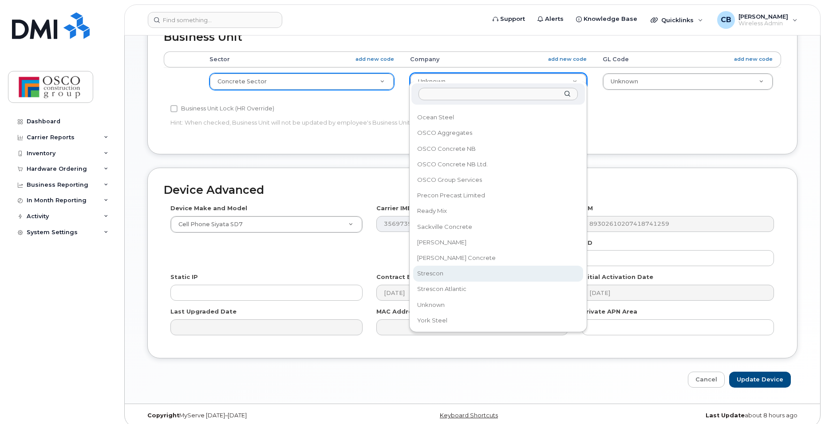
select select "3776590"
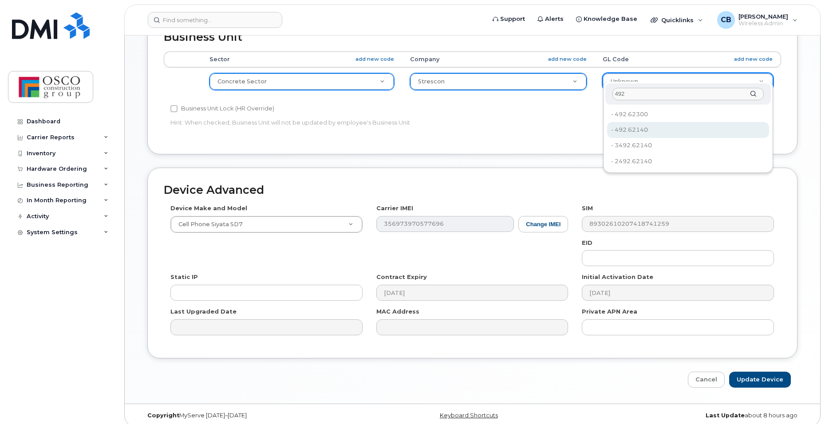
type input "492"
type input "8762725"
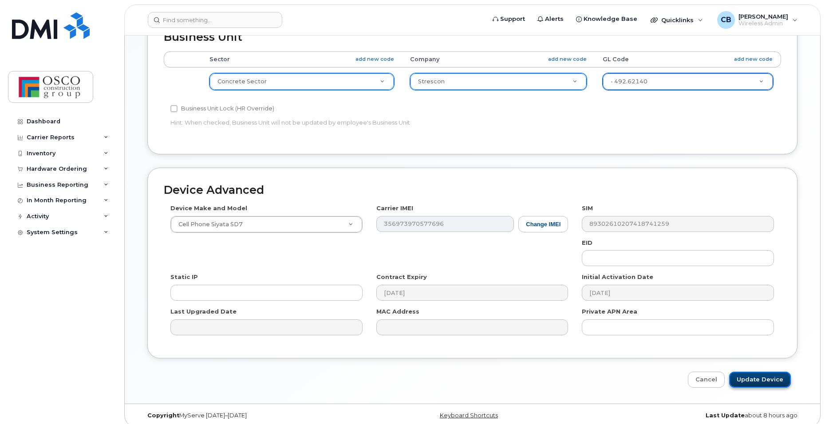
drag, startPoint x: 751, startPoint y: 373, endPoint x: 746, endPoint y: 371, distance: 5.8
click at [751, 372] on input "Update Device" at bounding box center [760, 380] width 62 height 16
type input "Saving..."
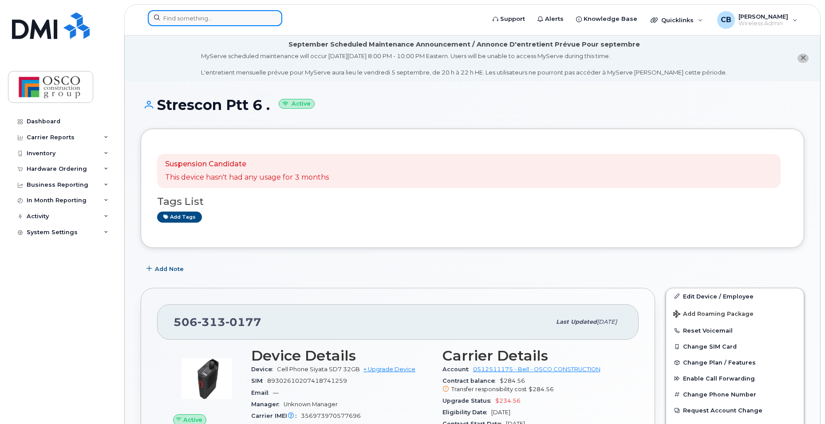
click at [166, 25] on input at bounding box center [215, 18] width 134 height 16
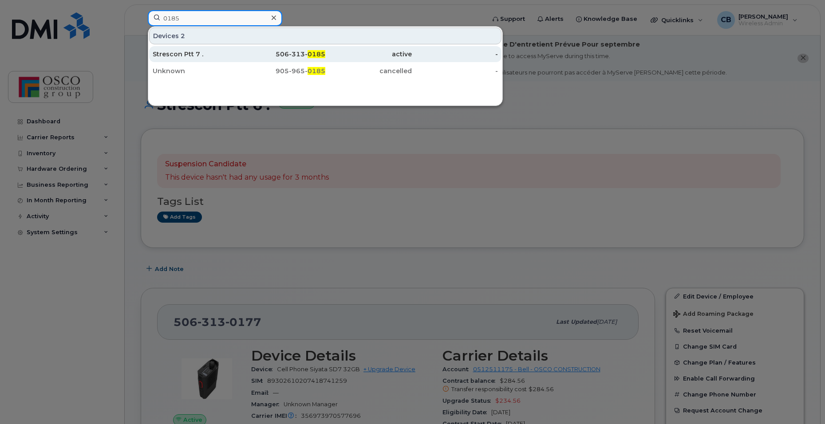
type input "0185"
click at [286, 55] on div "506-313- 0185" at bounding box center [282, 54] width 87 height 9
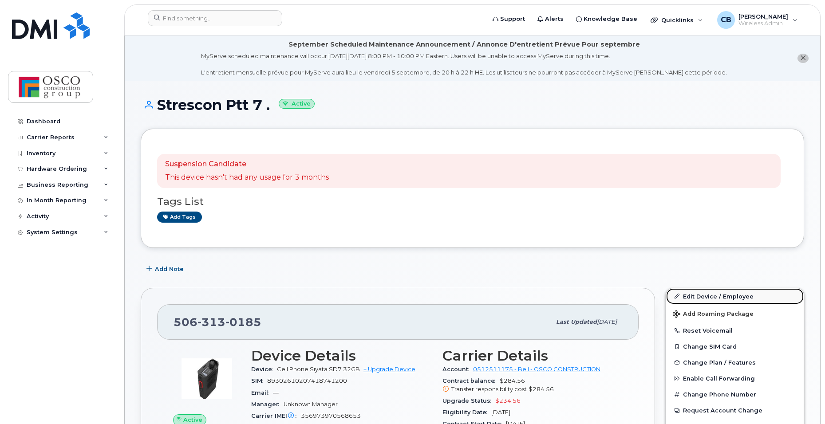
click at [703, 301] on link "Edit Device / Employee" at bounding box center [735, 297] width 138 height 16
click at [702, 297] on link "Edit Device / Employee" at bounding box center [735, 297] width 138 height 16
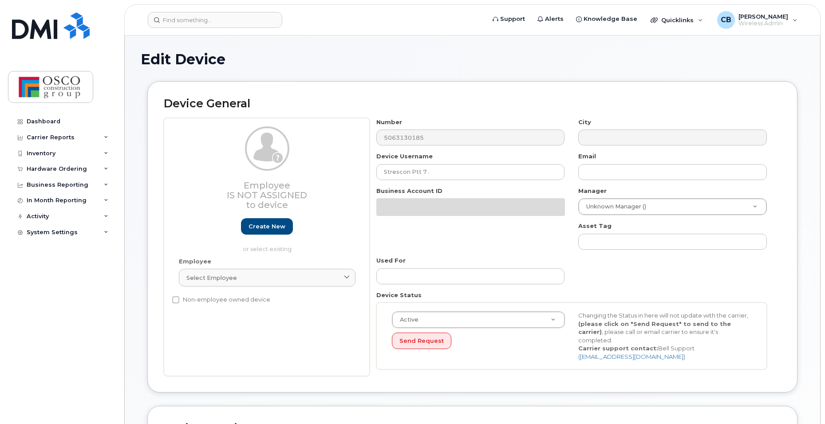
select select "3776557"
select select "3776558"
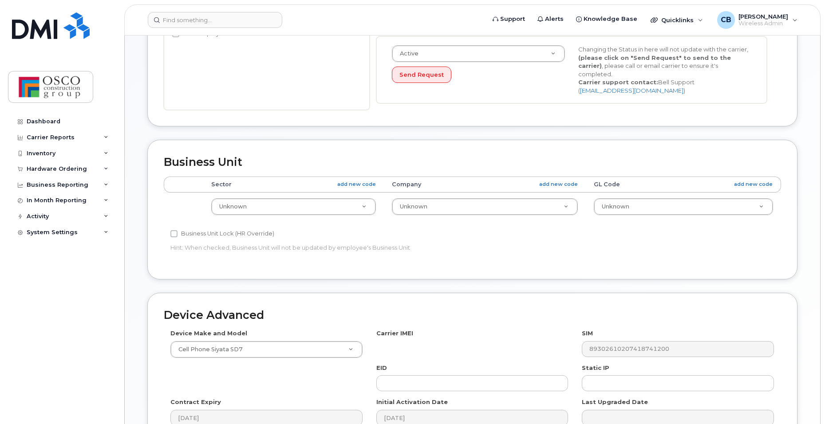
scroll to position [312, 0]
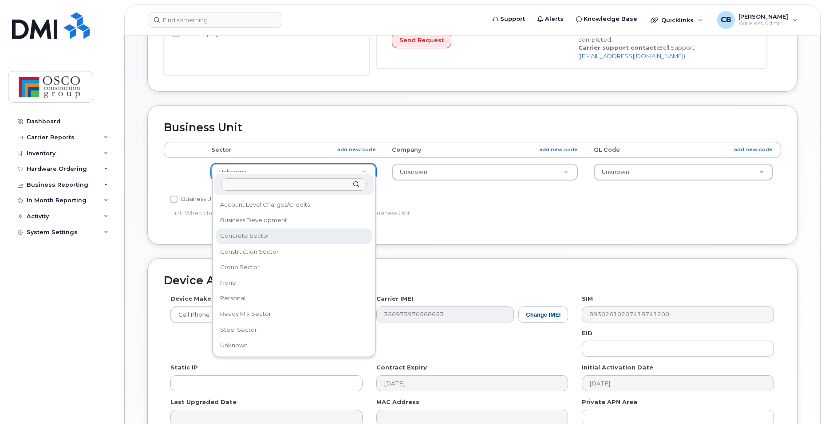
select select "3776581"
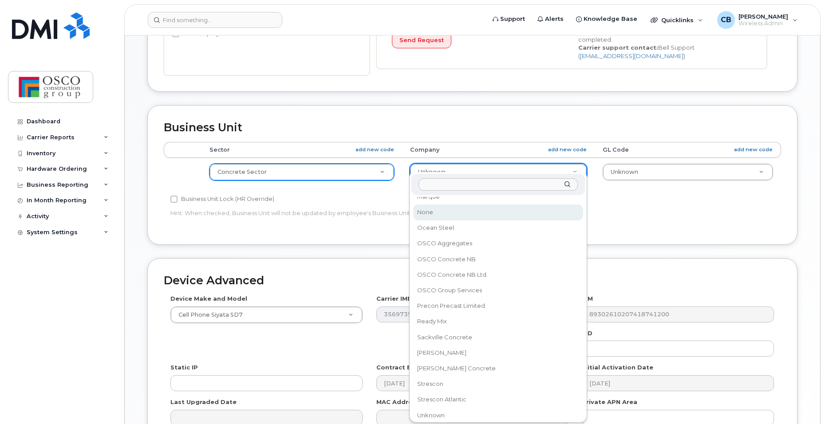
scroll to position [157, 0]
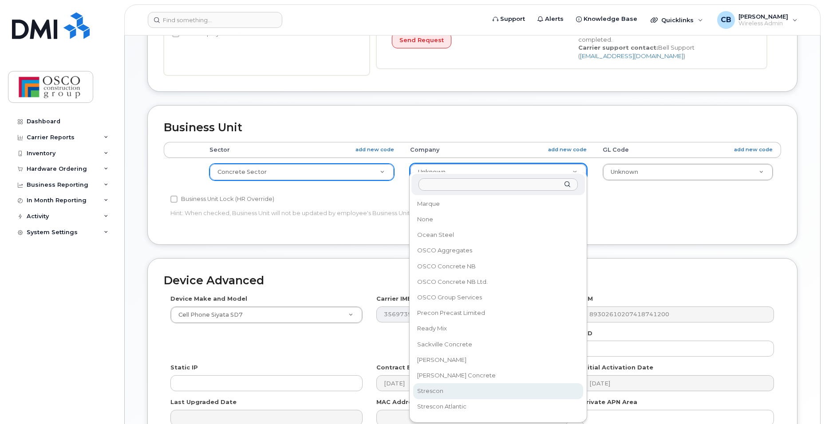
select select "3776590"
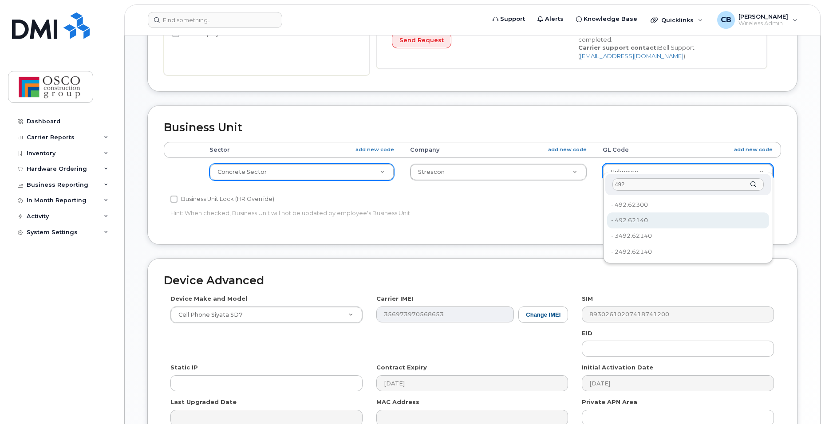
type input "492"
type input "8762725"
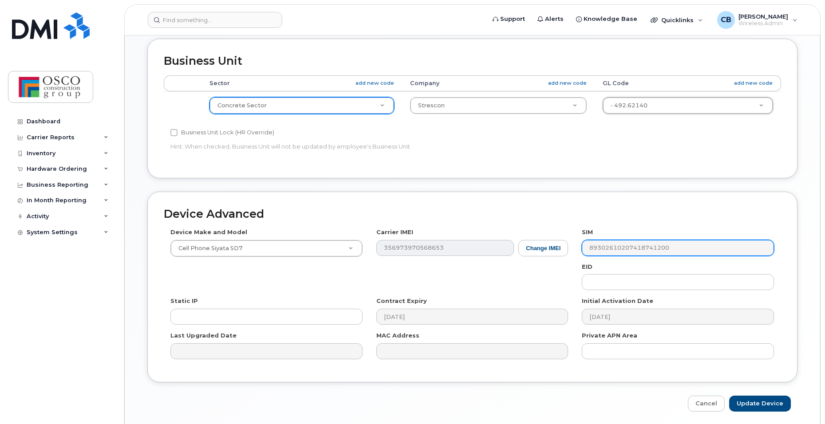
scroll to position [403, 0]
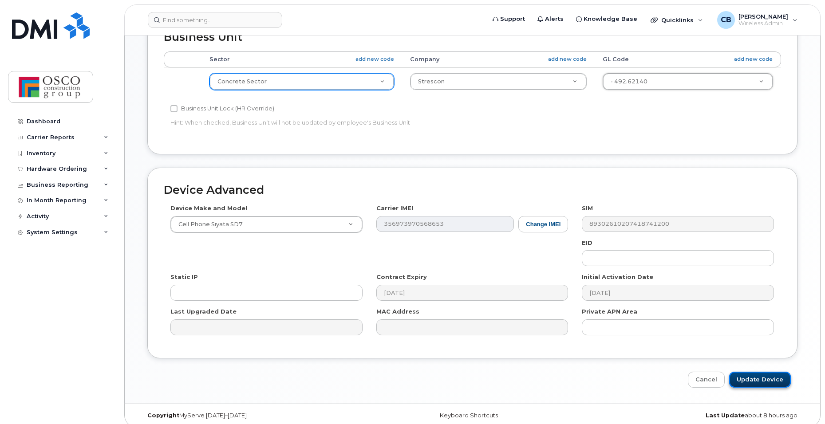
click at [771, 373] on input "Update Device" at bounding box center [760, 380] width 62 height 16
type input "Saving..."
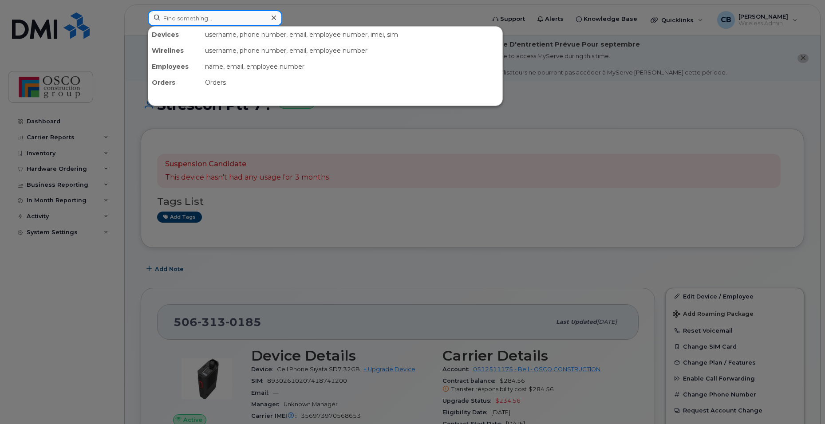
click at [175, 21] on input at bounding box center [215, 18] width 134 height 16
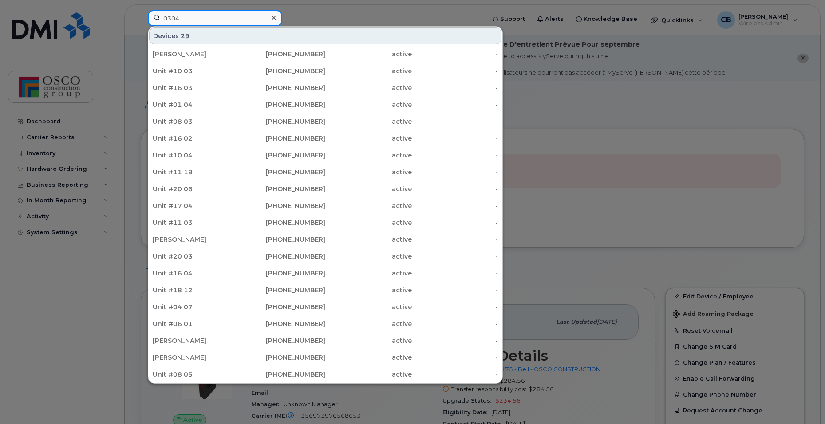
click at [162, 19] on input "0304" at bounding box center [215, 18] width 134 height 16
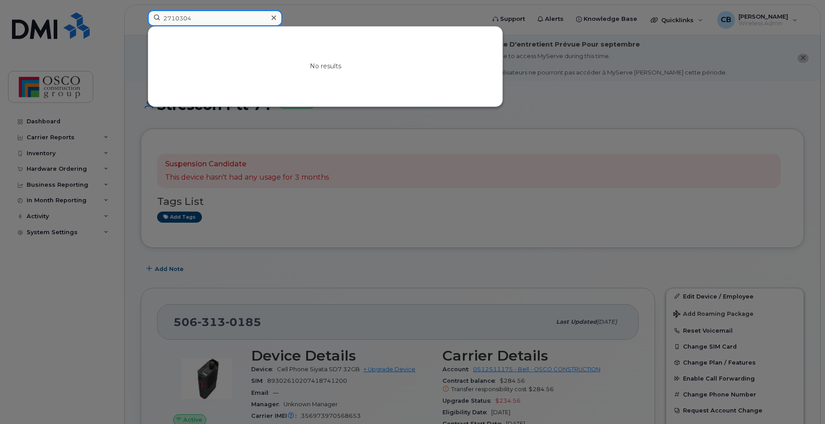
click at [174, 18] on input "2710304" at bounding box center [215, 18] width 134 height 16
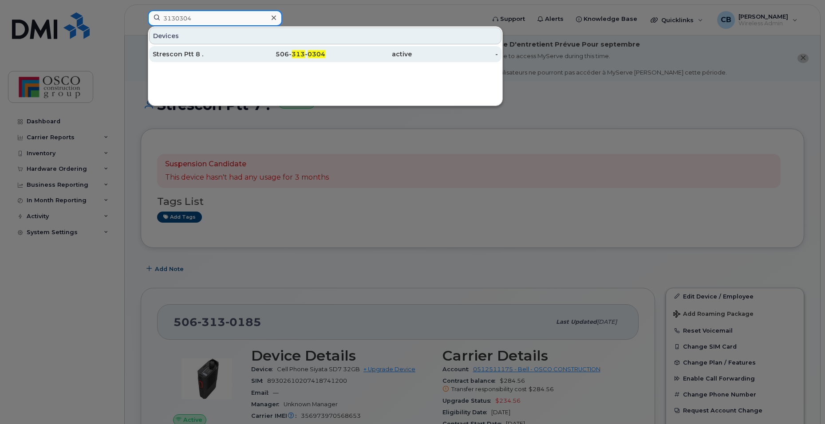
type input "3130304"
click at [290, 54] on div "506- 313 - 0304" at bounding box center [282, 54] width 87 height 9
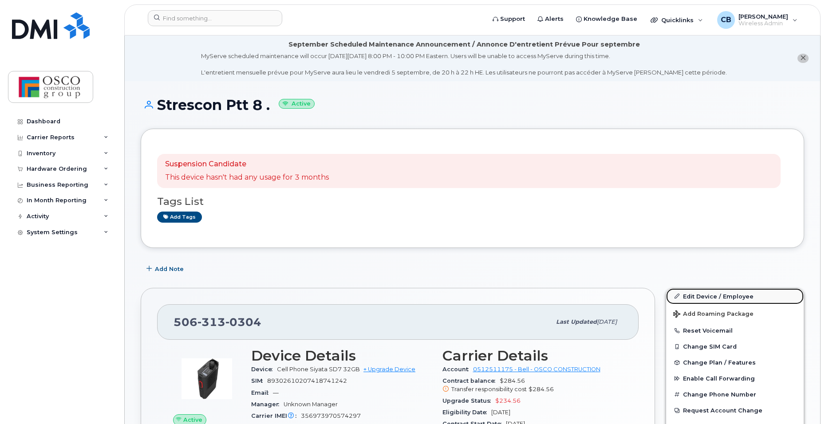
click at [705, 296] on link "Edit Device / Employee" at bounding box center [735, 297] width 138 height 16
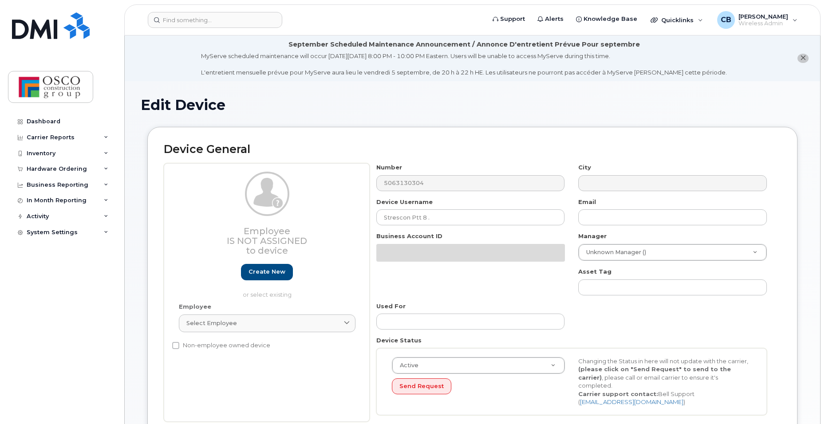
select select "3776557"
select select "3776558"
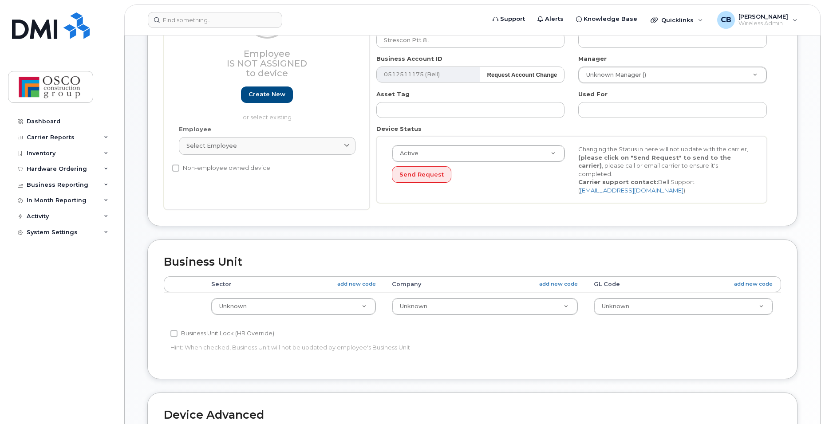
scroll to position [266, 0]
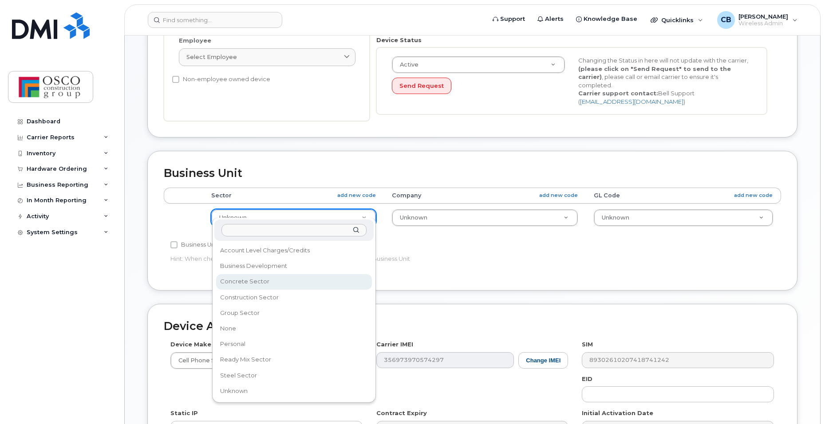
select select "3776581"
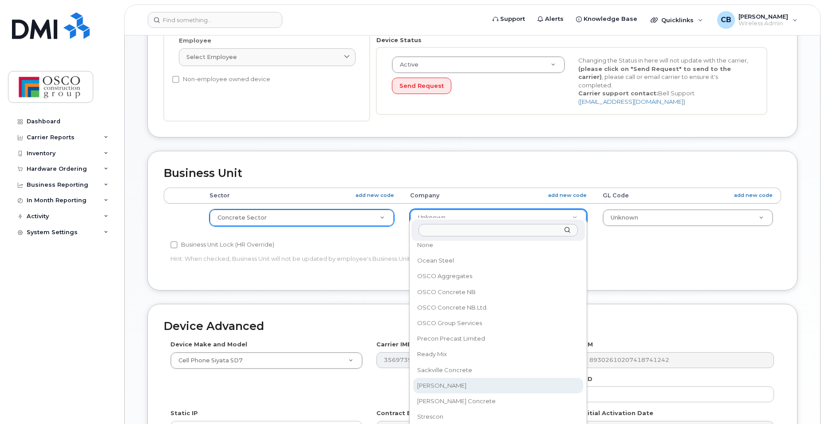
scroll to position [184, 0]
select select "3776590"
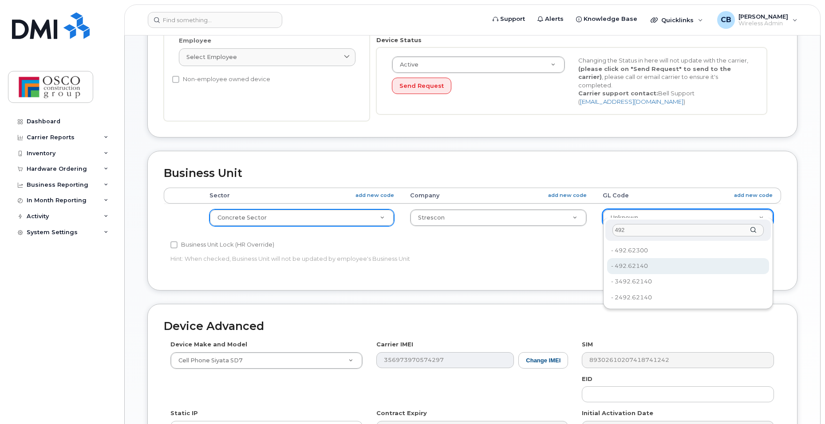
type input "492"
type input "8762725"
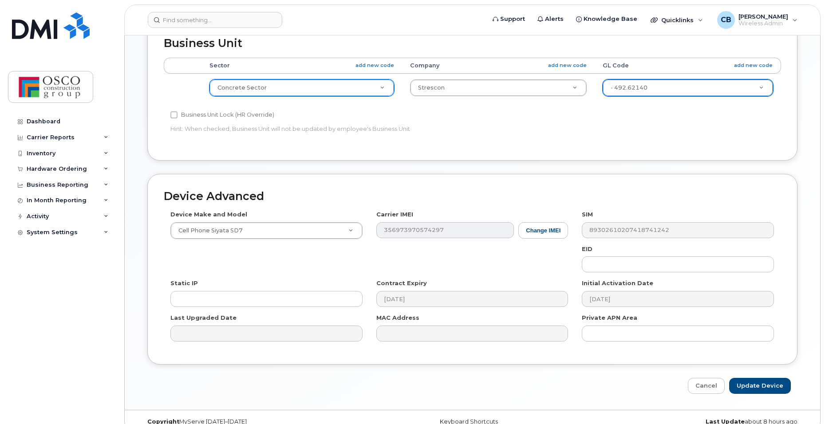
scroll to position [403, 0]
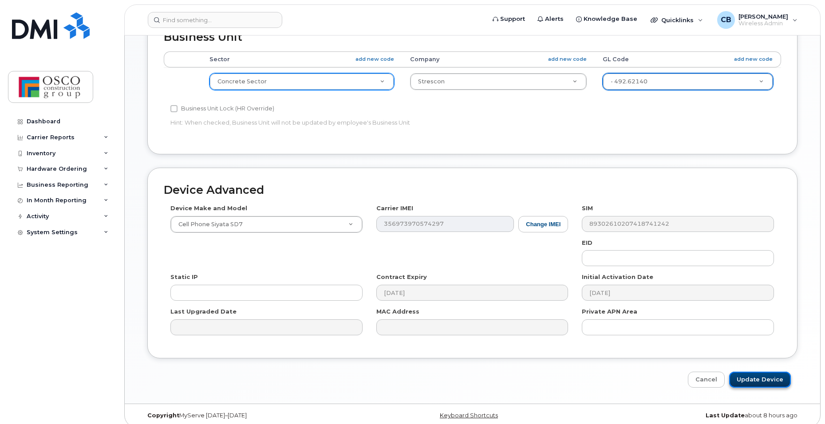
click at [756, 372] on input "Update Device" at bounding box center [760, 380] width 62 height 16
type input "Saving..."
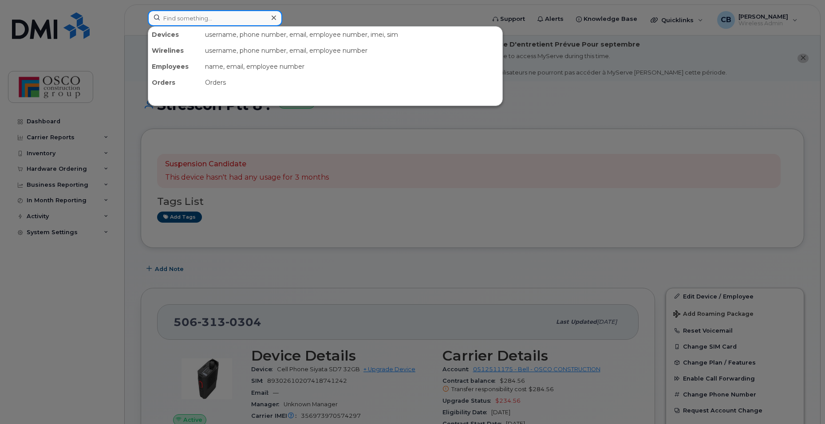
click at [192, 19] on input at bounding box center [215, 18] width 134 height 16
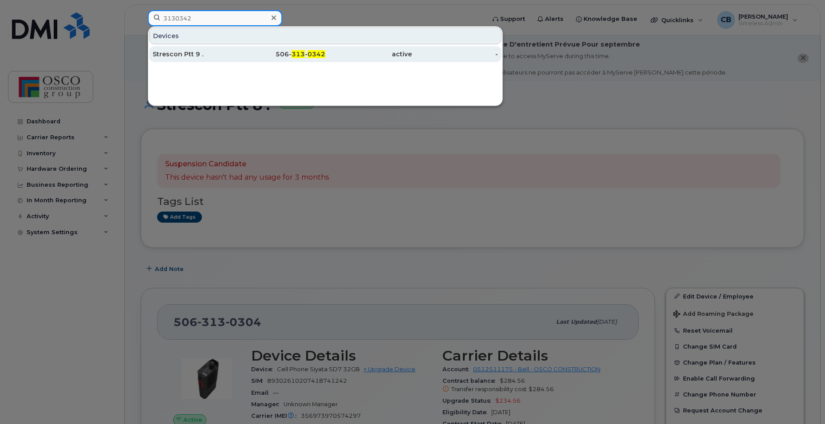
type input "3130342"
click at [312, 55] on span "0342" at bounding box center [317, 54] width 18 height 8
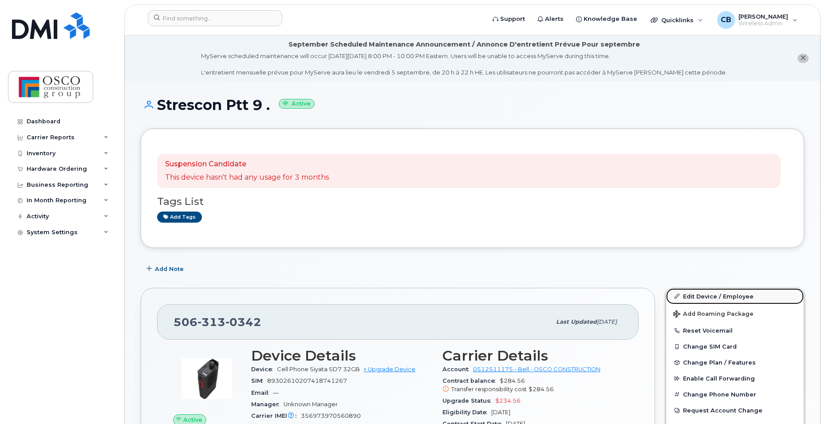
click at [685, 298] on link "Edit Device / Employee" at bounding box center [735, 297] width 138 height 16
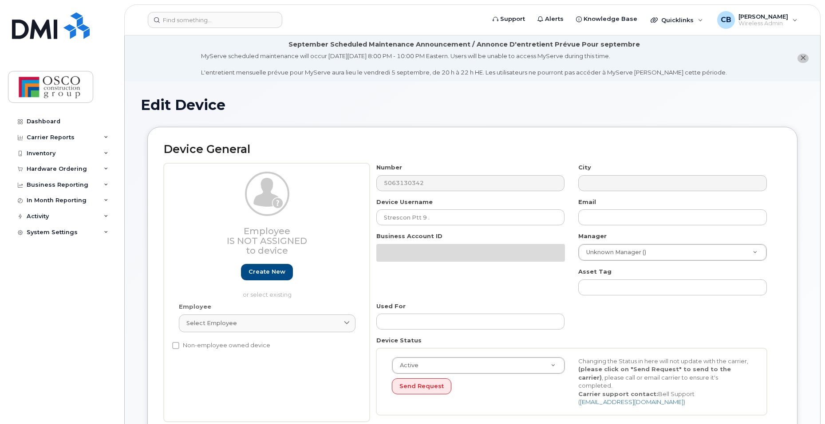
select select "3776557"
select select "3776558"
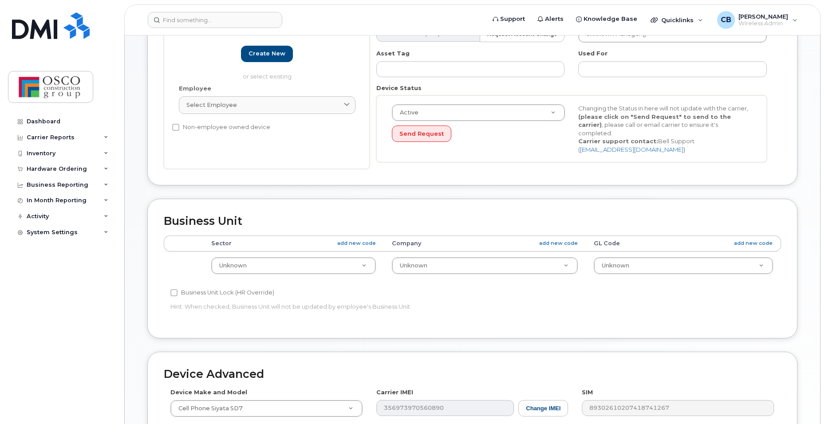
scroll to position [266, 0]
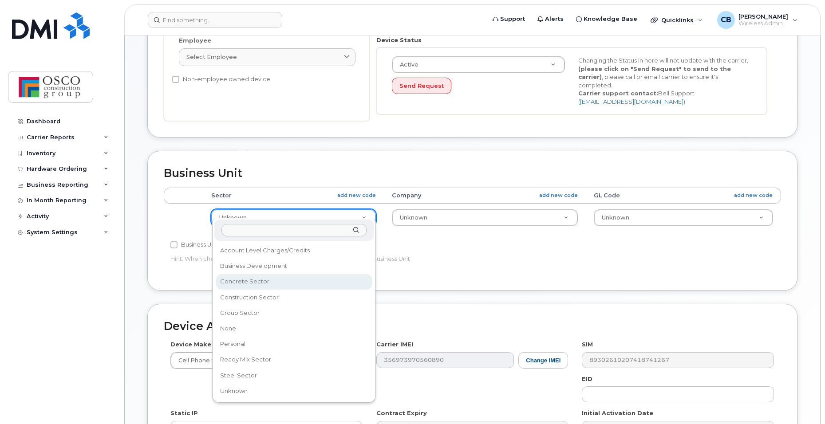
select select "3776581"
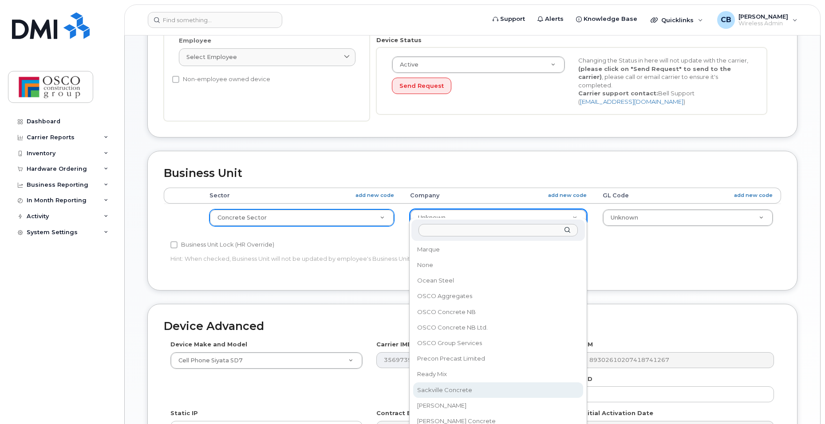
scroll to position [184, 0]
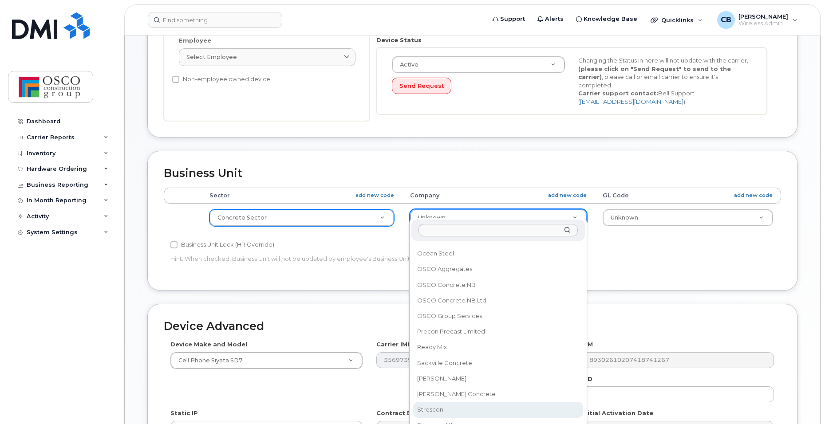
select select "3776590"
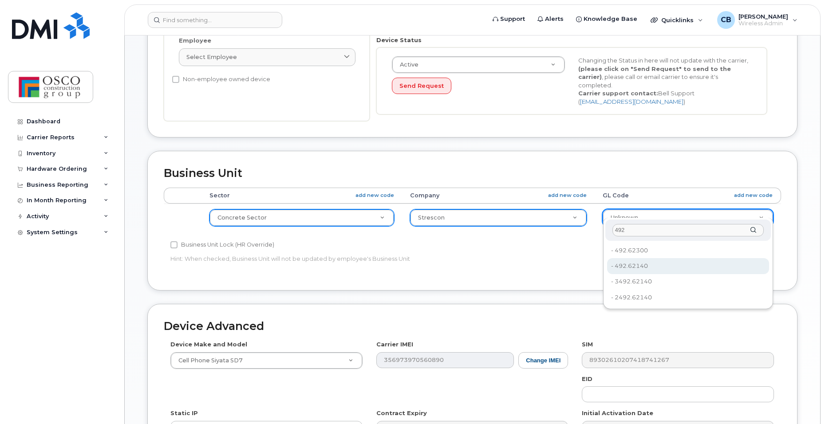
type input "492"
type input "8762725"
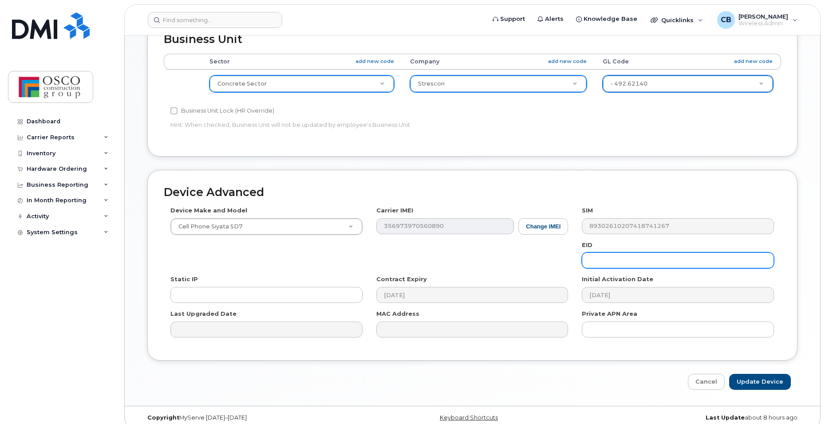
scroll to position [403, 0]
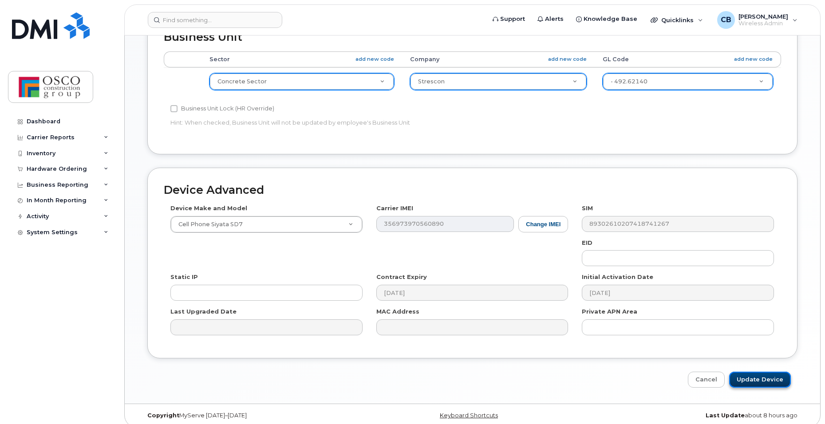
click at [758, 372] on input "Update Device" at bounding box center [760, 380] width 62 height 16
type input "Saving..."
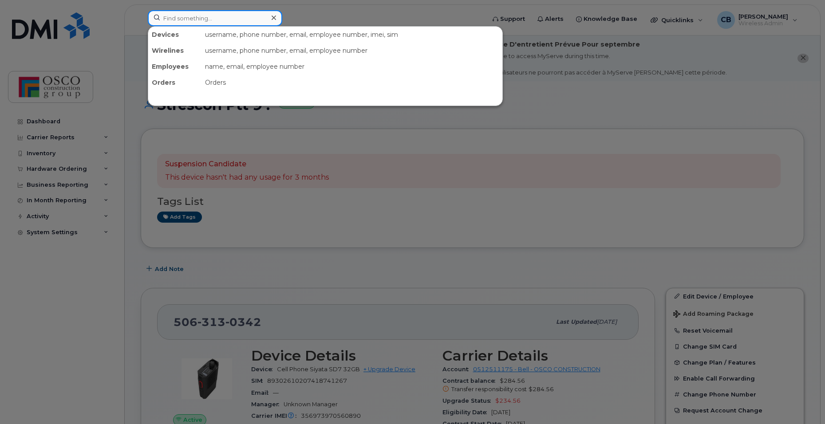
click at [182, 15] on input at bounding box center [215, 18] width 134 height 16
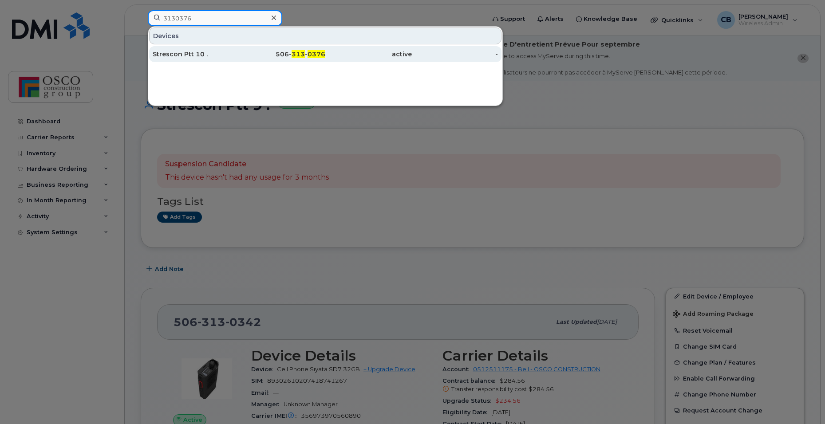
type input "3130376"
click at [299, 55] on span "313" at bounding box center [298, 54] width 13 height 8
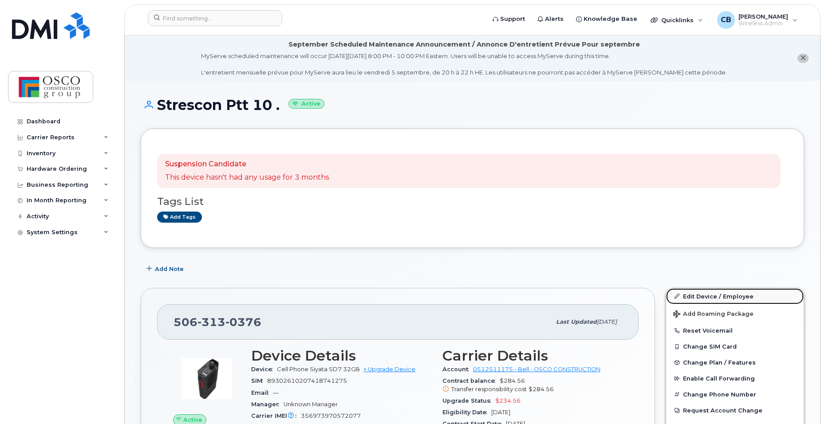
click at [692, 296] on link "Edit Device / Employee" at bounding box center [735, 297] width 138 height 16
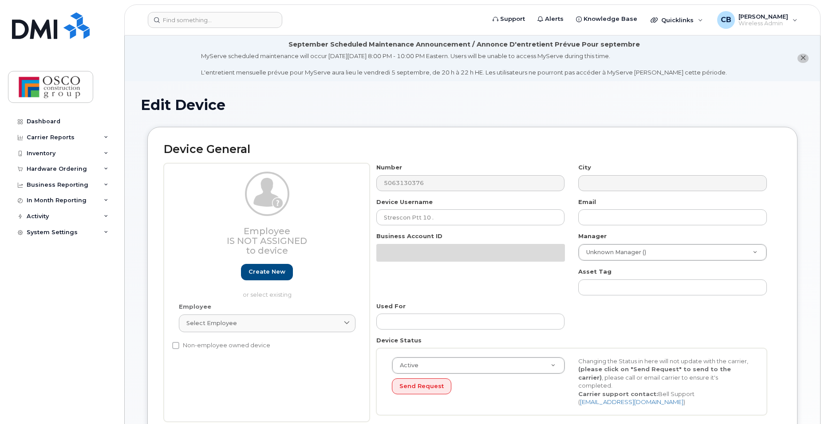
select select "3776557"
select select "3776558"
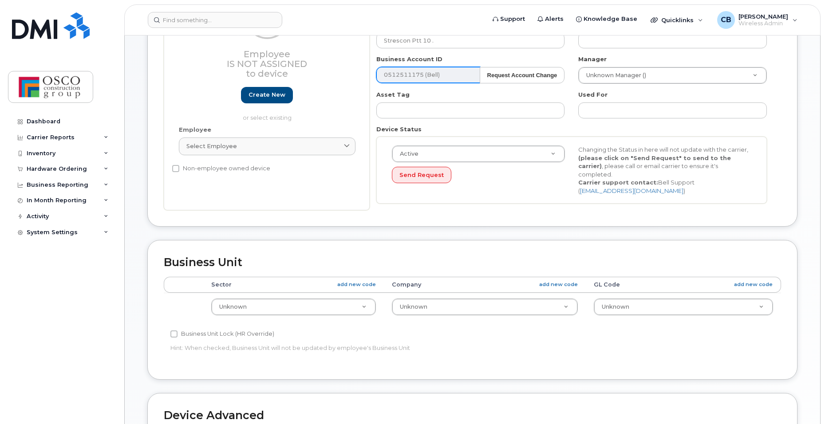
scroll to position [178, 0]
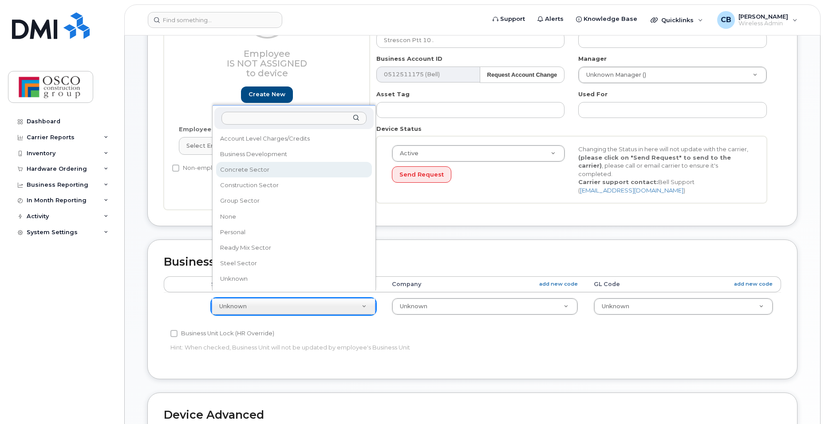
select select "3776581"
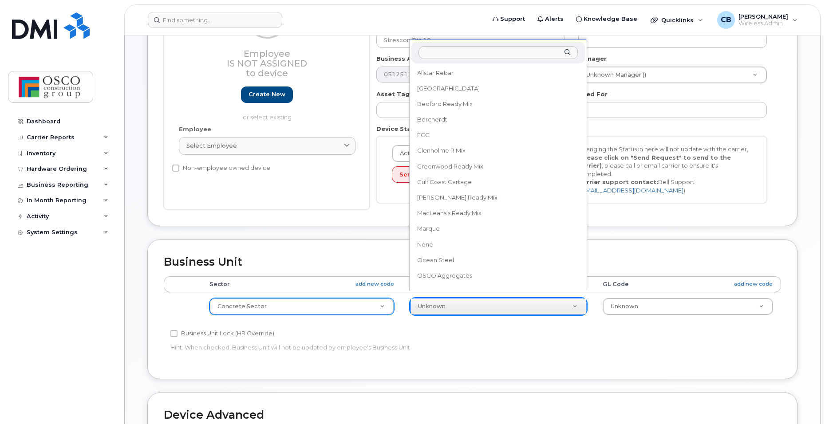
scroll to position [164, 0]
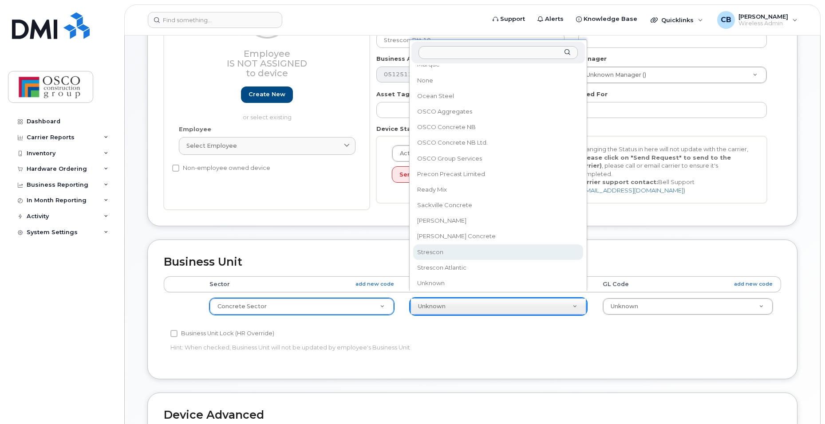
select select "3776590"
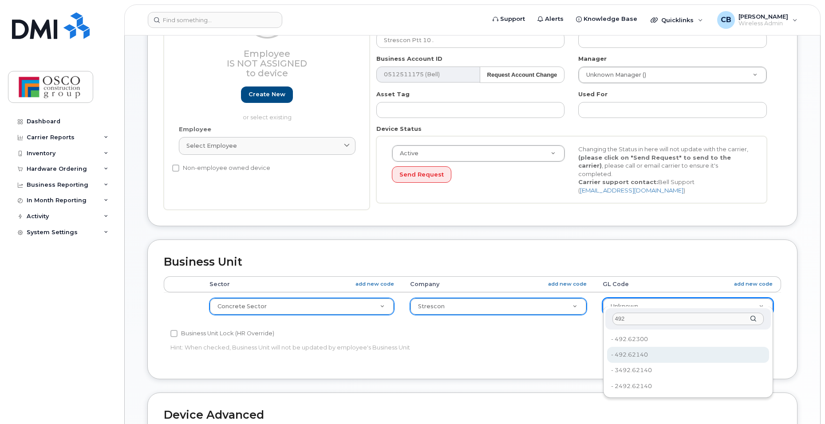
type input "492"
type input "8762725"
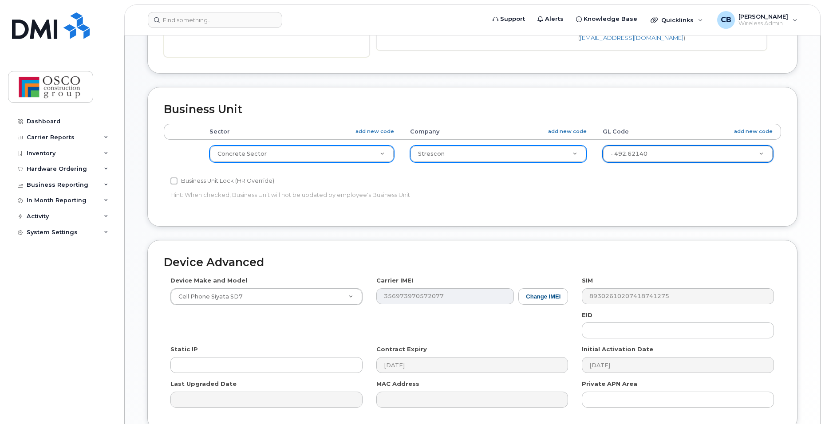
scroll to position [399, 0]
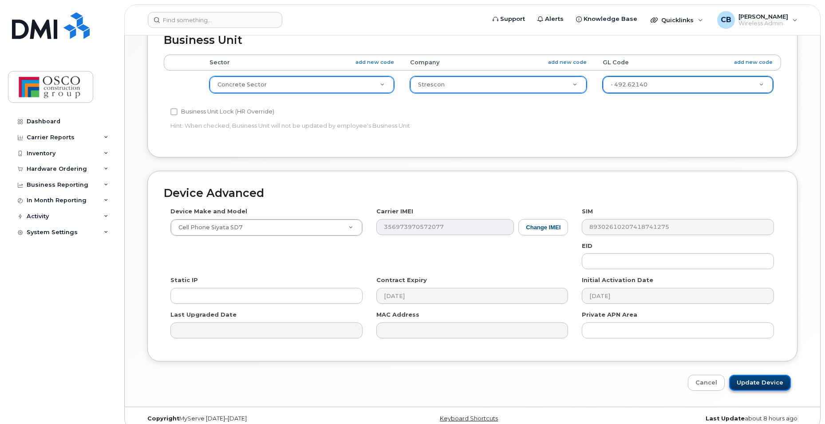
click at [763, 377] on input "Update Device" at bounding box center [760, 383] width 62 height 16
type input "Saving..."
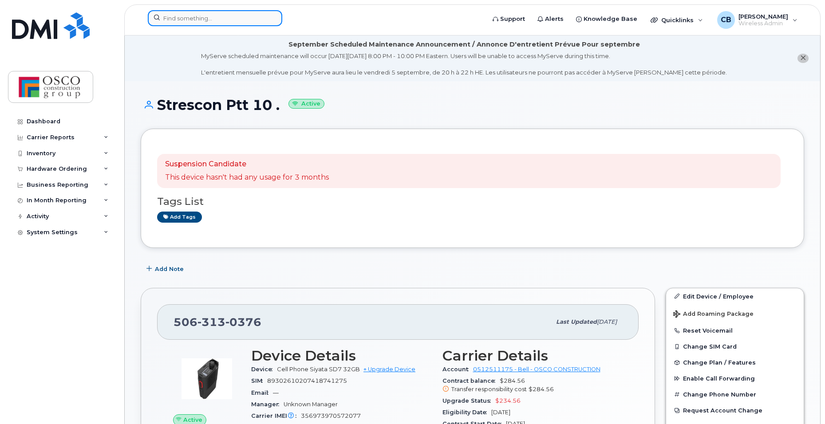
click at [193, 18] on input at bounding box center [215, 18] width 134 height 16
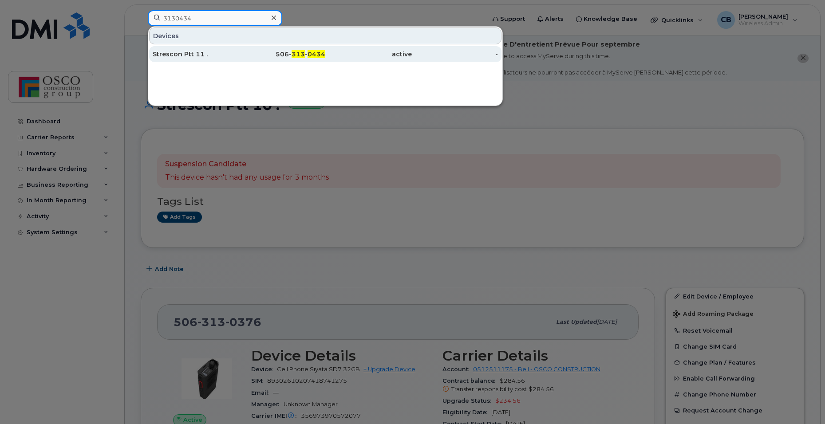
type input "3130434"
click at [310, 52] on span "0434" at bounding box center [317, 54] width 18 height 8
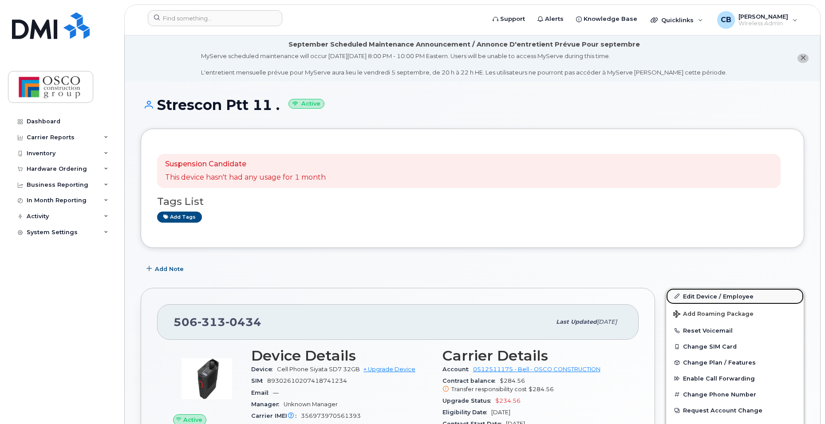
click at [701, 293] on link "Edit Device / Employee" at bounding box center [735, 297] width 138 height 16
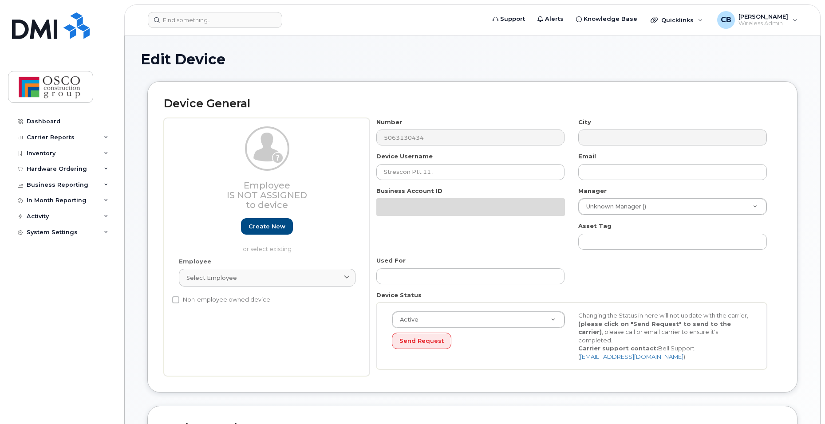
select select "3776557"
select select "3776558"
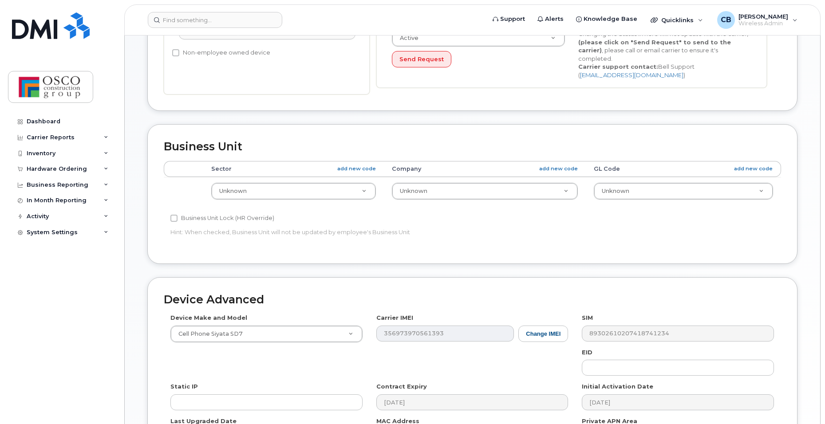
scroll to position [312, 0]
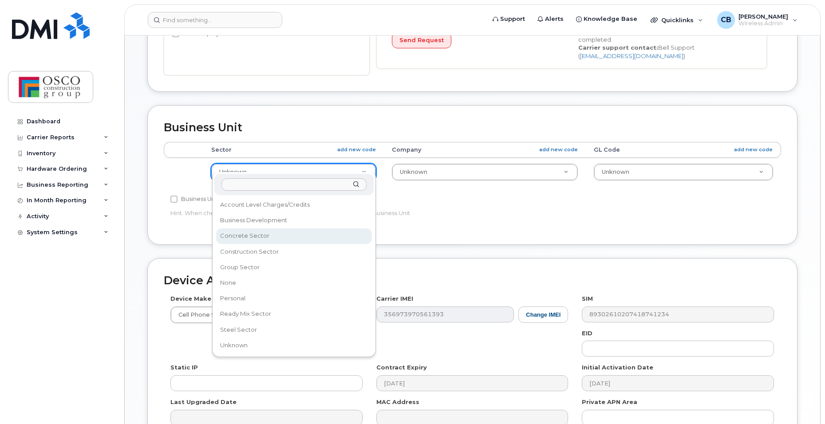
drag, startPoint x: 245, startPoint y: 237, endPoint x: 322, endPoint y: 217, distance: 80.3
select select "3776581"
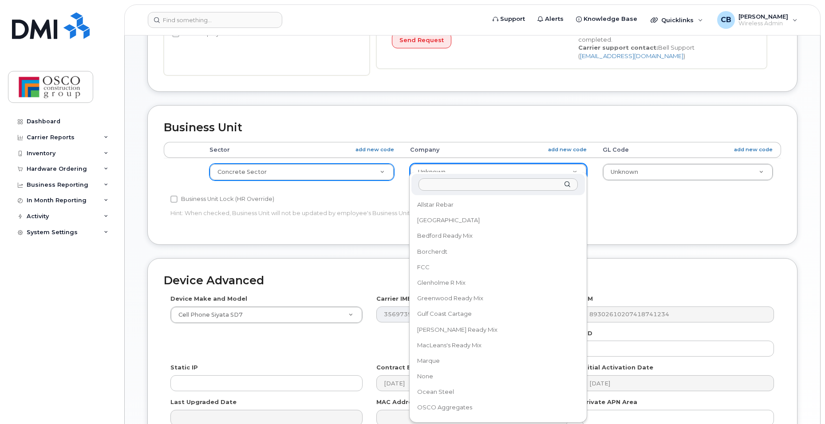
scroll to position [164, 0]
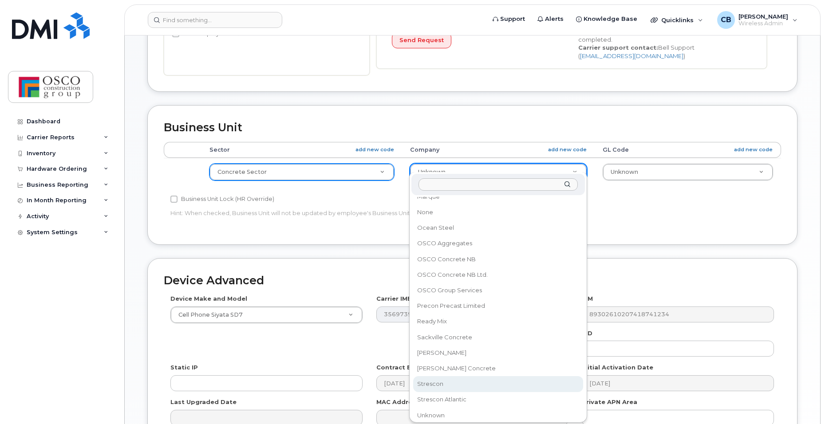
select select "3776590"
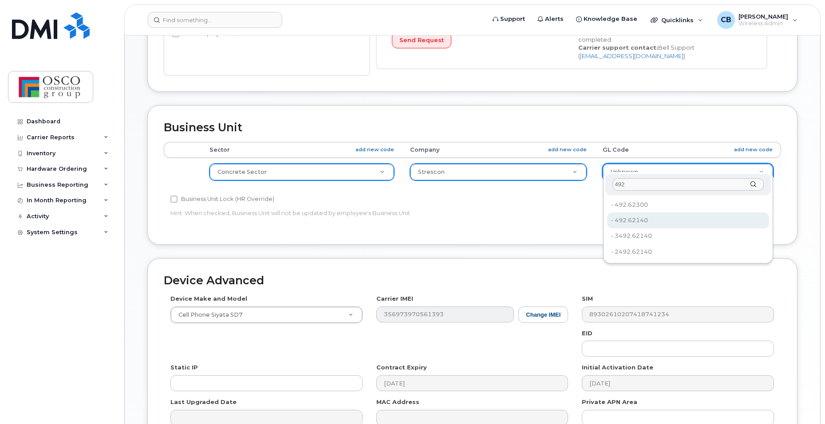
type input "492"
type input "8762725"
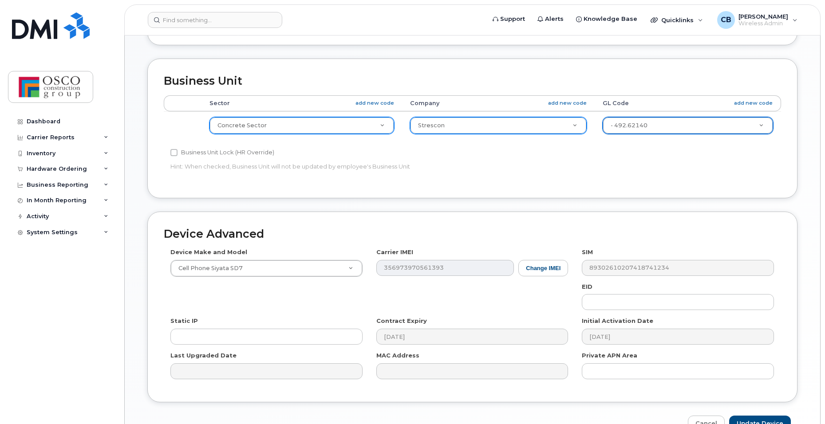
scroll to position [403, 0]
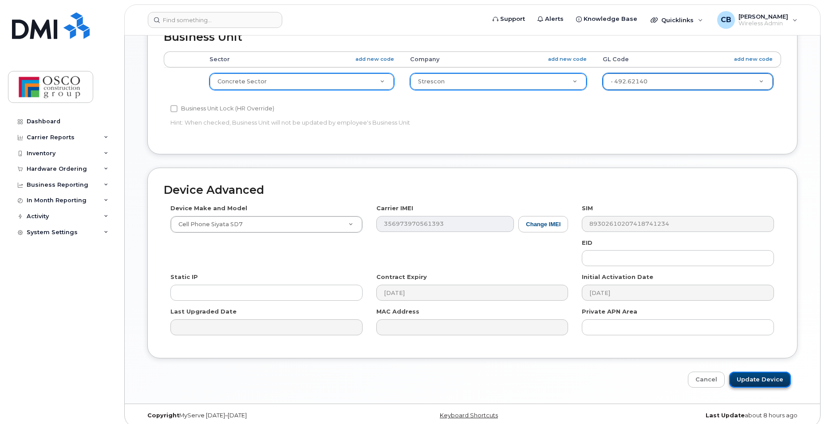
click at [763, 372] on input "Update Device" at bounding box center [760, 380] width 62 height 16
type input "Saving..."
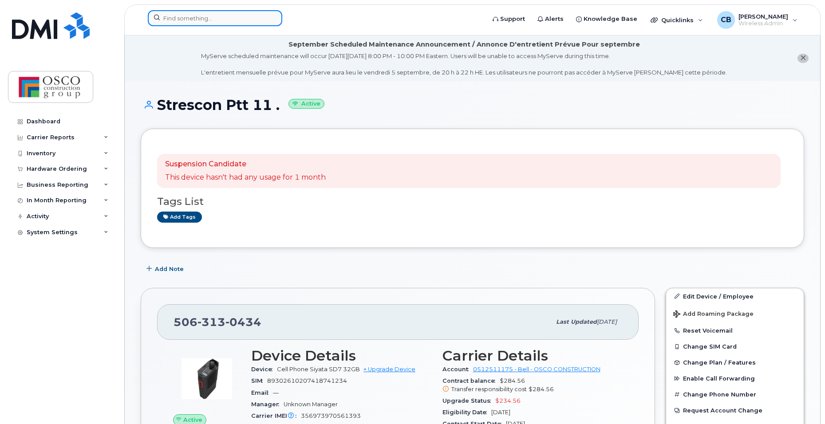
click at [170, 22] on input at bounding box center [215, 18] width 134 height 16
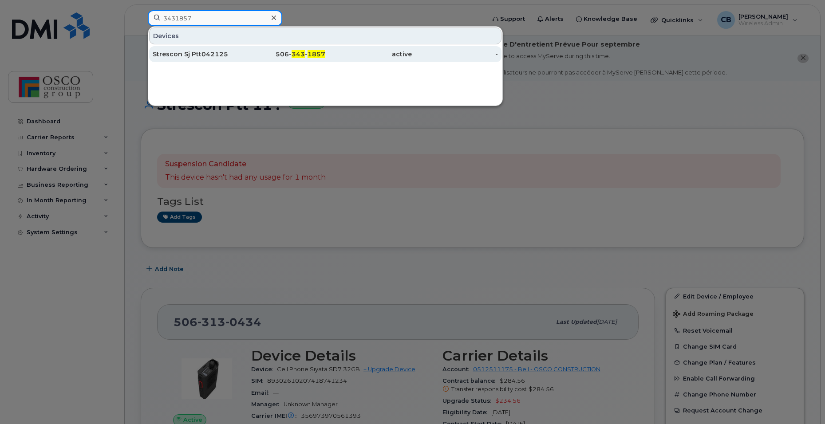
type input "3431857"
click at [296, 55] on span "343" at bounding box center [298, 54] width 13 height 8
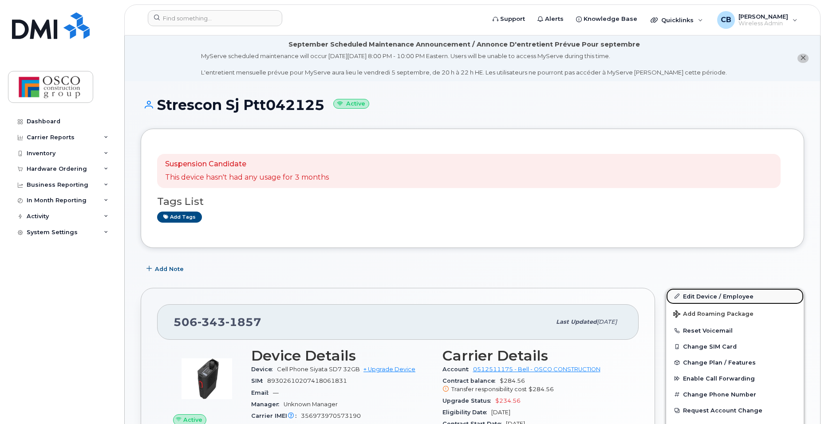
click at [698, 293] on link "Edit Device / Employee" at bounding box center [735, 297] width 138 height 16
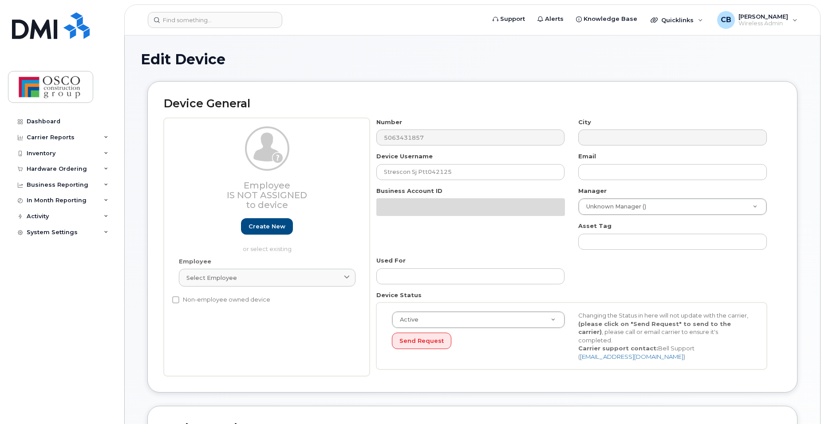
select select "3776557"
select select "3776558"
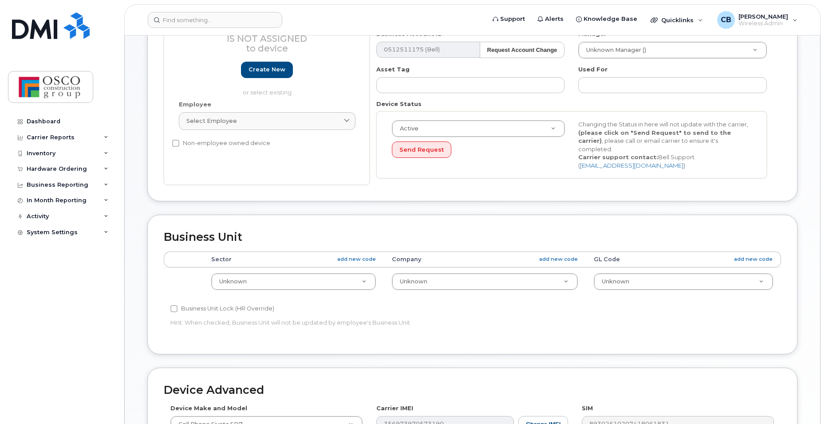
scroll to position [222, 0]
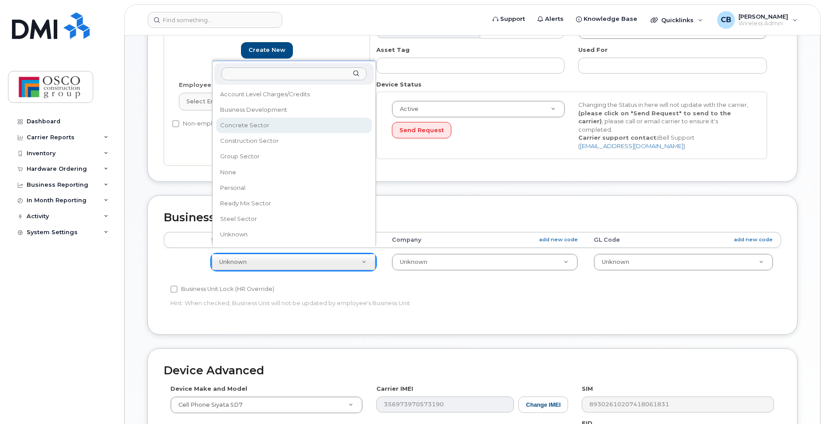
select select "3776581"
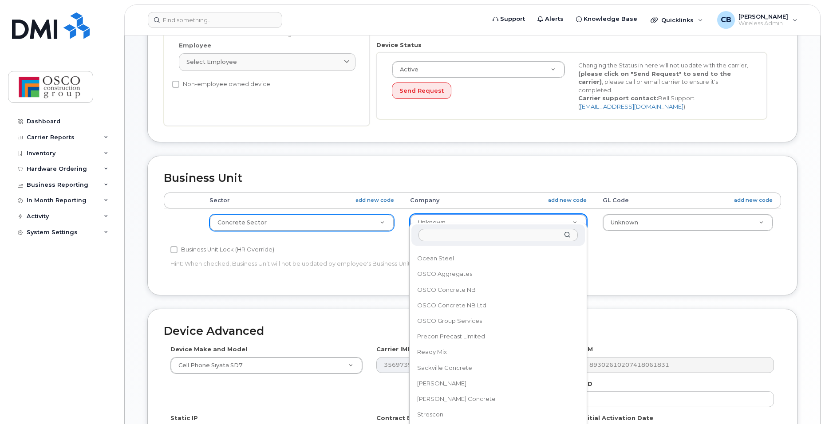
scroll to position [311, 0]
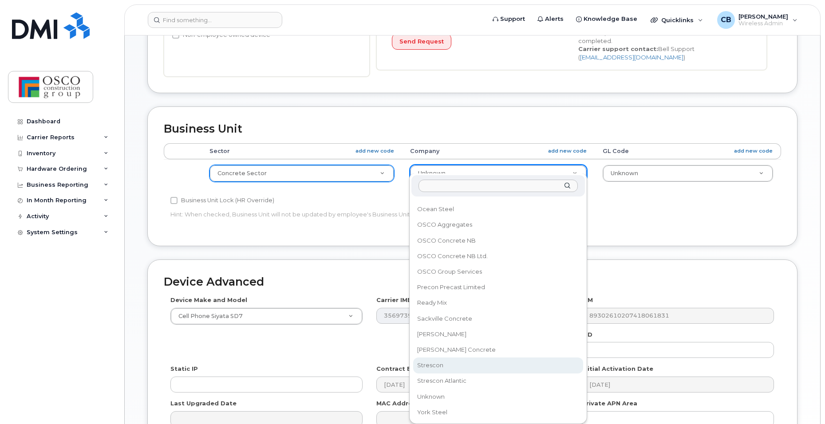
select select "3776590"
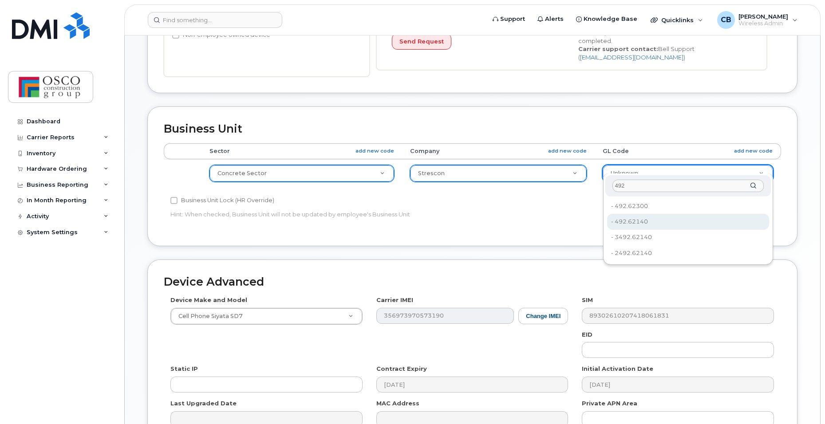
type input "492"
type input "8762725"
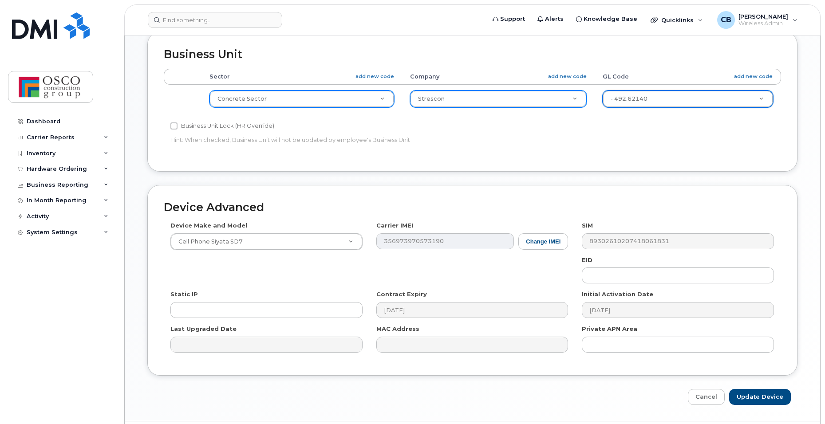
scroll to position [403, 0]
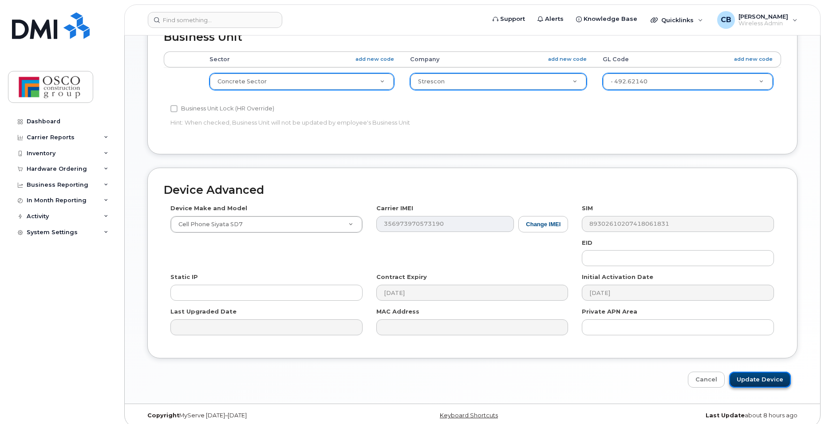
click at [740, 372] on input "Update Device" at bounding box center [760, 380] width 62 height 16
type input "Saving..."
